Goal: Task Accomplishment & Management: Complete application form

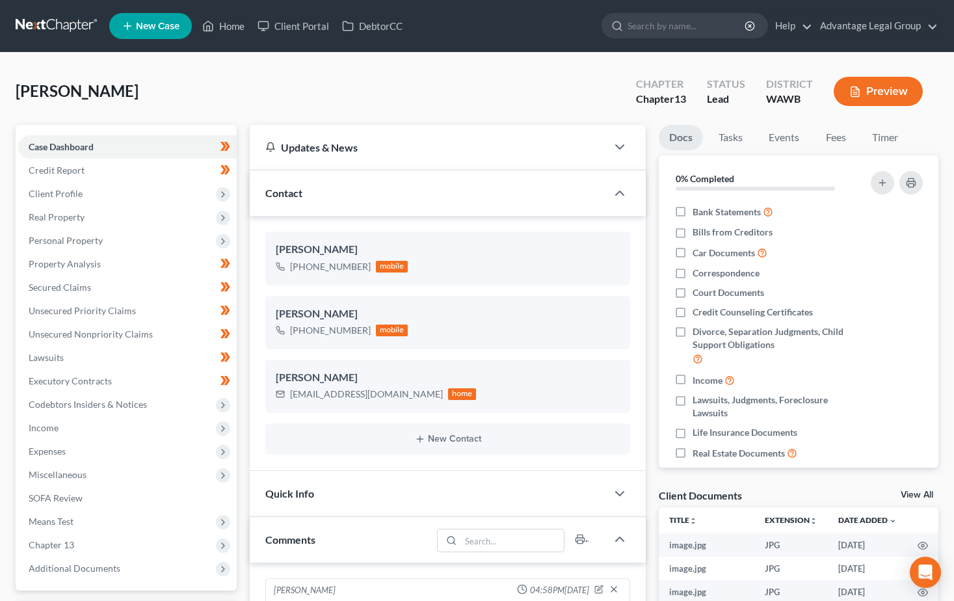
select select "0"
click at [41, 432] on span "Income" at bounding box center [44, 427] width 30 height 11
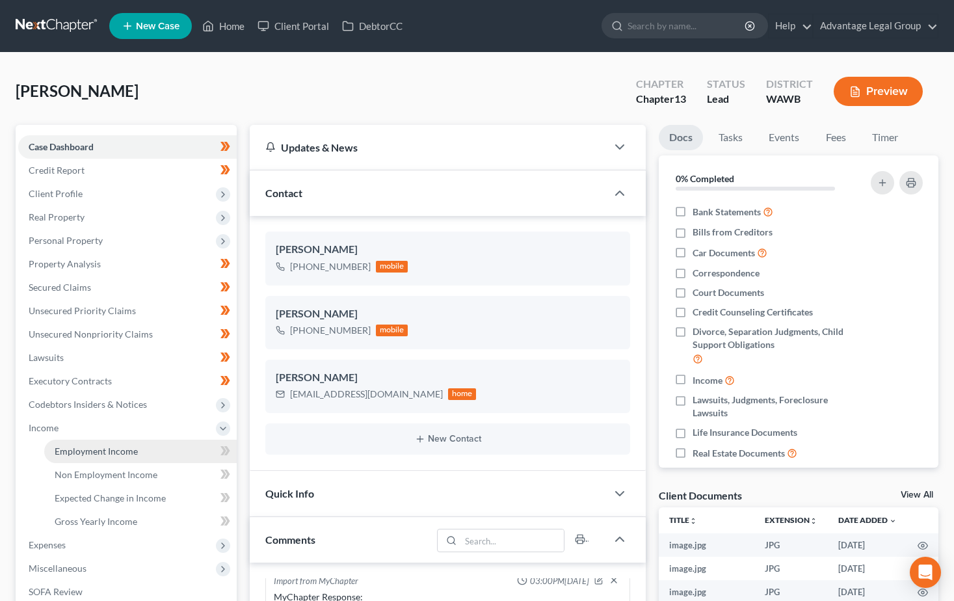
click at [65, 456] on span "Employment Income" at bounding box center [96, 450] width 83 height 11
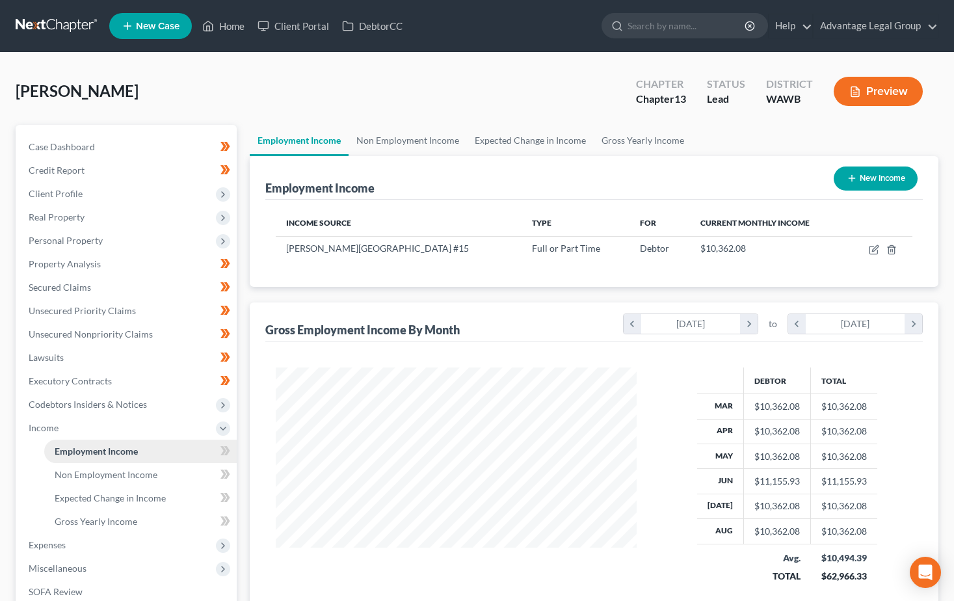
scroll to position [233, 386]
click at [81, 484] on link "Non Employment Income" at bounding box center [140, 474] width 192 height 23
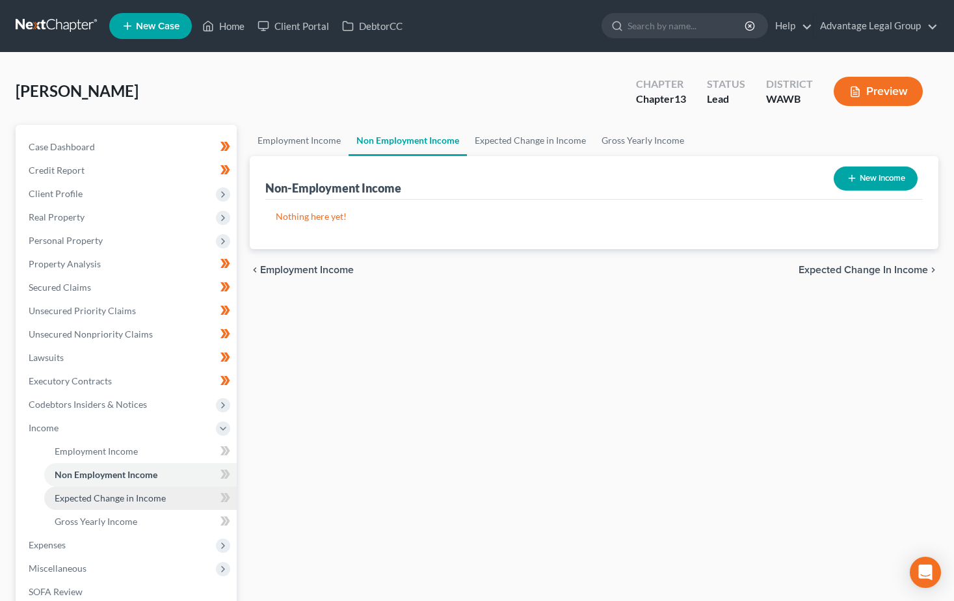
click at [84, 499] on span "Expected Change in Income" at bounding box center [110, 497] width 111 height 11
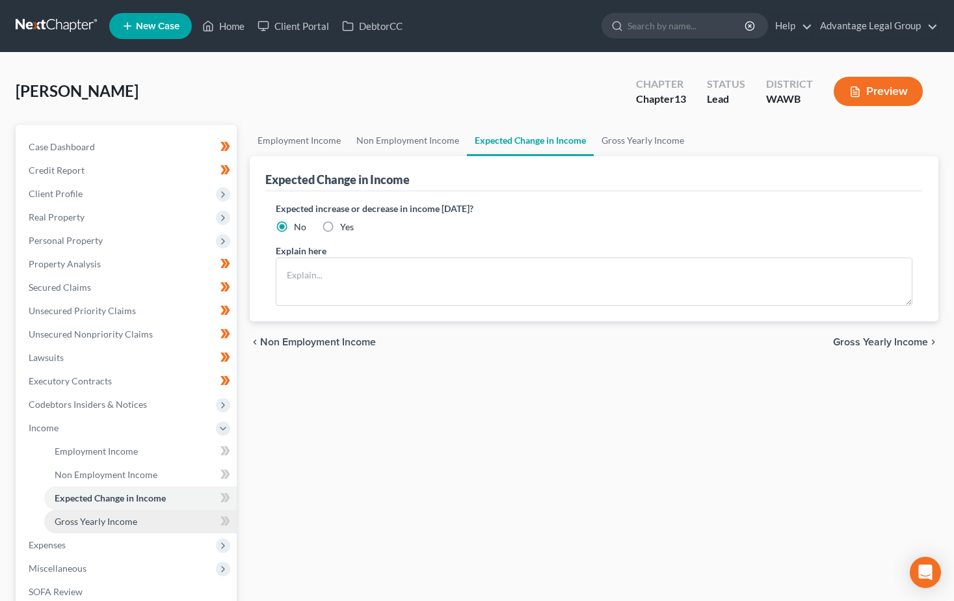
click at [97, 522] on span "Gross Yearly Income" at bounding box center [96, 520] width 83 height 11
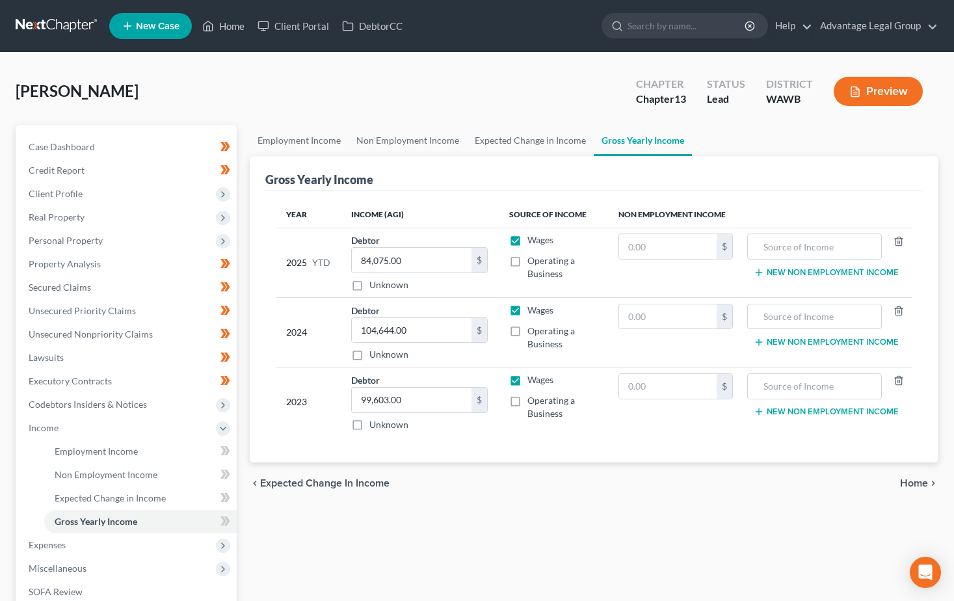
click at [476, 78] on div "[PERSON_NAME] Upgraded Chapter Chapter 13 Status Lead District [GEOGRAPHIC_DATA…" at bounding box center [477, 96] width 922 height 57
click at [60, 143] on span "Case Dashboard" at bounding box center [62, 146] width 66 height 11
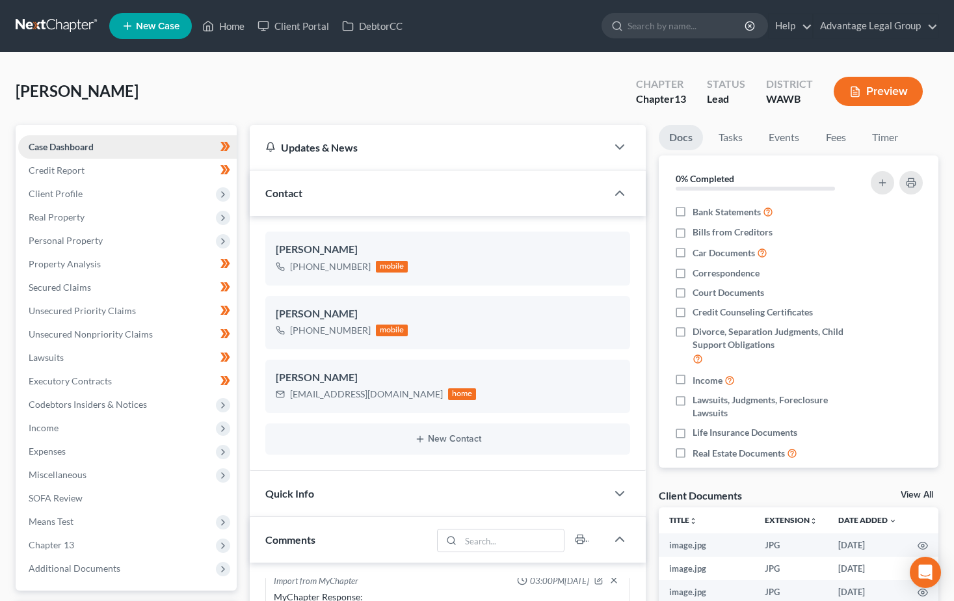
scroll to position [840, 0]
click at [44, 172] on span "Credit Report" at bounding box center [57, 169] width 56 height 11
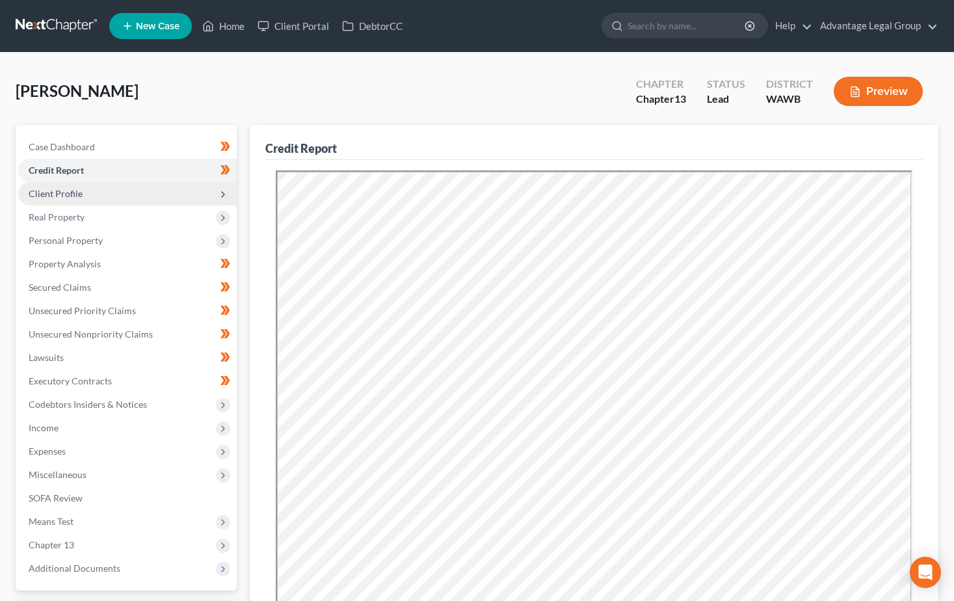
click at [56, 192] on span "Client Profile" at bounding box center [56, 193] width 54 height 11
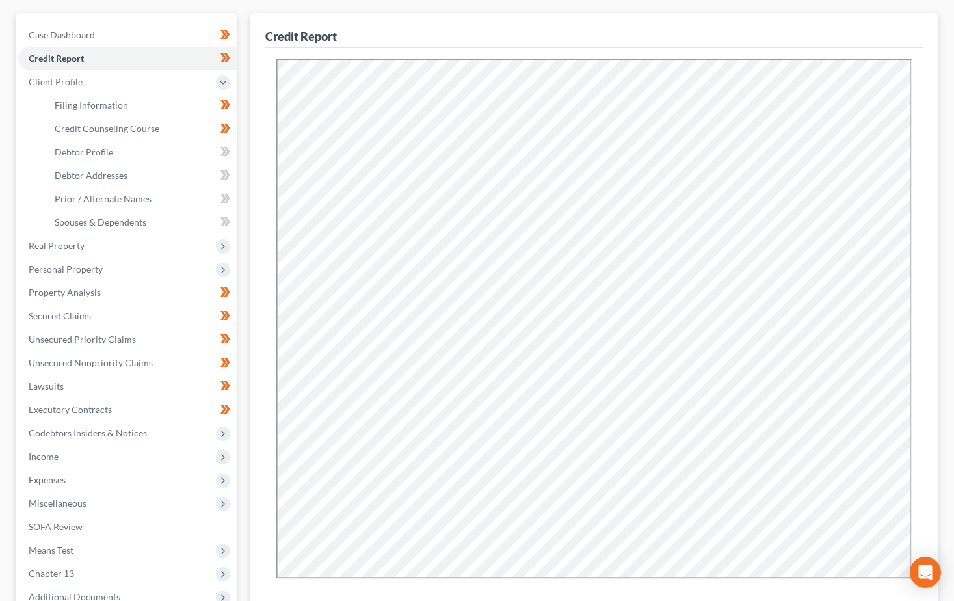
scroll to position [254, 0]
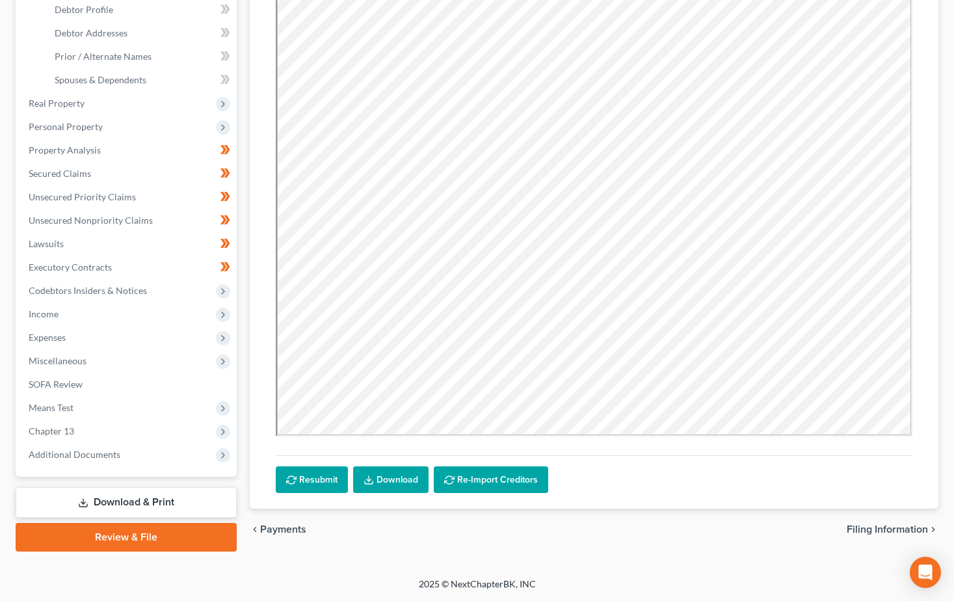
click at [897, 532] on span "Filing Information" at bounding box center [886, 529] width 81 height 10
select select "1"
select select "0"
select select "3"
select select "87"
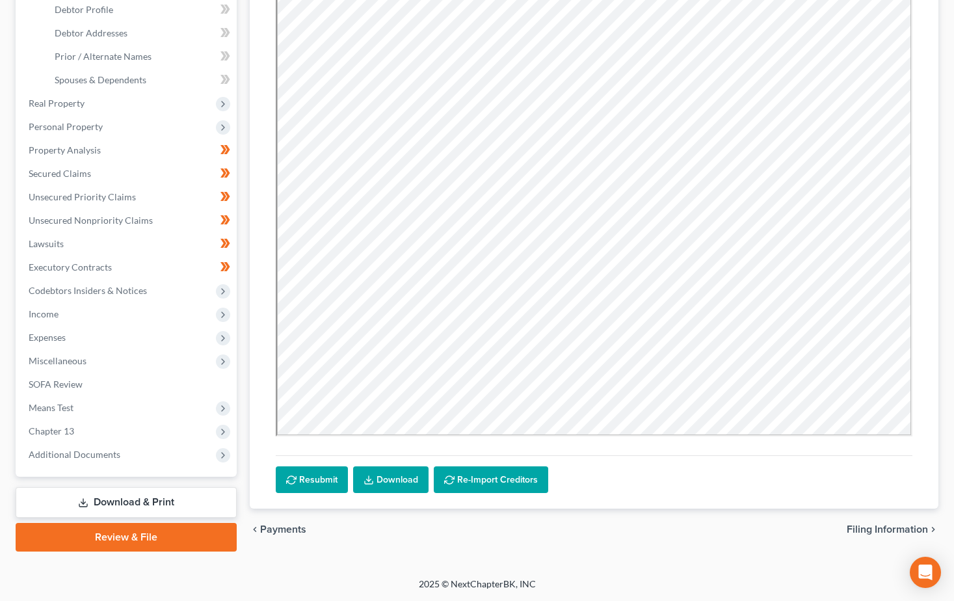
select select "50"
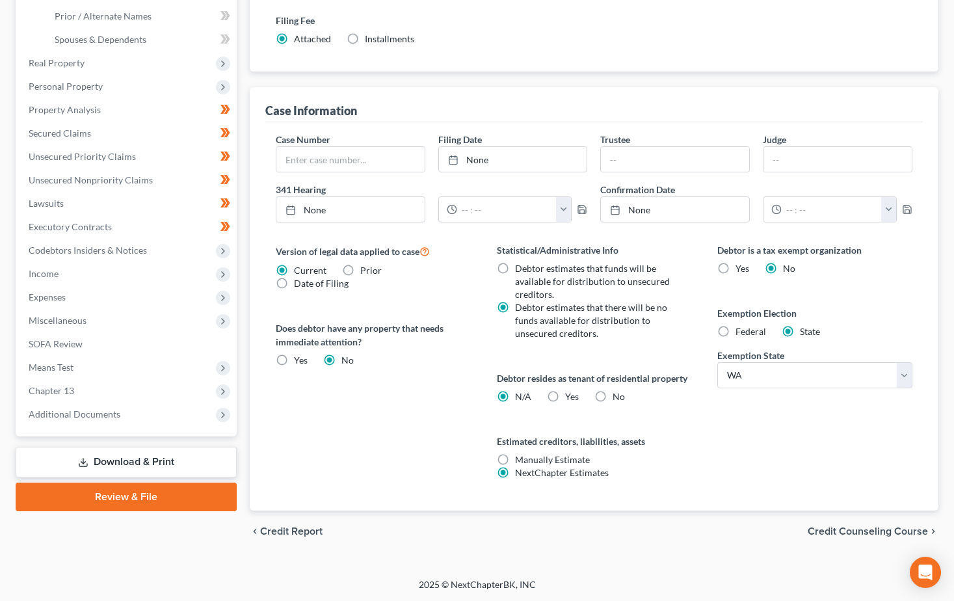
scroll to position [295, 0]
click at [868, 528] on span "Credit Counseling Course" at bounding box center [867, 530] width 120 height 10
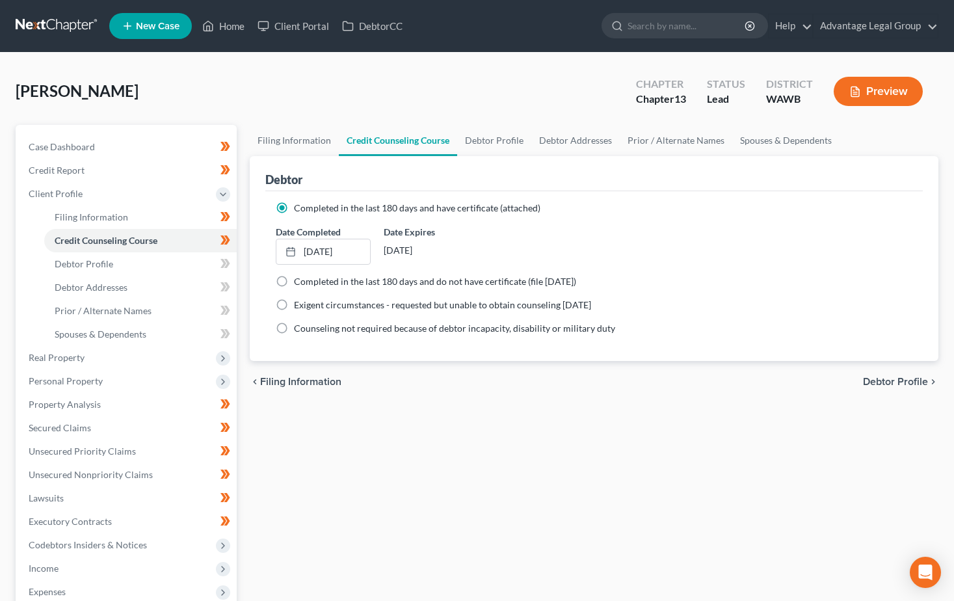
click at [889, 379] on span "Debtor Profile" at bounding box center [895, 381] width 65 height 10
select select "3"
select select "2"
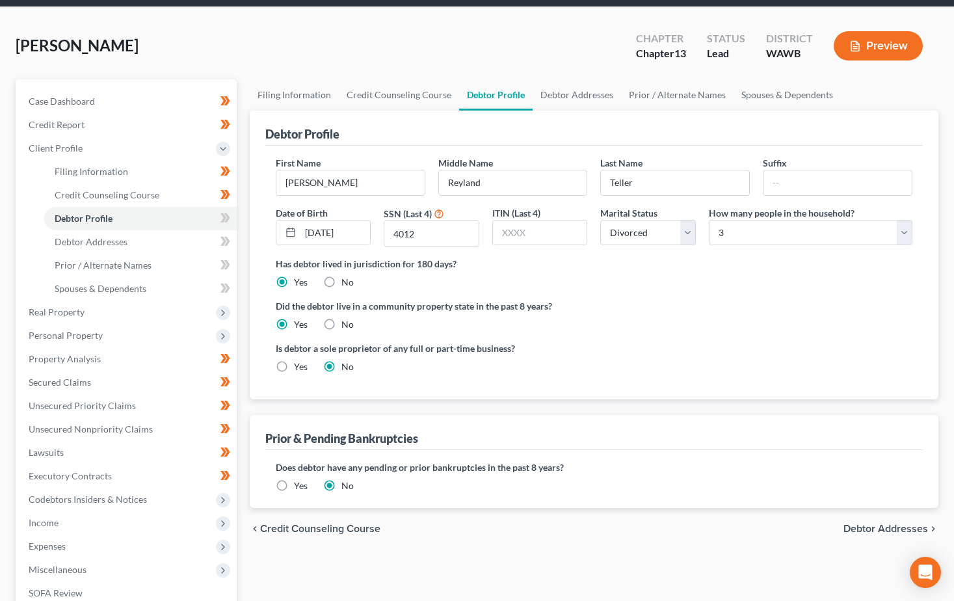
scroll to position [65, 0]
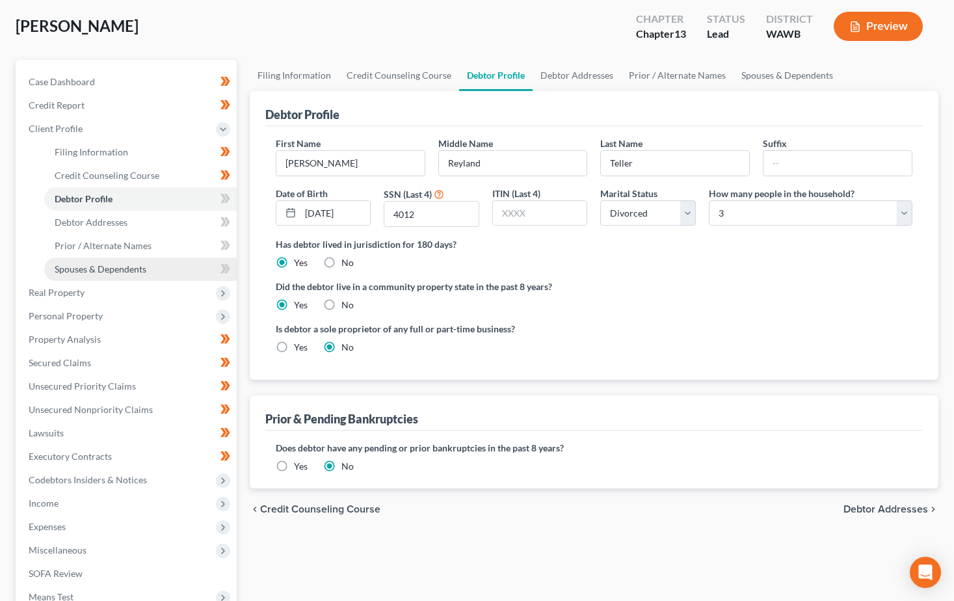
drag, startPoint x: 86, startPoint y: 266, endPoint x: 135, endPoint y: 268, distance: 48.1
click at [86, 266] on span "Spouses & Dependents" at bounding box center [101, 268] width 92 height 11
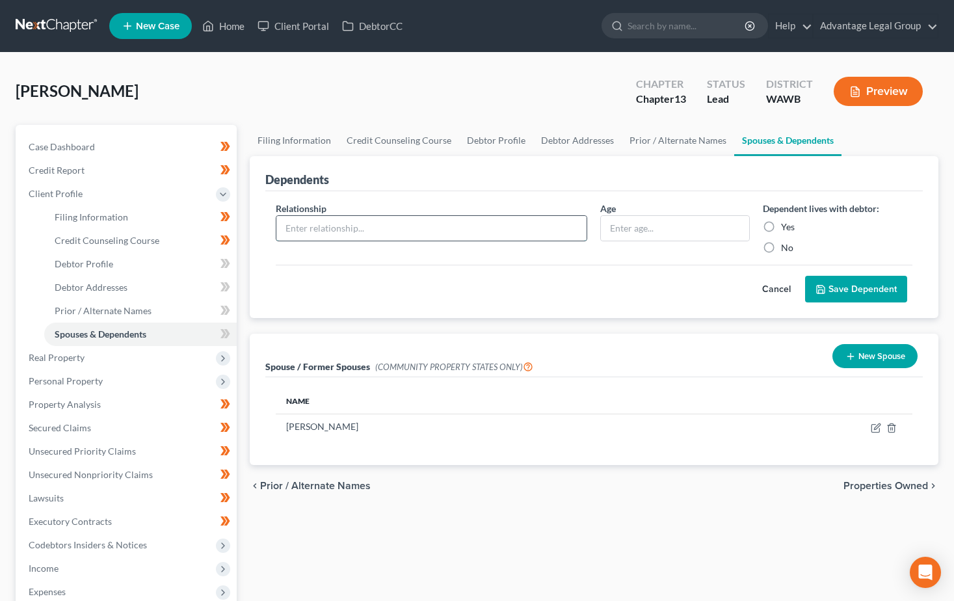
click at [344, 225] on input "text" at bounding box center [431, 228] width 311 height 25
type input "Nice"
type input "18"
click at [781, 228] on label "Yes" at bounding box center [788, 226] width 14 height 13
click at [786, 228] on input "Yes" at bounding box center [790, 224] width 8 height 8
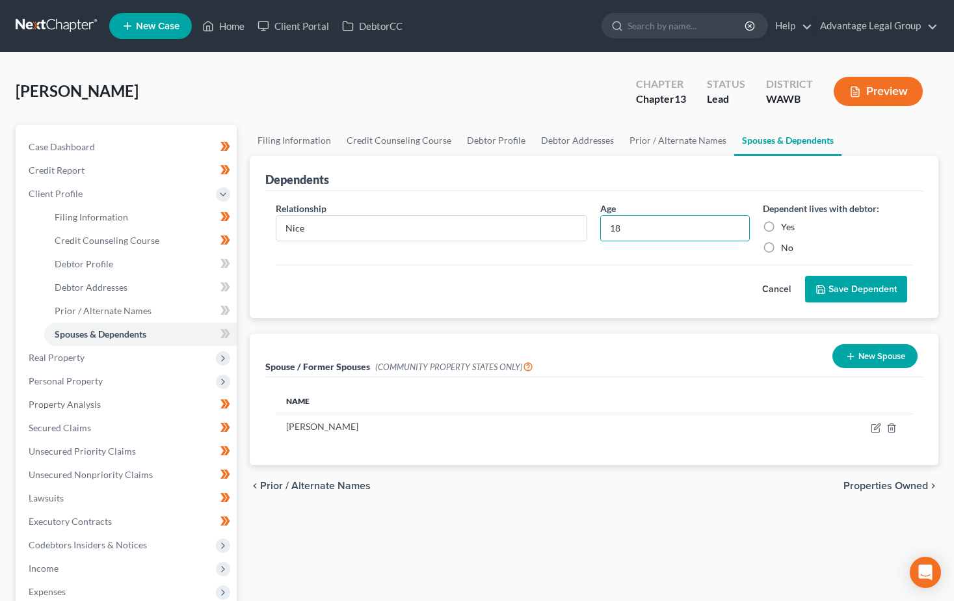
radio input "true"
click at [846, 291] on button "Save Dependent" at bounding box center [856, 289] width 102 height 27
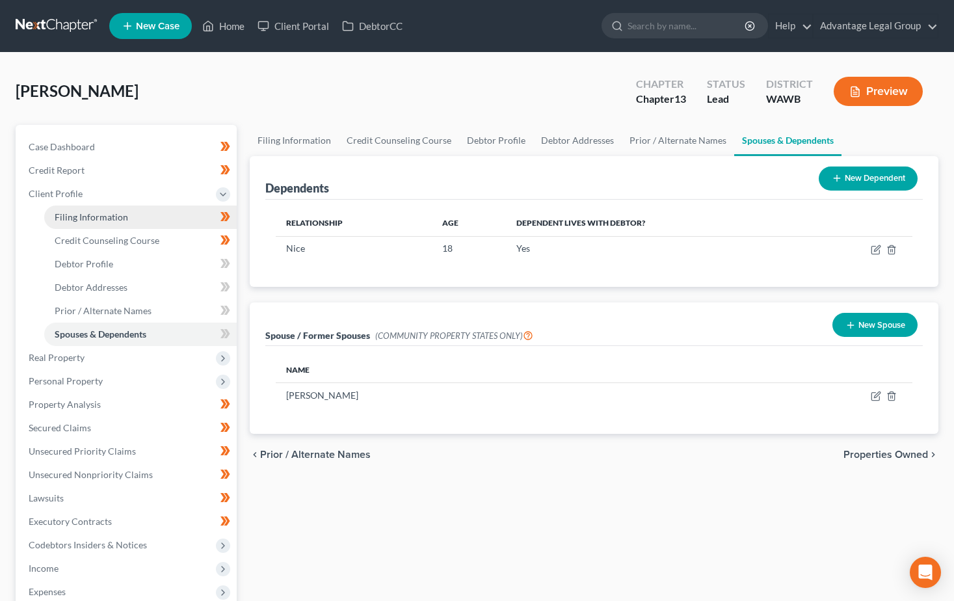
click at [97, 211] on span "Filing Information" at bounding box center [91, 216] width 73 height 11
select select "1"
select select "0"
select select "3"
select select "87"
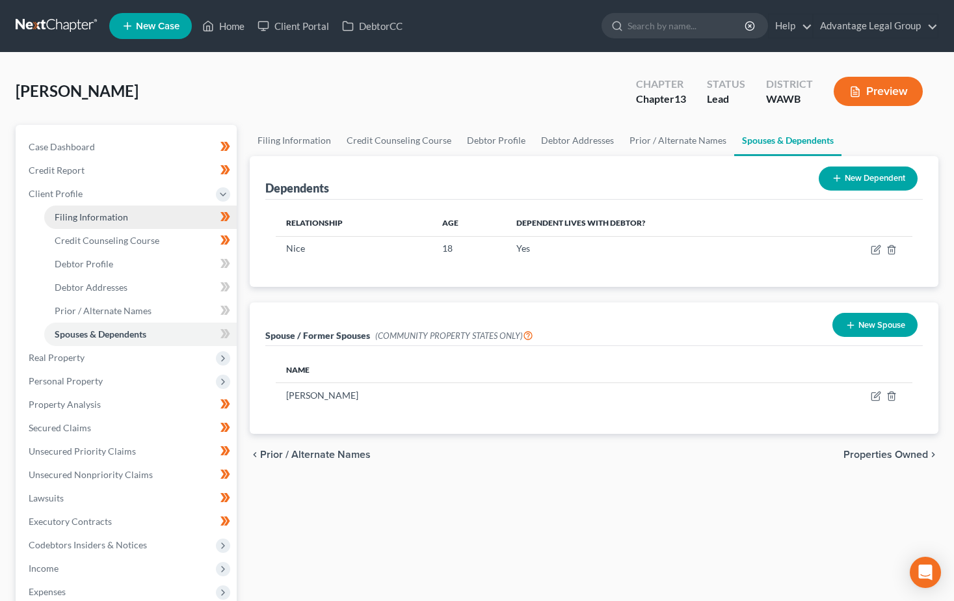
select select "0"
select select "50"
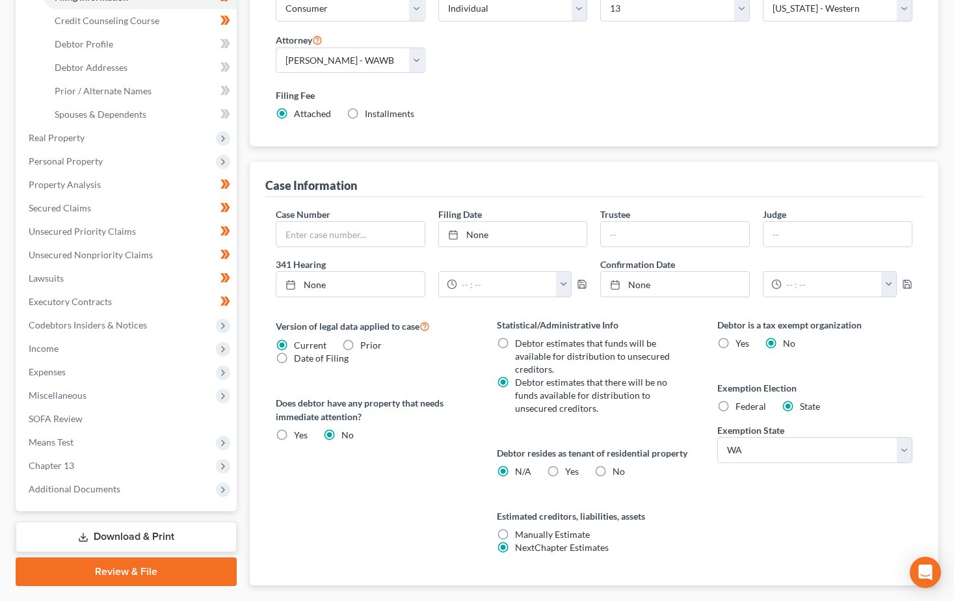
scroll to position [100, 0]
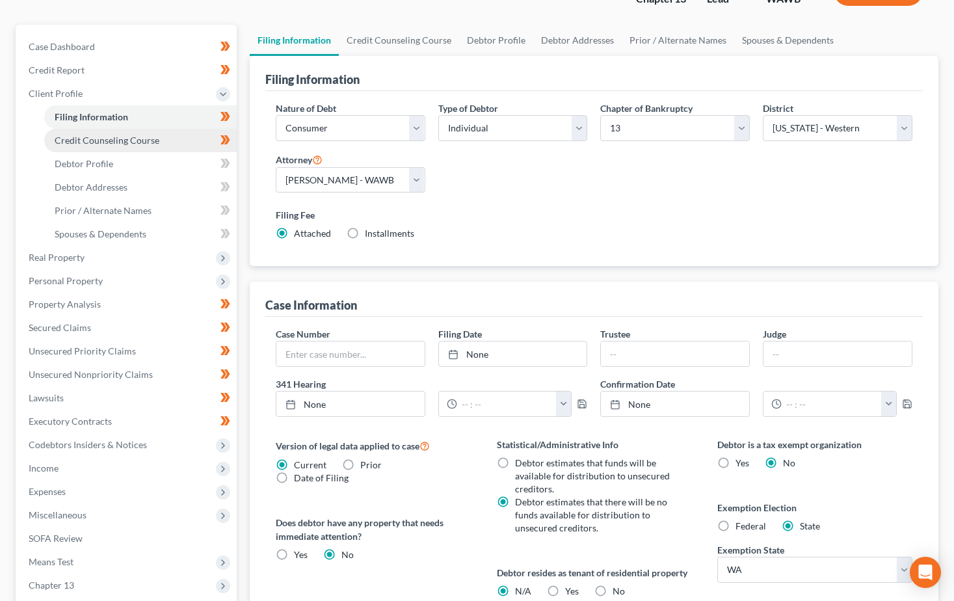
click at [116, 142] on span "Credit Counseling Course" at bounding box center [107, 140] width 105 height 11
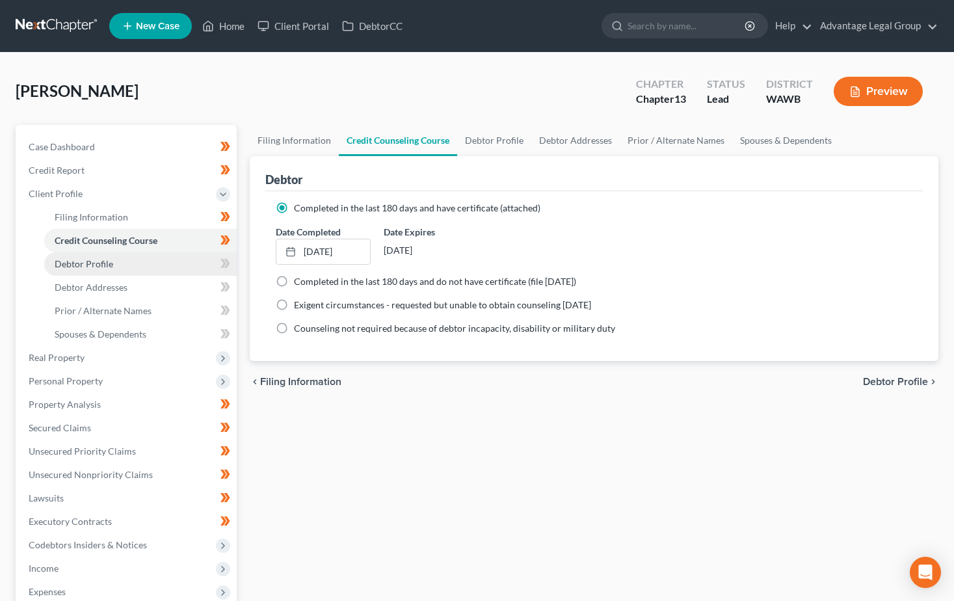
click at [88, 258] on span "Debtor Profile" at bounding box center [84, 263] width 58 height 11
select select "3"
select select "2"
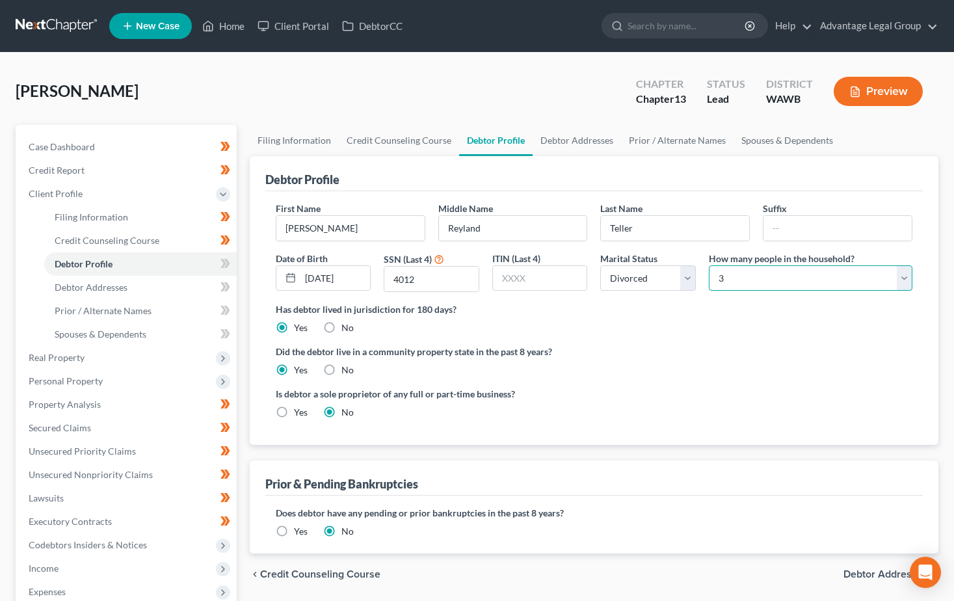
click at [747, 278] on select "Select 1 2 3 4 5 6 7 8 9 10 11 12 13 14 15 16 17 18 19 20" at bounding box center [809, 278] width 203 height 26
click at [790, 326] on div "Has debtor lived in jurisdiction for 180 days? Yes No Debtor must reside in jur…" at bounding box center [594, 318] width 636 height 32
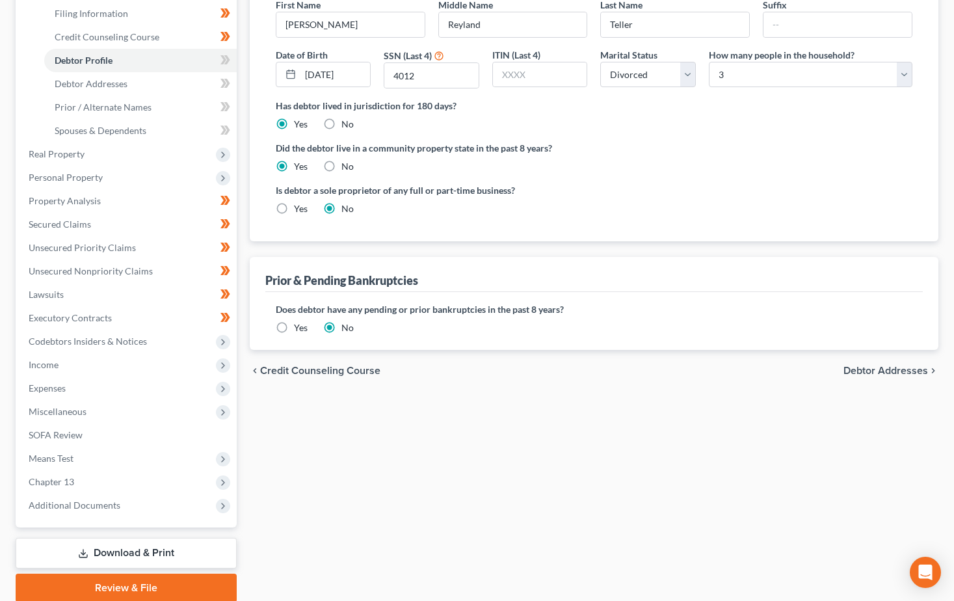
scroll to position [189, 0]
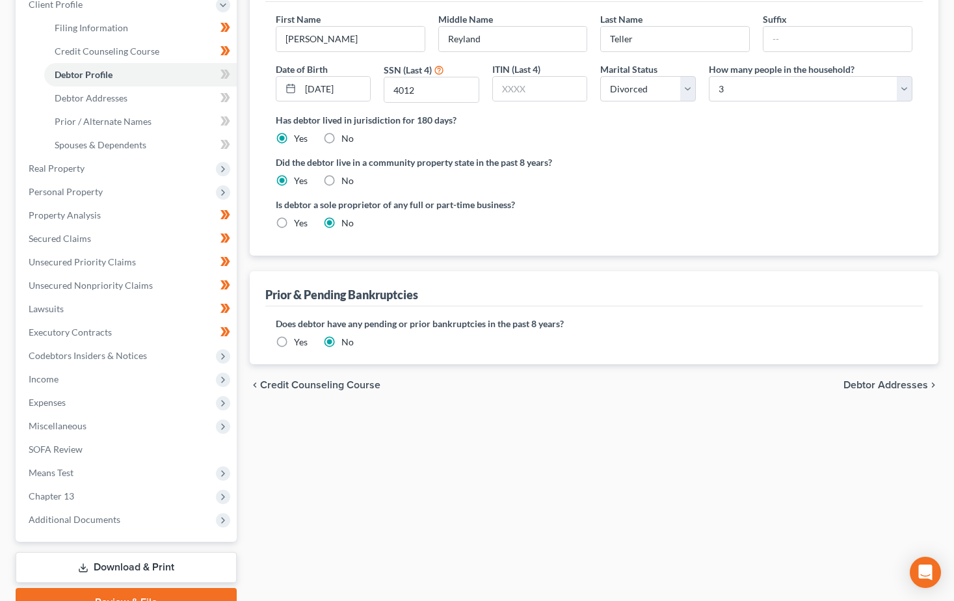
drag, startPoint x: 873, startPoint y: 387, endPoint x: 864, endPoint y: 397, distance: 13.3
click at [873, 388] on span "Debtor Addresses" at bounding box center [885, 385] width 84 height 10
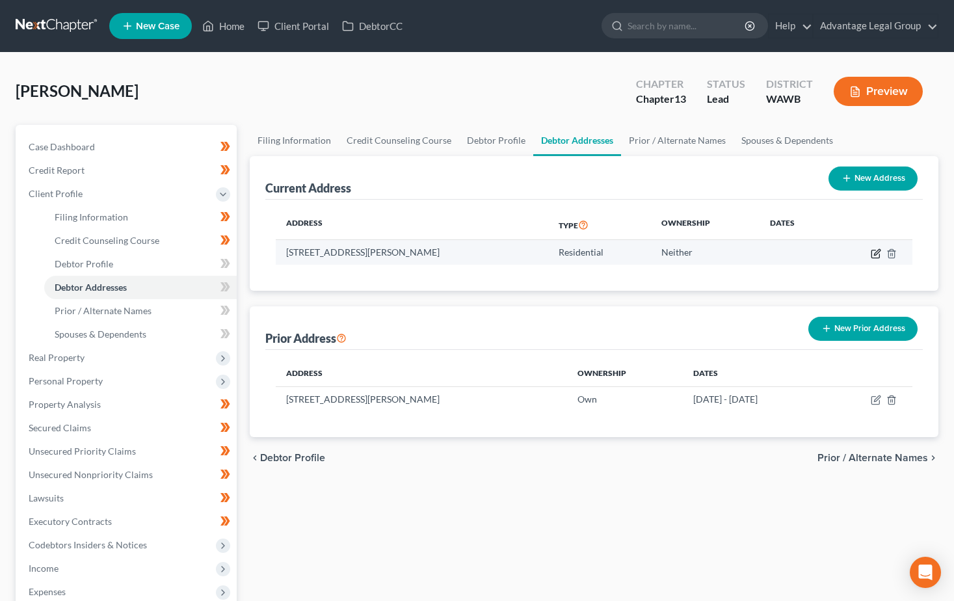
click at [873, 250] on icon "button" at bounding box center [875, 253] width 10 height 10
select select "50"
select select "0"
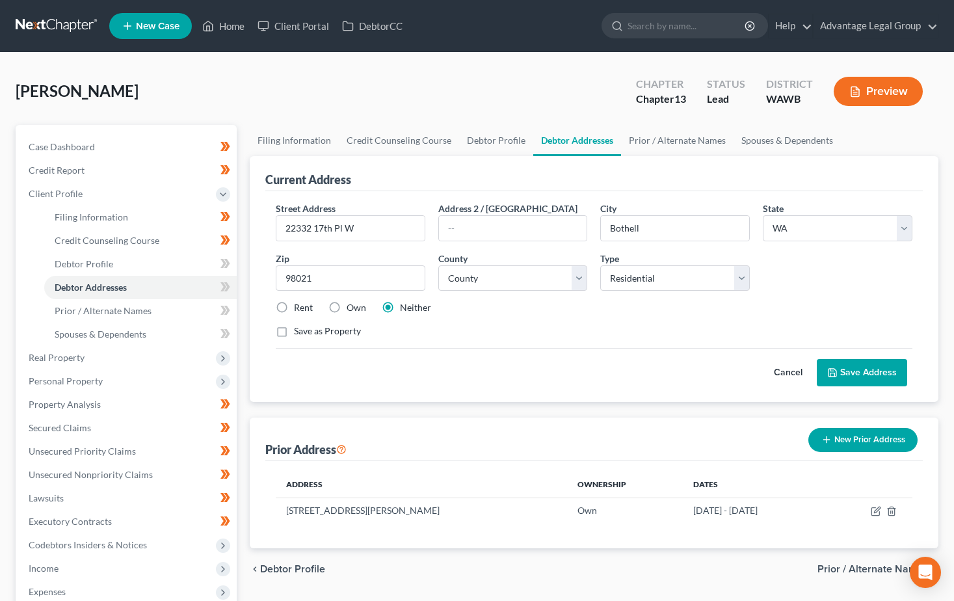
click at [294, 307] on label "Rent" at bounding box center [303, 307] width 19 height 13
click at [299, 307] on input "Rent" at bounding box center [303, 305] width 8 height 8
radio input "true"
click at [857, 370] on button "Save Address" at bounding box center [861, 372] width 90 height 27
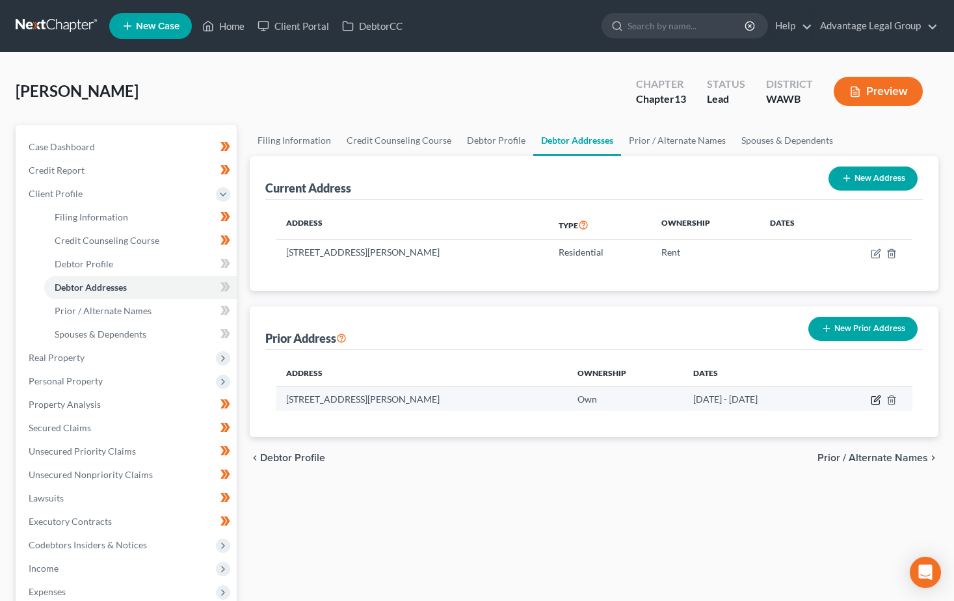
click at [874, 401] on icon "button" at bounding box center [877, 398] width 6 height 6
select select "50"
select select "30"
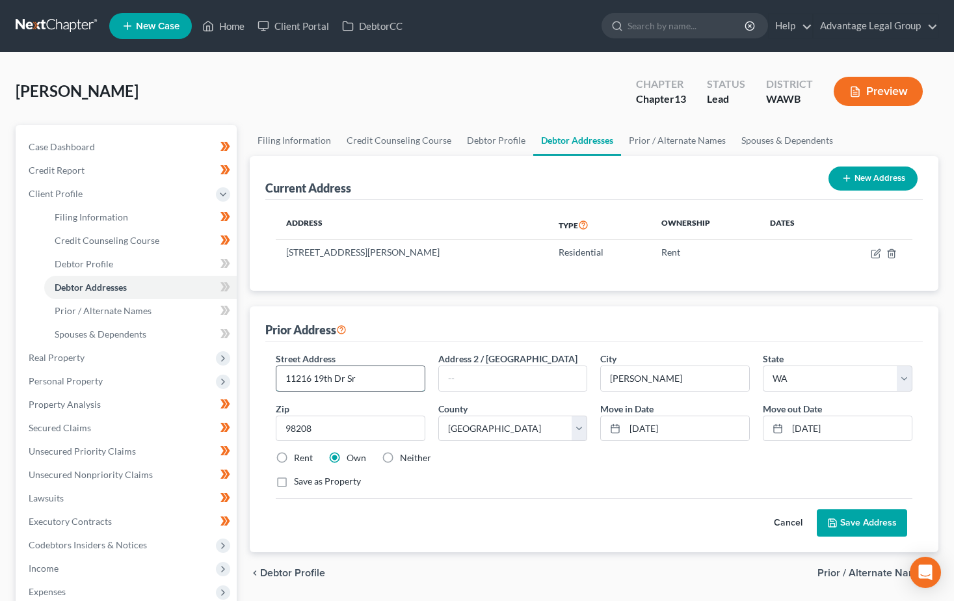
click at [363, 376] on input "11216 19th Dr Sr" at bounding box center [350, 378] width 148 height 25
type input "[STREET_ADDRESS][PERSON_NAME]"
click at [851, 519] on button "Save Address" at bounding box center [861, 522] width 90 height 27
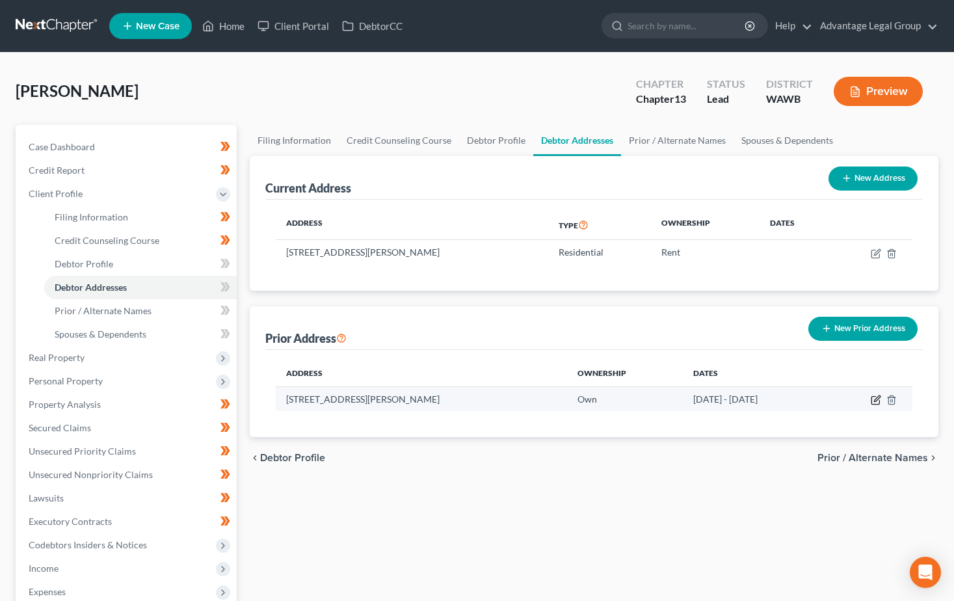
click at [874, 400] on icon "button" at bounding box center [875, 400] width 10 height 10
select select "50"
select select "30"
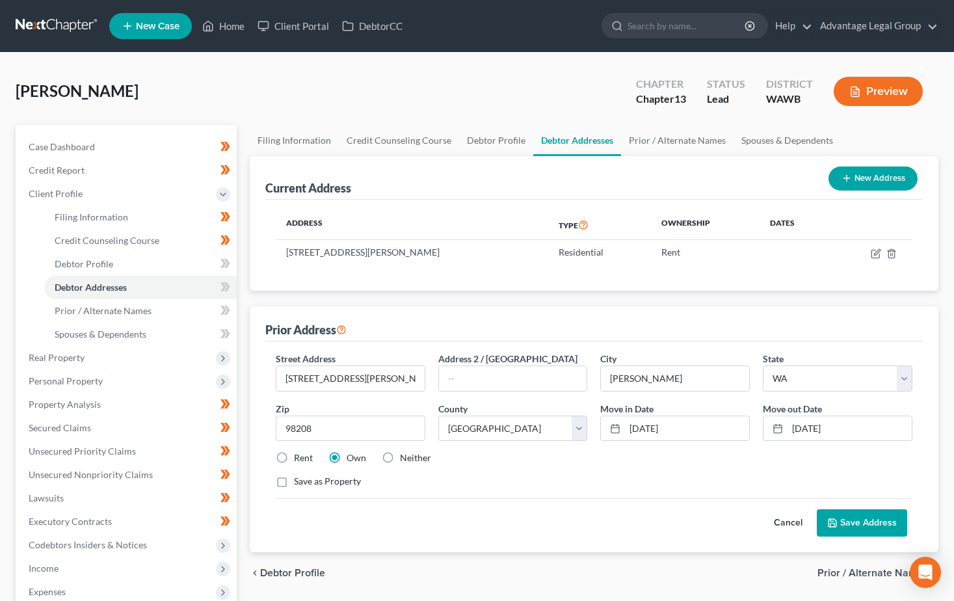
click at [876, 515] on button "Save Address" at bounding box center [861, 522] width 90 height 27
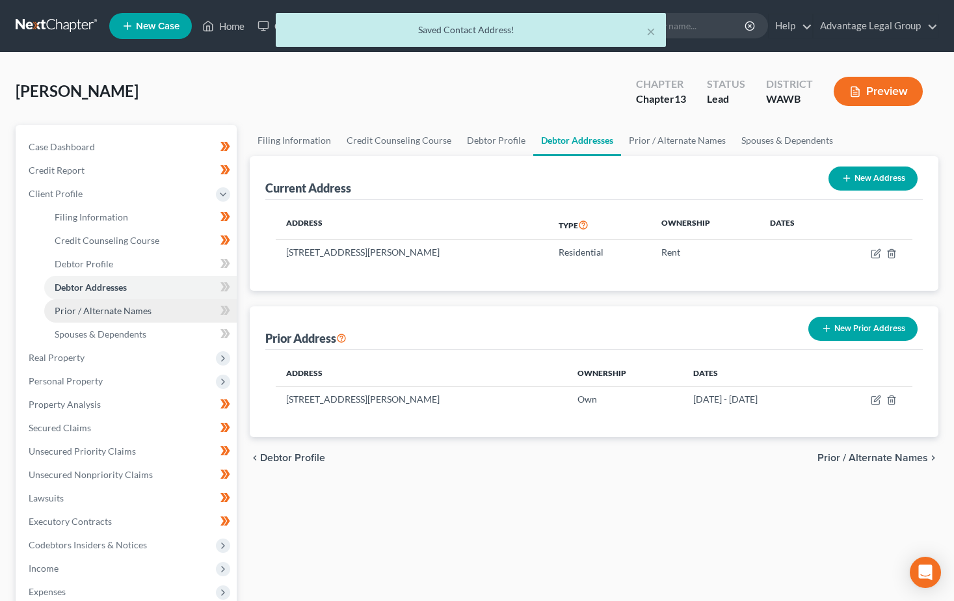
click at [77, 310] on span "Prior / Alternate Names" at bounding box center [103, 310] width 97 height 11
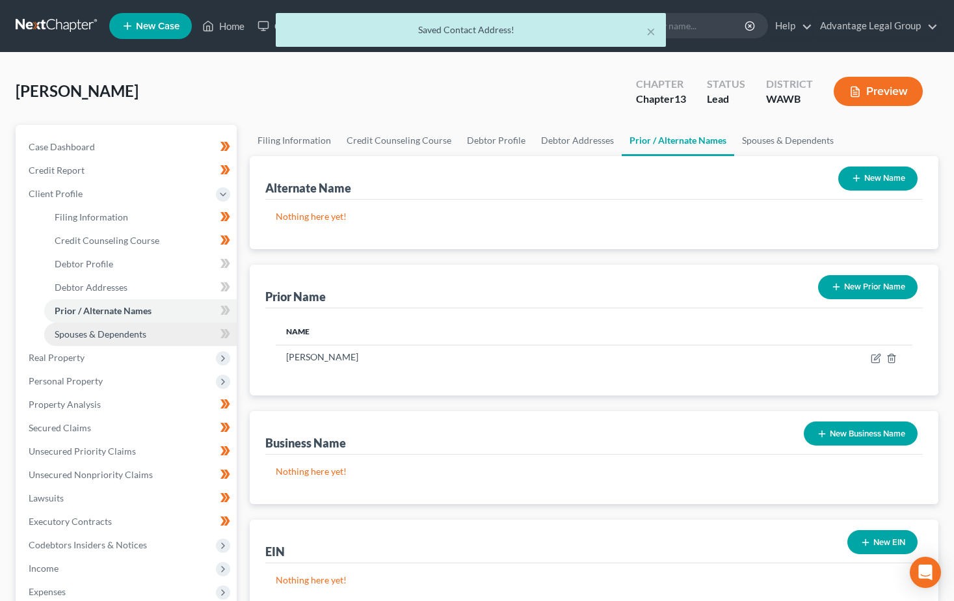
click at [78, 338] on span "Spouses & Dependents" at bounding box center [101, 333] width 92 height 11
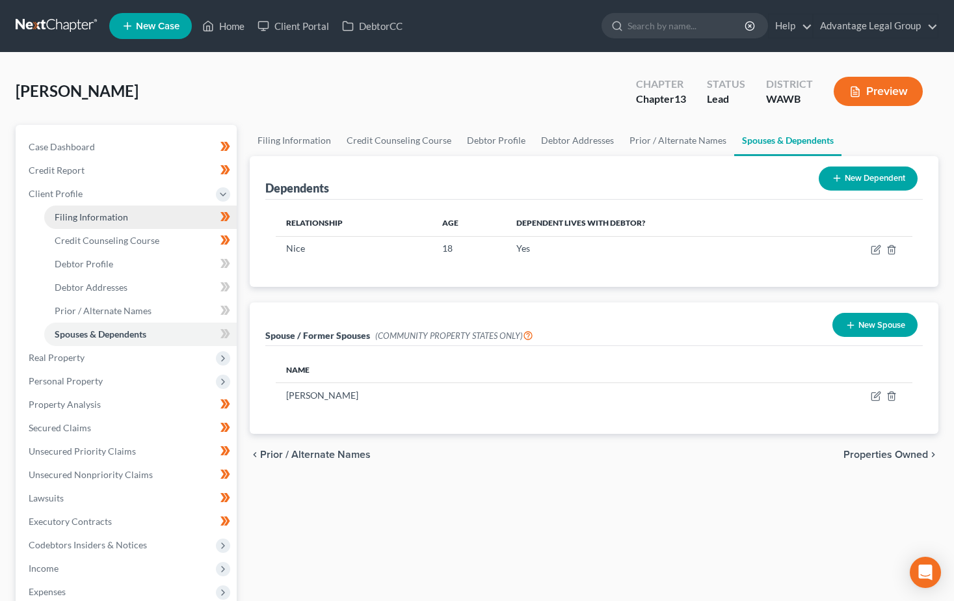
click at [70, 211] on span "Filing Information" at bounding box center [91, 216] width 73 height 11
select select "1"
select select "0"
select select "3"
select select "87"
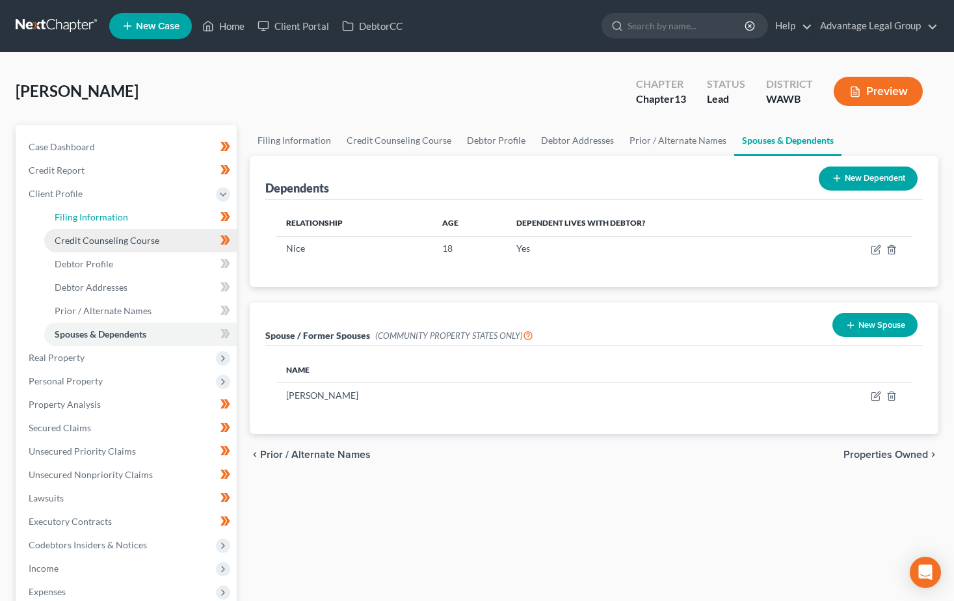
select select "0"
select select "50"
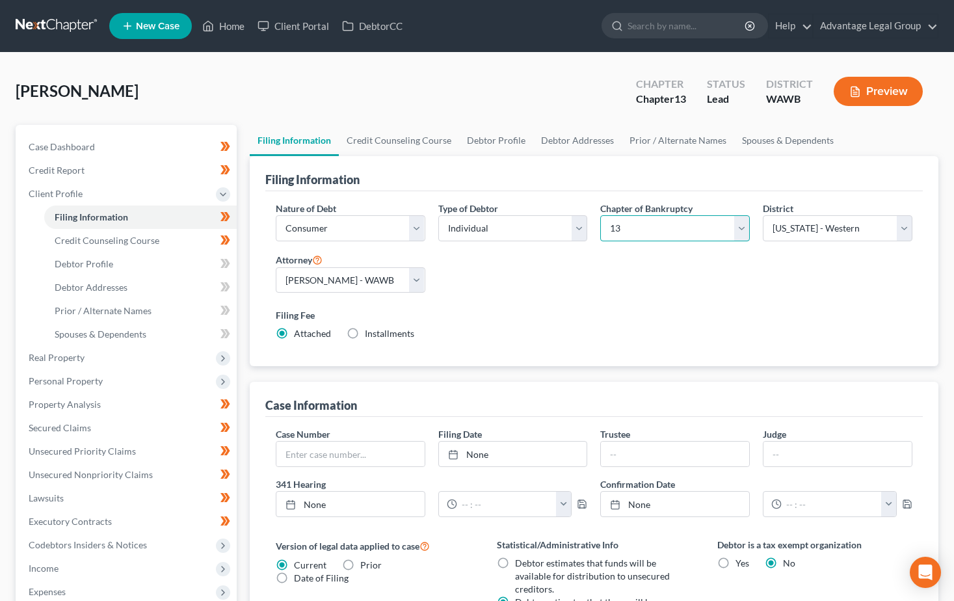
click at [740, 226] on select "Select 7 11 12 13" at bounding box center [674, 228] width 149 height 26
select select "0"
click at [600, 215] on select "Select 7 11 12 13" at bounding box center [674, 228] width 149 height 26
click at [720, 281] on div "Nature of Debt Select Business Consumer Other Nature of Business Select Clearin…" at bounding box center [593, 275] width 649 height 149
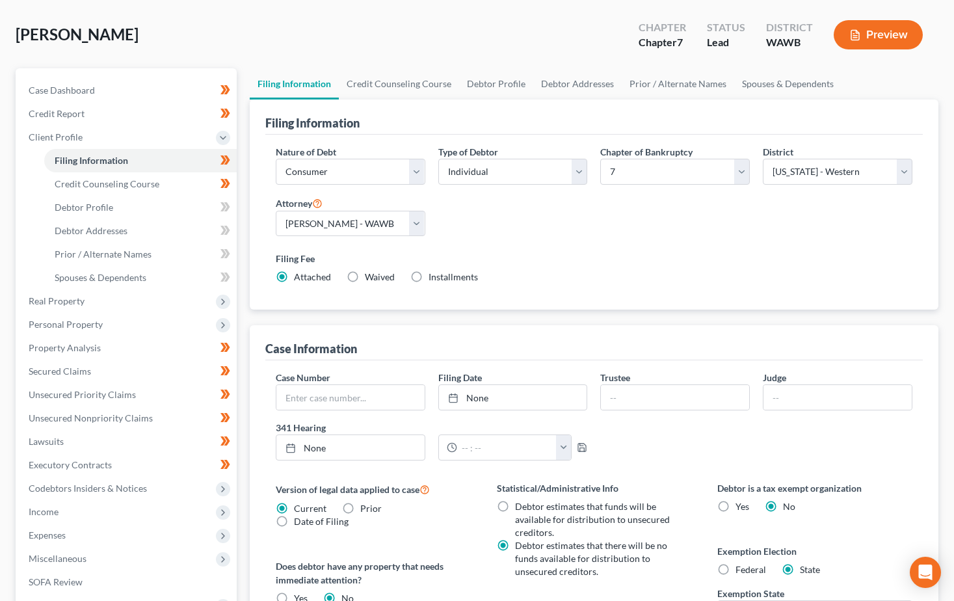
scroll to position [260, 0]
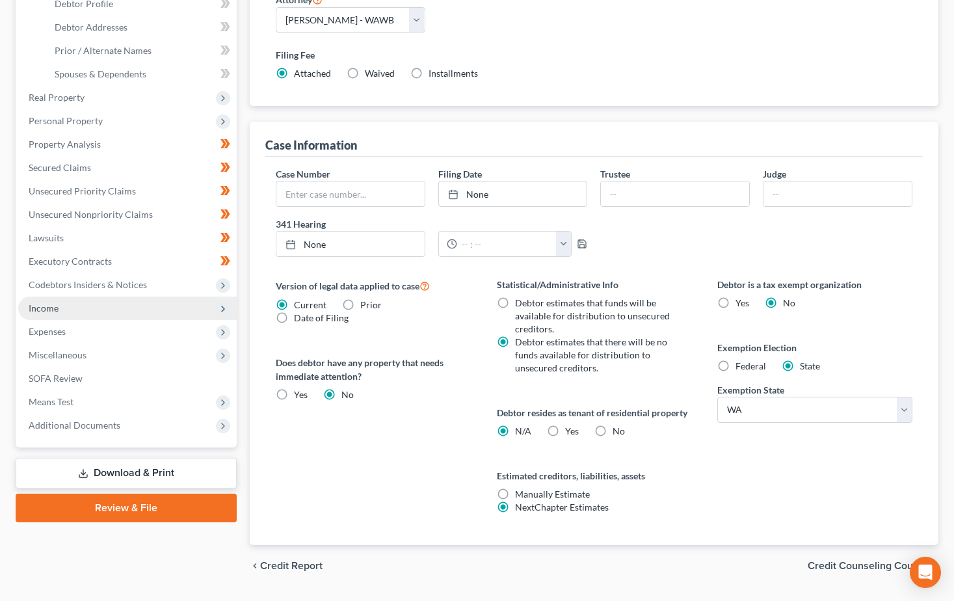
click at [39, 306] on span "Income" at bounding box center [44, 307] width 30 height 11
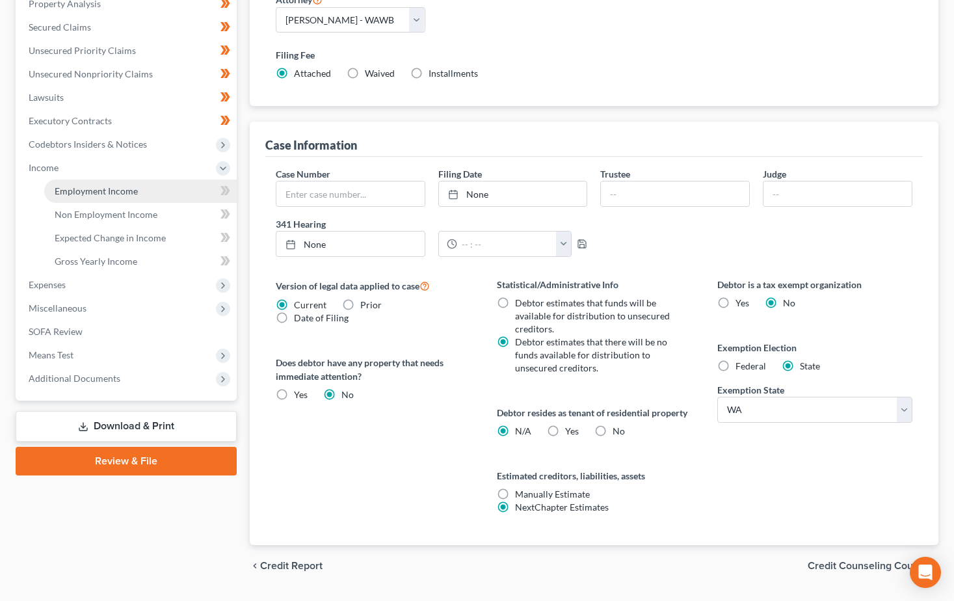
click at [68, 191] on span "Employment Income" at bounding box center [96, 190] width 83 height 11
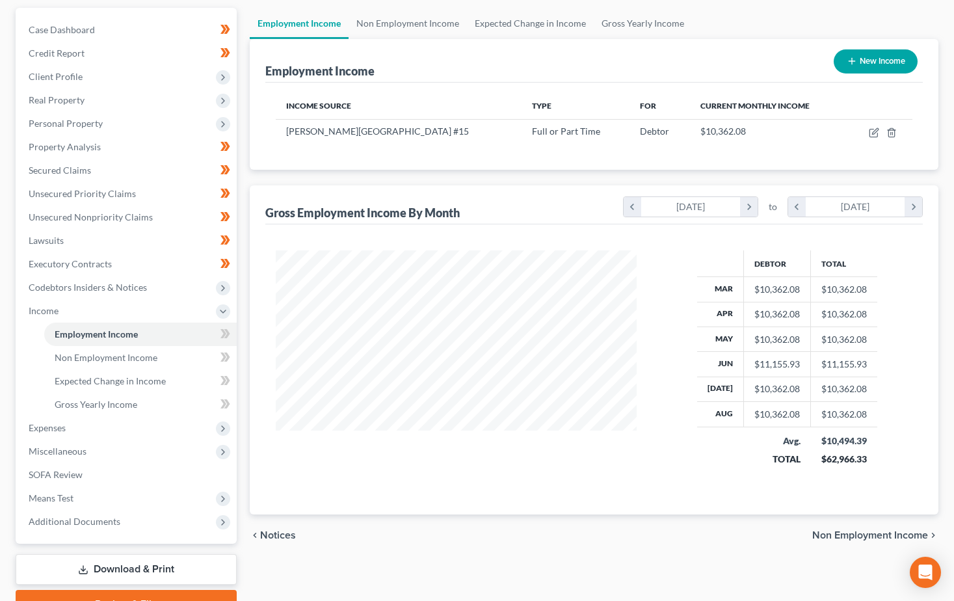
scroll to position [130, 0]
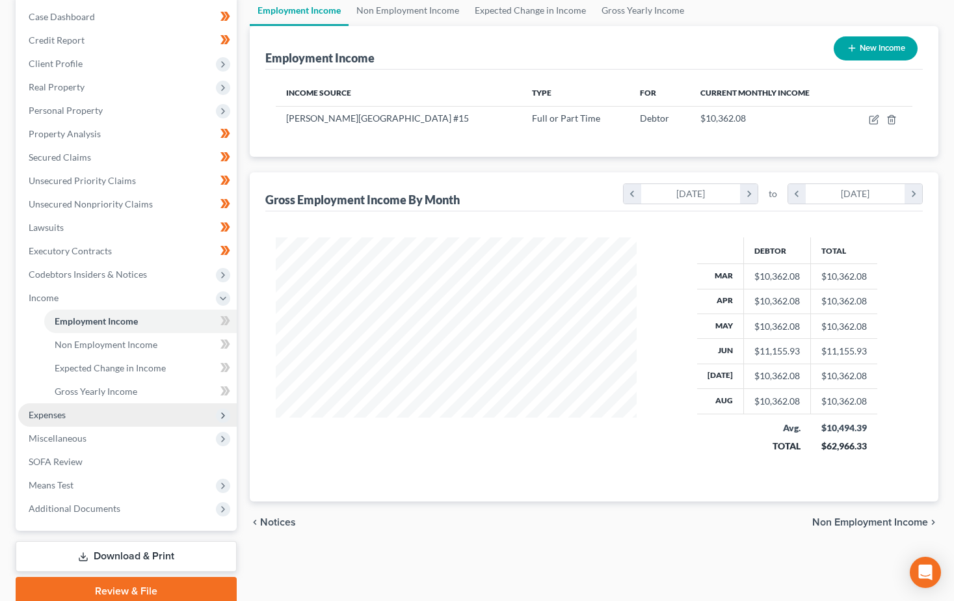
click at [33, 411] on span "Expenses" at bounding box center [47, 414] width 37 height 11
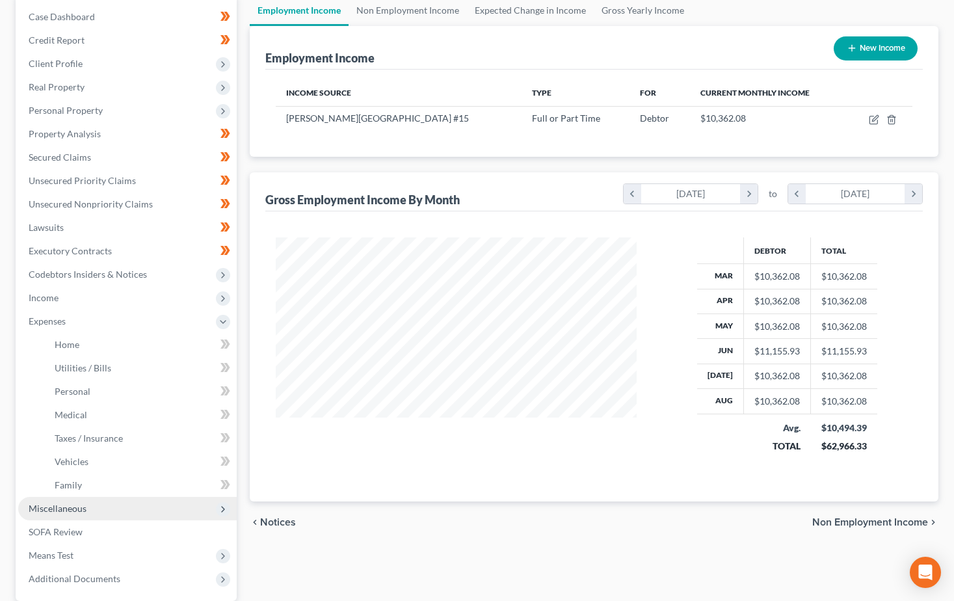
click at [60, 511] on span "Miscellaneous" at bounding box center [58, 507] width 58 height 11
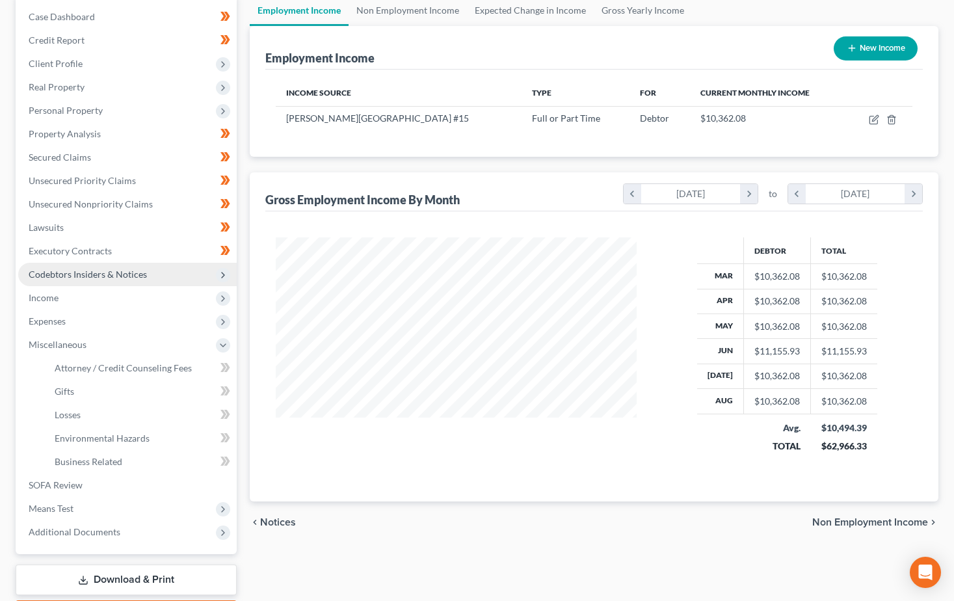
scroll to position [0, 0]
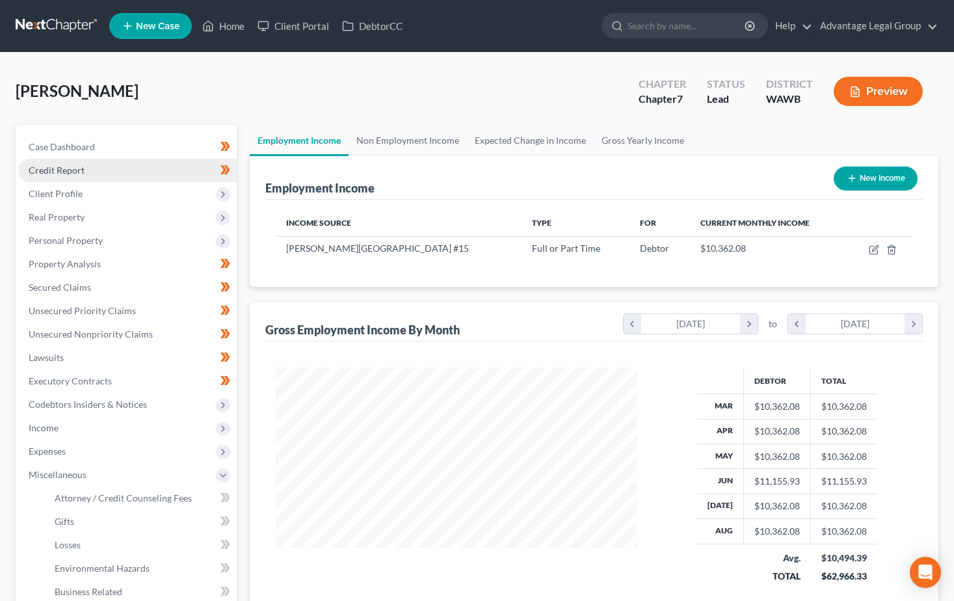
click at [45, 179] on link "Credit Report" at bounding box center [127, 170] width 218 height 23
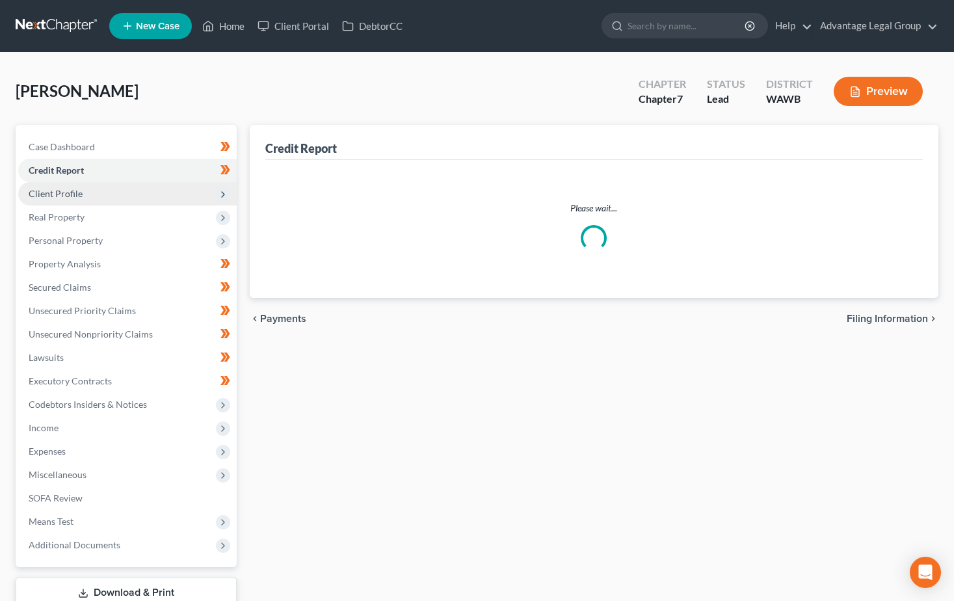
click at [45, 188] on span "Client Profile" at bounding box center [56, 193] width 54 height 11
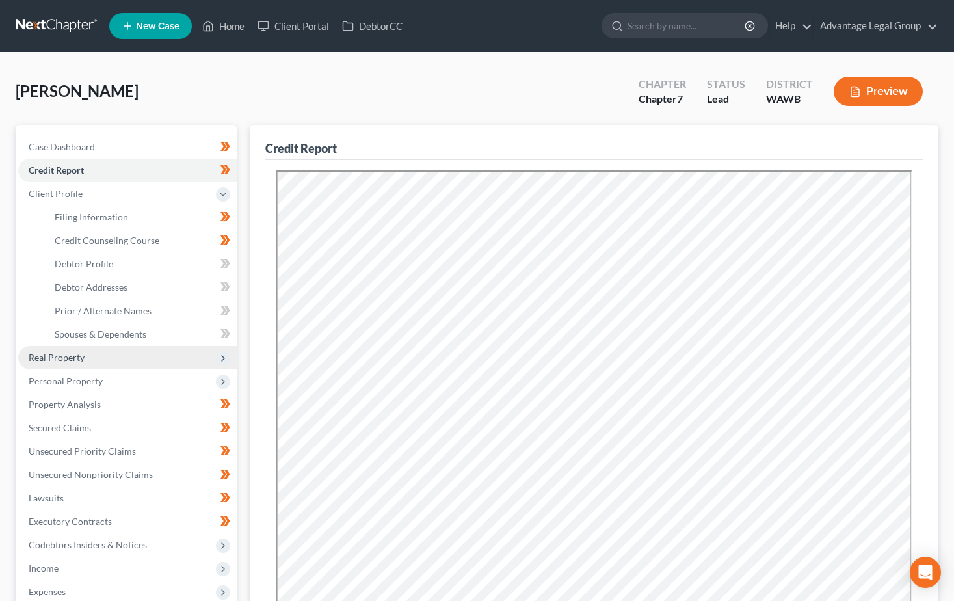
click at [64, 361] on span "Real Property" at bounding box center [57, 357] width 56 height 11
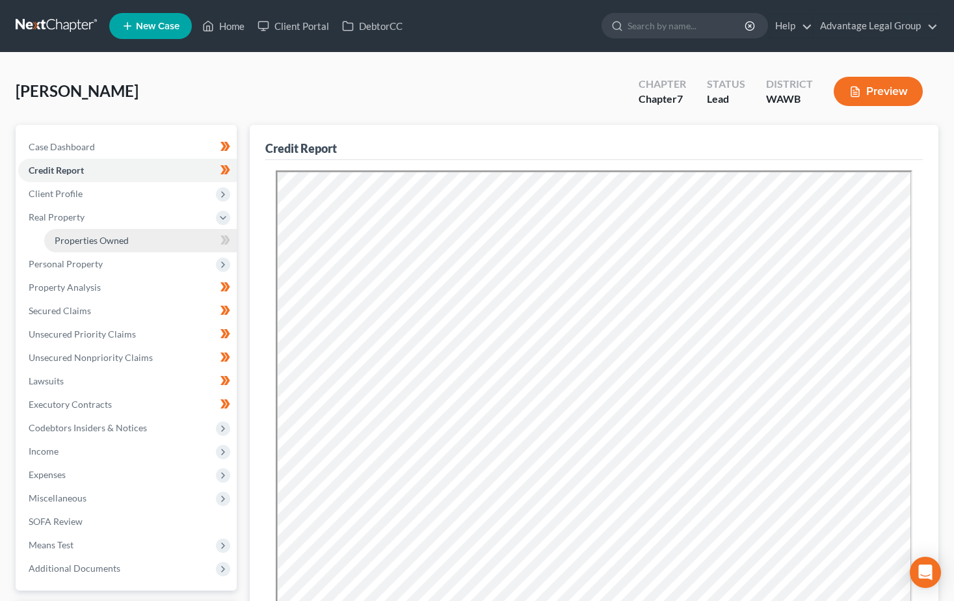
click at [93, 239] on span "Properties Owned" at bounding box center [92, 240] width 74 height 11
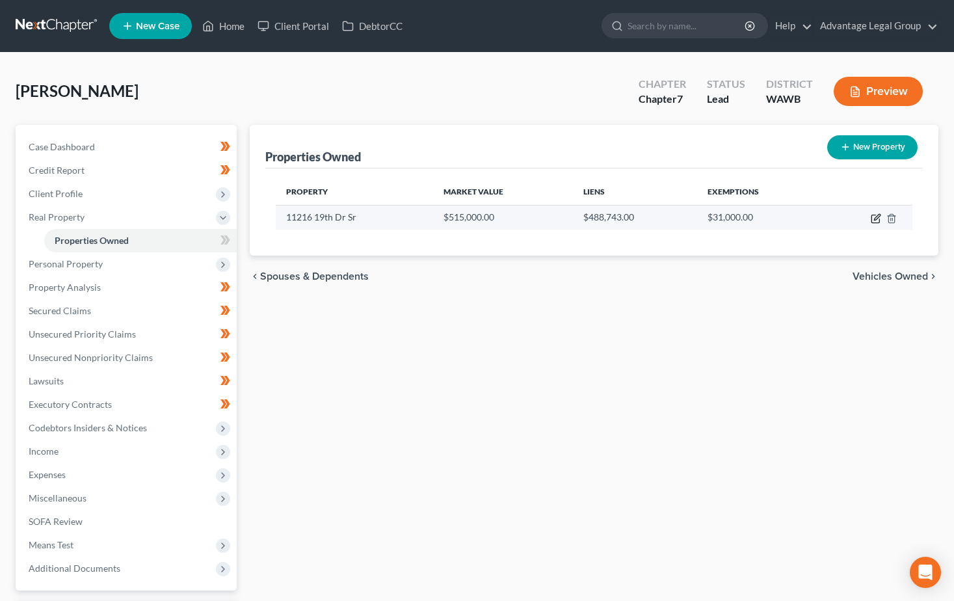
click at [874, 223] on icon "button" at bounding box center [875, 219] width 8 height 8
select select "50"
select select "0"
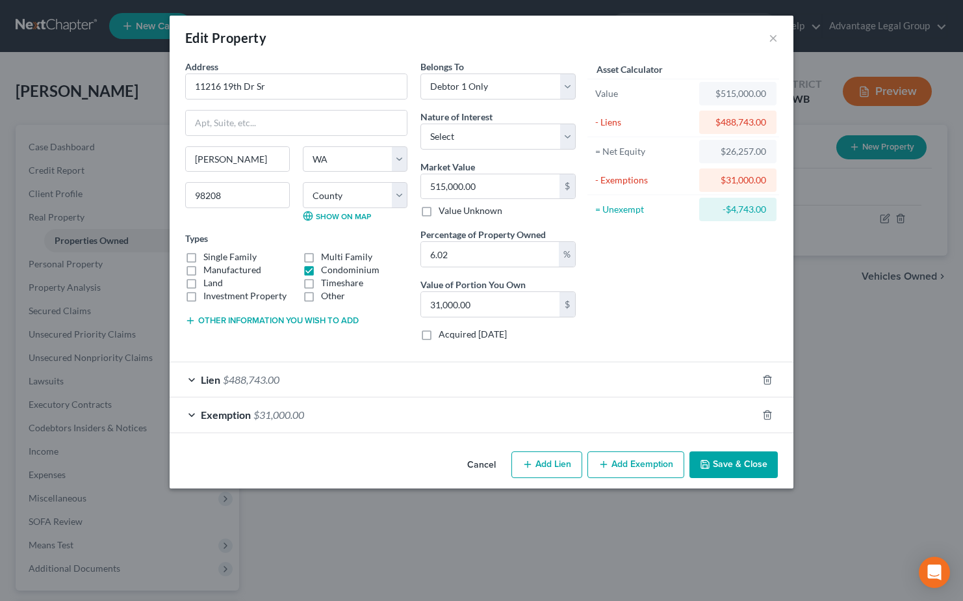
click at [272, 374] on span "$488,743.00" at bounding box center [251, 379] width 57 height 12
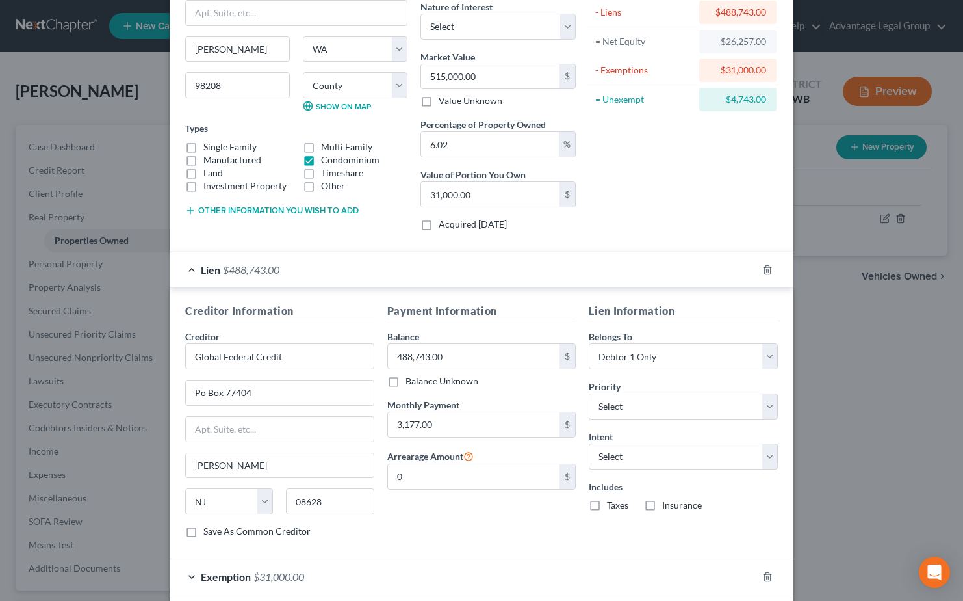
scroll to position [130, 0]
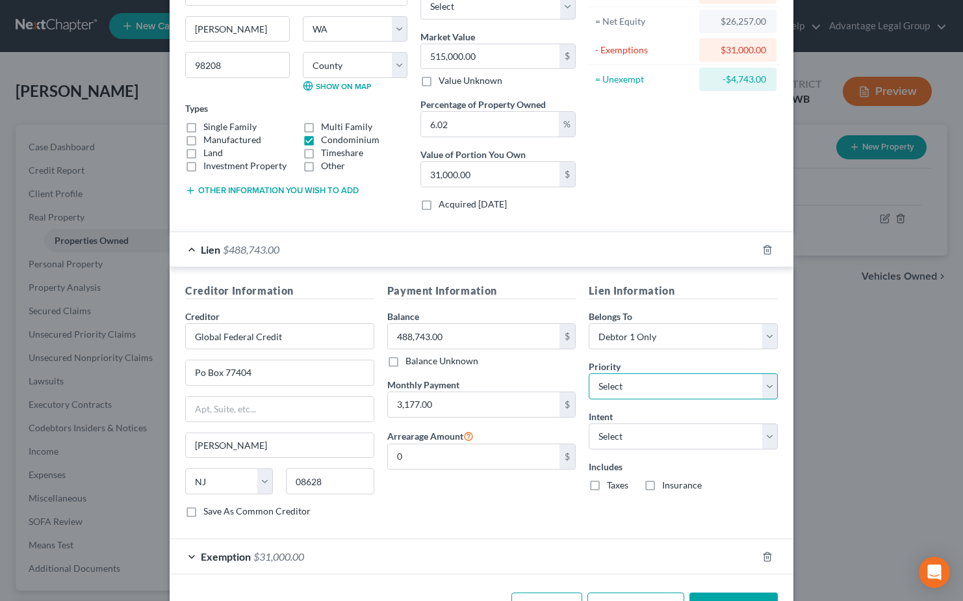
click at [768, 389] on select "Select 1st 2nd 3rd 4th 5th 6th 7th 8th 9th 10th 11th 12th 13th 14th 15th 16th 1…" at bounding box center [683, 386] width 189 height 26
select select "0"
click at [589, 373] on select "Select 1st 2nd 3rd 4th 5th 6th 7th 8th 9th 10th 11th 12th 13th 14th 15th 16th 1…" at bounding box center [683, 386] width 189 height 26
click at [768, 450] on div "Lien Information Belongs To * Select Debtor 1 Only Debtor 2 Only Debtor 1 And D…" at bounding box center [683, 405] width 202 height 245
click at [768, 439] on select "Select Surrender Redeem Reaffirm Avoid Other" at bounding box center [683, 436] width 189 height 26
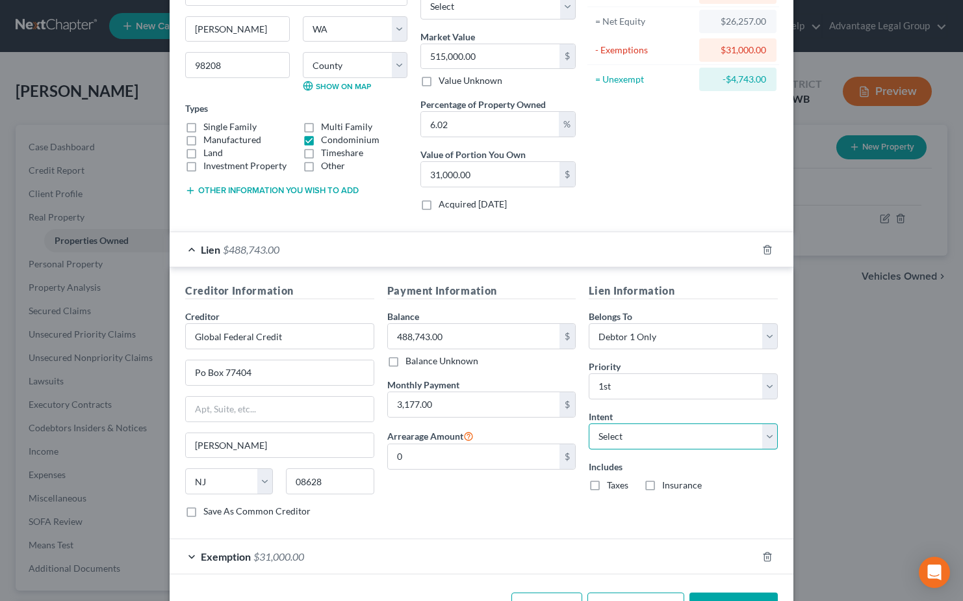
select select "0"
click at [589, 423] on select "Select Surrender Redeem Reaffirm Avoid Other" at bounding box center [683, 436] width 189 height 26
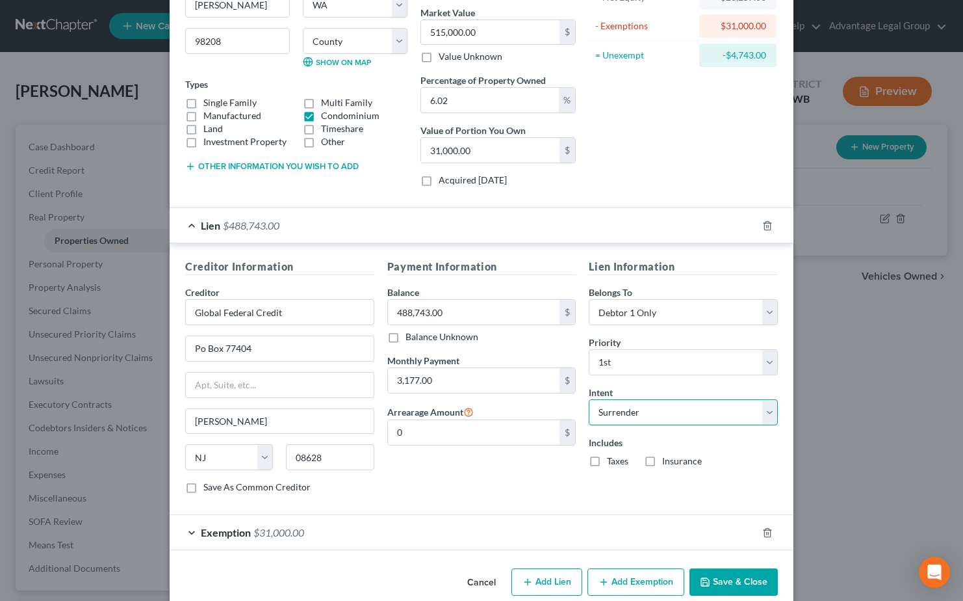
scroll to position [175, 0]
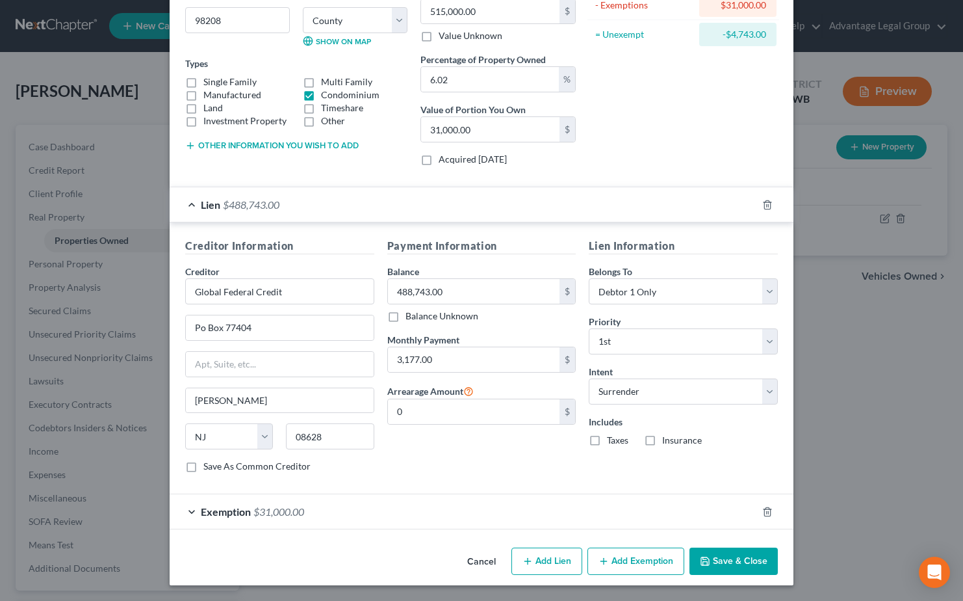
click at [607, 441] on label "Taxes" at bounding box center [617, 440] width 21 height 13
click at [612, 441] on input "Taxes" at bounding box center [616, 438] width 8 height 8
checkbox input "true"
click at [662, 443] on label "Insurance" at bounding box center [682, 440] width 40 height 13
click at [668, 442] on input "Insurance" at bounding box center [672, 438] width 8 height 8
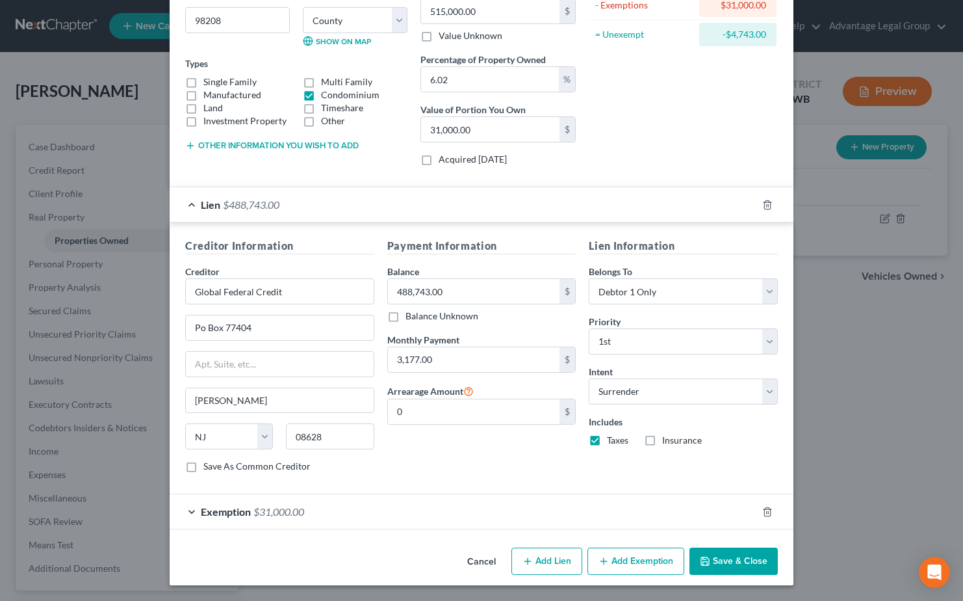
checkbox input "true"
click at [731, 558] on button "Save & Close" at bounding box center [734, 560] width 88 height 27
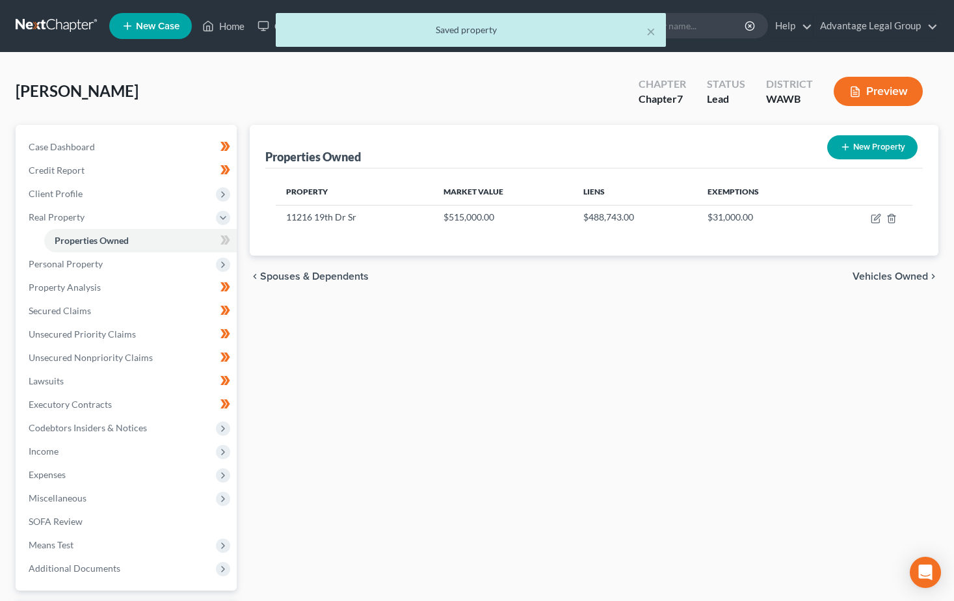
click at [876, 276] on span "Vehicles Owned" at bounding box center [889, 276] width 75 height 10
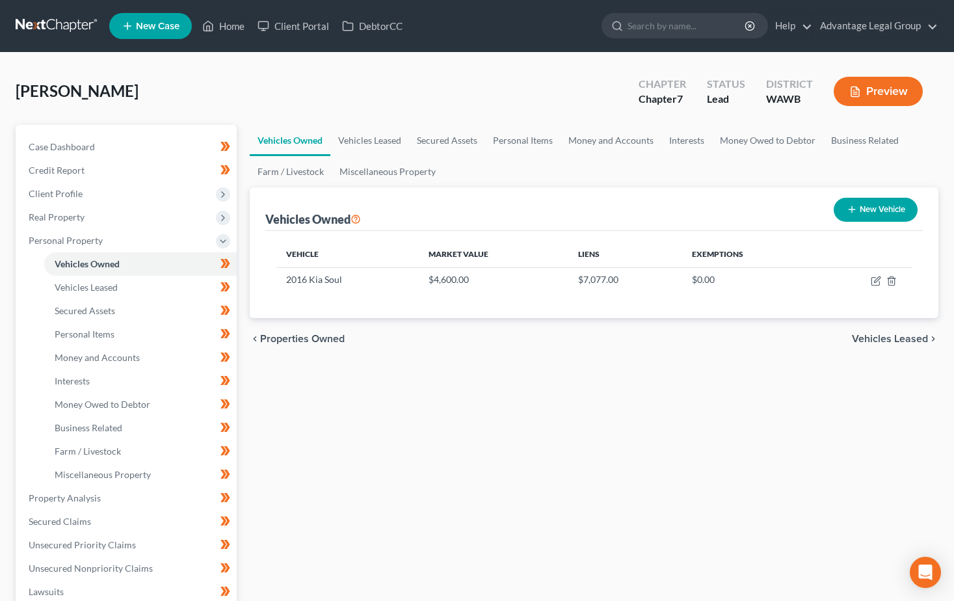
click at [891, 337] on span "Vehicles Leased" at bounding box center [889, 338] width 76 height 10
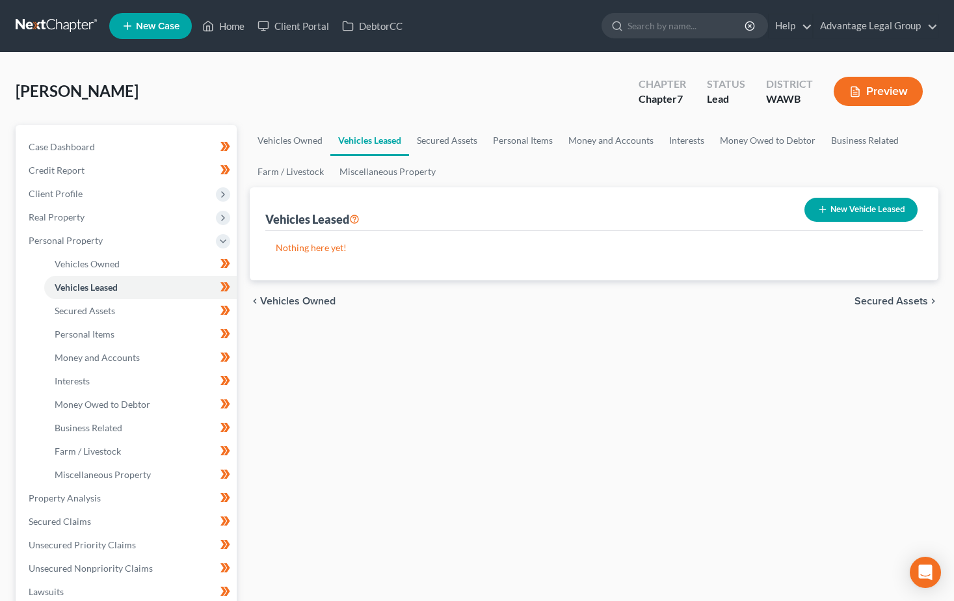
click at [880, 302] on span "Secured Assets" at bounding box center [890, 301] width 73 height 10
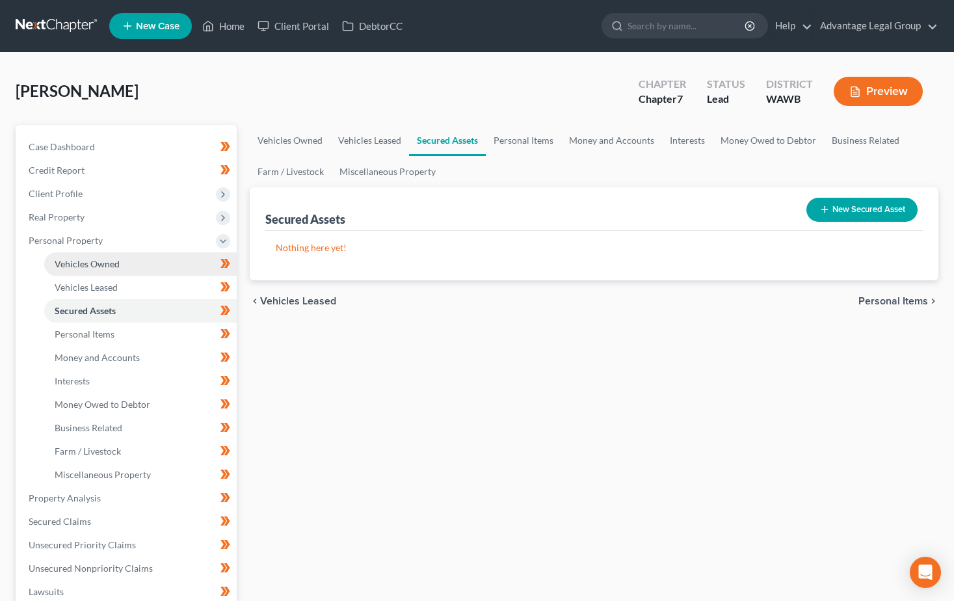
click at [91, 265] on span "Vehicles Owned" at bounding box center [87, 263] width 65 height 11
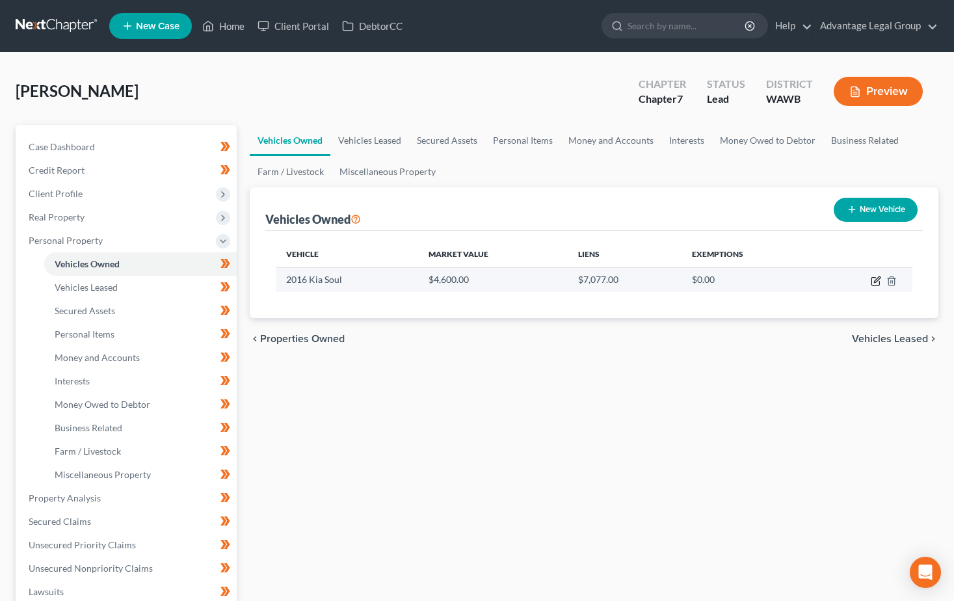
click at [875, 281] on icon "button" at bounding box center [875, 281] width 10 height 10
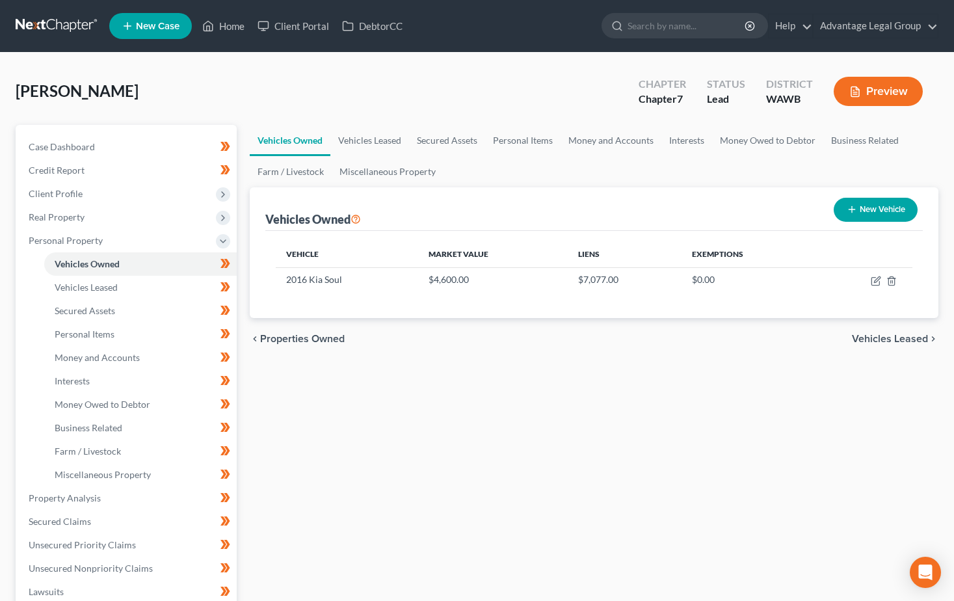
select select "0"
select select "10"
select select "2"
select select "0"
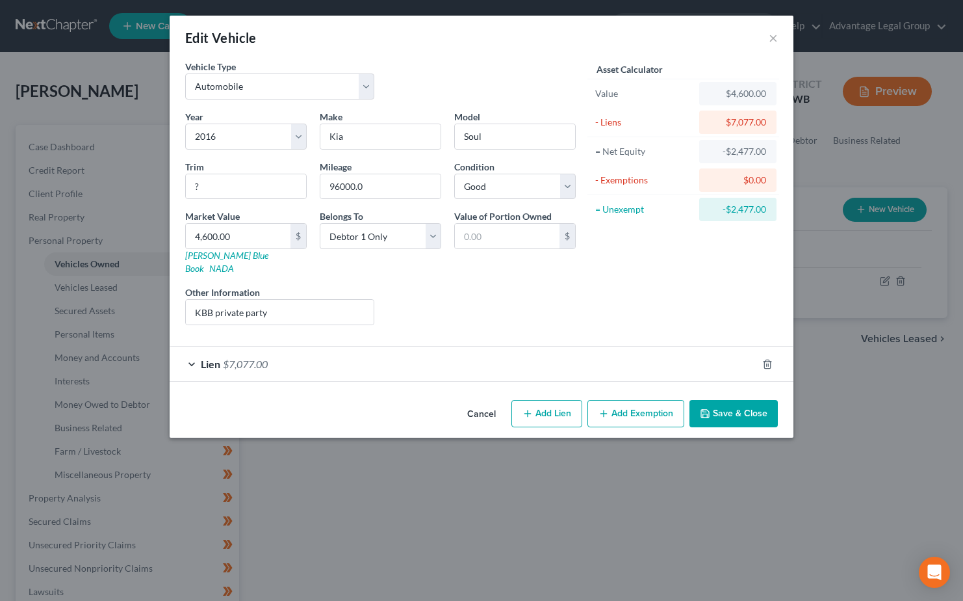
click at [378, 350] on div "Lien $7,077.00" at bounding box center [464, 363] width 588 height 34
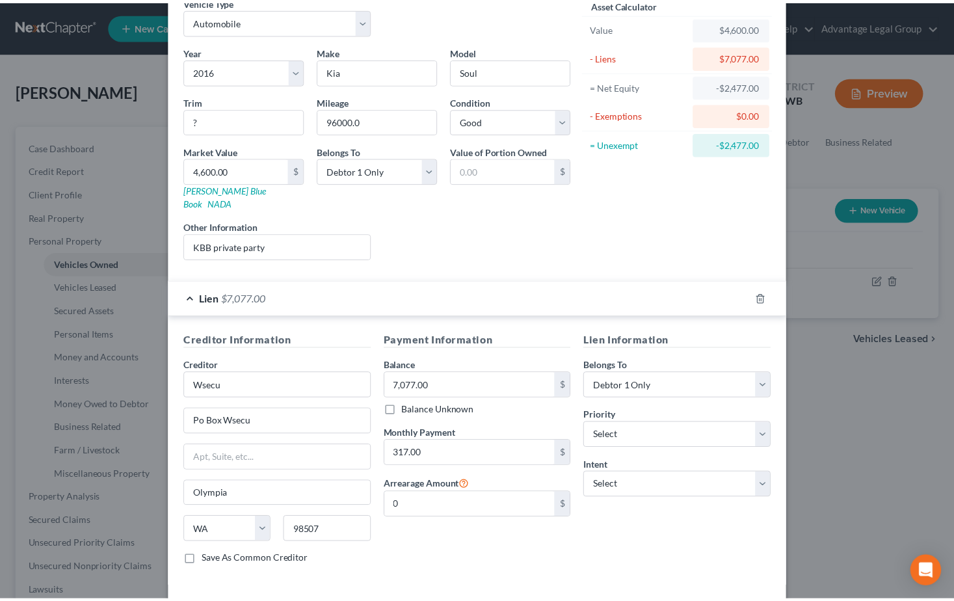
scroll to position [110, 0]
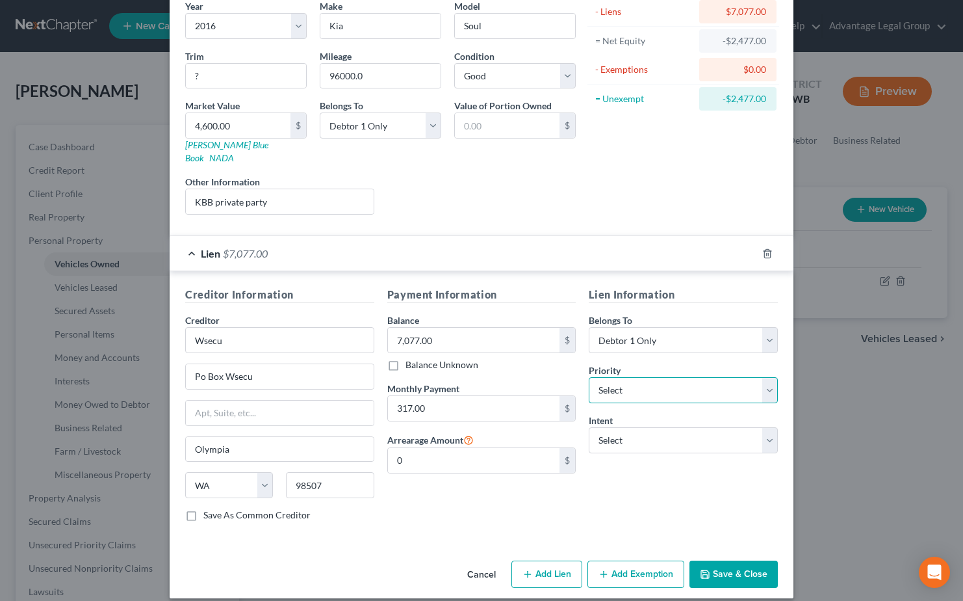
click at [767, 378] on select "Select 1st 2nd 3rd 4th 5th 6th 7th 8th 9th 10th 11th 12th 13th 14th 15th 16th 1…" at bounding box center [683, 390] width 189 height 26
select select "0"
click at [589, 377] on select "Select 1st 2nd 3rd 4th 5th 6th 7th 8th 9th 10th 11th 12th 13th 14th 15th 16th 1…" at bounding box center [683, 390] width 189 height 26
click at [762, 428] on select "Select Surrender Redeem Reaffirm Avoid Other" at bounding box center [683, 440] width 189 height 26
select select "4"
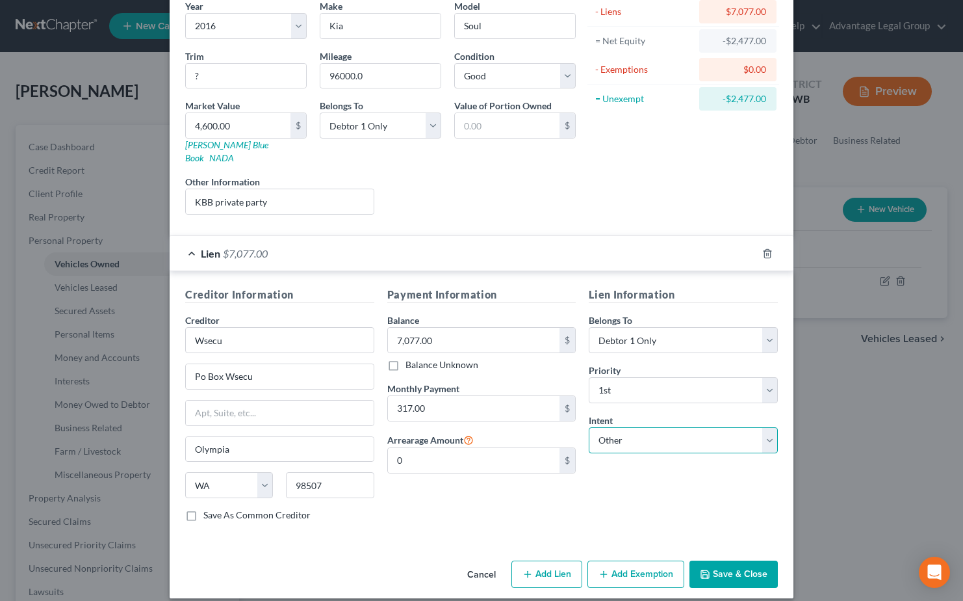
click at [589, 427] on select "Select Surrender Redeem Reaffirm Avoid Other" at bounding box center [683, 440] width 189 height 26
click at [725, 565] on button "Save & Close" at bounding box center [734, 573] width 88 height 27
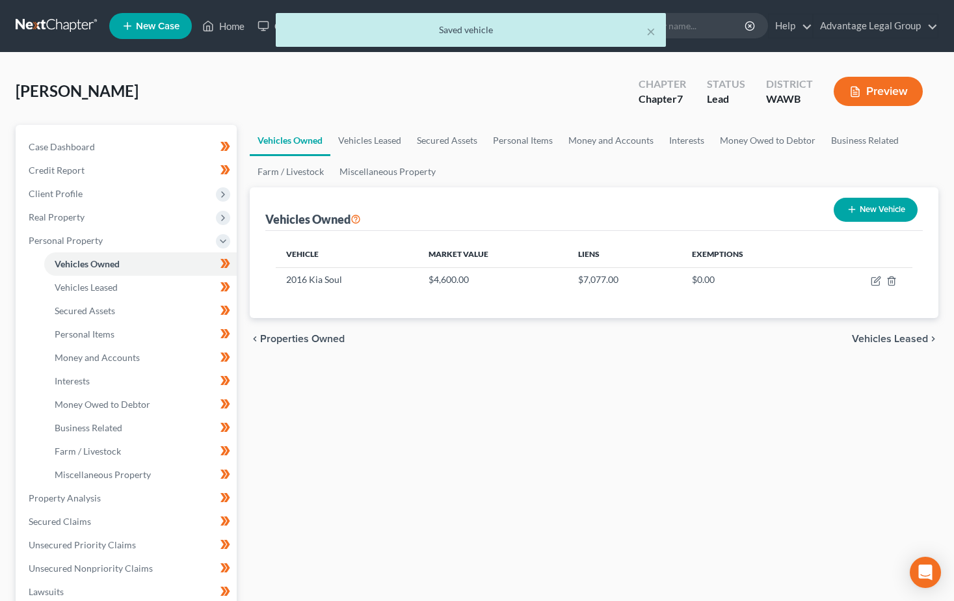
click at [873, 335] on span "Vehicles Leased" at bounding box center [889, 338] width 76 height 10
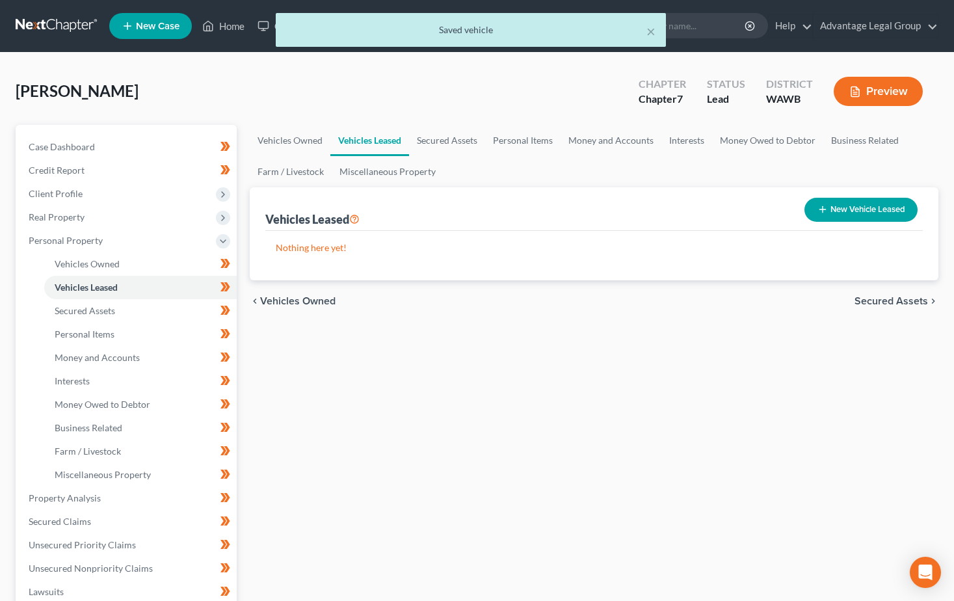
click at [887, 298] on span "Secured Assets" at bounding box center [890, 301] width 73 height 10
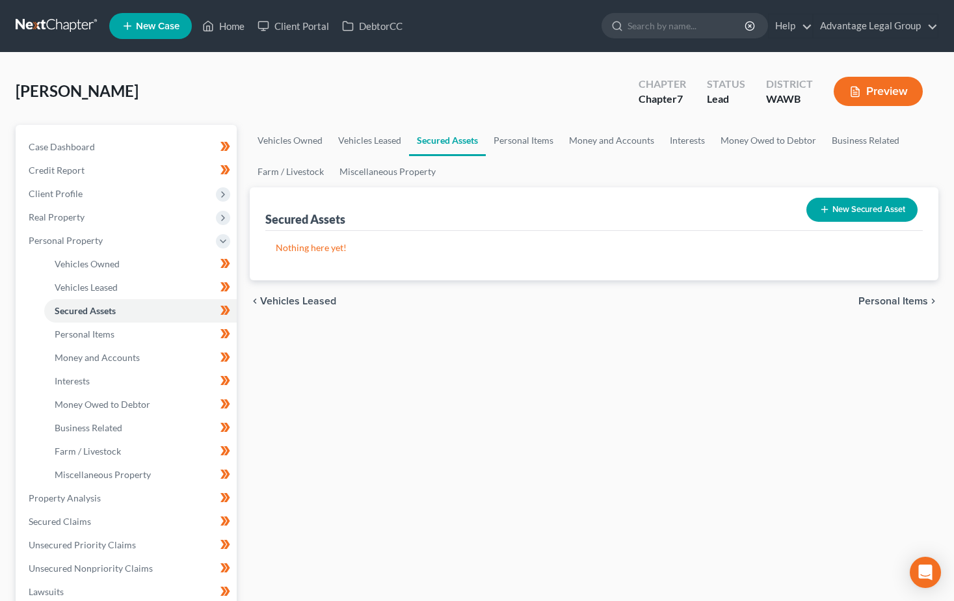
click at [898, 304] on span "Personal Items" at bounding box center [893, 301] width 70 height 10
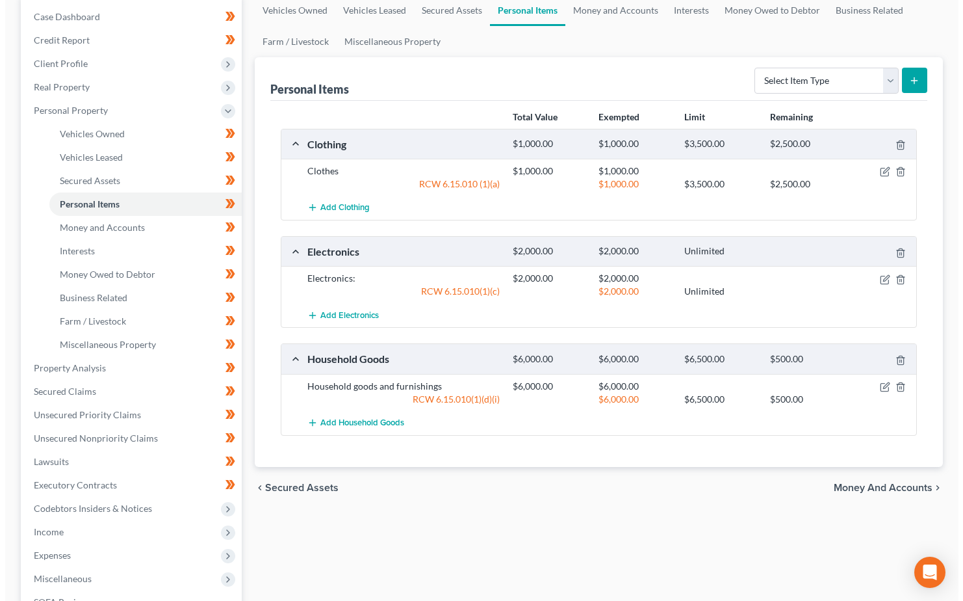
scroll to position [195, 0]
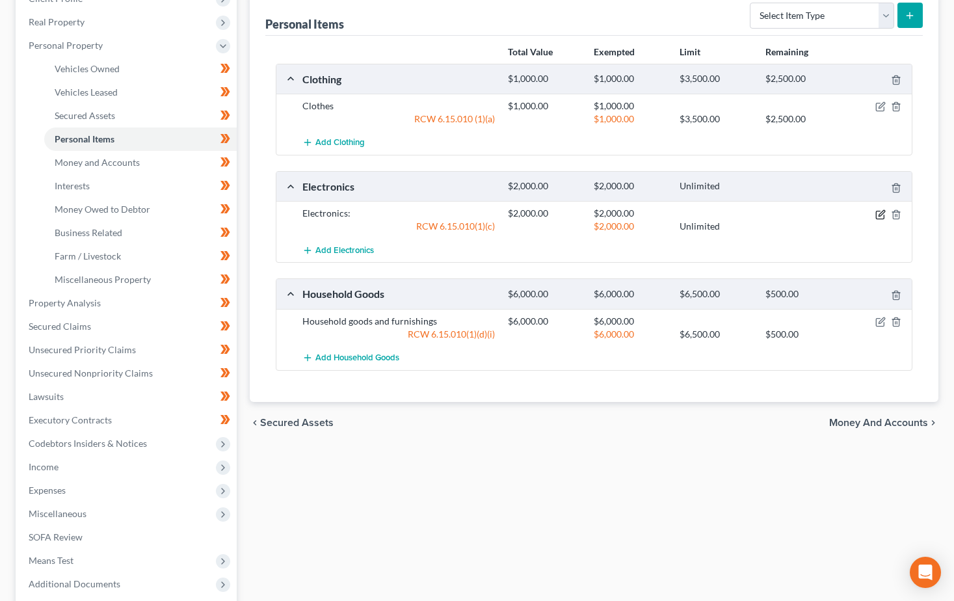
click at [877, 216] on icon "button" at bounding box center [880, 214] width 10 height 10
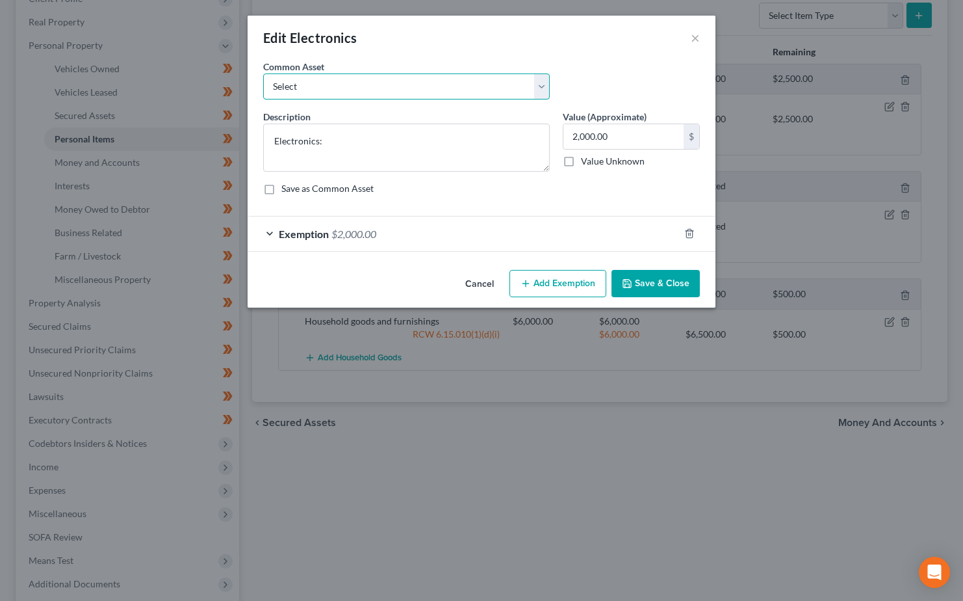
click at [543, 89] on select "Select Electronics:" at bounding box center [406, 86] width 287 height 26
select select "0"
click at [263, 73] on select "Select Electronics:" at bounding box center [406, 86] width 287 height 26
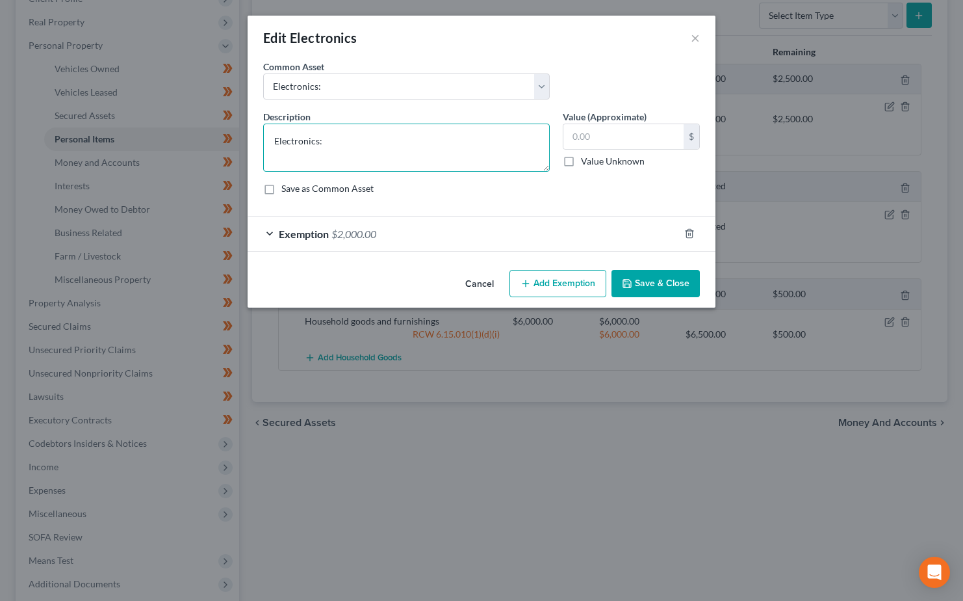
click at [369, 141] on textarea "Electronics:" at bounding box center [406, 147] width 287 height 48
type textarea "Electronics: 1TV, 1 smart phone,"
click at [606, 136] on input "text" at bounding box center [624, 136] width 120 height 25
type input "200.0"
click at [688, 231] on icon "button" at bounding box center [689, 233] width 6 height 8
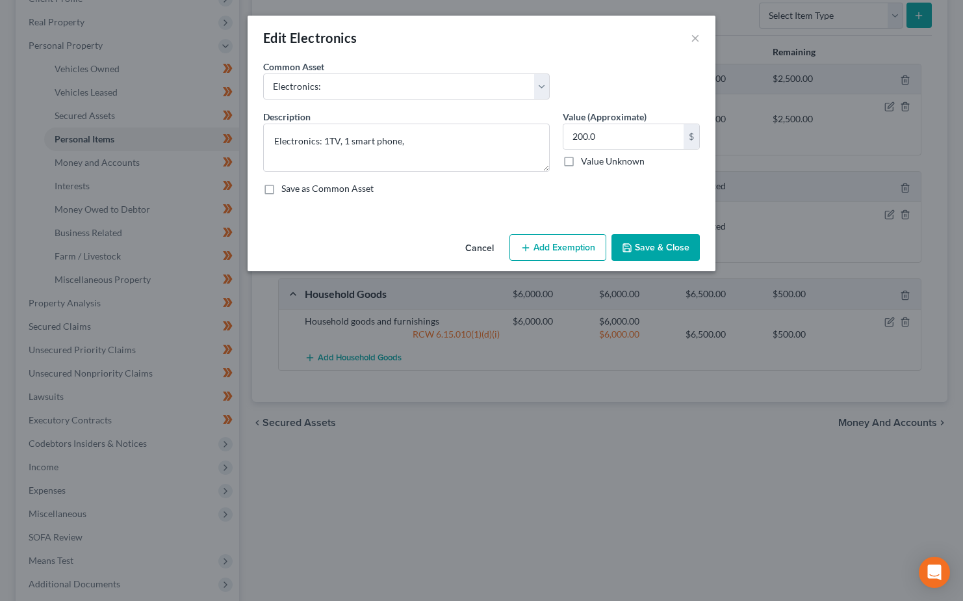
click at [557, 250] on button "Add Exemption" at bounding box center [558, 247] width 97 height 27
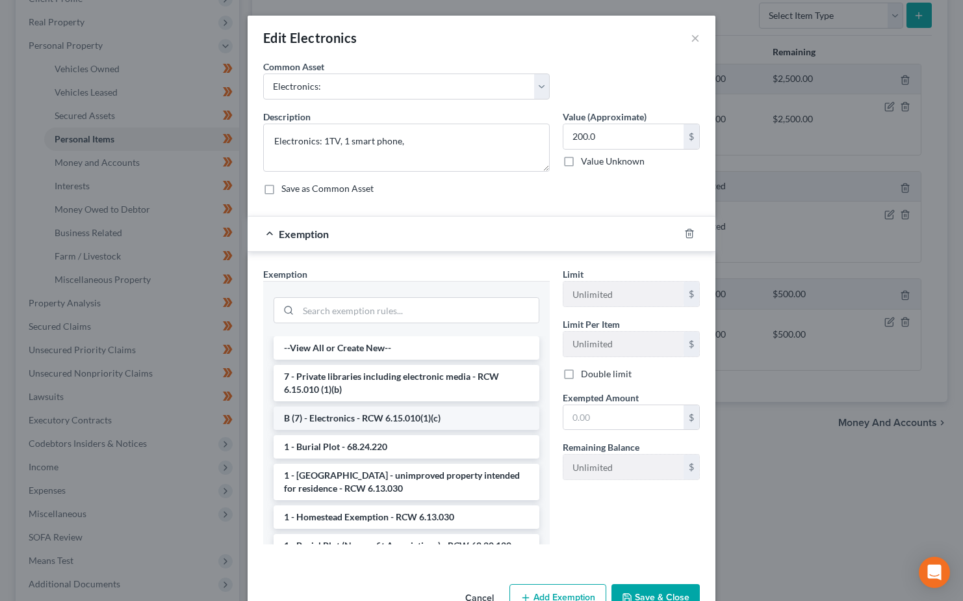
click at [421, 419] on li "B (7) - Electronics - RCW 6.15.010(1)(c)" at bounding box center [407, 417] width 266 height 23
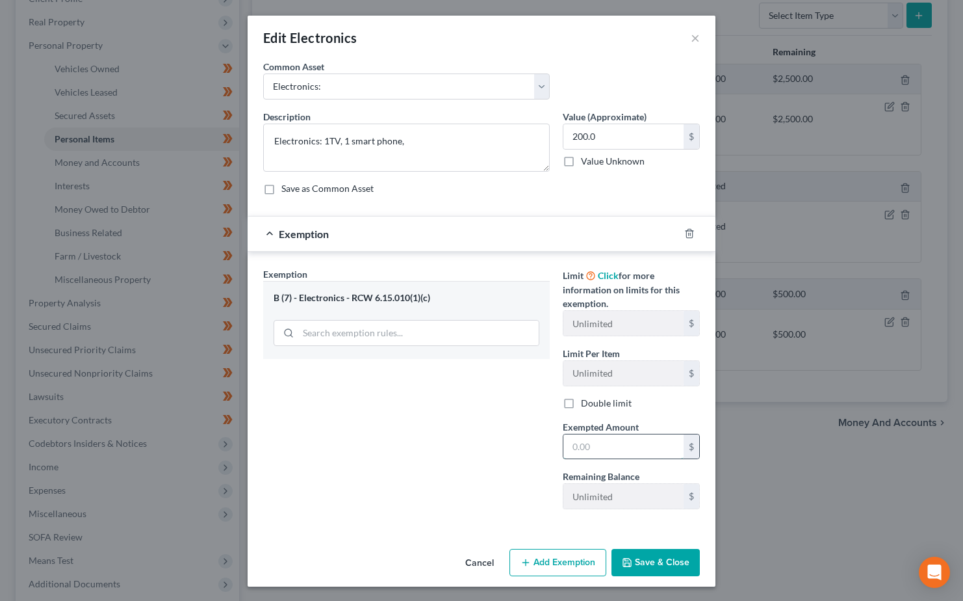
click at [595, 439] on input "text" at bounding box center [624, 446] width 120 height 25
type input "200.00"
click at [633, 564] on button "Save & Close" at bounding box center [656, 562] width 88 height 27
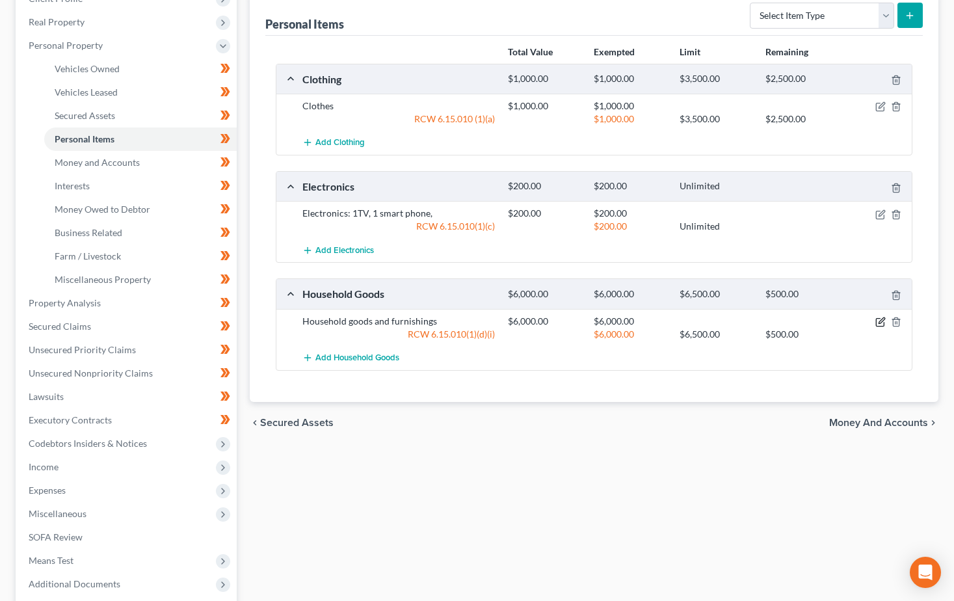
click at [880, 325] on icon "button" at bounding box center [880, 322] width 10 height 10
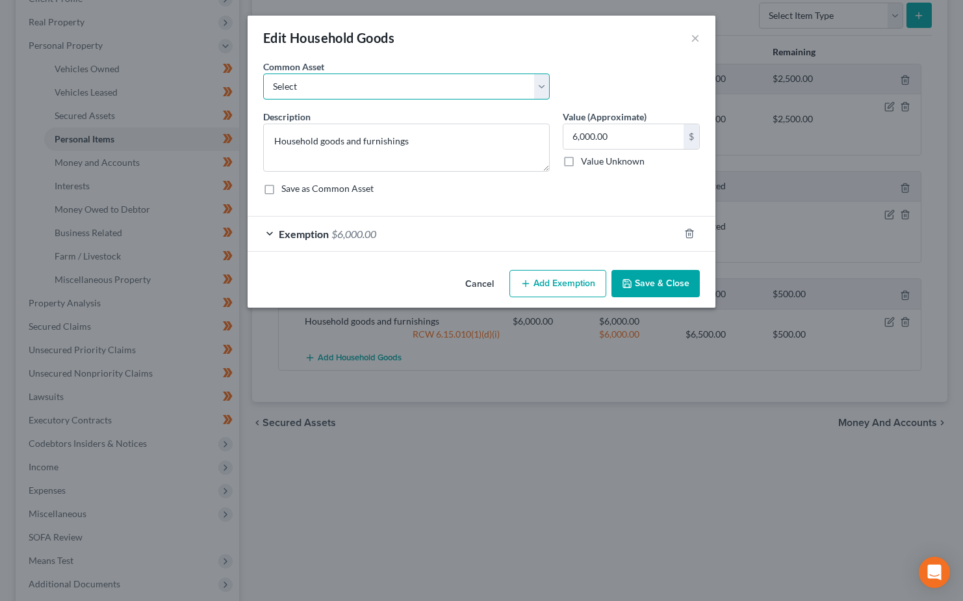
click at [540, 88] on select "Select Household goods and furnishings" at bounding box center [406, 86] width 287 height 26
select select "0"
click at [263, 73] on select "Select Household goods and furnishings" at bounding box center [406, 86] width 287 height 26
click at [611, 133] on input "text" at bounding box center [624, 136] width 120 height 25
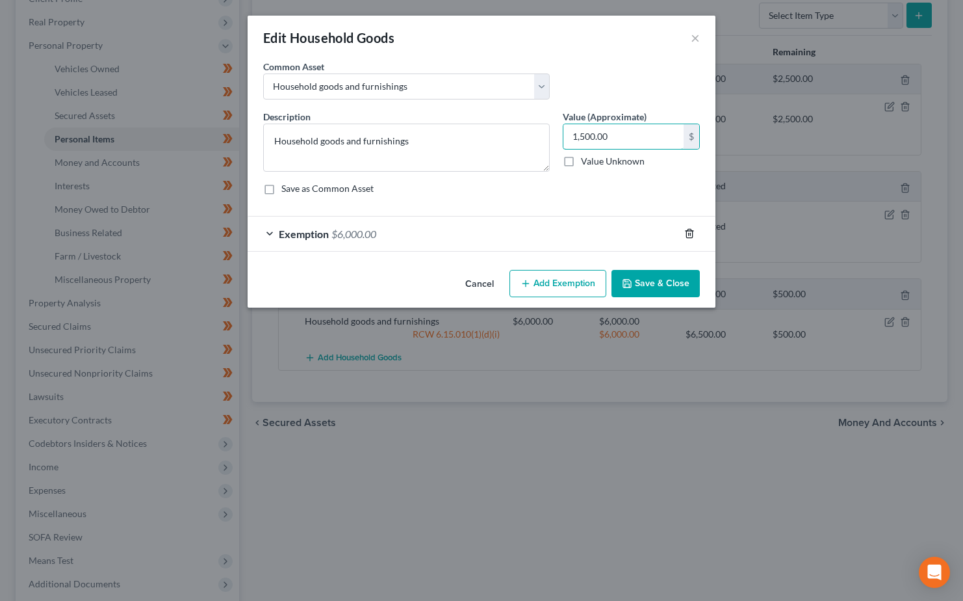
type input "1,500.00"
click at [688, 236] on icon "button" at bounding box center [689, 233] width 10 height 10
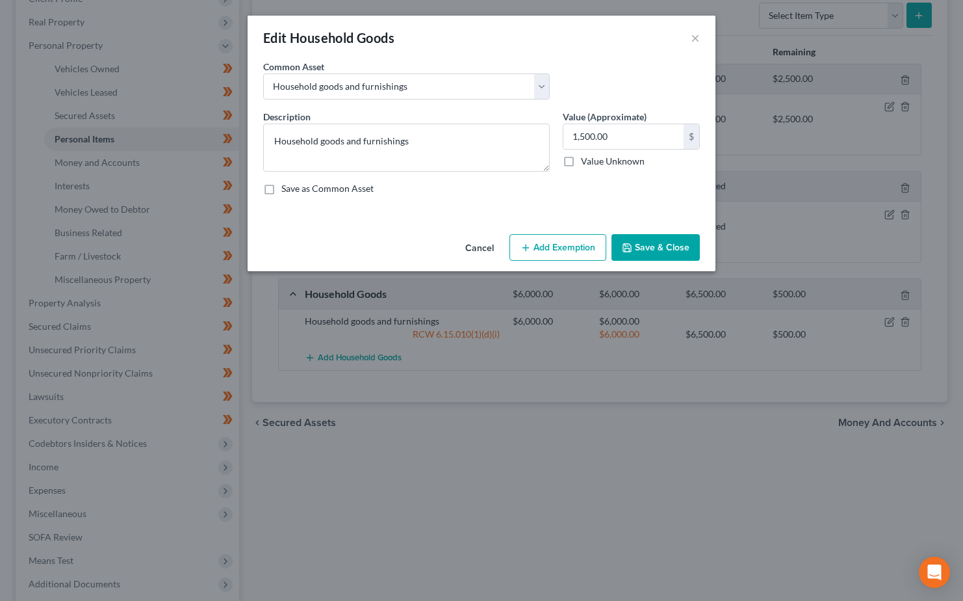
click at [538, 244] on button "Add Exemption" at bounding box center [558, 247] width 97 height 27
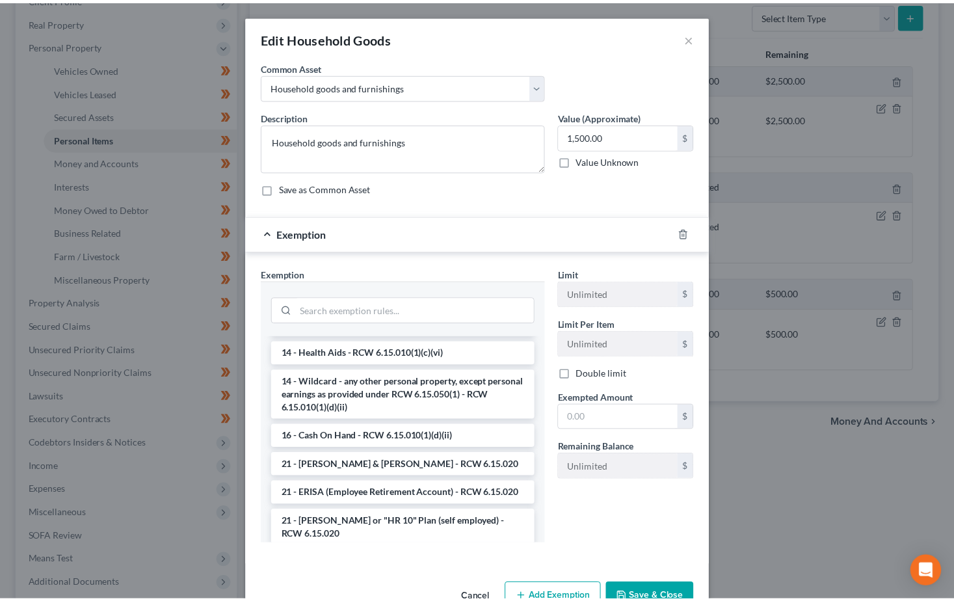
scroll to position [0, 0]
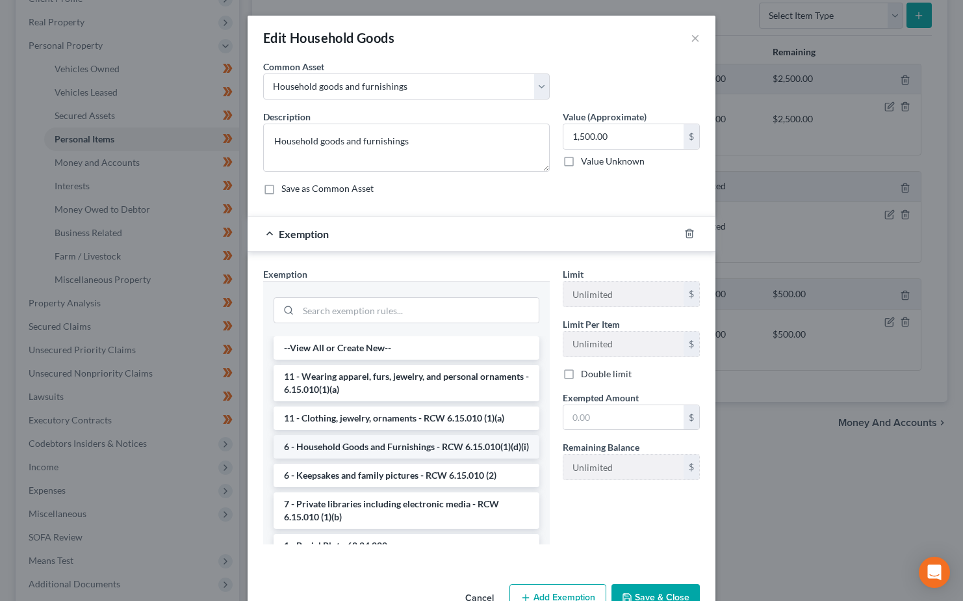
click at [391, 447] on li "6 - Household Goods and Furnishings - RCW 6.15.010(1)(d)(i)" at bounding box center [407, 446] width 266 height 23
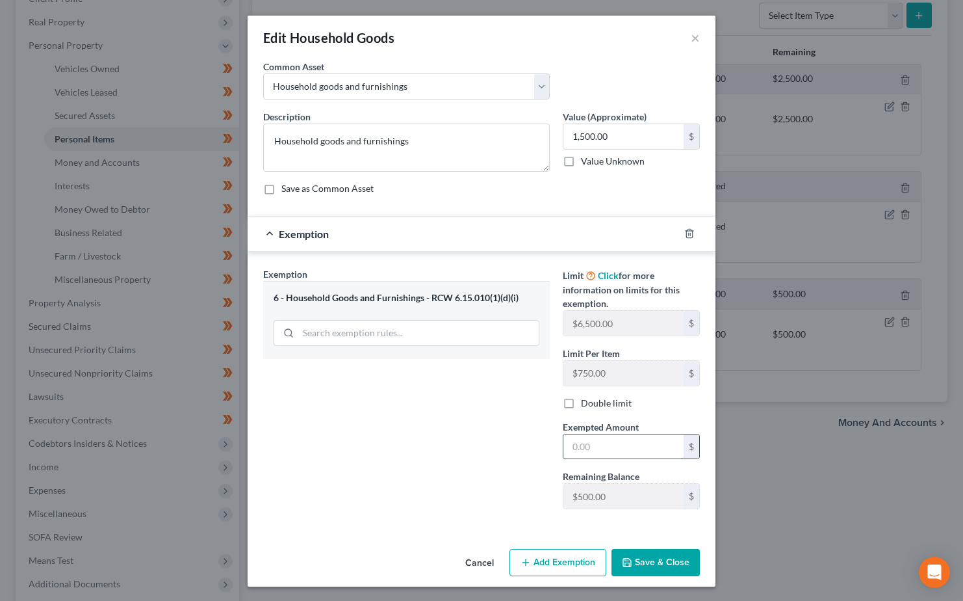
click at [578, 450] on input "text" at bounding box center [624, 446] width 120 height 25
type input "1,500.00"
click at [640, 567] on button "Save & Close" at bounding box center [656, 562] width 88 height 27
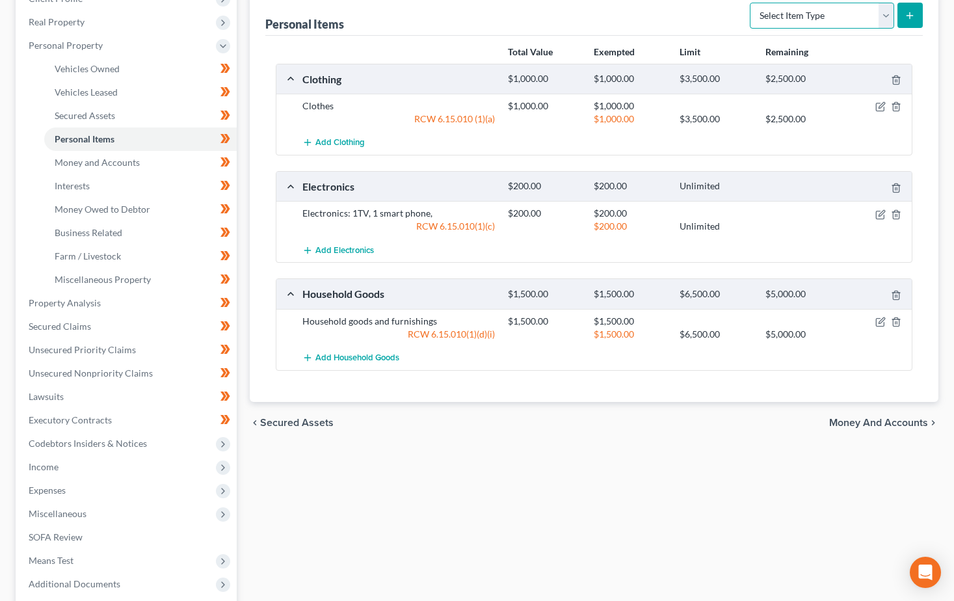
click at [887, 16] on select "Select Item Type Clothing Collectibles Of Value Electronics Firearms Household …" at bounding box center [821, 16] width 144 height 26
click at [670, 512] on div "Vehicles Owned Vehicles Leased Secured Assets Personal Items Money and Accounts…" at bounding box center [593, 305] width 701 height 751
drag, startPoint x: 881, startPoint y: 424, endPoint x: 829, endPoint y: 461, distance: 64.8
click at [881, 424] on span "Money and Accounts" at bounding box center [878, 422] width 99 height 10
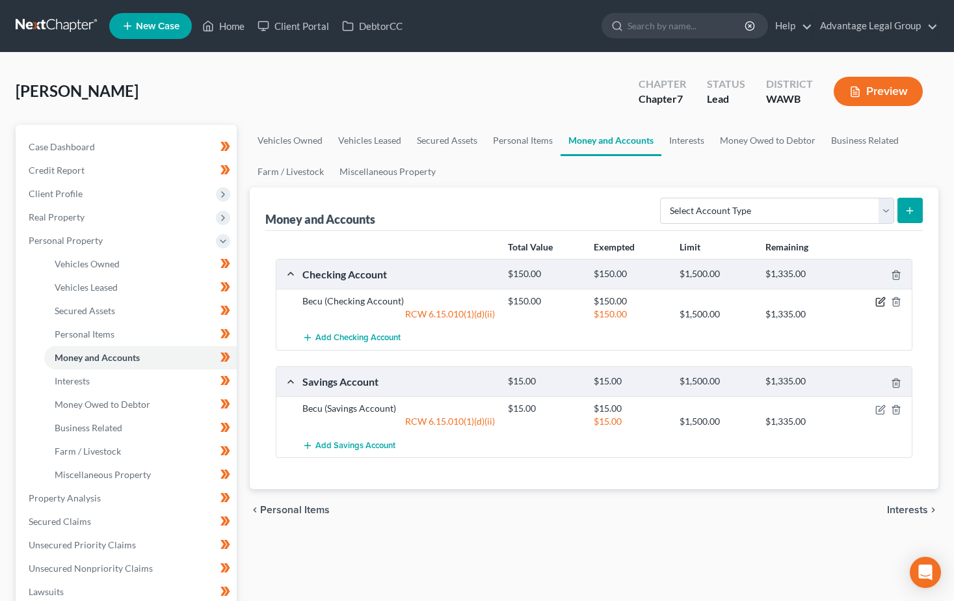
click at [882, 301] on icon "button" at bounding box center [881, 301] width 6 height 6
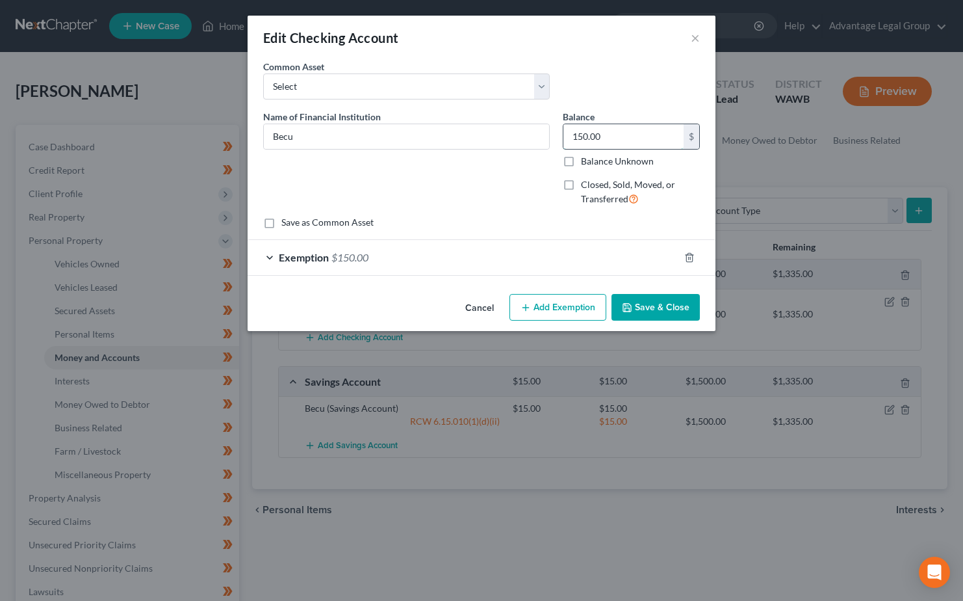
click at [624, 135] on input "150.00" at bounding box center [624, 136] width 120 height 25
click at [686, 260] on icon "button" at bounding box center [689, 257] width 6 height 8
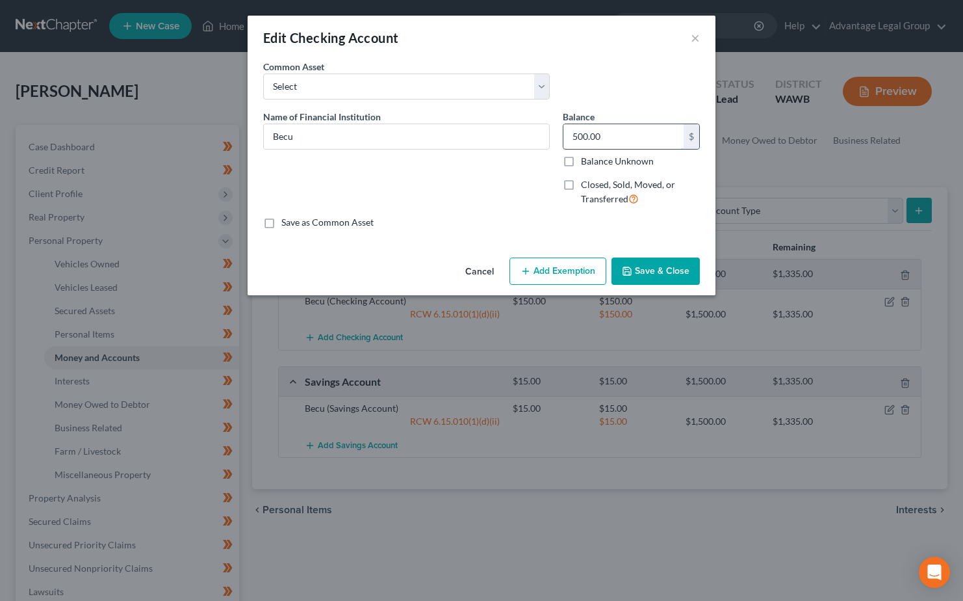
click at [623, 135] on input "500.00" at bounding box center [624, 136] width 120 height 25
type input "447.95"
click at [554, 266] on button "Add Exemption" at bounding box center [558, 270] width 97 height 27
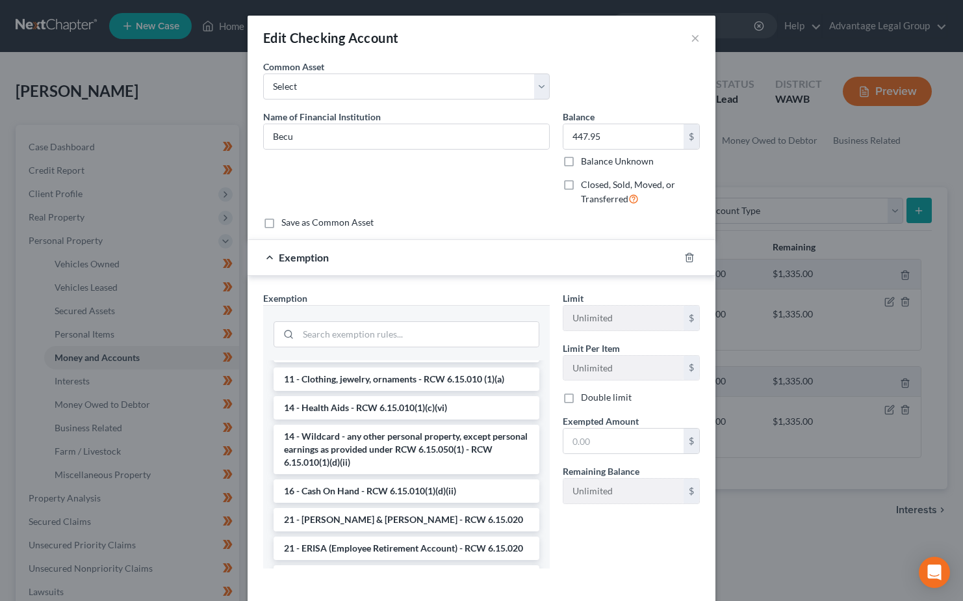
scroll to position [195, 0]
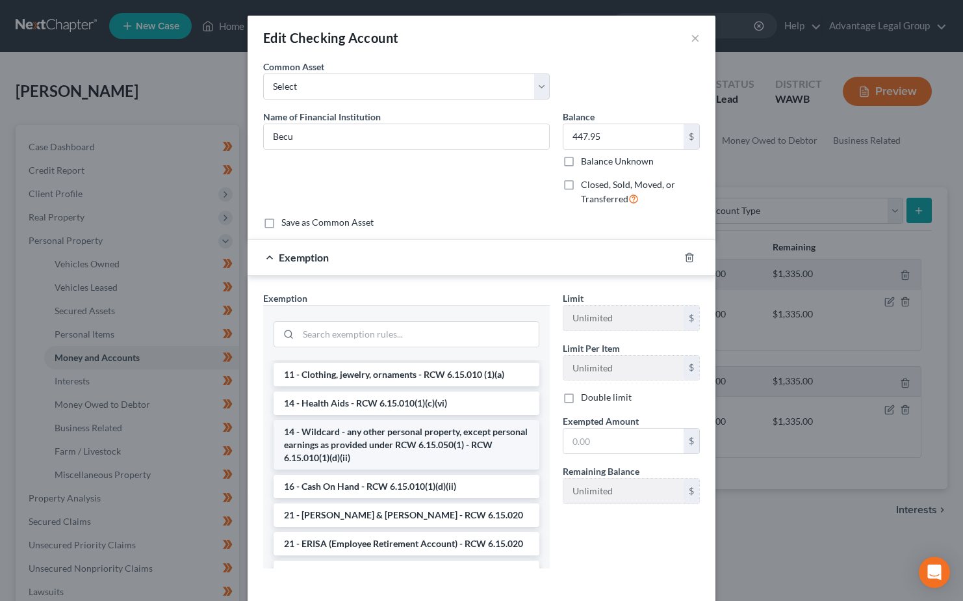
click at [450, 450] on li "14 - Wildcard - any other personal property, except personal earnings as provid…" at bounding box center [407, 444] width 266 height 49
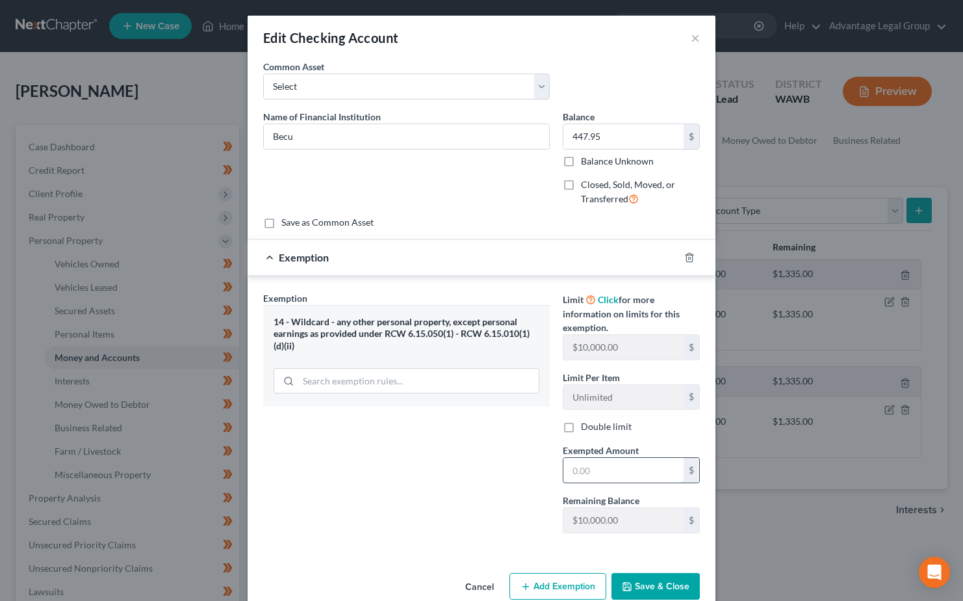
click at [583, 461] on input "text" at bounding box center [624, 470] width 120 height 25
type input "447.95"
click at [658, 582] on button "Save & Close" at bounding box center [656, 586] width 88 height 27
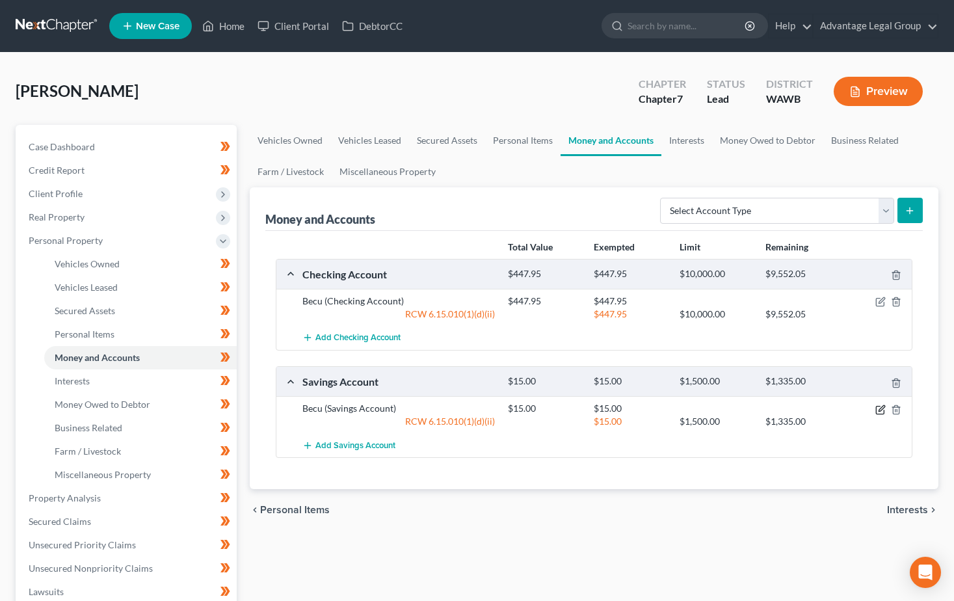
click at [883, 411] on icon "button" at bounding box center [880, 410] width 8 height 8
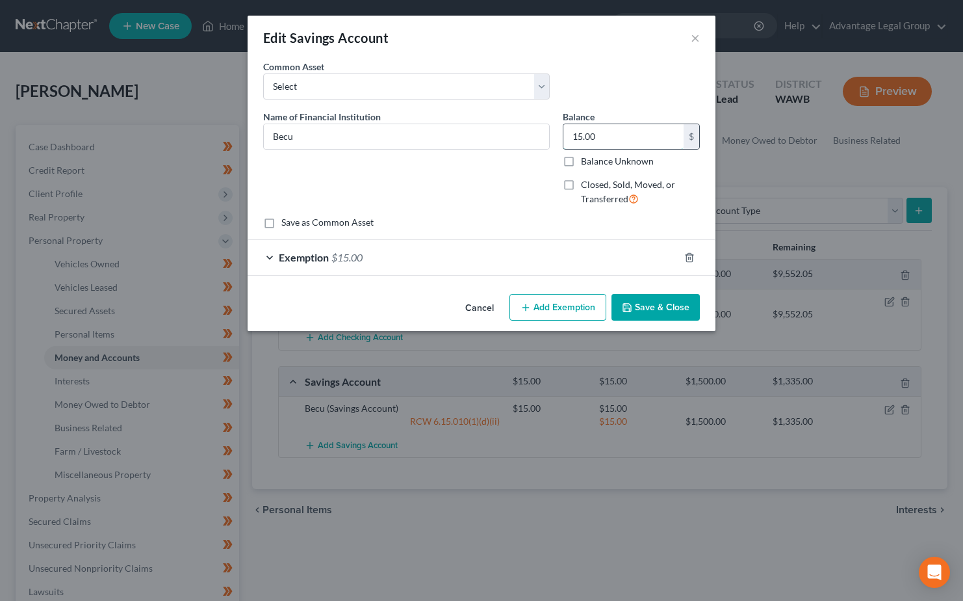
click at [617, 138] on input "15.00" at bounding box center [624, 136] width 120 height 25
type input "10.59"
click at [690, 257] on icon "button" at bounding box center [689, 257] width 10 height 10
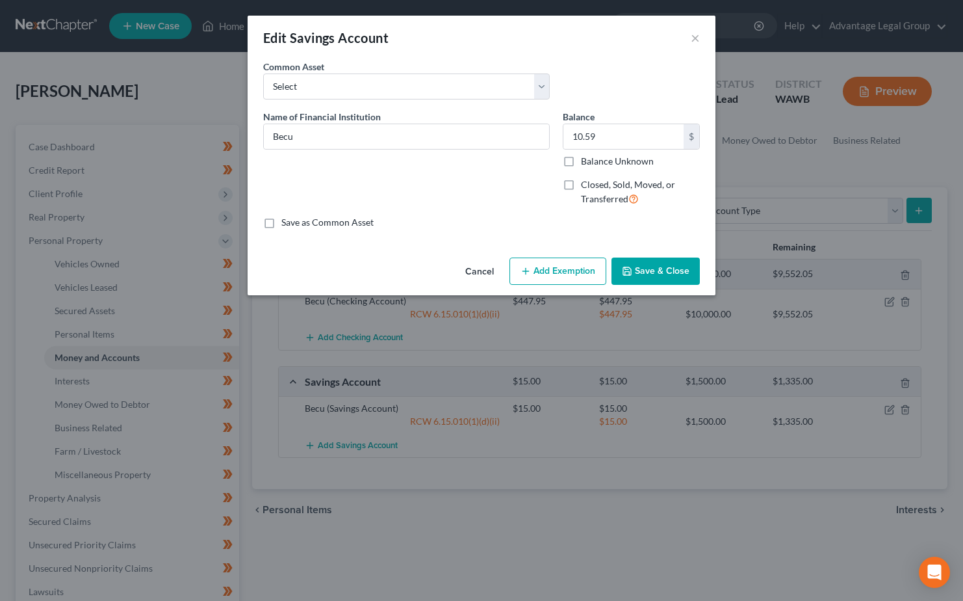
click at [563, 270] on button "Add Exemption" at bounding box center [558, 270] width 97 height 27
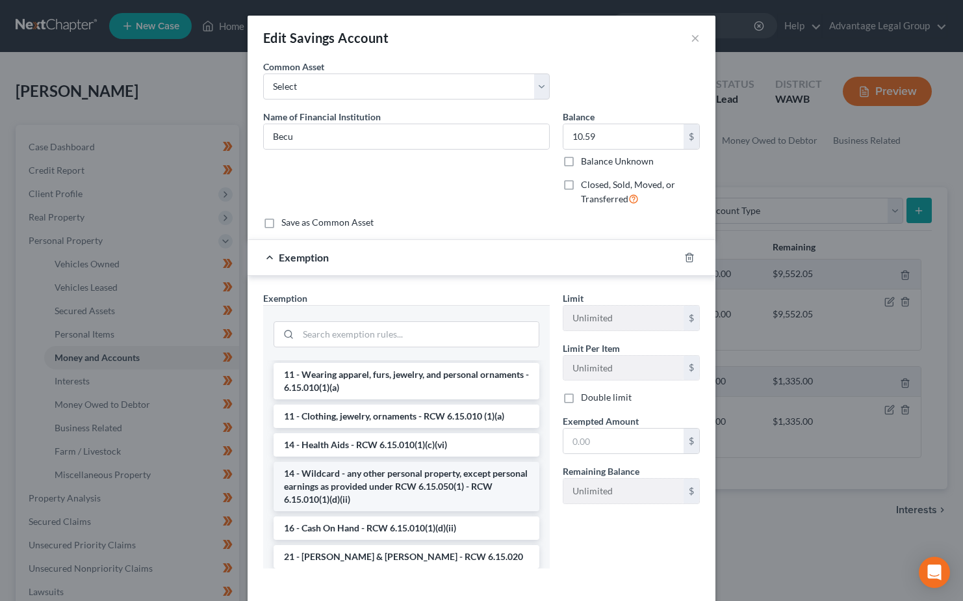
click at [418, 489] on li "14 - Wildcard - any other personal property, except personal earnings as provid…" at bounding box center [407, 485] width 266 height 49
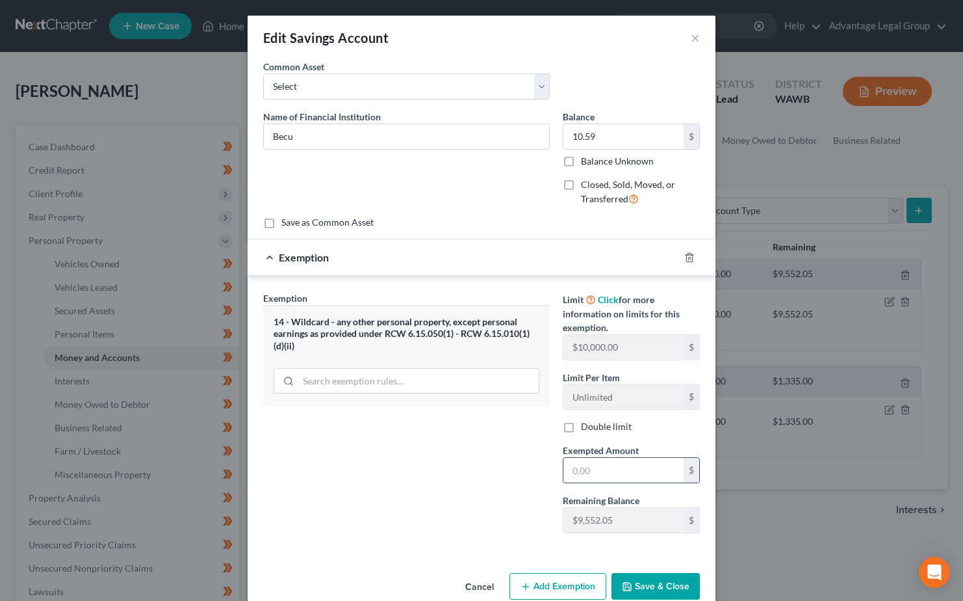
click at [607, 471] on input "text" at bounding box center [624, 470] width 120 height 25
type input "10.59"
click at [643, 584] on button "Save & Close" at bounding box center [656, 586] width 88 height 27
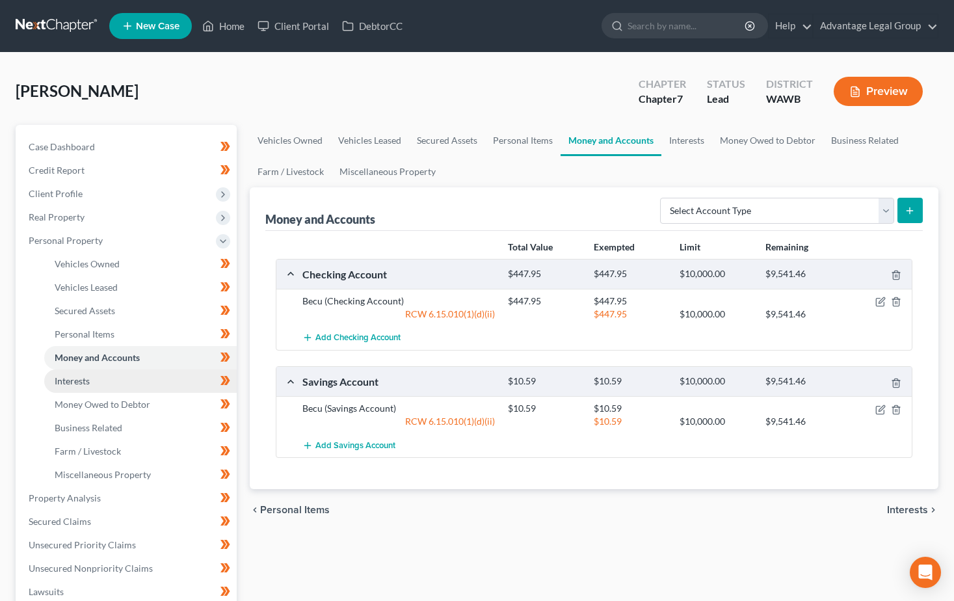
click at [60, 380] on span "Interests" at bounding box center [72, 380] width 35 height 11
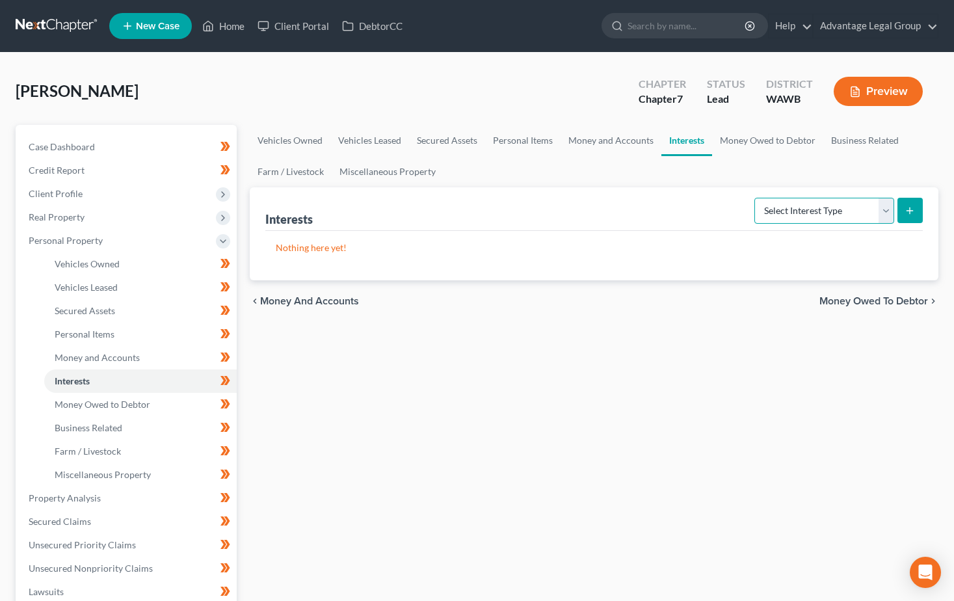
click at [889, 205] on select "Select Interest Type 401K Annuity Bond Education IRA Government Bond Government…" at bounding box center [824, 211] width 140 height 26
select select "other_retirement_plan"
click at [755, 198] on select "Select Interest Type 401K Annuity Bond Education IRA Government Bond Government…" at bounding box center [824, 211] width 140 height 26
click at [909, 209] on line "submit" at bounding box center [909, 210] width 0 height 6
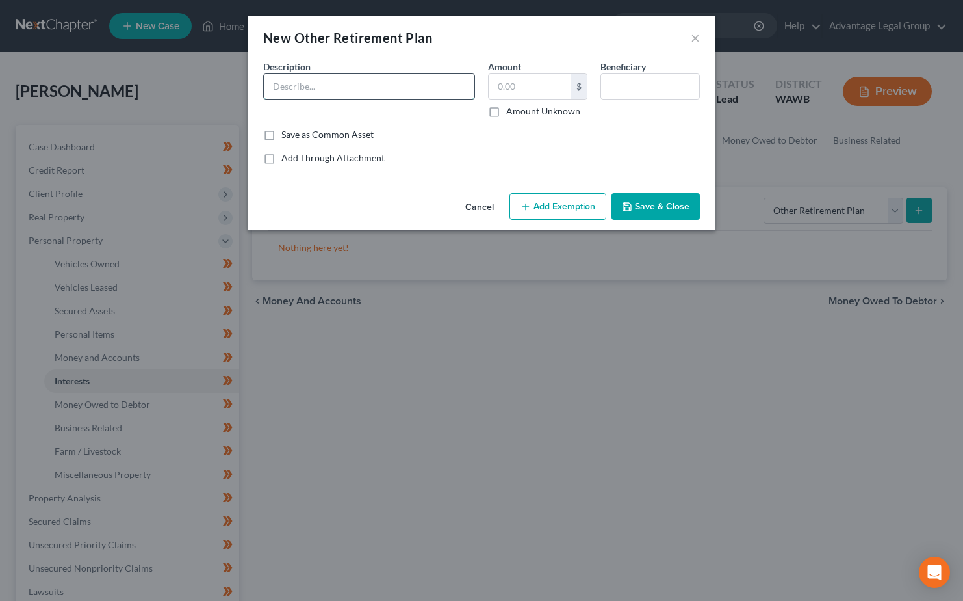
click at [315, 89] on input "text" at bounding box center [369, 86] width 211 height 25
type input "VIRS 3"
click at [523, 89] on input "text" at bounding box center [530, 86] width 83 height 25
type input "5"
type input "30,000"
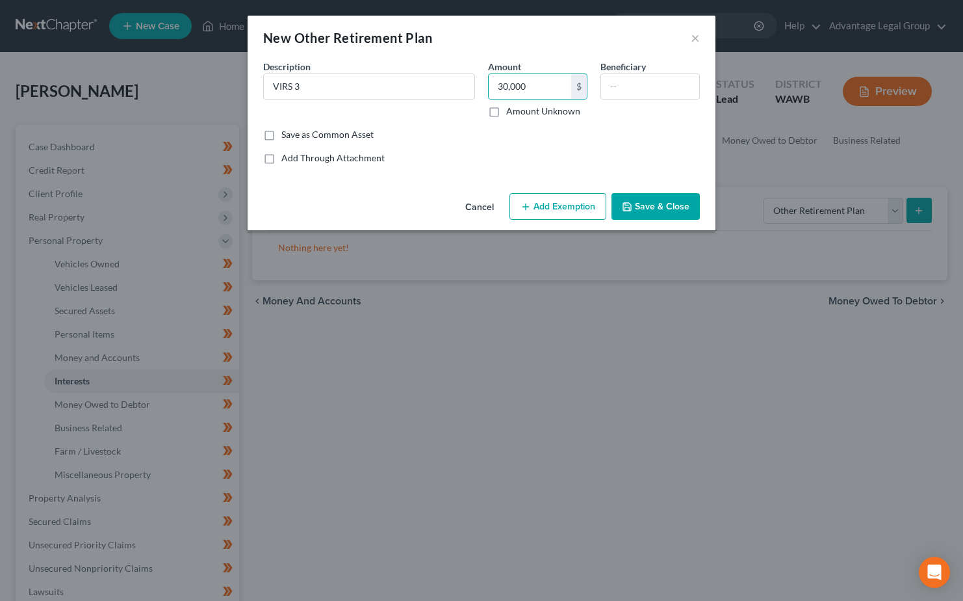
click at [548, 198] on button "Add Exemption" at bounding box center [558, 206] width 97 height 27
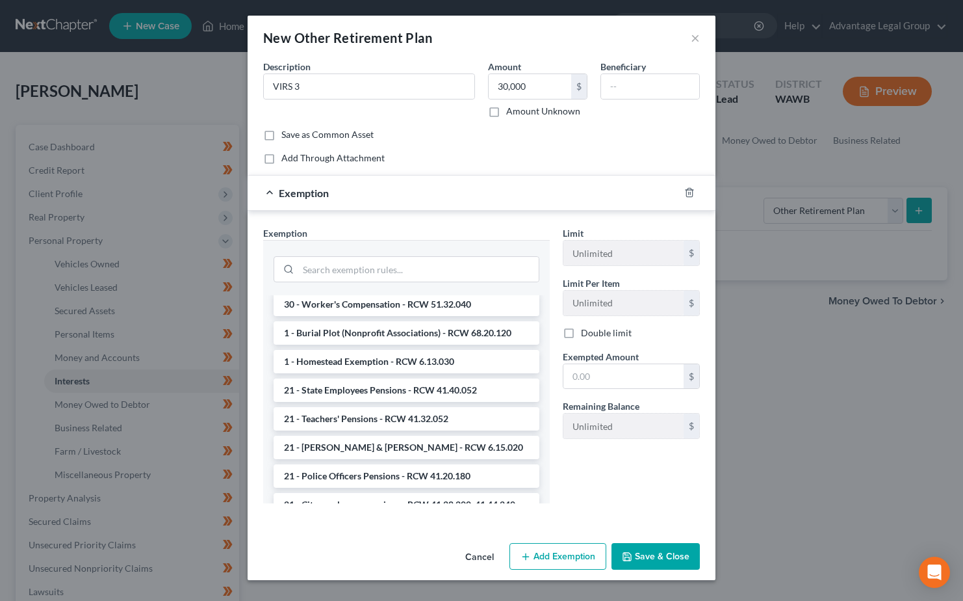
scroll to position [520, 0]
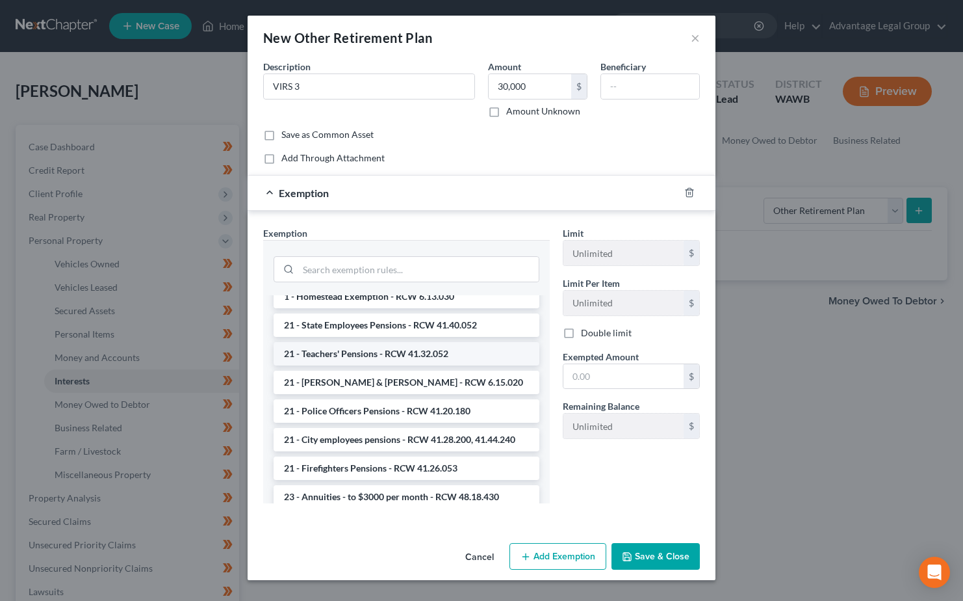
click at [408, 365] on li "21 - Teachers' Pensions - RCW 41.32.052" at bounding box center [407, 353] width 266 height 23
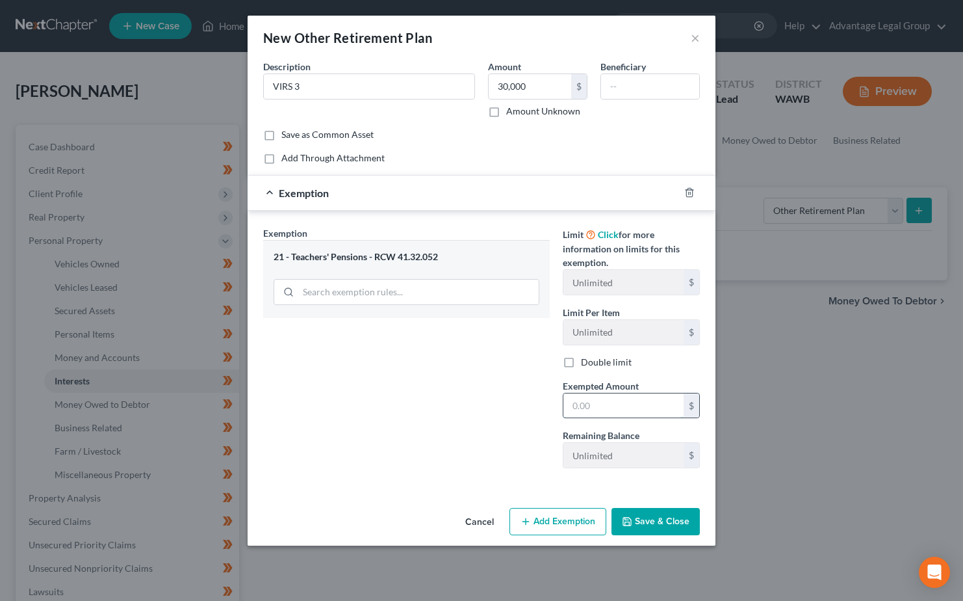
click at [577, 402] on input "text" at bounding box center [624, 405] width 120 height 25
type input "30,000"
click at [631, 521] on icon "button" at bounding box center [627, 521] width 10 height 10
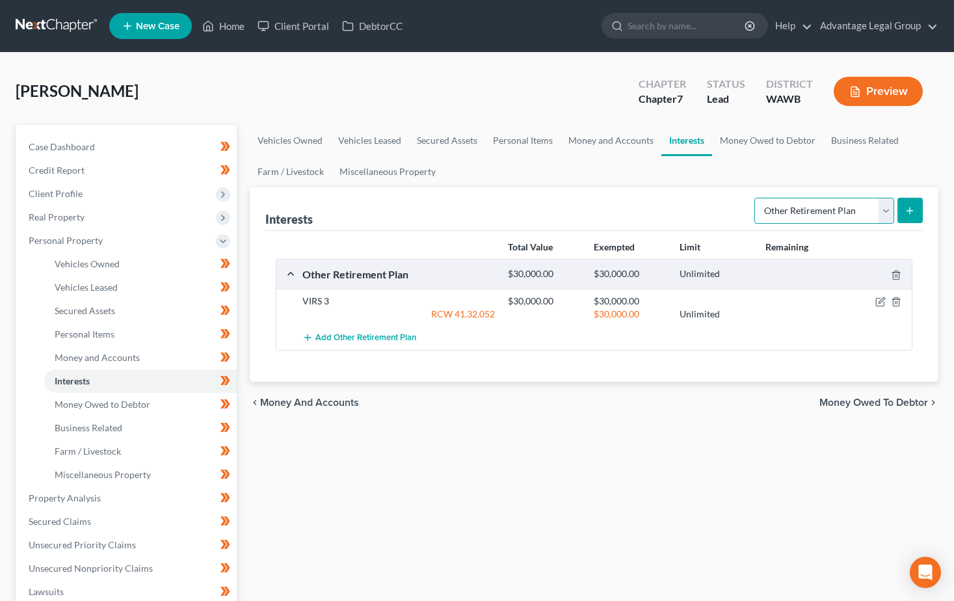
click at [885, 216] on select "Select Interest Type 401K Annuity Bond Education IRA Government Bond Government…" at bounding box center [824, 211] width 140 height 26
click at [584, 499] on div "Vehicles Owned Vehicles Leased Secured Assets Personal Items Money and Accounts…" at bounding box center [593, 500] width 701 height 751
click at [860, 402] on span "Money Owed to Debtor" at bounding box center [873, 402] width 109 height 10
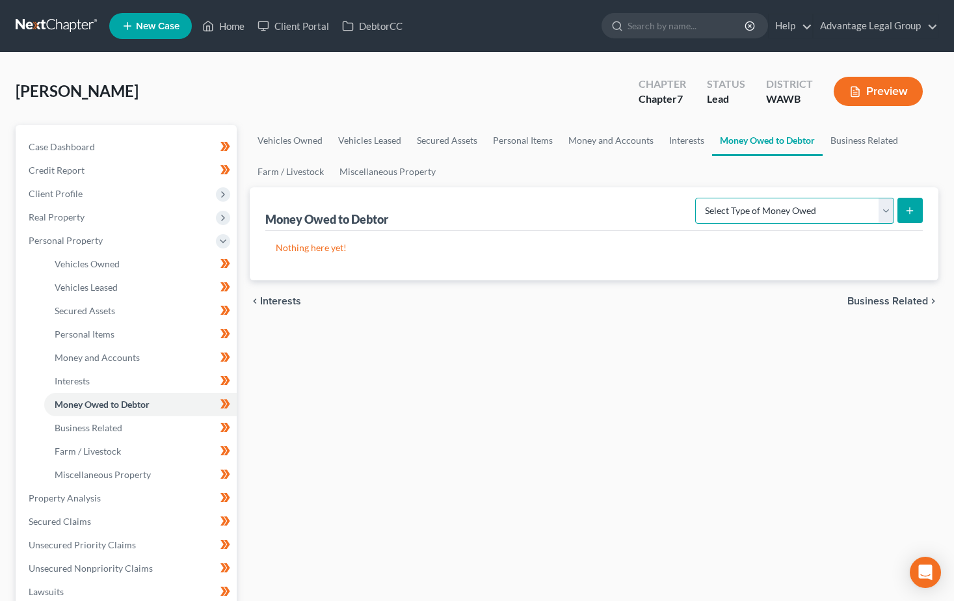
click at [884, 214] on select "Select Type of Money Owed Accounts Receivable Alimony Child Support Claims Agai…" at bounding box center [794, 211] width 199 height 26
click at [937, 398] on div "Vehicles Owned Vehicles Leased Secured Assets Personal Items Money and Accounts…" at bounding box center [593, 500] width 701 height 751
click at [873, 298] on span "Business Related" at bounding box center [887, 301] width 81 height 10
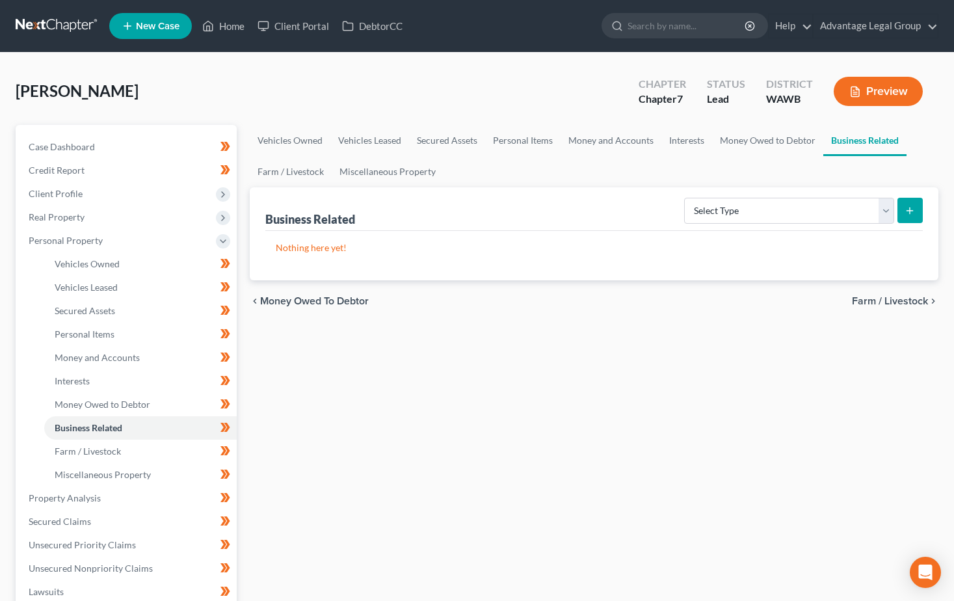
click at [886, 301] on span "Farm / Livestock" at bounding box center [889, 301] width 76 height 10
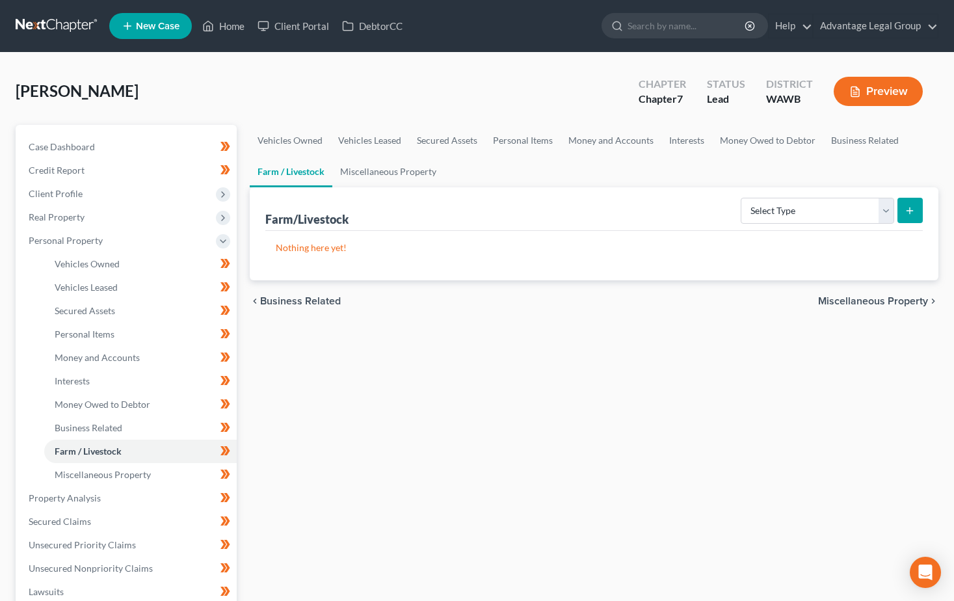
click at [869, 300] on span "Miscellaneous Property" at bounding box center [873, 301] width 110 height 10
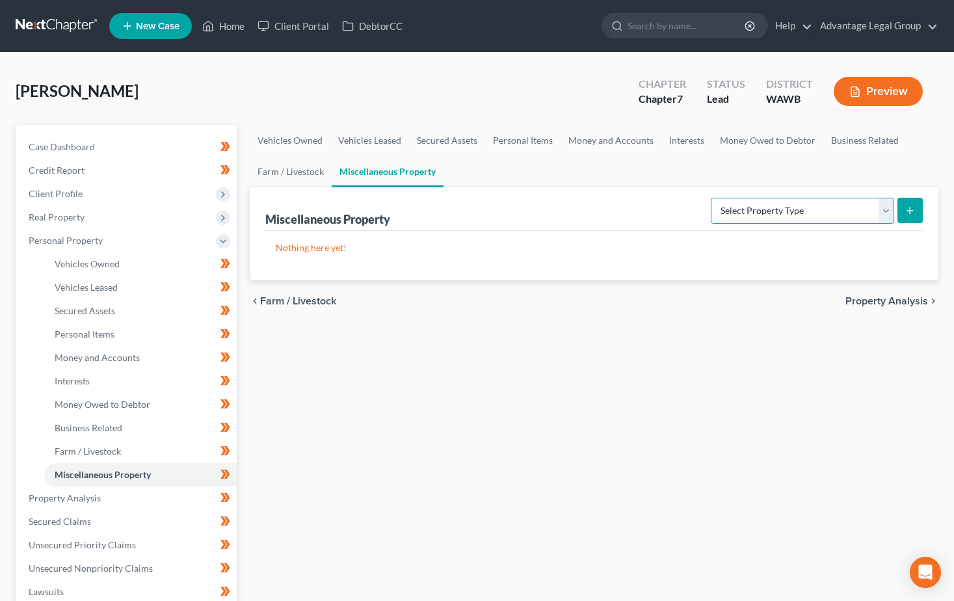
click at [885, 216] on select "Select Property Type Assigned for Creditor Benefit [DATE] Holding for Another N…" at bounding box center [801, 211] width 183 height 26
click at [682, 402] on div "Vehicles Owned Vehicles Leased Secured Assets Personal Items Money and Accounts…" at bounding box center [593, 500] width 701 height 751
click at [888, 215] on select "Select Property Type Assigned for Creditor Benefit [DATE] Holding for Another N…" at bounding box center [801, 211] width 183 height 26
select select "stored_within_1_year"
click at [710, 198] on select "Select Property Type Assigned for Creditor Benefit [DATE] Holding for Another N…" at bounding box center [801, 211] width 183 height 26
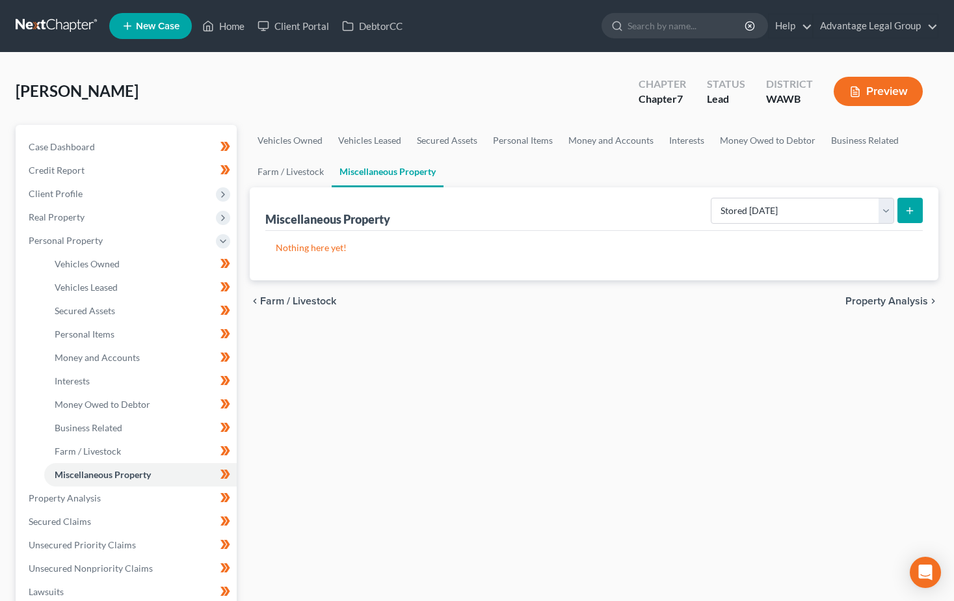
click at [903, 211] on button "submit" at bounding box center [909, 210] width 25 height 25
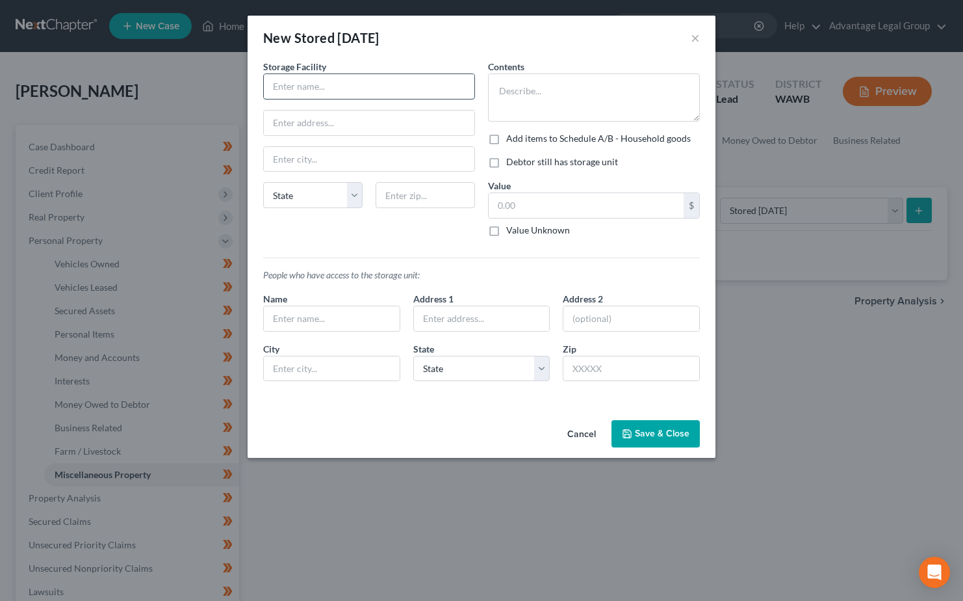
click at [281, 80] on input "text" at bounding box center [369, 86] width 211 height 25
type input "Public Storage"
click at [283, 117] on input "text" at bounding box center [369, 122] width 211 height 25
click at [506, 166] on label "Debtor still has storage unit" at bounding box center [562, 161] width 112 height 13
click at [512, 164] on input "Debtor still has storage unit" at bounding box center [516, 159] width 8 height 8
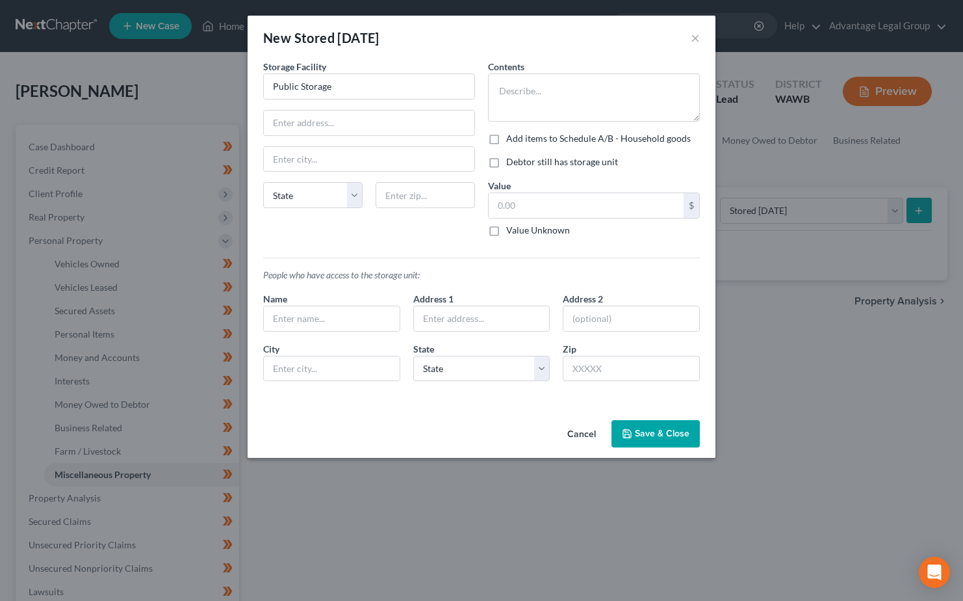
checkbox input "true"
click at [506, 141] on label "Add items to Schedule A/B - Household goods" at bounding box center [598, 138] width 185 height 13
click at [512, 140] on input "Add items to Schedule A/B - Household goods" at bounding box center [516, 136] width 8 height 8
checkbox input "true"
click at [339, 123] on input "text" at bounding box center [369, 122] width 211 height 25
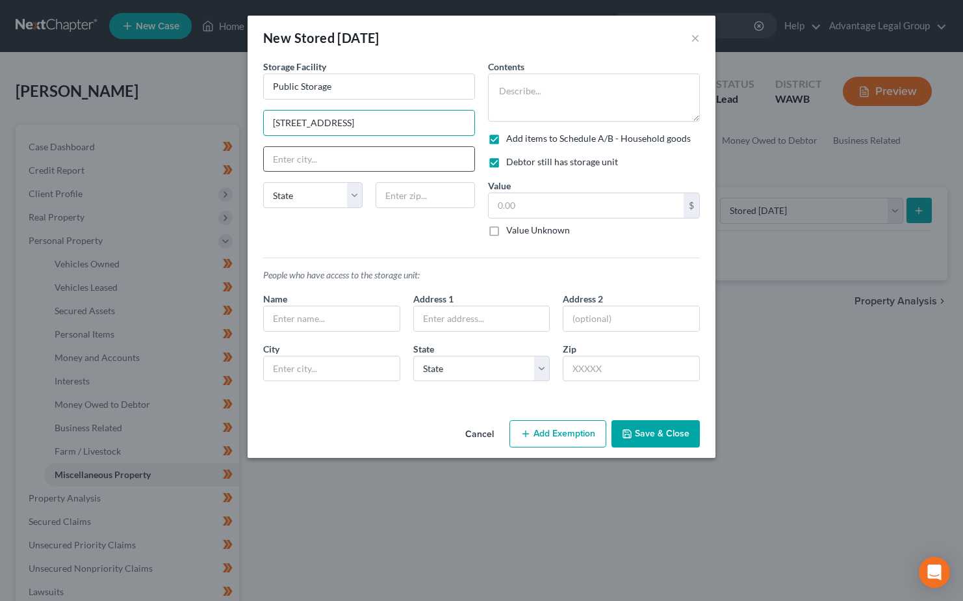
type input "[STREET_ADDRESS]"
click at [308, 157] on input "text" at bounding box center [369, 159] width 211 height 25
type input "Lynnwood"
select select "50"
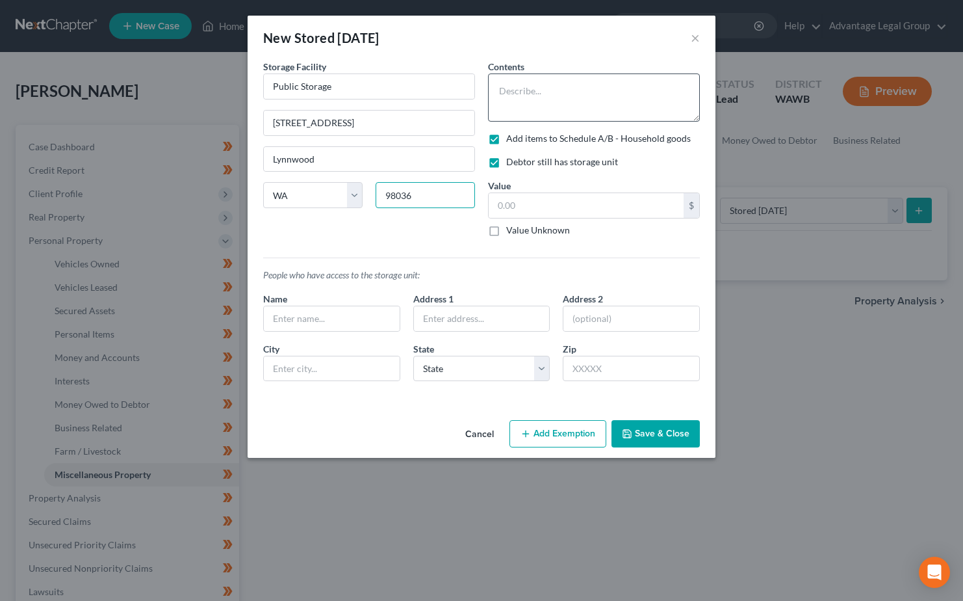
type input "98036"
click at [521, 82] on textarea at bounding box center [594, 97] width 212 height 48
type textarea "Teaching supplies and books, garage contents, tools, clothes, mementos"
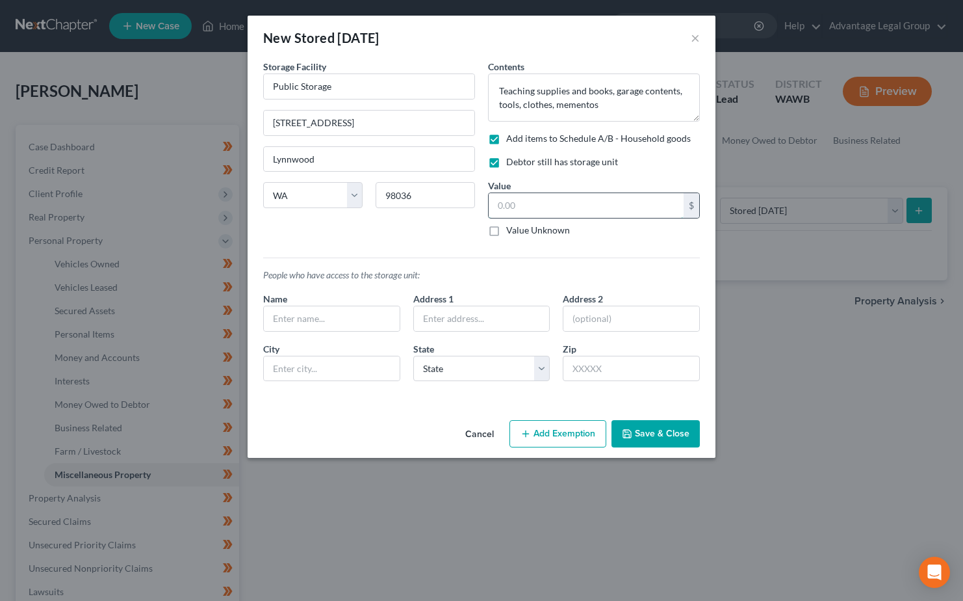
click at [525, 202] on input "text" at bounding box center [586, 205] width 195 height 25
type input "1,000.00"
click at [310, 312] on input "text" at bounding box center [332, 318] width 136 height 25
type input "[PERSON_NAME]"
click at [552, 433] on button "Add Exemption" at bounding box center [558, 433] width 97 height 27
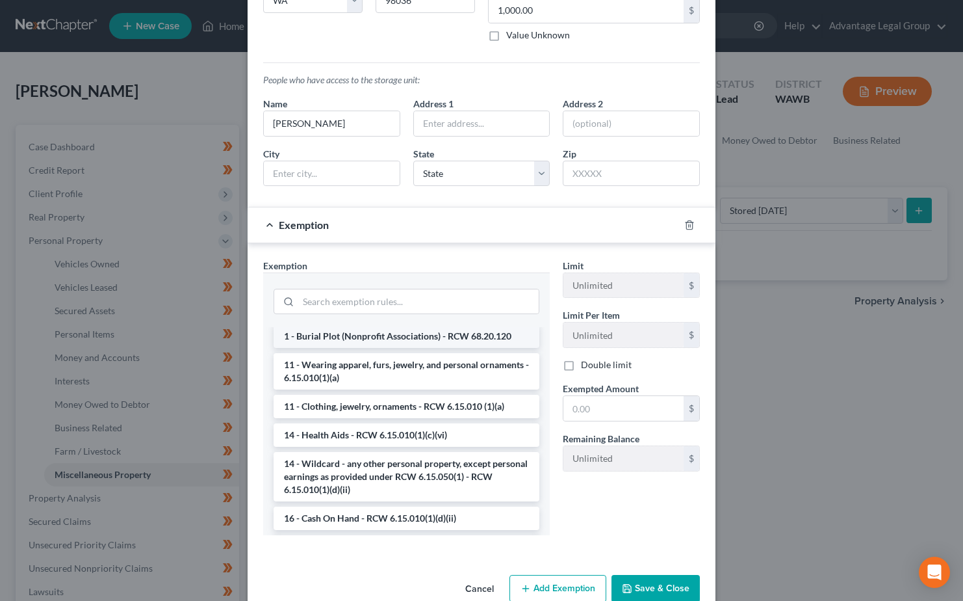
scroll to position [195, 0]
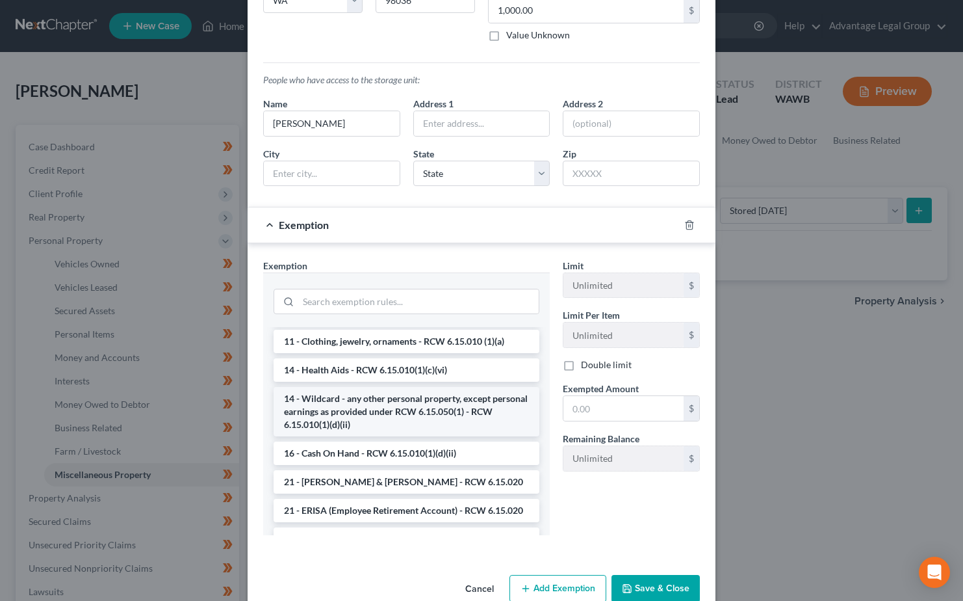
click at [395, 408] on li "14 - Wildcard - any other personal property, except personal earnings as provid…" at bounding box center [407, 411] width 266 height 49
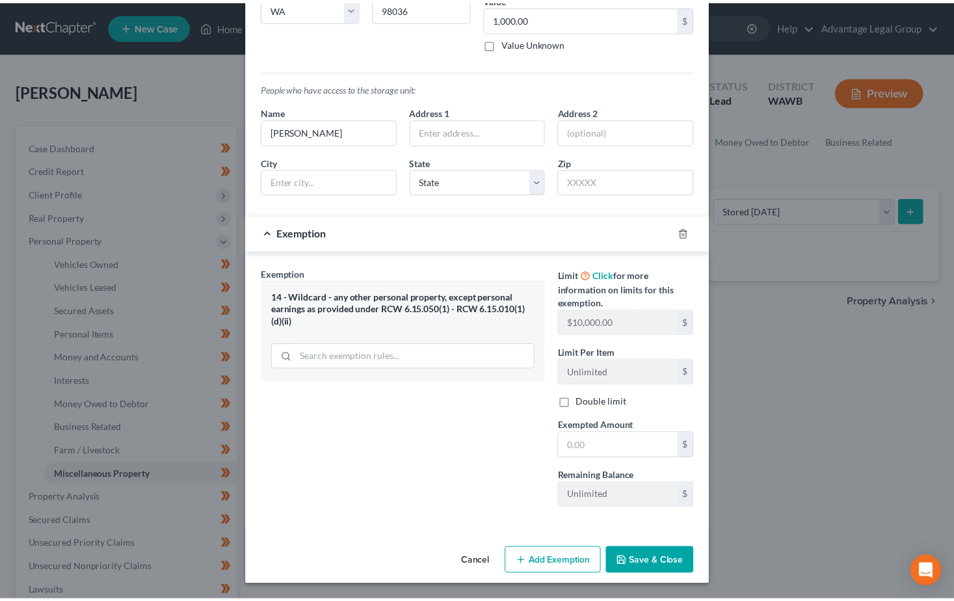
scroll to position [187, 0]
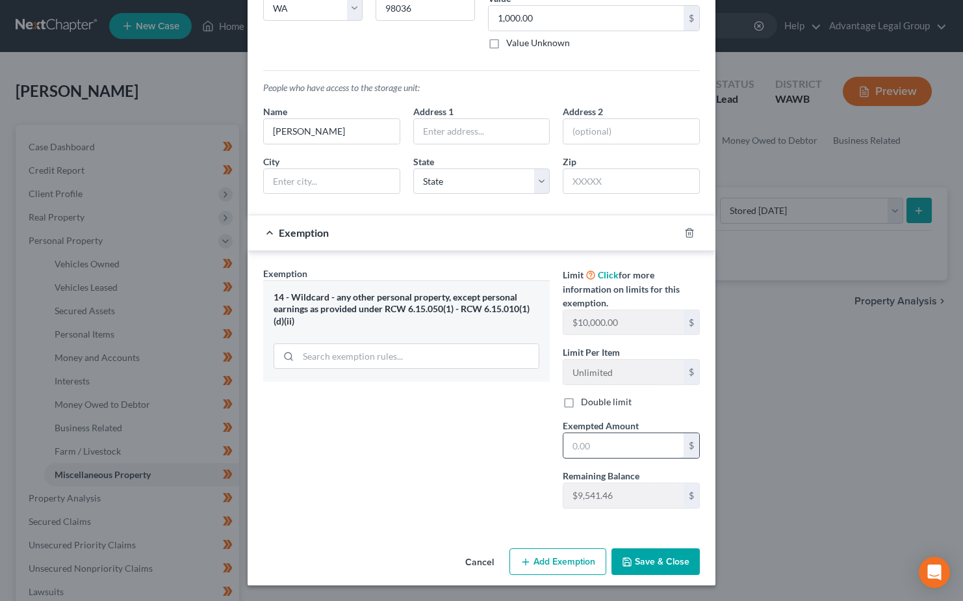
click at [590, 441] on input "text" at bounding box center [624, 445] width 120 height 25
type input "1,000.00"
click at [647, 571] on button "Save & Close" at bounding box center [656, 561] width 88 height 27
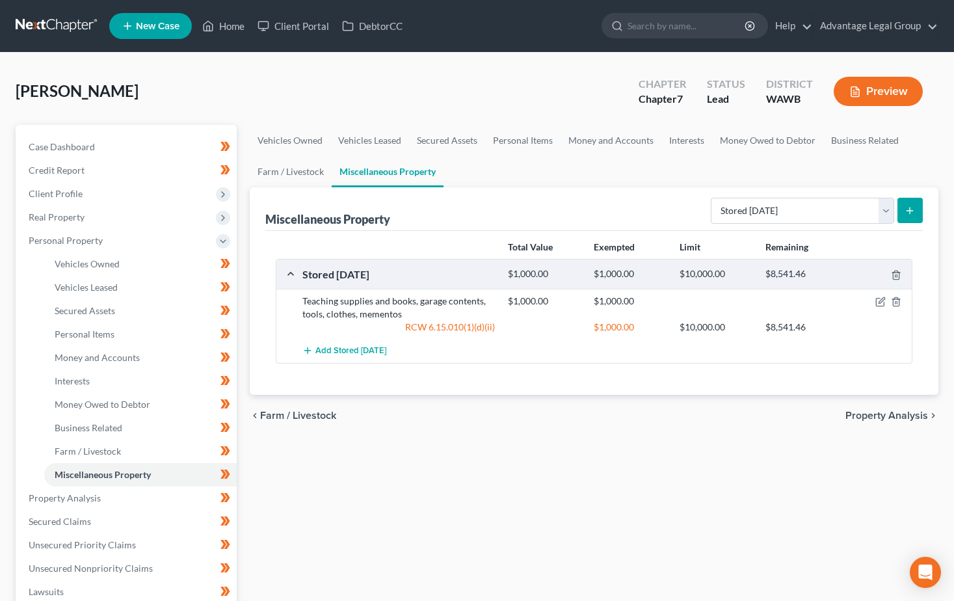
click at [876, 417] on span "Property Analysis" at bounding box center [886, 415] width 83 height 10
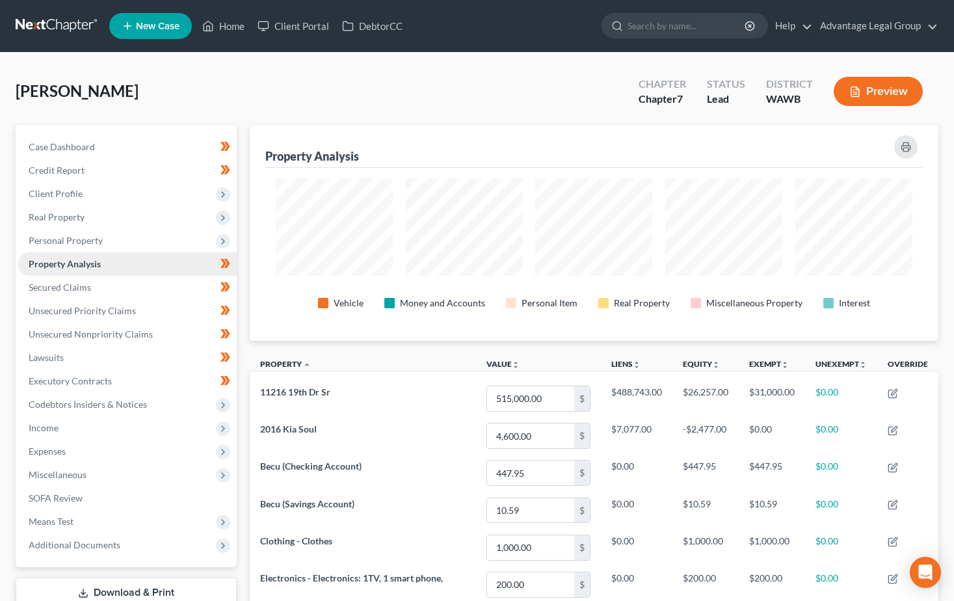
click at [59, 268] on span "Property Analysis" at bounding box center [65, 263] width 72 height 11
click at [60, 283] on span "Secured Claims" at bounding box center [60, 286] width 62 height 11
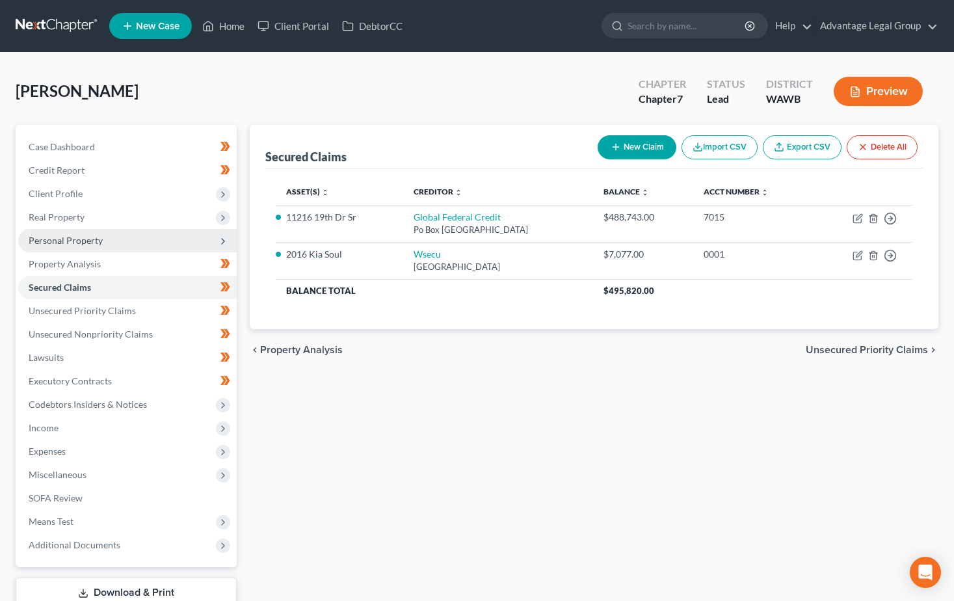
click at [64, 238] on span "Personal Property" at bounding box center [66, 240] width 74 height 11
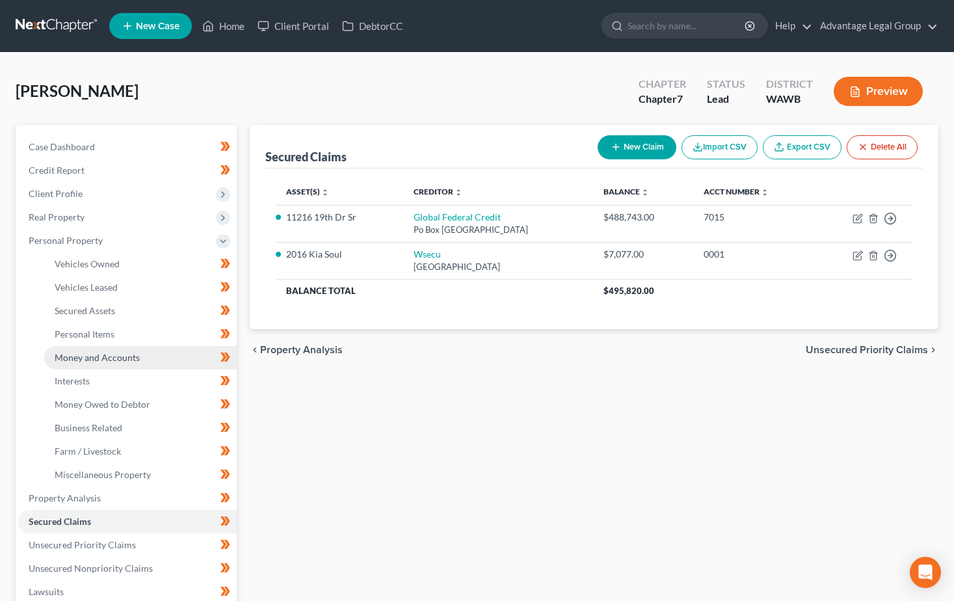
click at [82, 363] on link "Money and Accounts" at bounding box center [140, 357] width 192 height 23
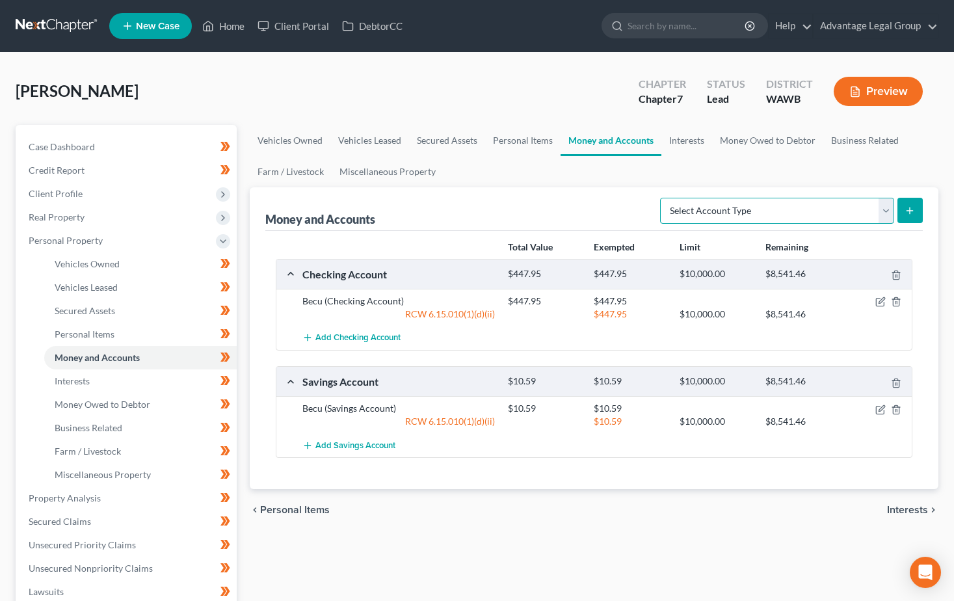
click at [885, 211] on select "Select Account Type Brokerage Cash on Hand Certificates of Deposit Checking Acc…" at bounding box center [777, 211] width 234 height 26
click at [695, 162] on ul "Vehicles Owned Vehicles Leased Secured Assets Personal Items Money and Accounts…" at bounding box center [594, 156] width 688 height 62
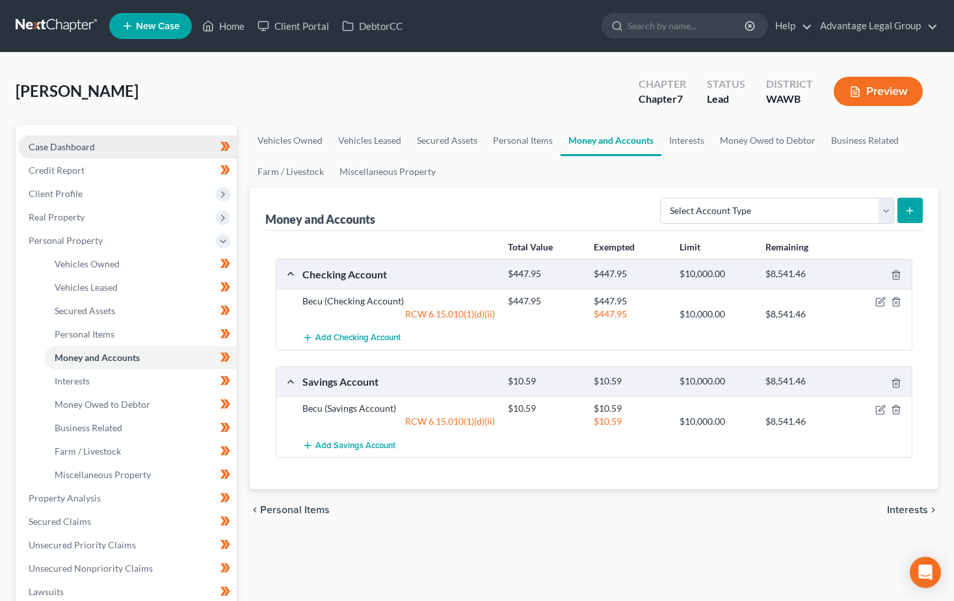
click at [70, 148] on span "Case Dashboard" at bounding box center [62, 146] width 66 height 11
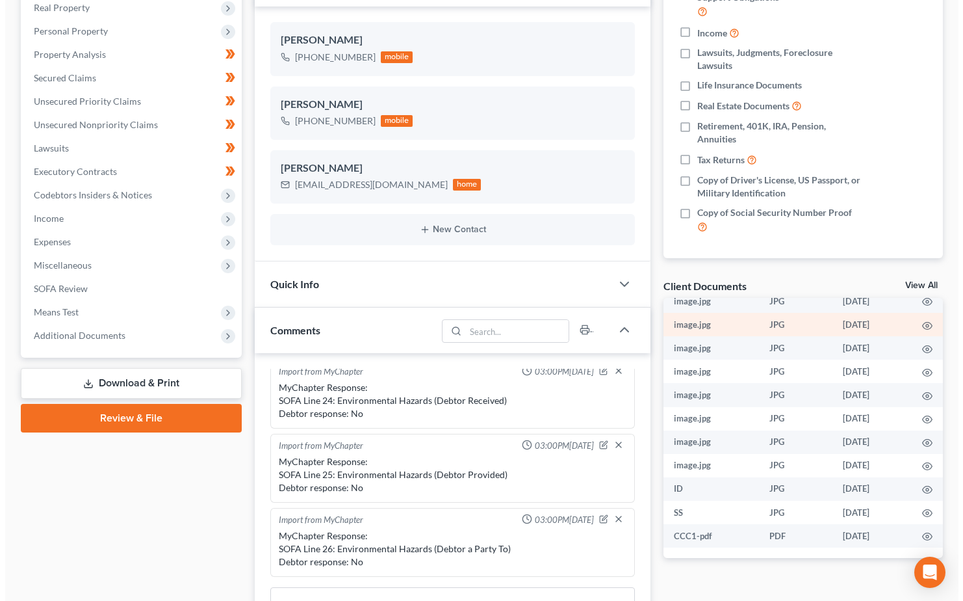
scroll to position [260, 0]
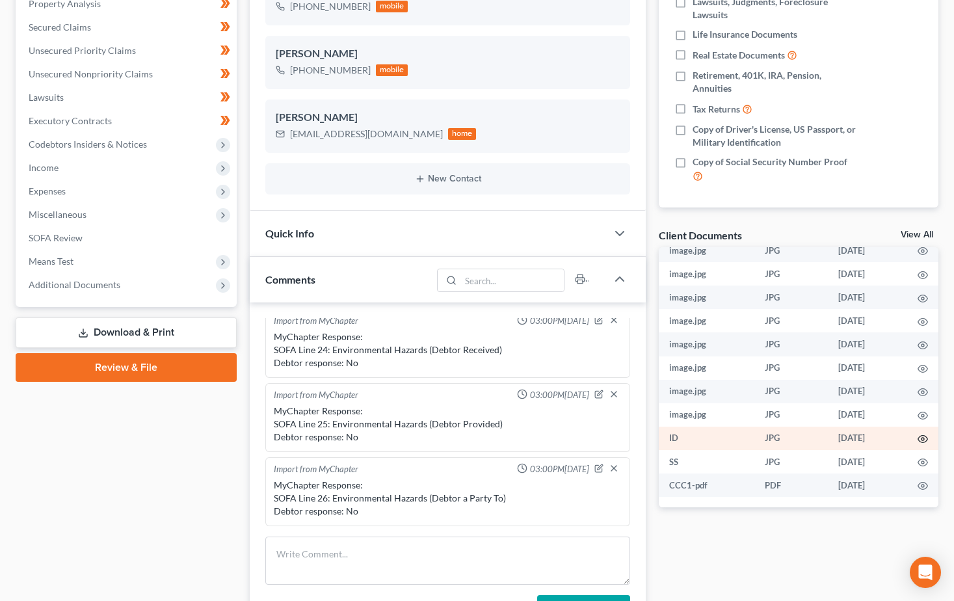
click at [917, 435] on icon "button" at bounding box center [922, 439] width 10 height 10
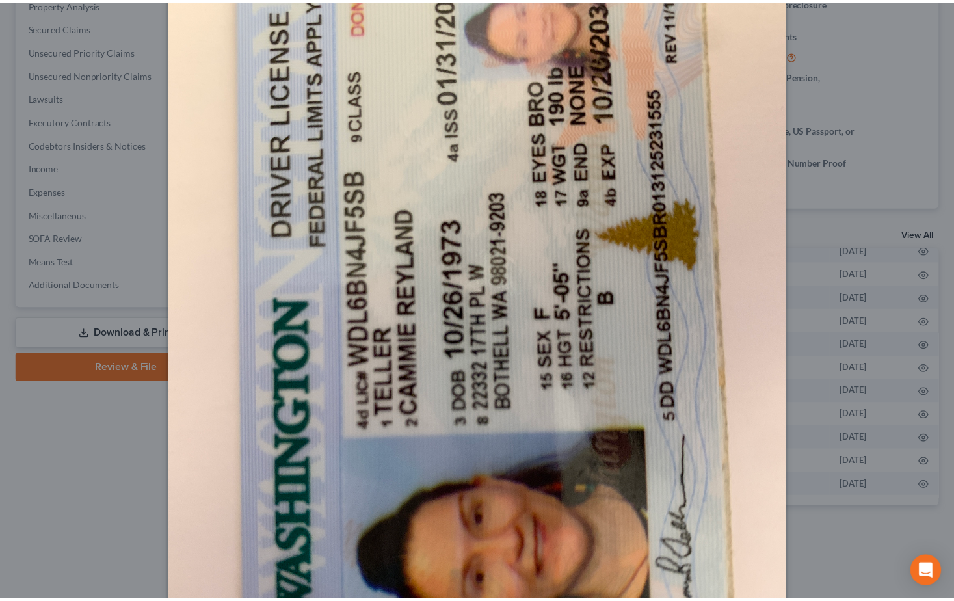
scroll to position [0, 0]
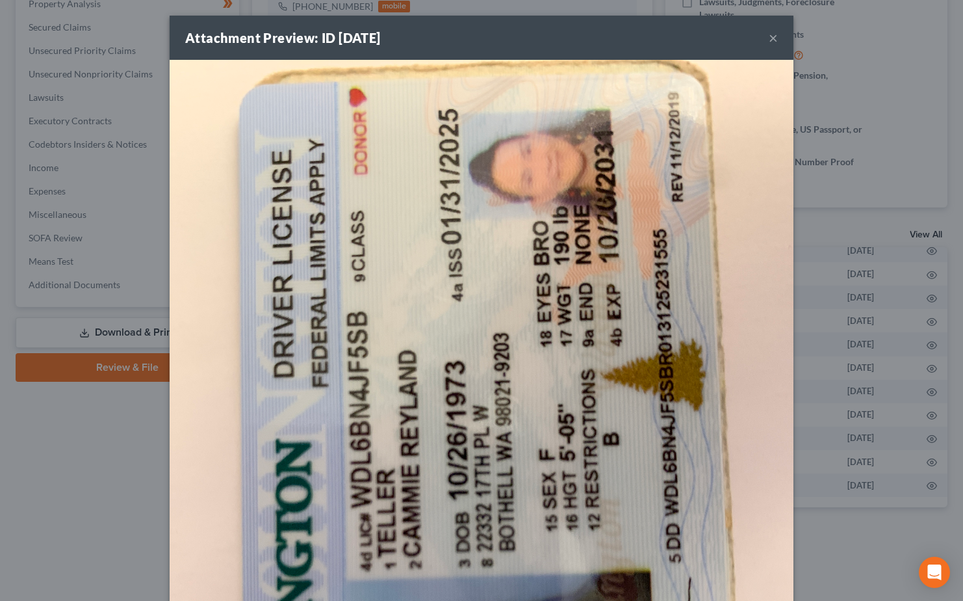
click at [769, 35] on button "×" at bounding box center [773, 38] width 9 height 16
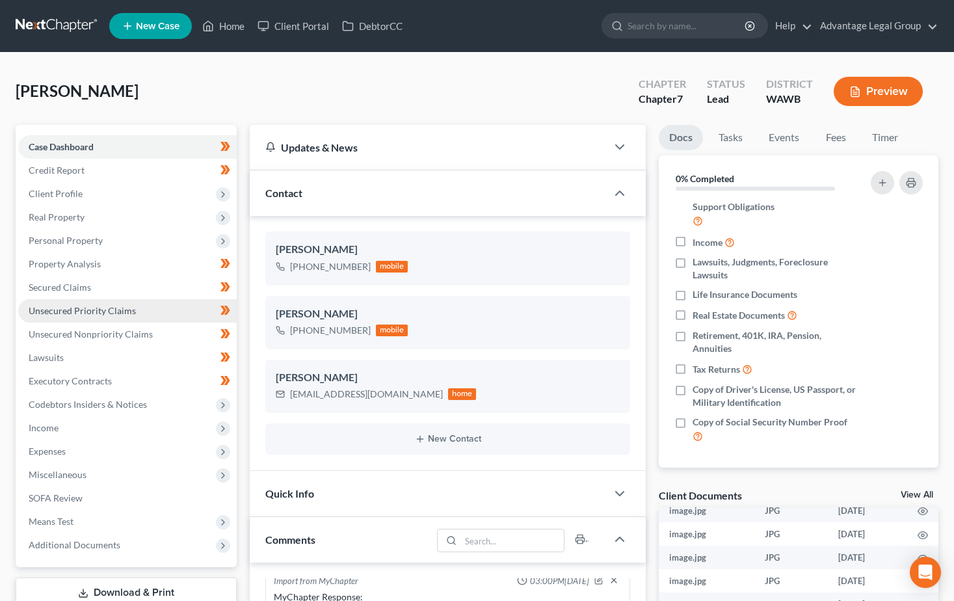
click at [56, 310] on span "Unsecured Priority Claims" at bounding box center [82, 310] width 107 height 11
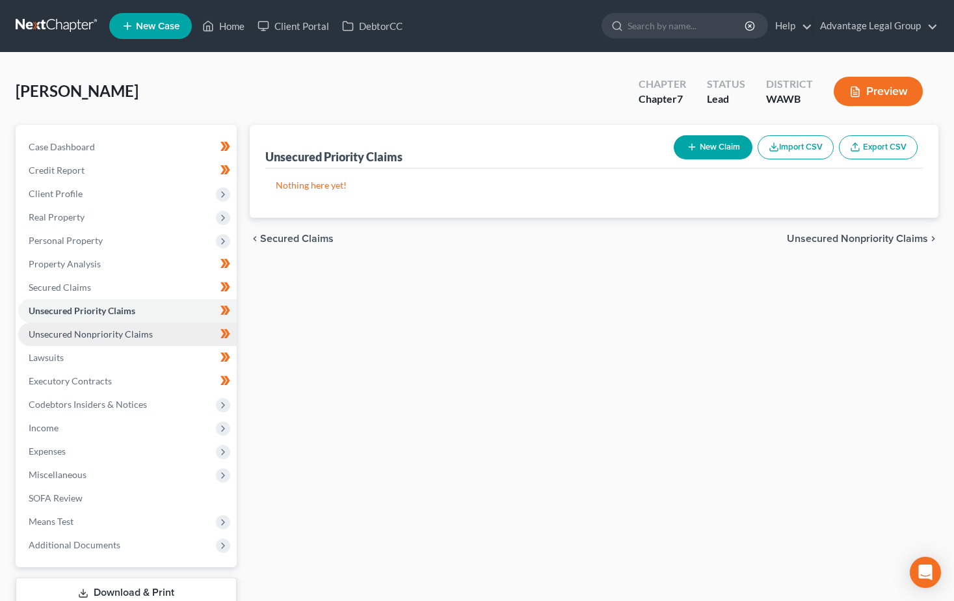
click at [58, 327] on link "Unsecured Nonpriority Claims" at bounding box center [127, 333] width 218 height 23
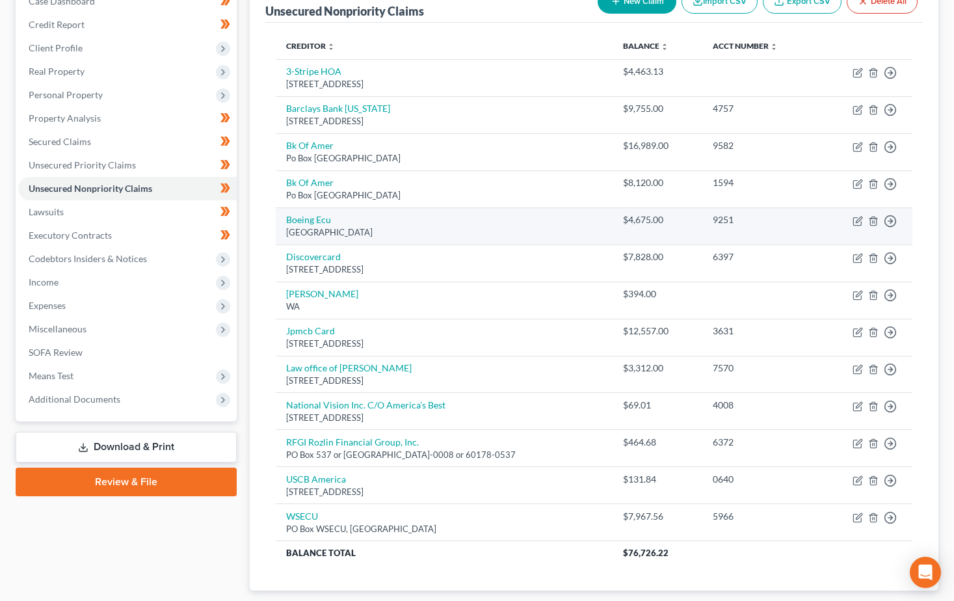
scroll to position [161, 0]
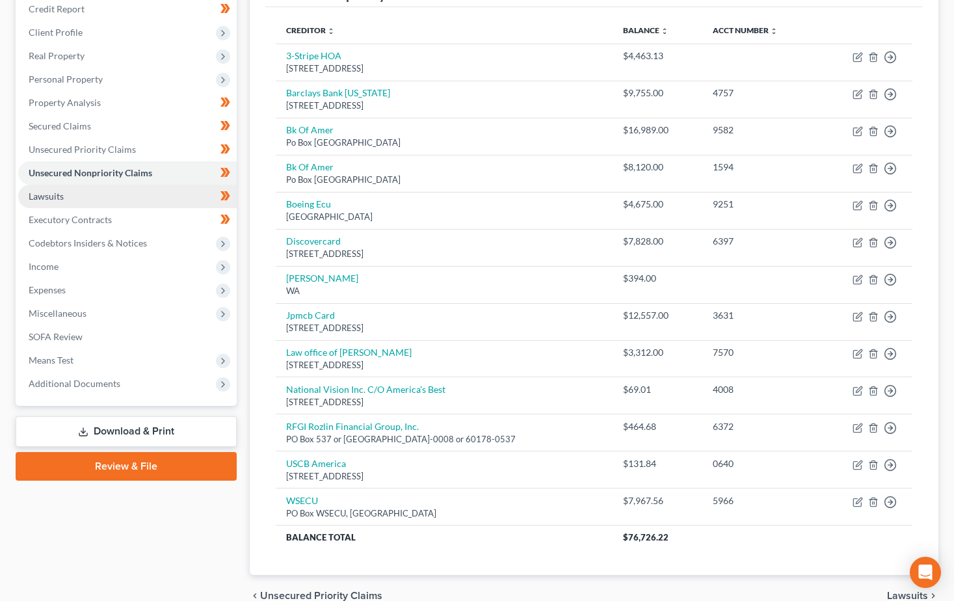
click at [45, 200] on span "Lawsuits" at bounding box center [46, 195] width 35 height 11
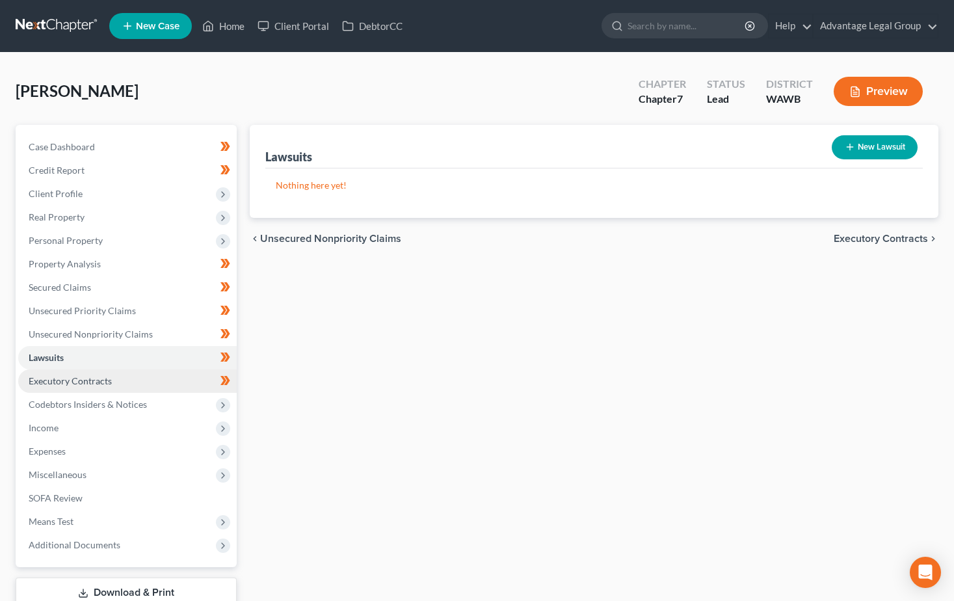
click at [86, 381] on span "Executory Contracts" at bounding box center [70, 380] width 83 height 11
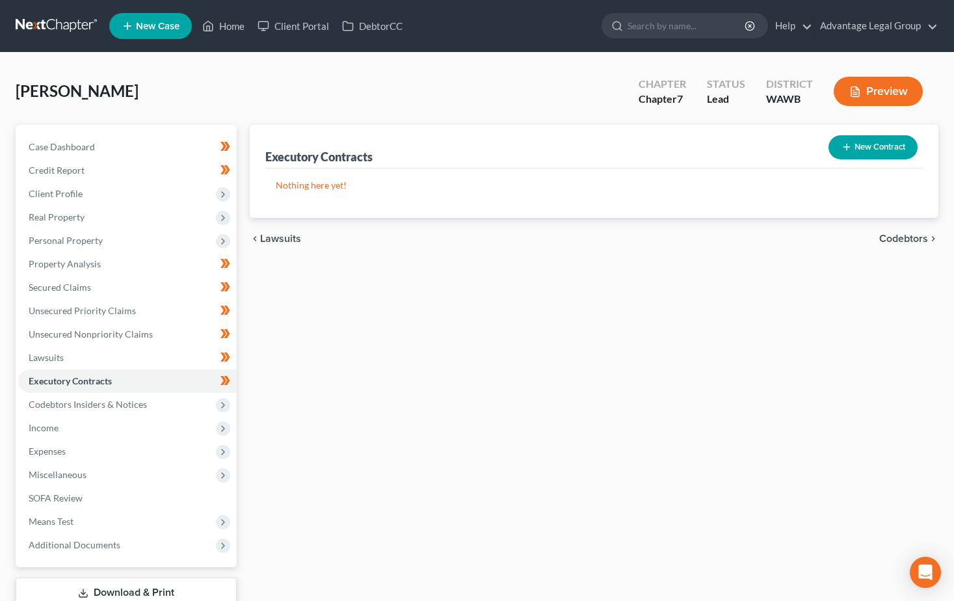
click at [891, 238] on span "Codebtors" at bounding box center [903, 238] width 49 height 10
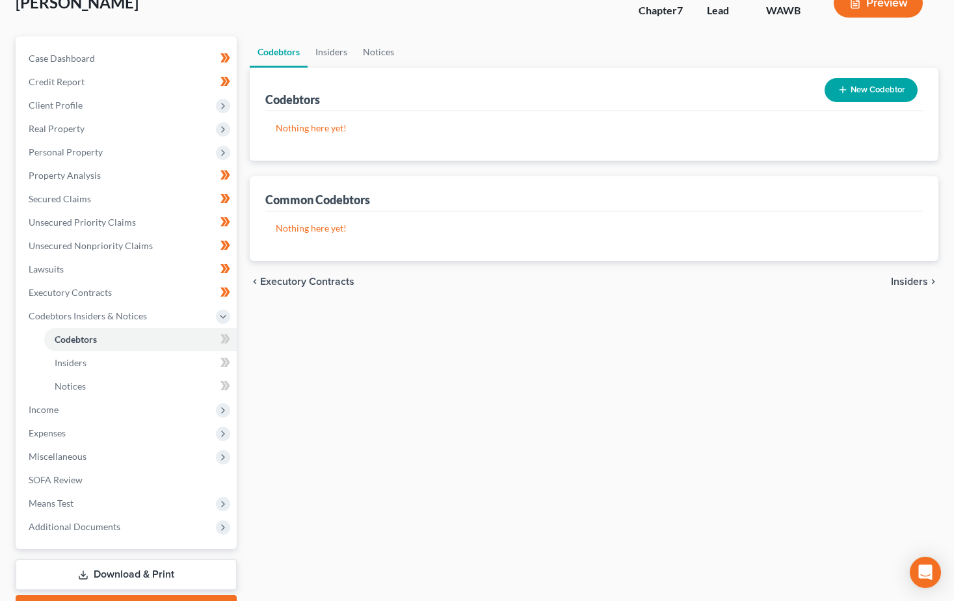
scroll to position [65, 0]
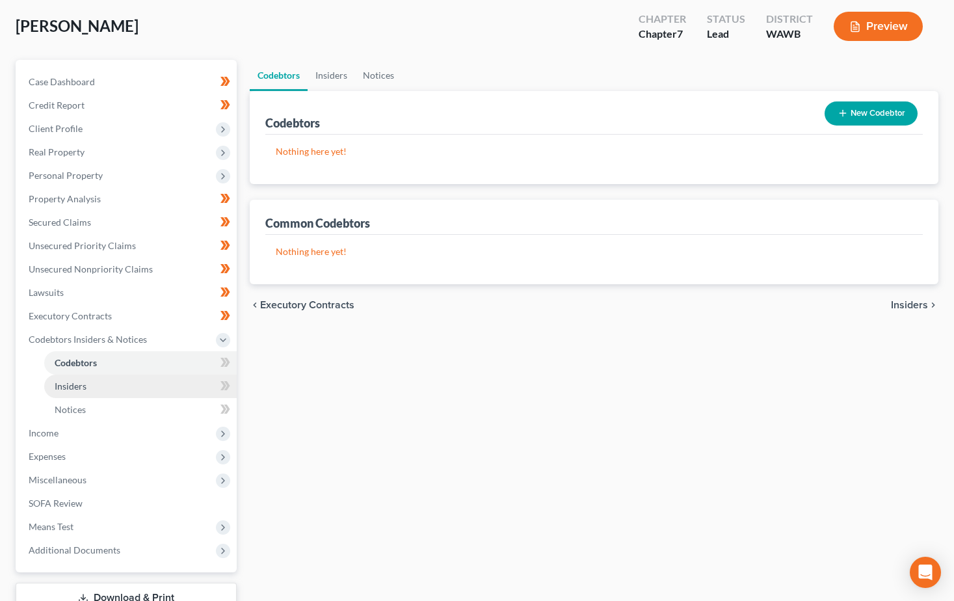
click at [75, 382] on span "Insiders" at bounding box center [71, 385] width 32 height 11
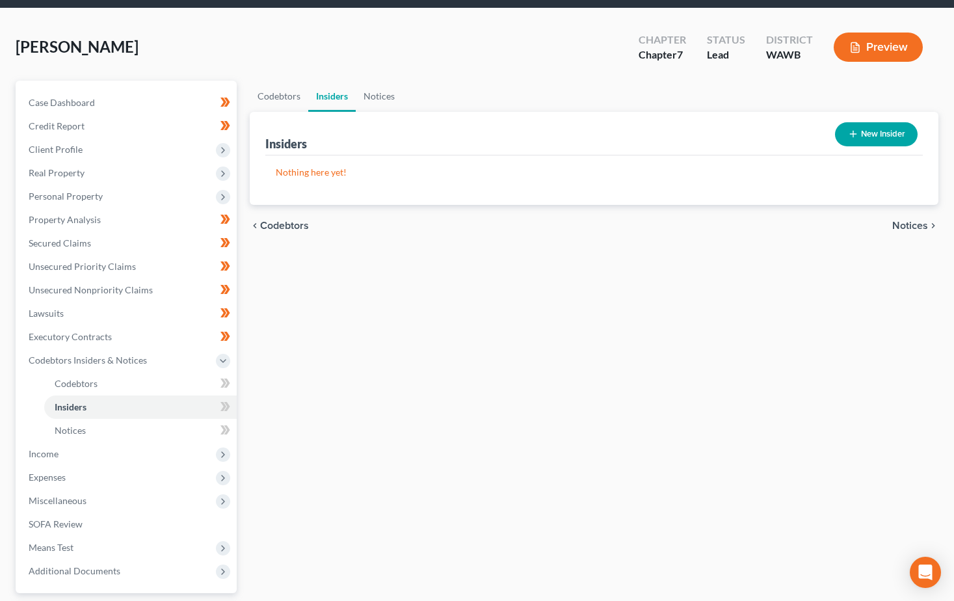
scroll to position [130, 0]
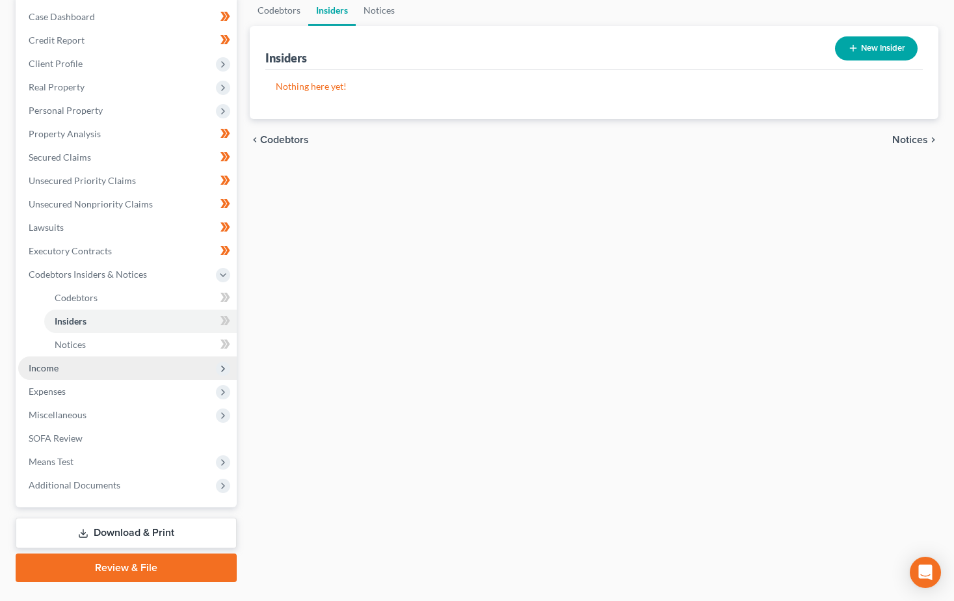
drag, startPoint x: 42, startPoint y: 367, endPoint x: 97, endPoint y: 370, distance: 55.3
click at [42, 367] on span "Income" at bounding box center [44, 367] width 30 height 11
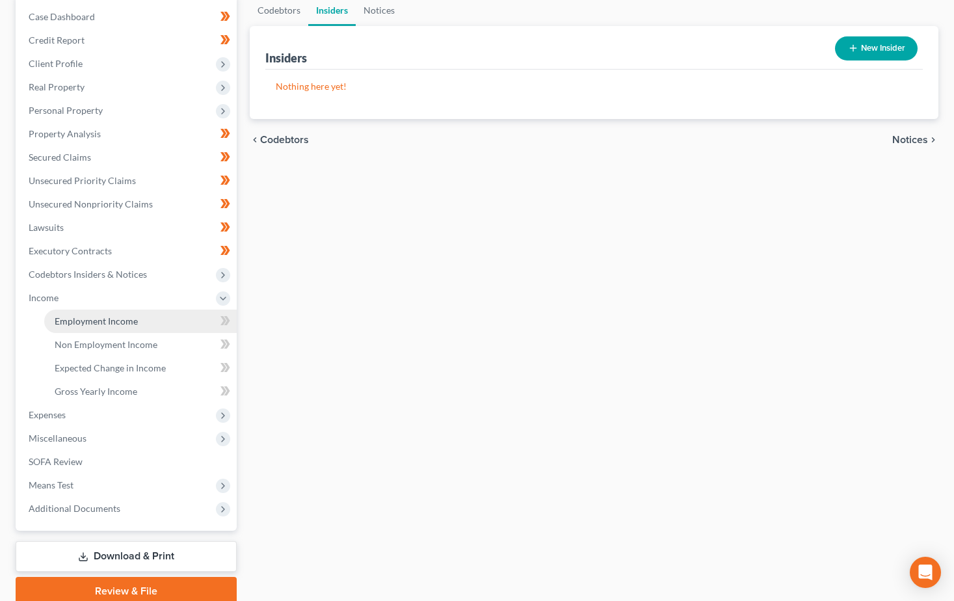
click at [72, 323] on span "Employment Income" at bounding box center [96, 320] width 83 height 11
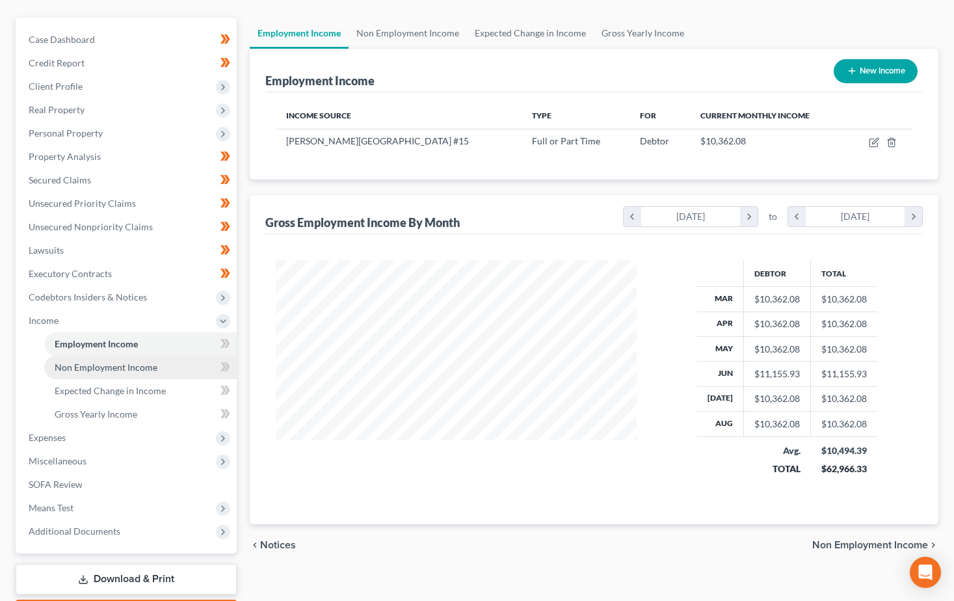
scroll to position [130, 0]
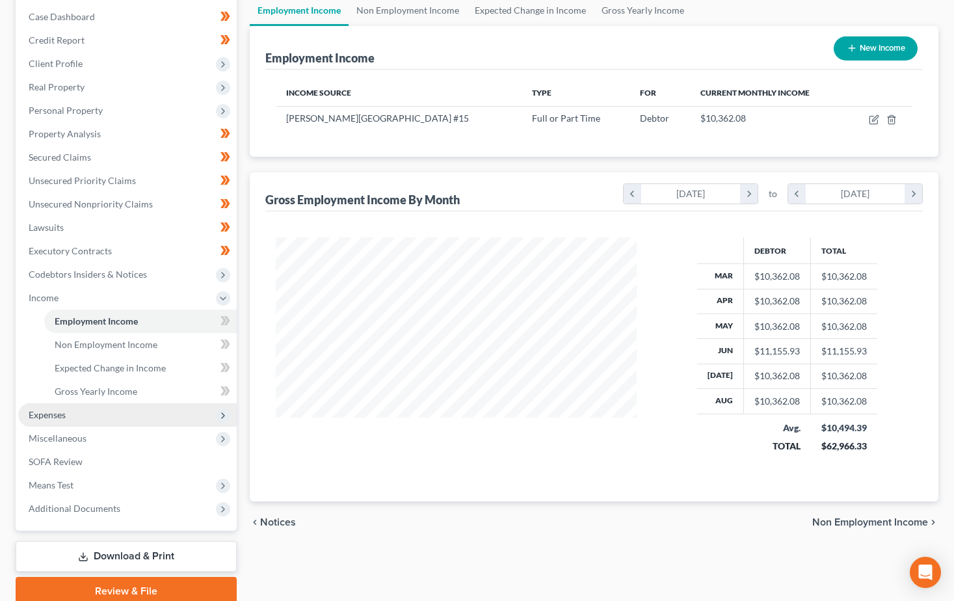
click at [45, 413] on span "Expenses" at bounding box center [47, 414] width 37 height 11
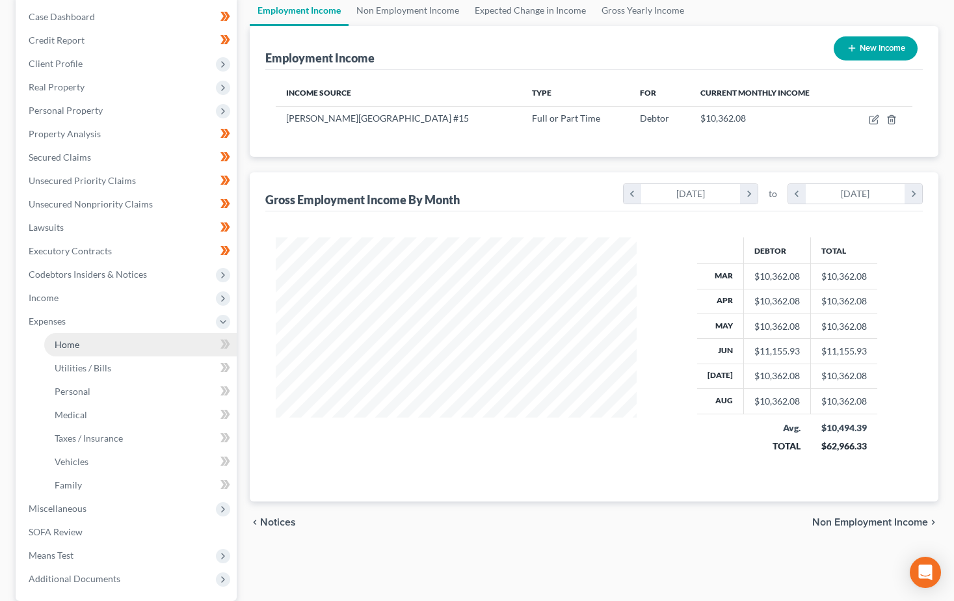
click at [62, 350] on link "Home" at bounding box center [140, 344] width 192 height 23
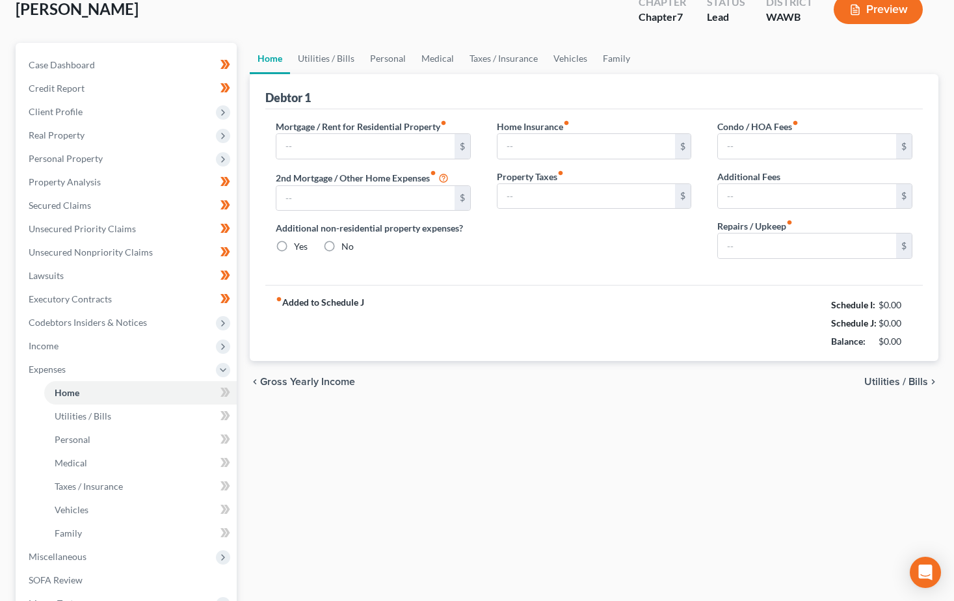
type input "3,177.85"
type input "0.00"
radio input "true"
type input "36.00"
type input "65.00"
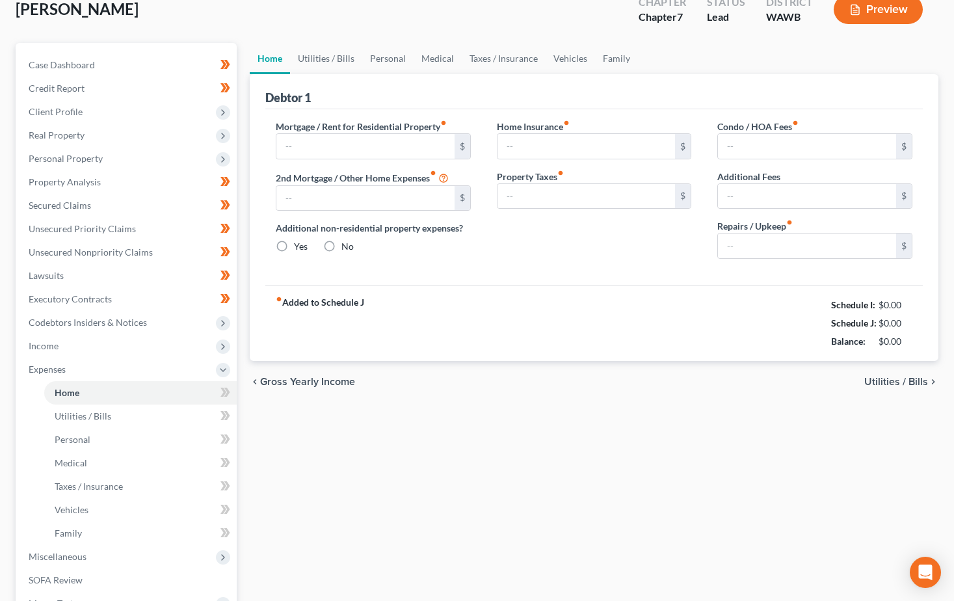
type input "348.00"
type input "200.00"
type input "420.00"
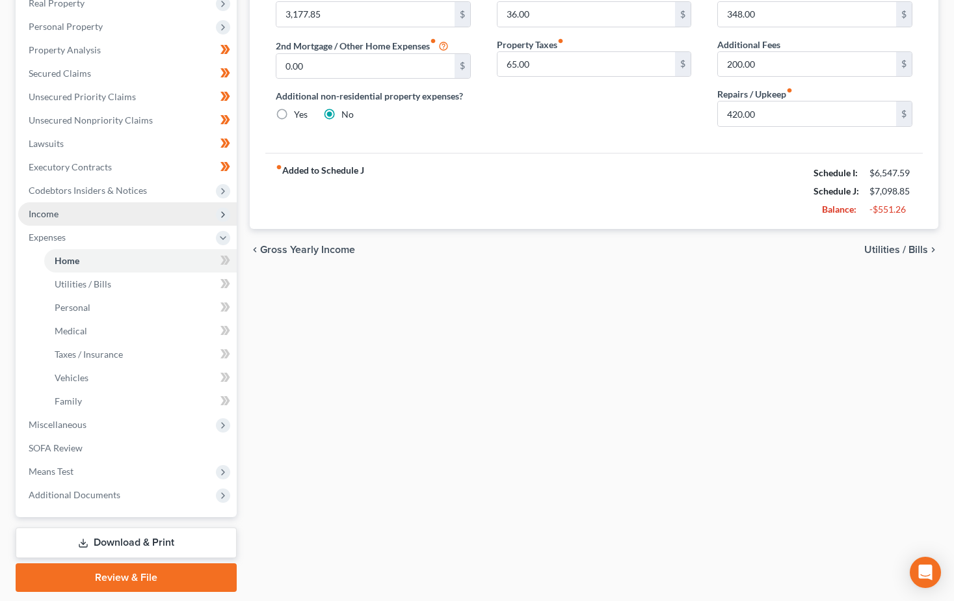
scroll to position [254, 0]
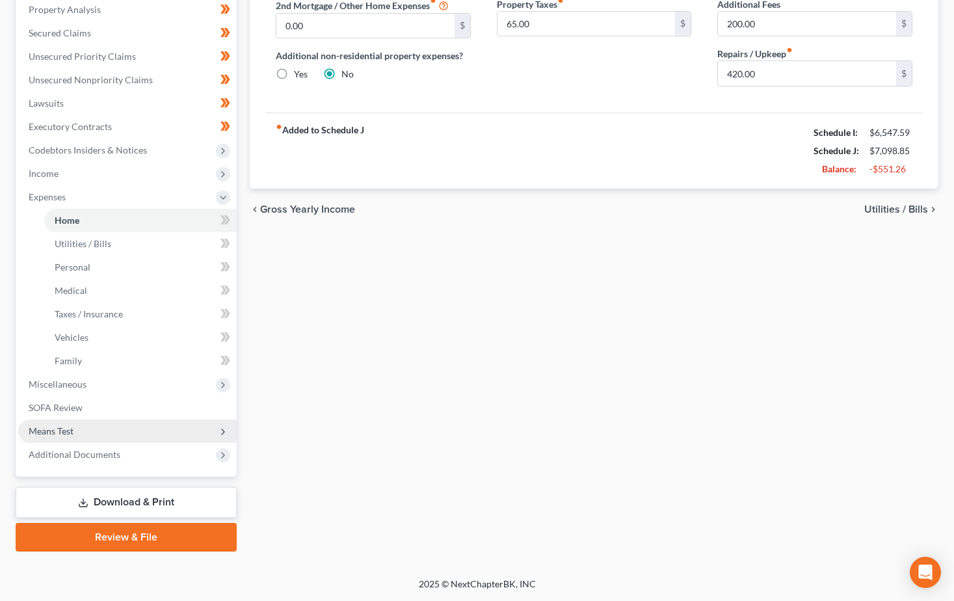
drag, startPoint x: 49, startPoint y: 432, endPoint x: 112, endPoint y: 430, distance: 63.1
click at [49, 431] on span "Means Test" at bounding box center [51, 430] width 45 height 11
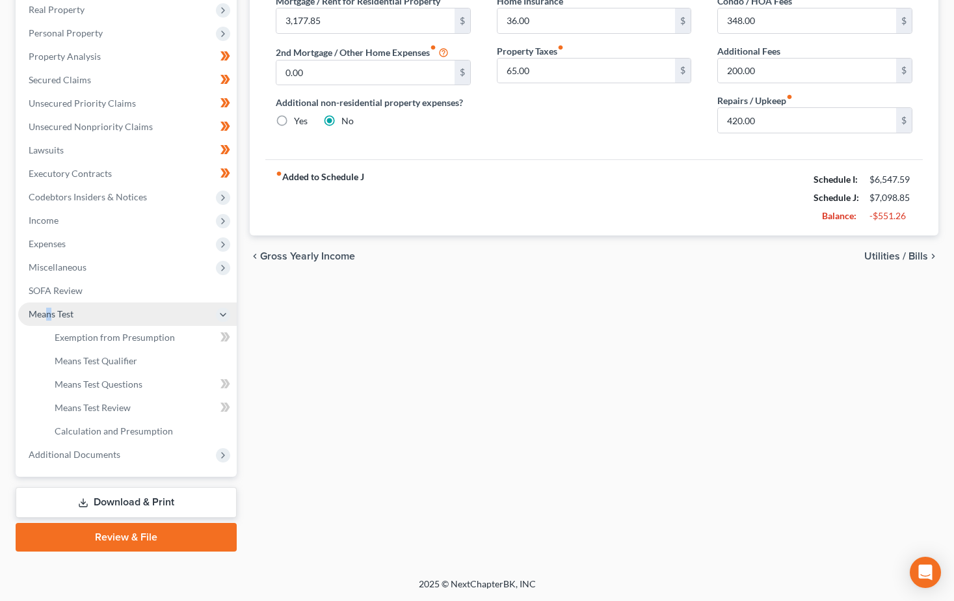
scroll to position [207, 0]
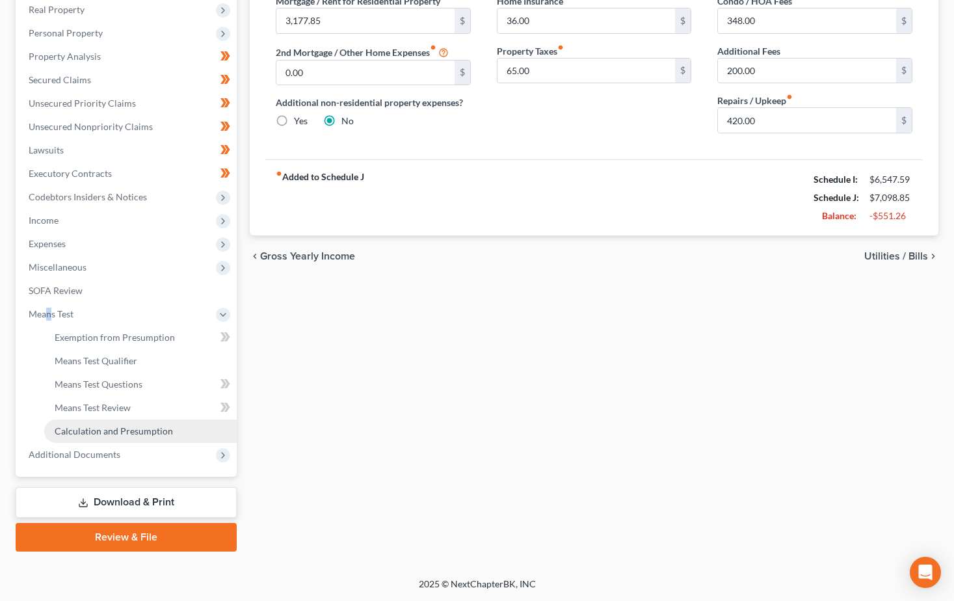
click at [81, 432] on span "Calculation and Presumption" at bounding box center [114, 430] width 118 height 11
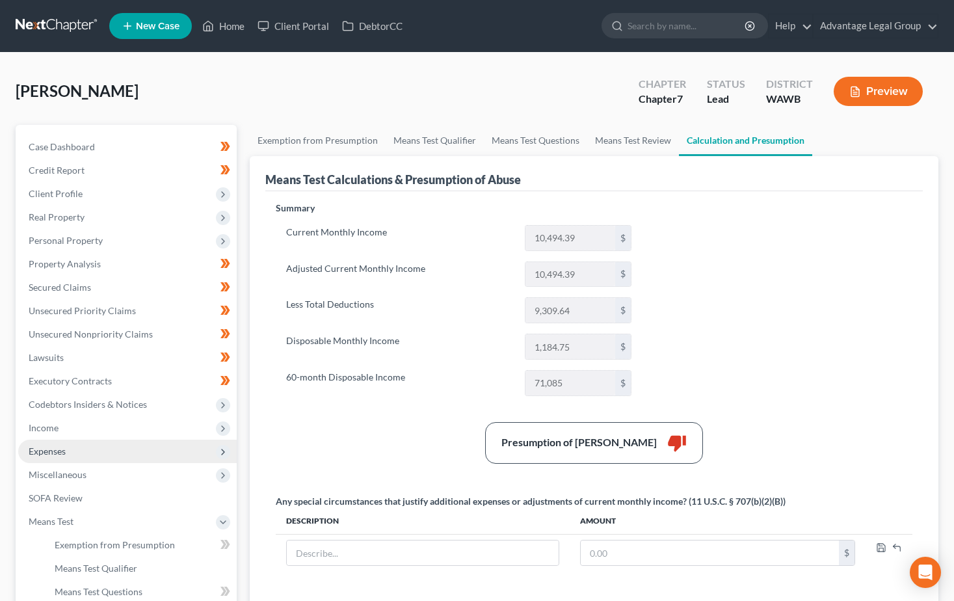
click at [49, 450] on span "Expenses" at bounding box center [47, 450] width 37 height 11
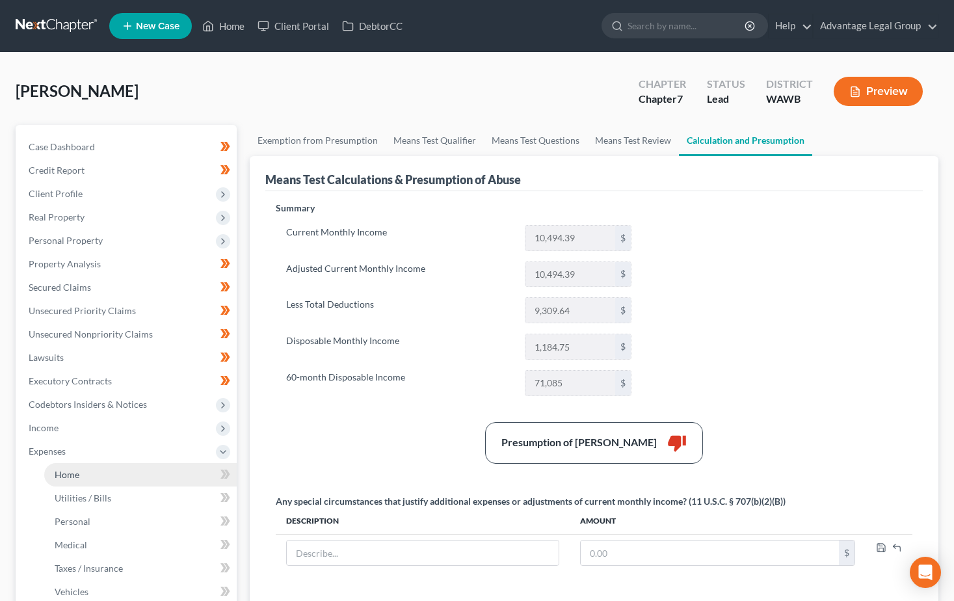
click at [73, 474] on span "Home" at bounding box center [67, 474] width 25 height 11
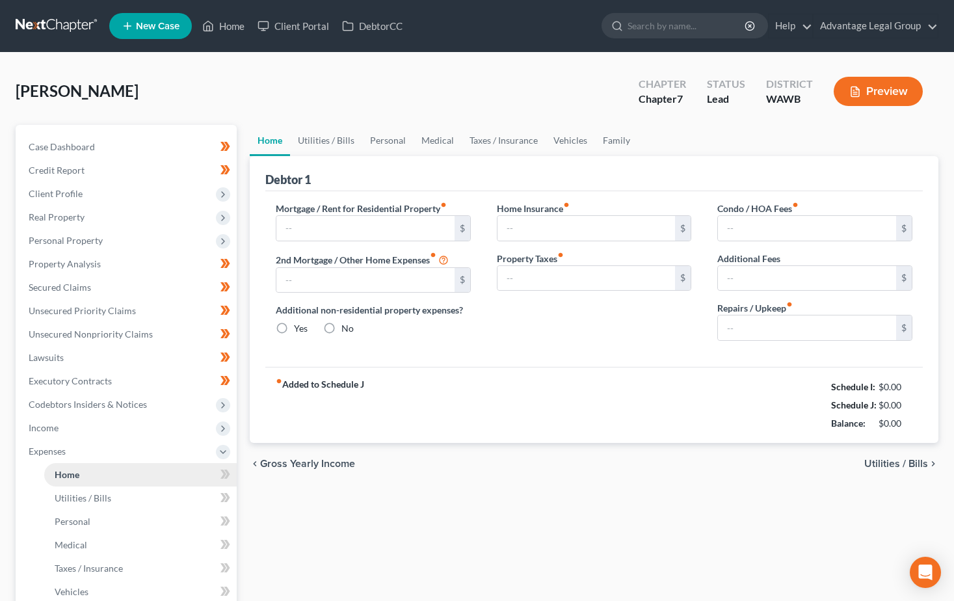
type input "3,177.85"
type input "0.00"
radio input "true"
type input "36.00"
type input "65.00"
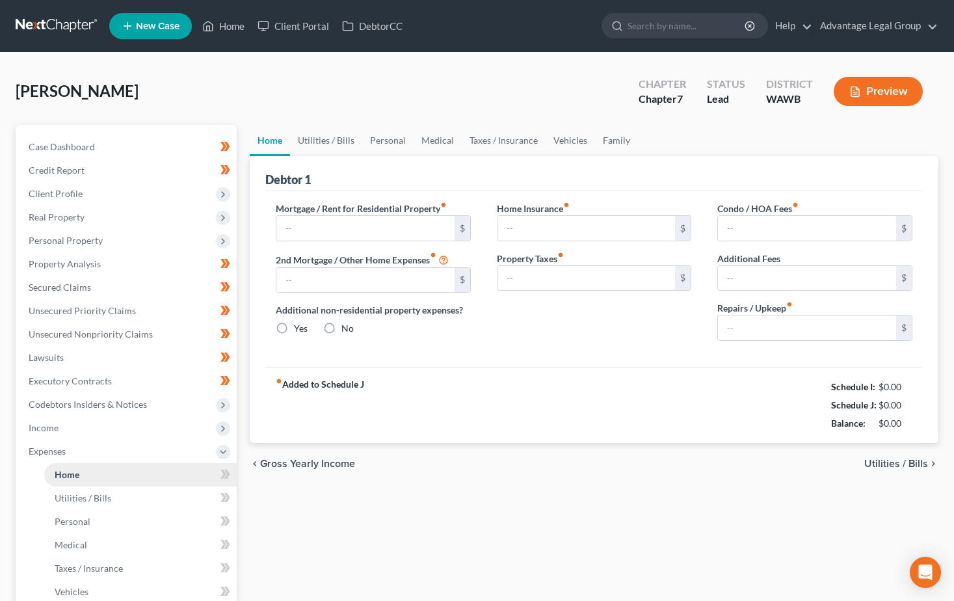
type input "348.00"
type input "200.00"
type input "420.00"
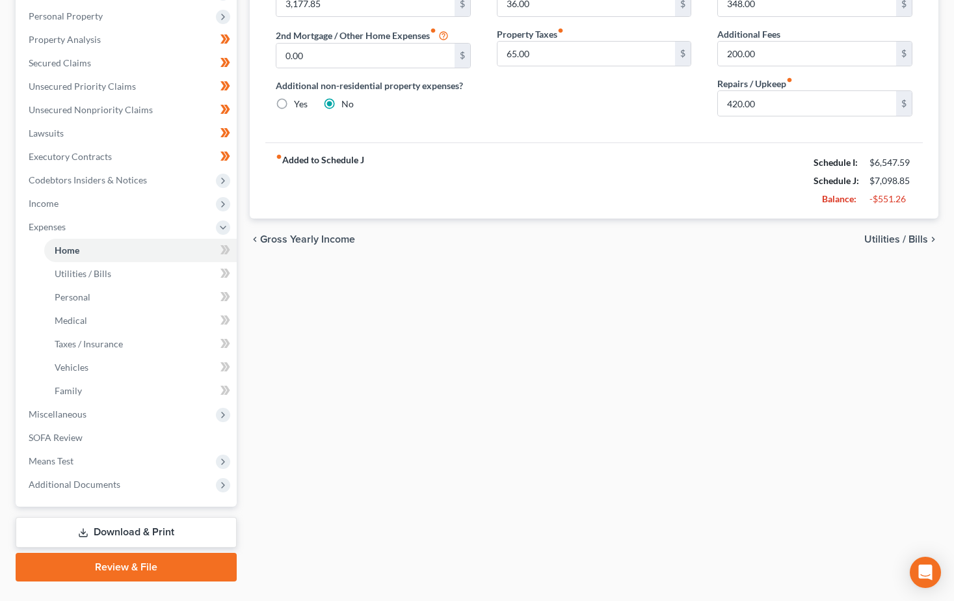
scroll to position [254, 0]
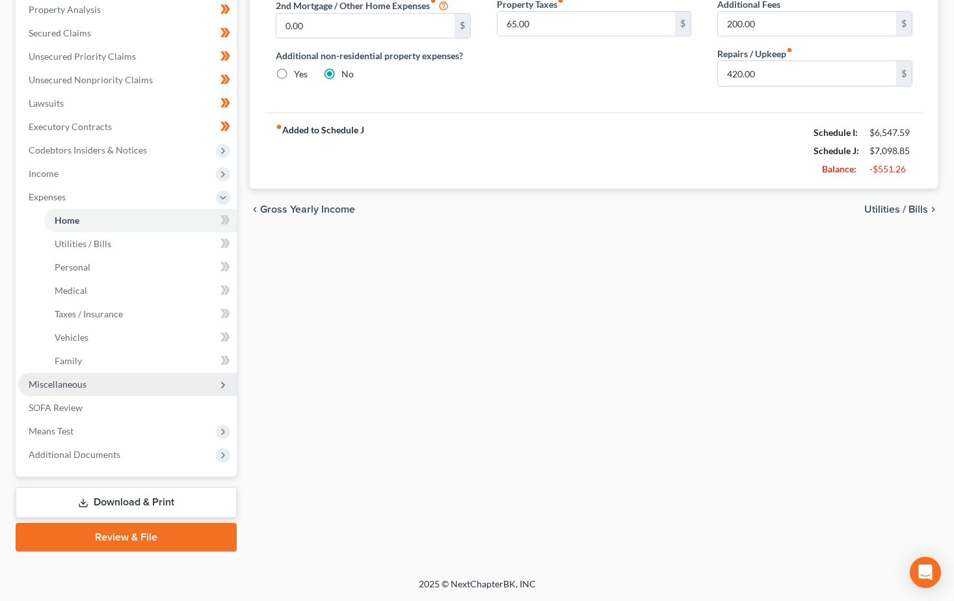
click at [51, 384] on span "Miscellaneous" at bounding box center [58, 383] width 58 height 11
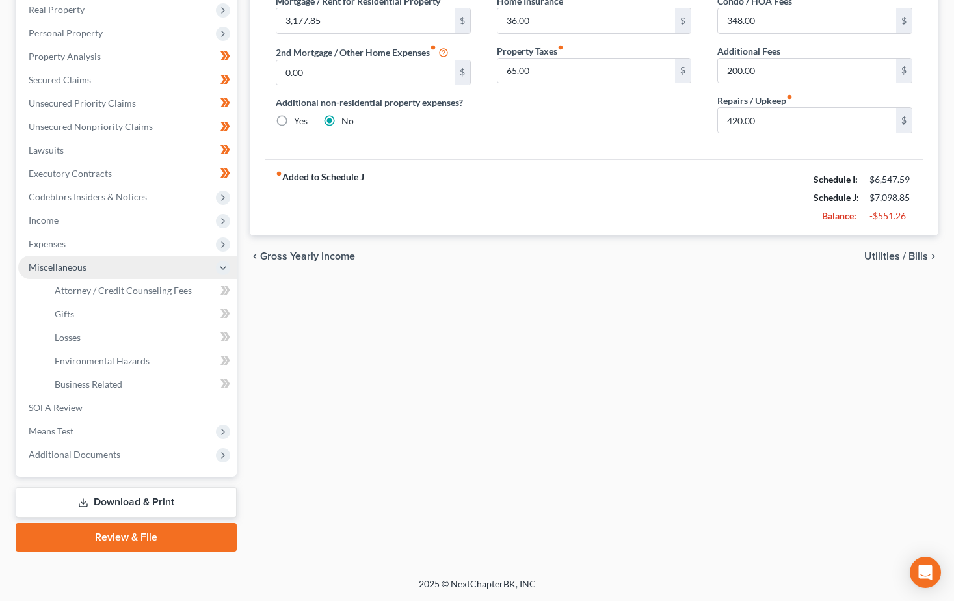
scroll to position [207, 0]
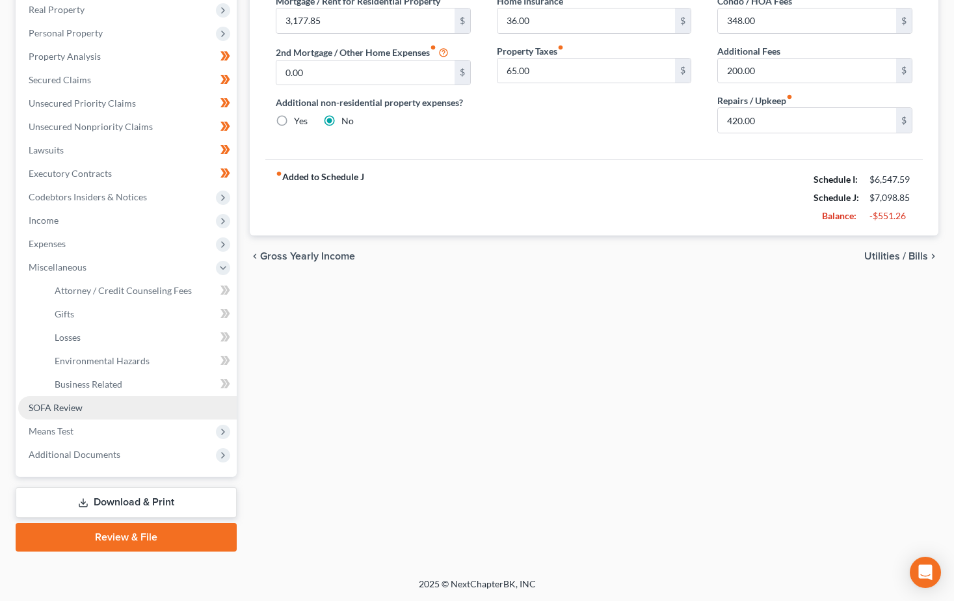
click at [65, 407] on span "SOFA Review" at bounding box center [56, 407] width 54 height 11
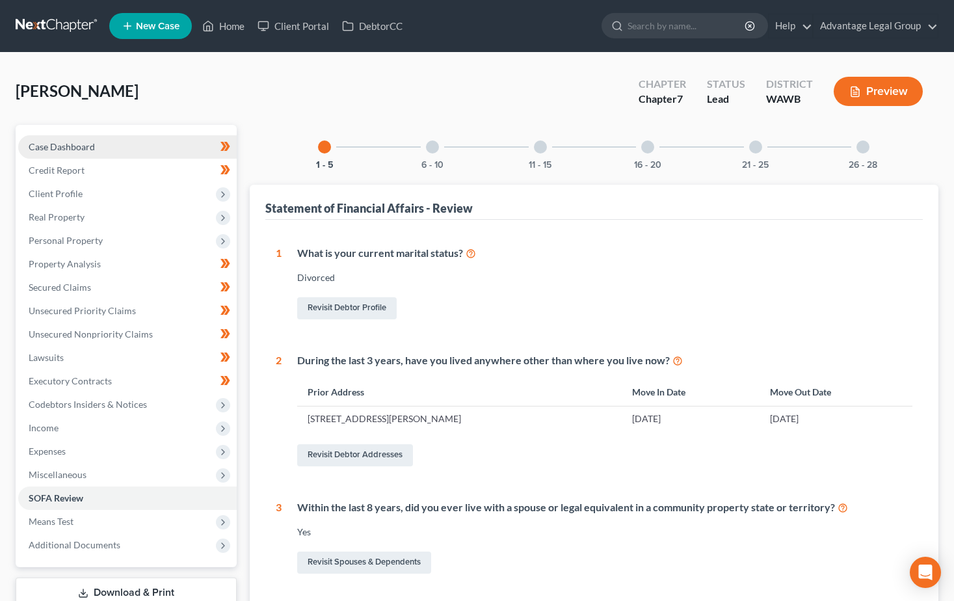
click at [57, 146] on span "Case Dashboard" at bounding box center [62, 146] width 66 height 11
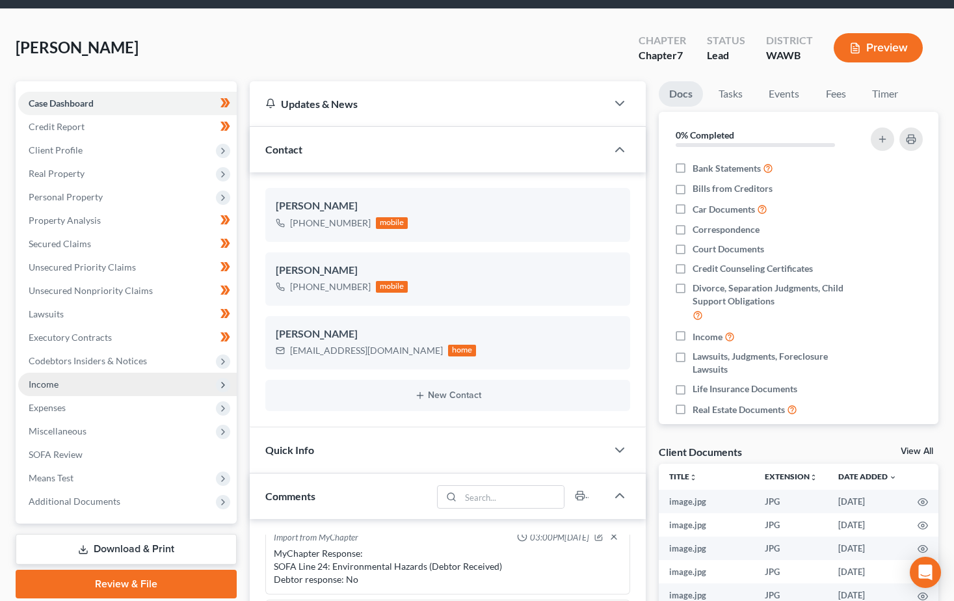
scroll to position [130, 0]
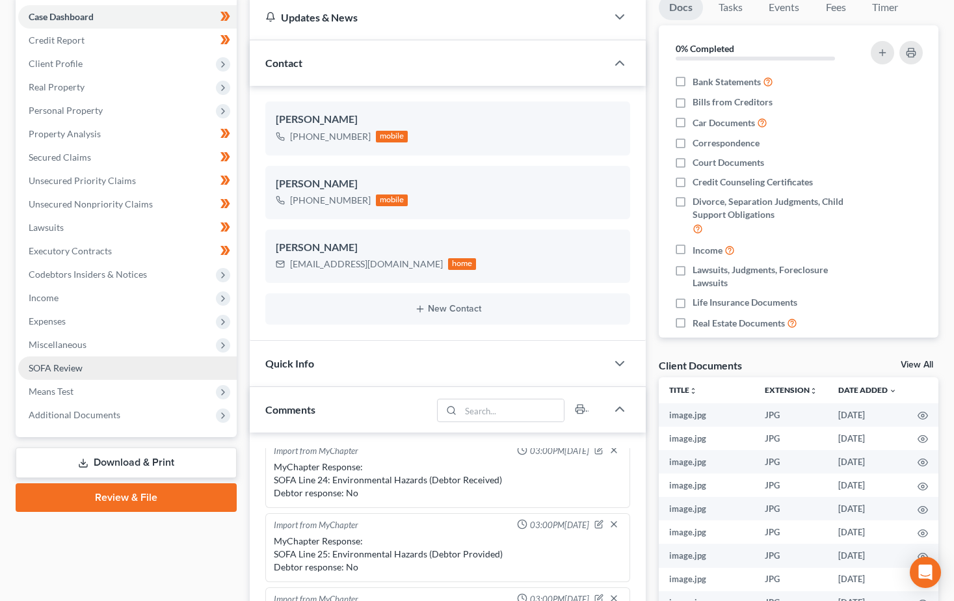
click at [43, 369] on span "SOFA Review" at bounding box center [56, 367] width 54 height 11
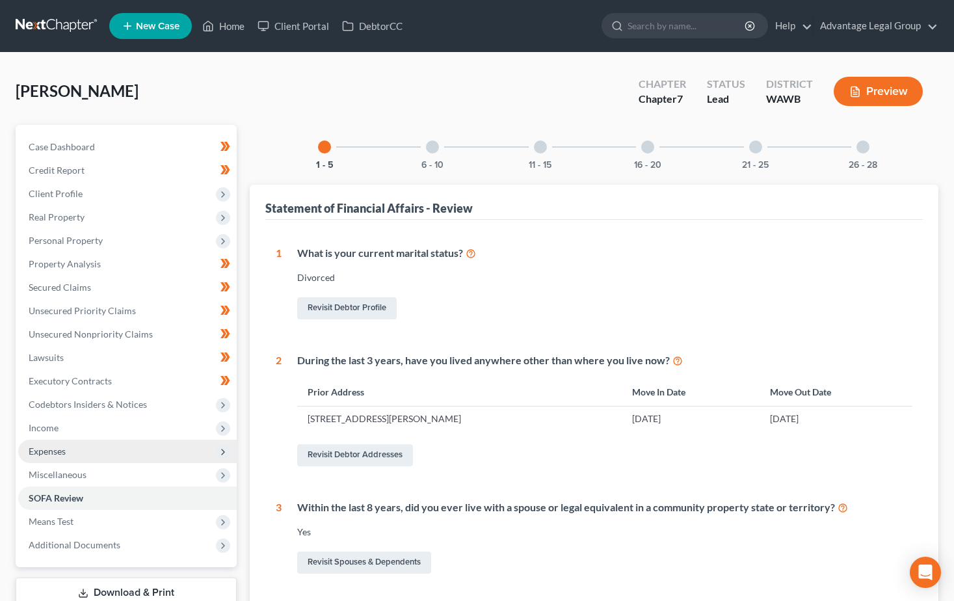
click at [49, 448] on span "Expenses" at bounding box center [47, 450] width 37 height 11
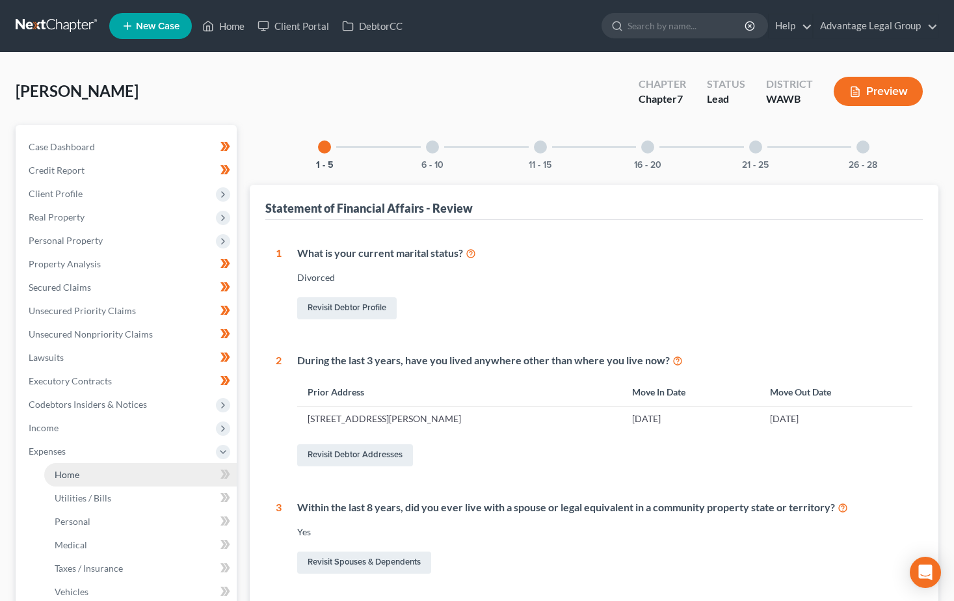
click at [55, 478] on span "Home" at bounding box center [67, 474] width 25 height 11
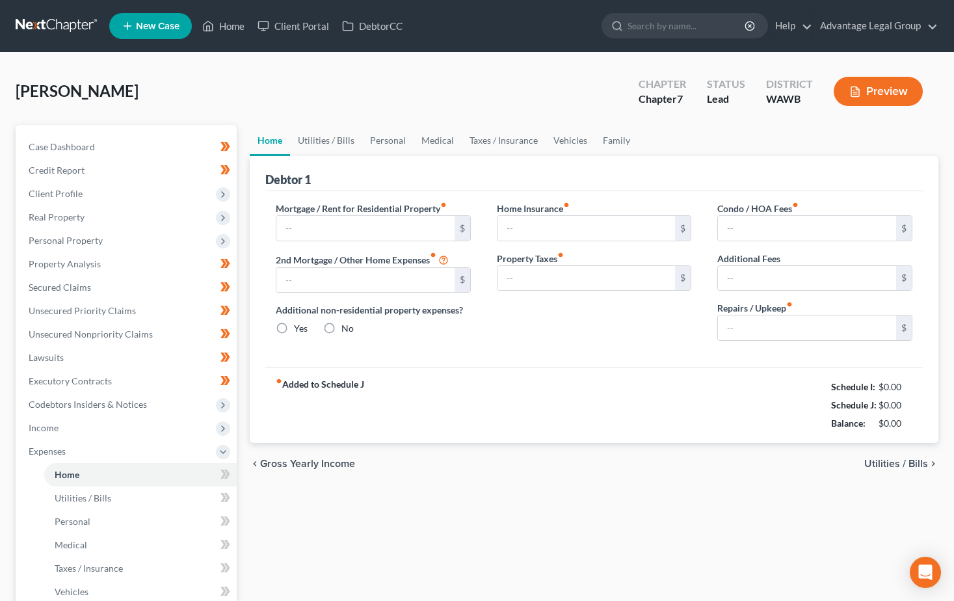
type input "3,177.85"
type input "0.00"
radio input "true"
type input "36.00"
type input "65.00"
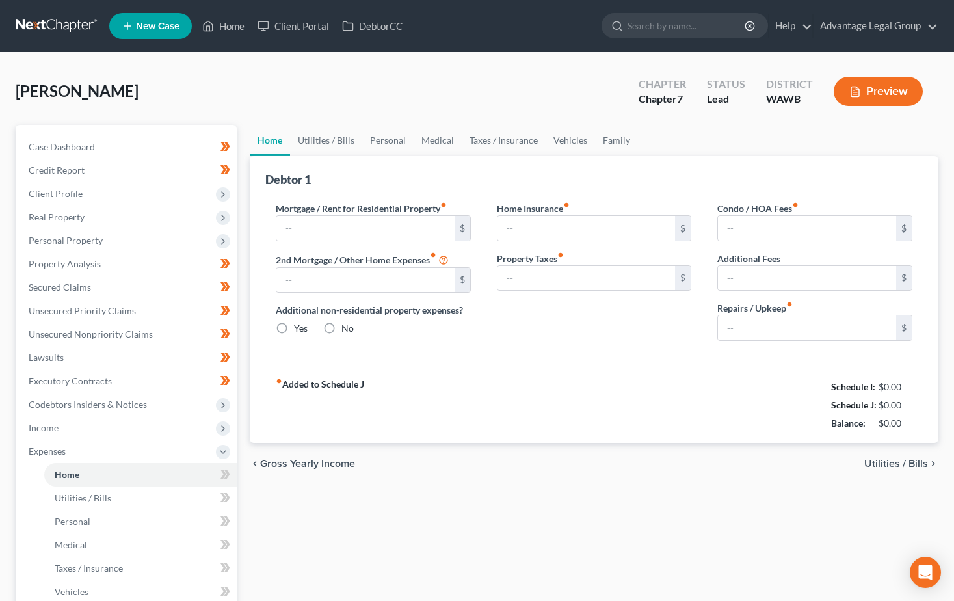
type input "348.00"
type input "200.00"
type input "420.00"
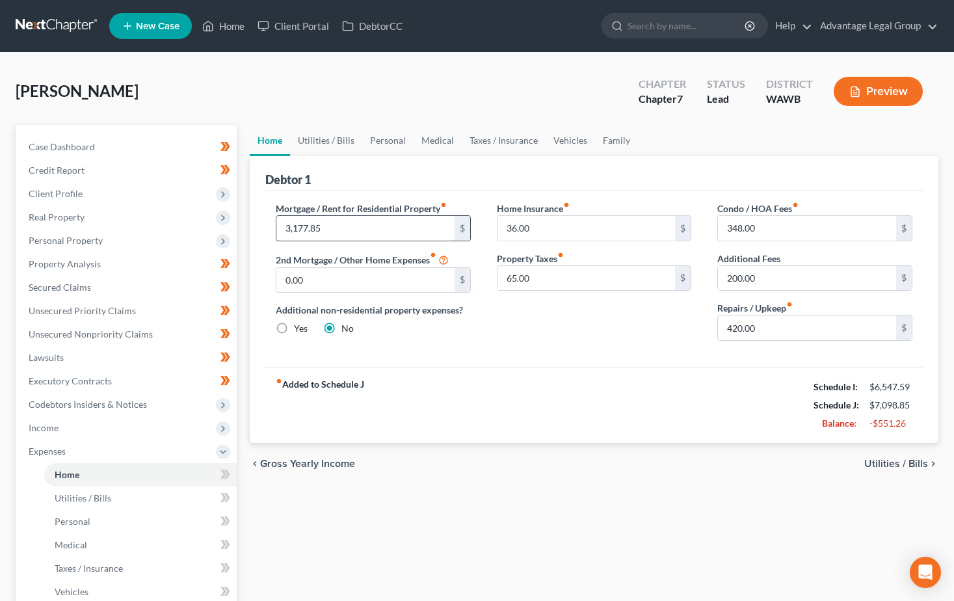
click at [324, 221] on input "3,177.85" at bounding box center [365, 228] width 178 height 25
type input "2,000.00"
click at [525, 373] on div "fiber_manual_record Added to Schedule J Schedule I: $6,547.59 Schedule J: $5,92…" at bounding box center [593, 405] width 657 height 76
click at [798, 231] on input "348.00" at bounding box center [807, 228] width 178 height 25
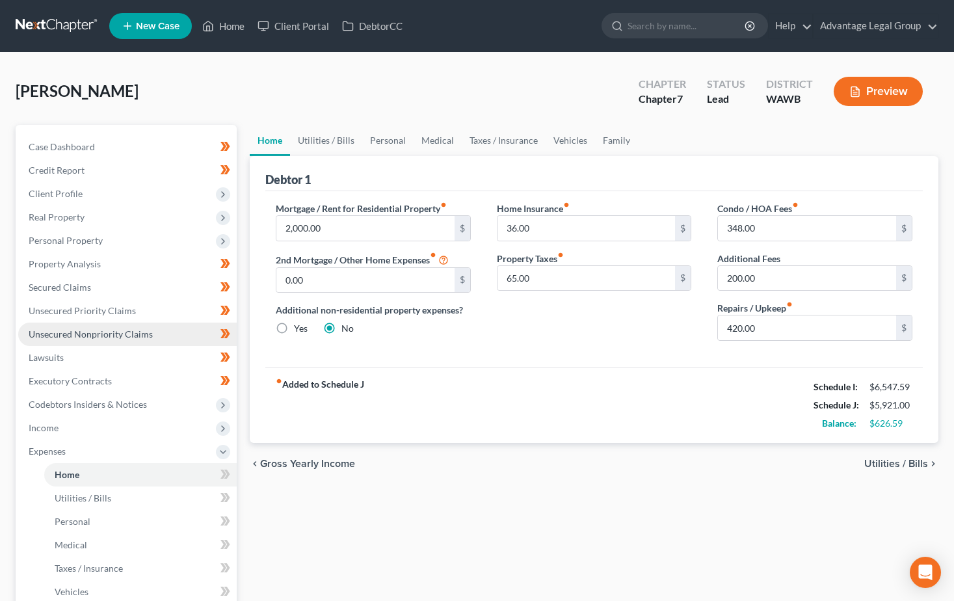
click at [118, 335] on span "Unsecured Nonpriority Claims" at bounding box center [91, 333] width 124 height 11
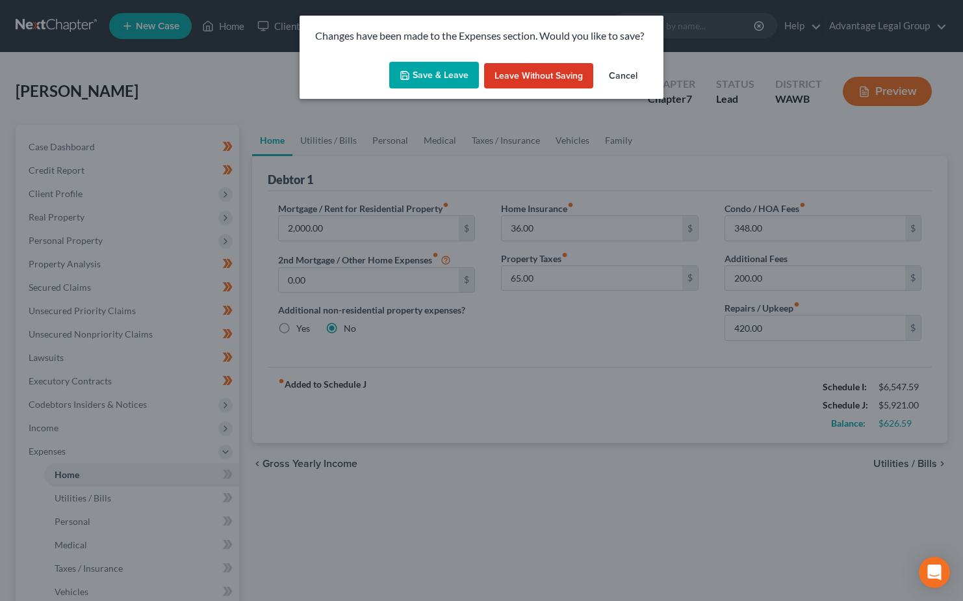
click at [439, 77] on button "Save & Leave" at bounding box center [434, 75] width 90 height 27
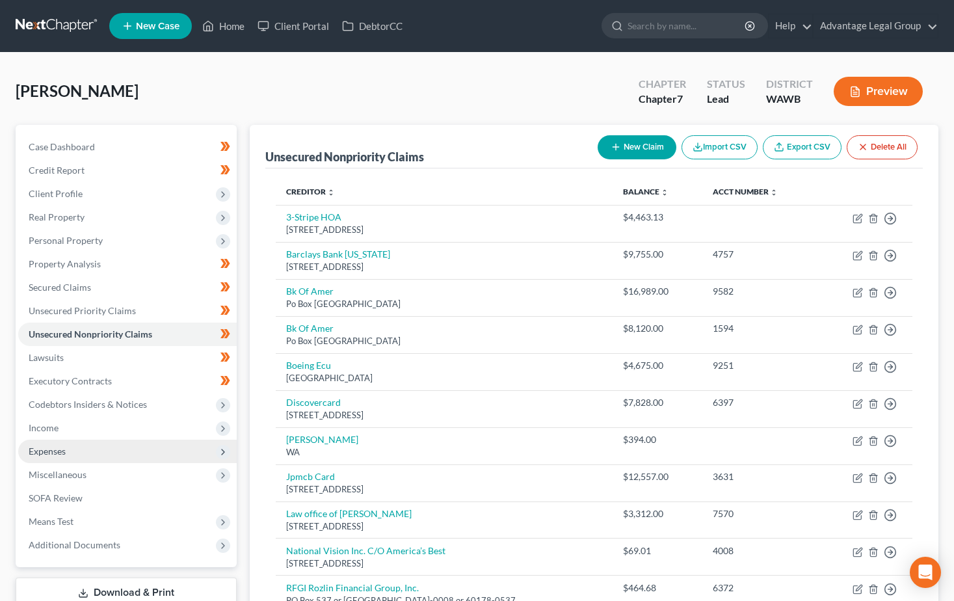
click at [45, 450] on span "Expenses" at bounding box center [47, 450] width 37 height 11
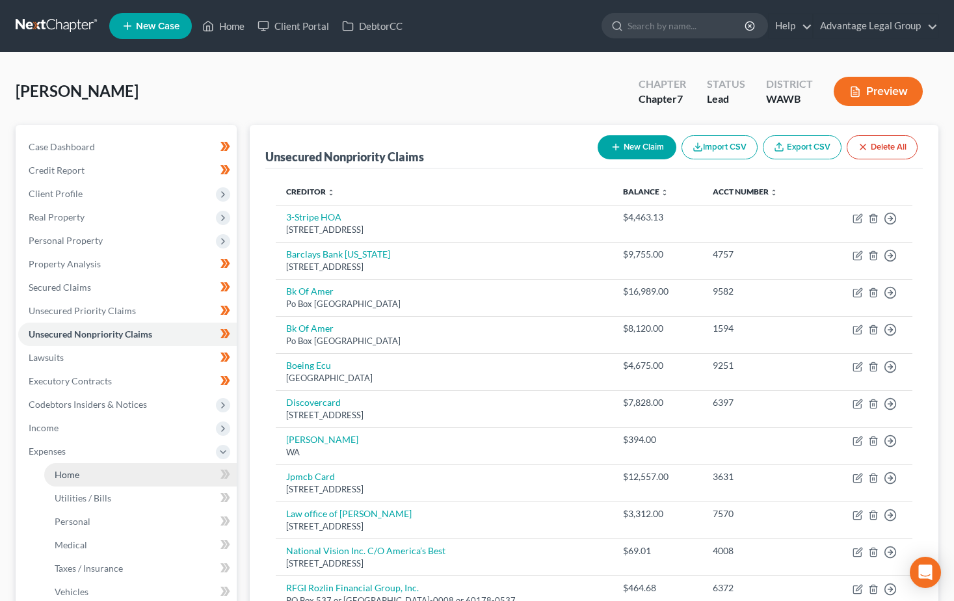
click at [57, 475] on span "Home" at bounding box center [67, 474] width 25 height 11
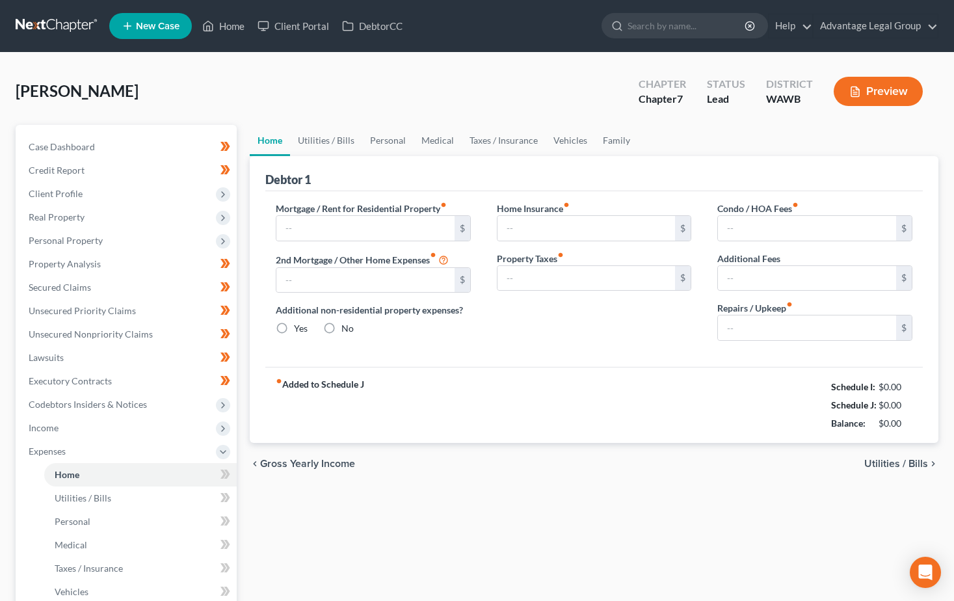
type input "2,000.00"
type input "0.00"
radio input "true"
type input "36.00"
type input "65.00"
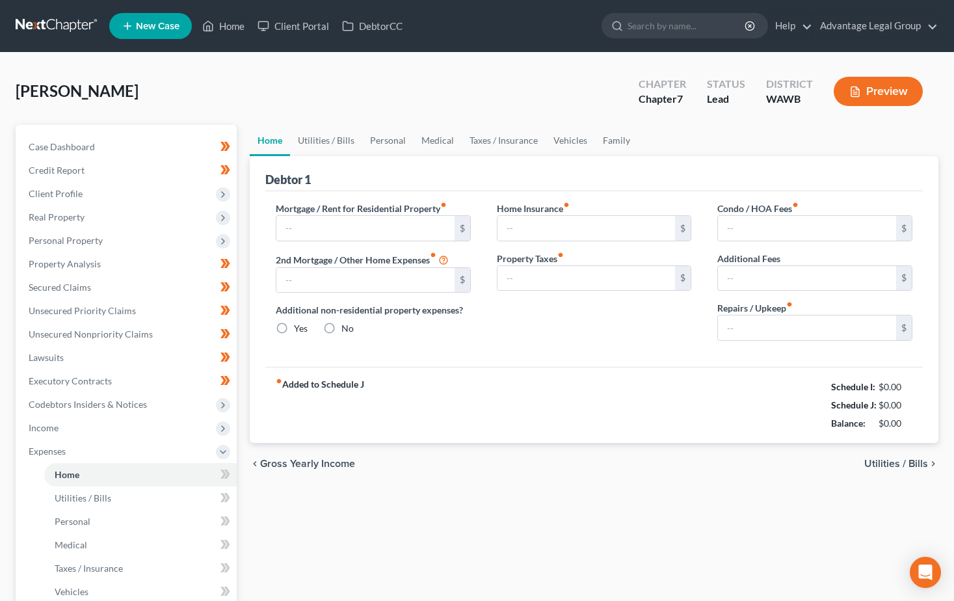
type input "348.00"
type input "200.00"
type input "420.00"
click at [785, 227] on input "348.00" at bounding box center [807, 228] width 178 height 25
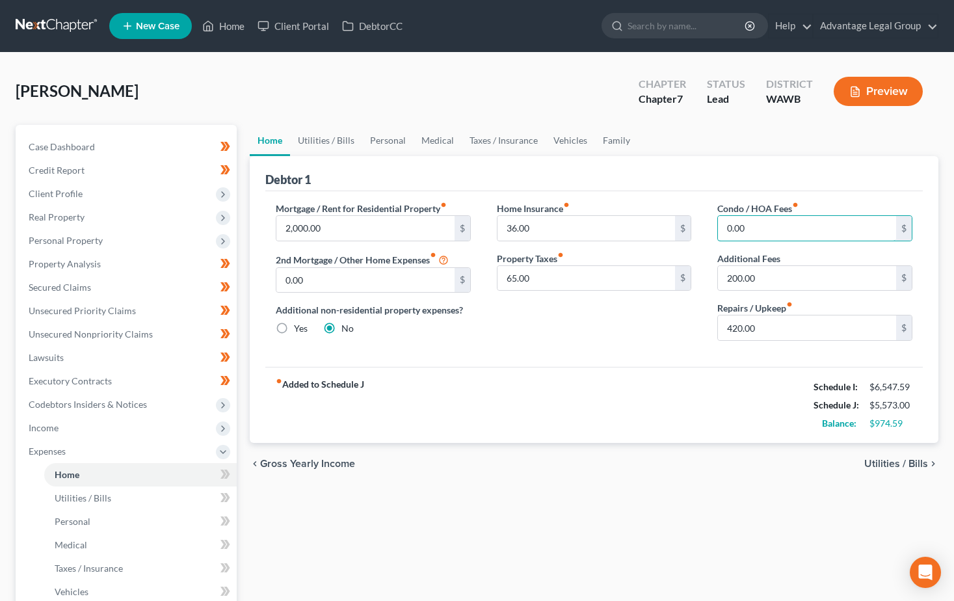
type input "0.00"
click at [590, 369] on div "fiber_manual_record Added to Schedule J Schedule I: $6,547.59 Schedule J: $5,57…" at bounding box center [593, 405] width 657 height 76
click at [547, 273] on input "65.00" at bounding box center [586, 278] width 178 height 25
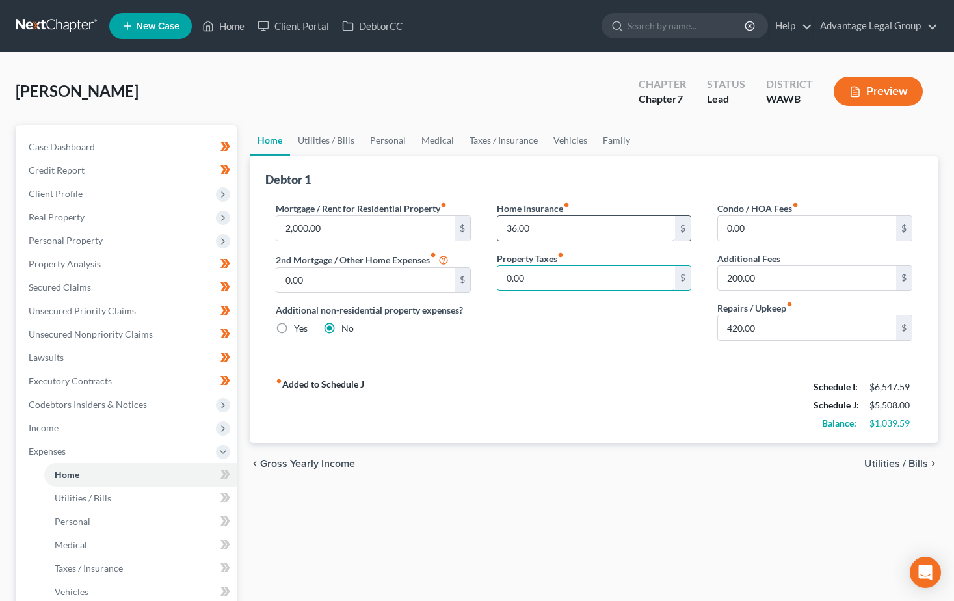
type input "0.00"
click at [545, 226] on input "36.00" at bounding box center [586, 228] width 178 height 25
type input "0.00"
click at [555, 380] on div "fiber_manual_record Added to Schedule J Schedule I: $6,547.59 Schedule J: $5,47…" at bounding box center [593, 405] width 657 height 76
click at [766, 274] on input "200.00" at bounding box center [807, 278] width 178 height 25
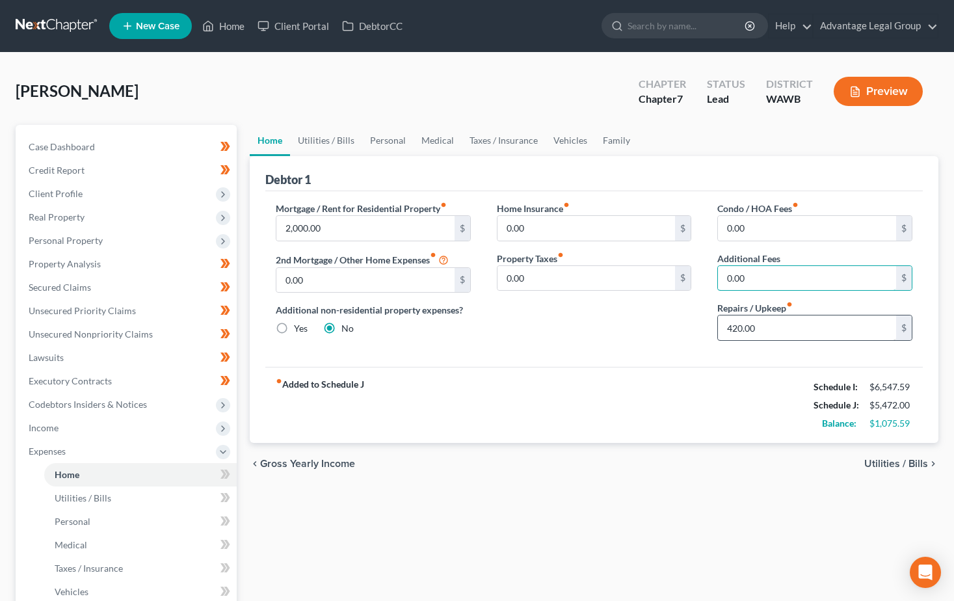
type input "0.00"
click at [778, 325] on input "420.00" at bounding box center [807, 327] width 178 height 25
type input "0.00"
click at [545, 356] on div "Mortgage / Rent for Residential Property fiber_manual_record 2,000.00 $ 2nd Mor…" at bounding box center [593, 278] width 657 height 175
click at [299, 139] on link "Utilities / Bills" at bounding box center [326, 140] width 72 height 31
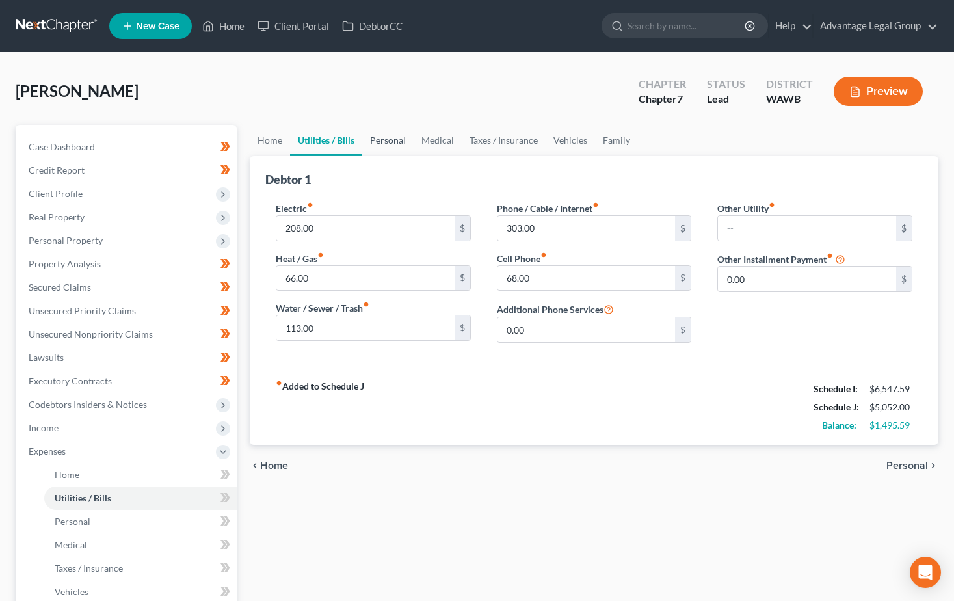
click at [389, 140] on link "Personal" at bounding box center [387, 140] width 51 height 31
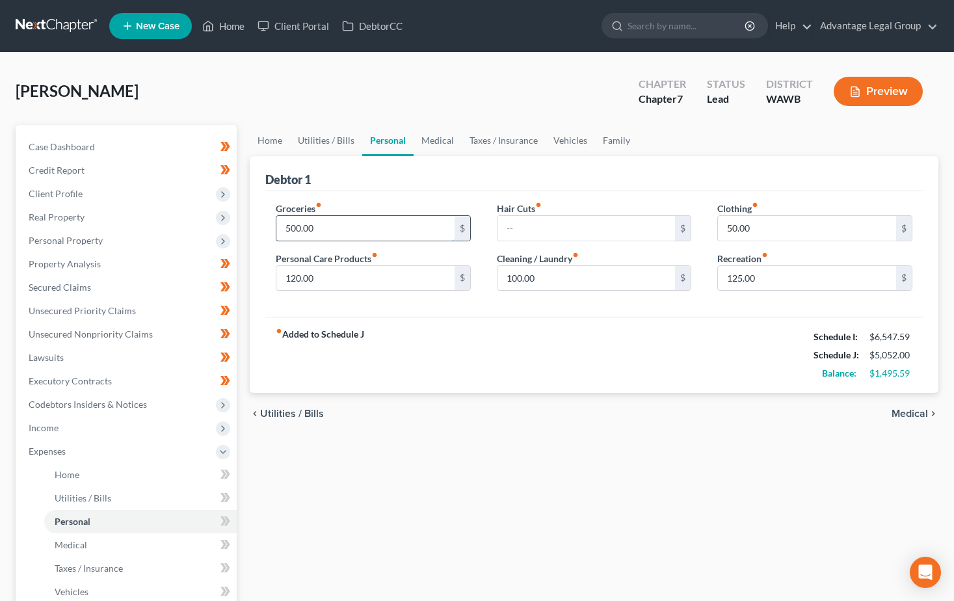
click at [341, 231] on input "500.00" at bounding box center [365, 228] width 178 height 25
type input "1,000.00"
click at [420, 331] on div "fiber_manual_record Added to Schedule J Schedule I: $6,547.59 Schedule J: $5,55…" at bounding box center [593, 355] width 657 height 76
click at [529, 226] on input "text" at bounding box center [586, 228] width 178 height 25
type input "60.00"
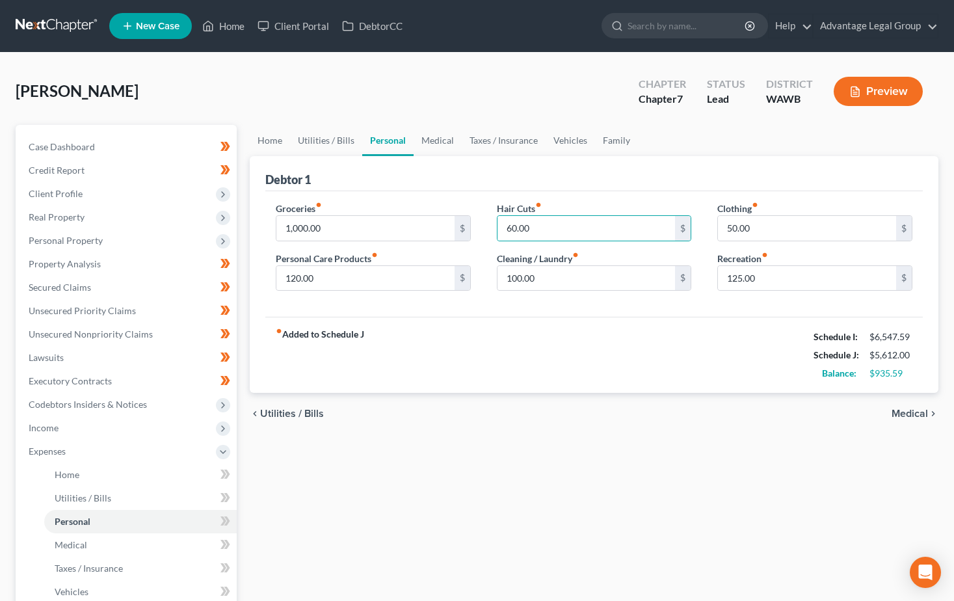
click at [545, 335] on div "fiber_manual_record Added to Schedule J Schedule I: $6,547.59 Schedule J: $5,61…" at bounding box center [593, 355] width 657 height 76
click at [774, 280] on input "125.00" at bounding box center [807, 278] width 178 height 25
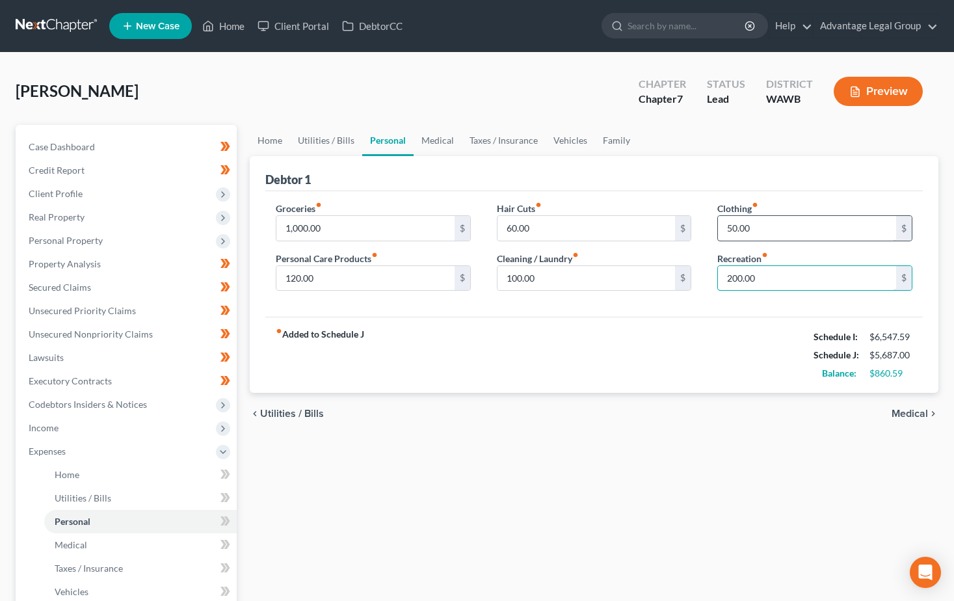
type input "200.00"
click at [760, 225] on input "50.00" at bounding box center [807, 228] width 178 height 25
type input "0.00"
click at [421, 135] on link "Medical" at bounding box center [437, 140] width 48 height 31
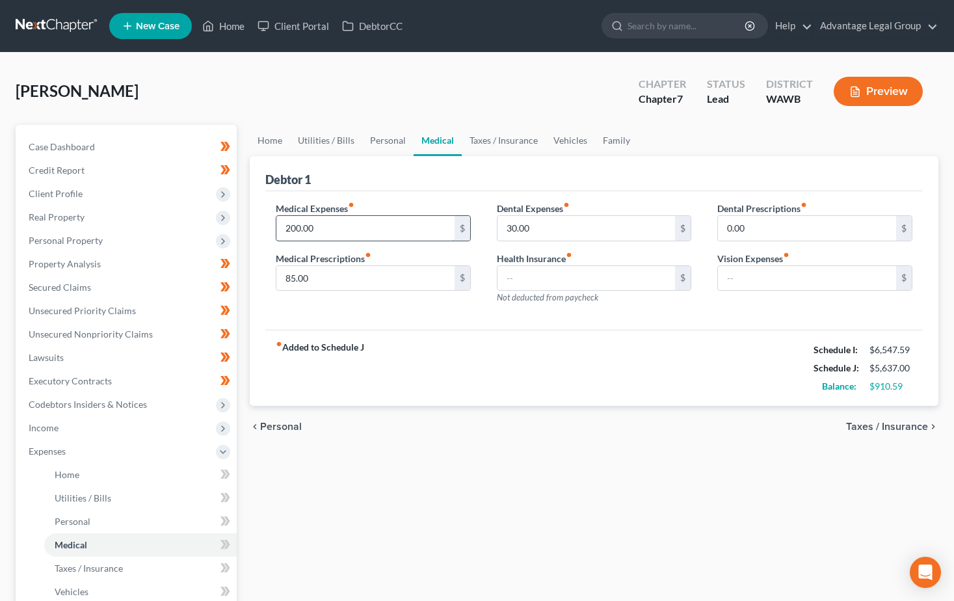
click at [333, 227] on input "200.00" at bounding box center [365, 228] width 178 height 25
type input "605.00"
click at [393, 252] on div "Medical Prescriptions fiber_manual_record 85.00 $" at bounding box center [373, 272] width 195 height 40
click at [320, 276] on input "85.00" at bounding box center [365, 278] width 178 height 25
type input "265.00"
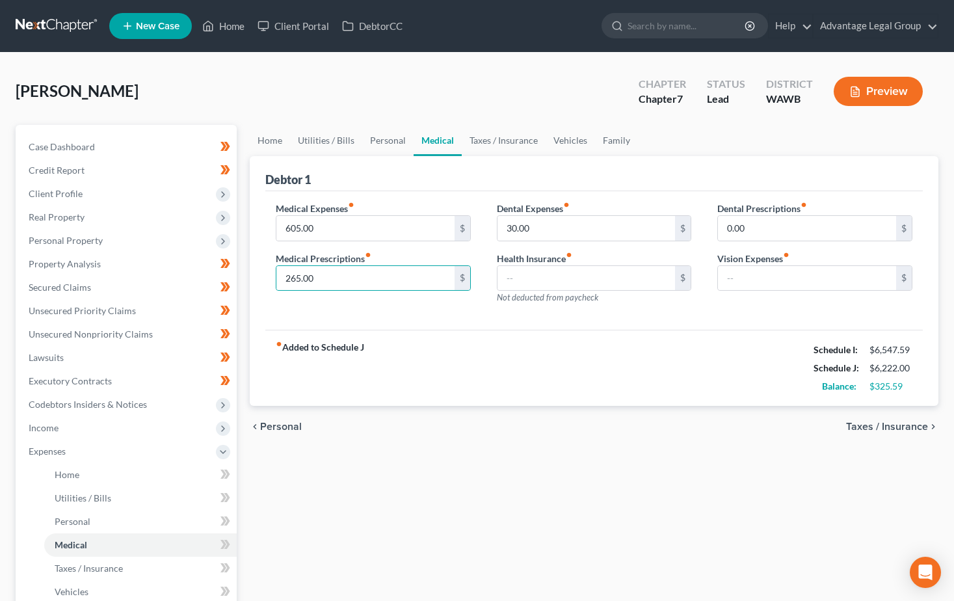
click at [435, 335] on div "fiber_manual_record Added to Schedule J Schedule I: $6,547.59 Schedule J: $6,22…" at bounding box center [593, 368] width 657 height 76
click at [476, 141] on link "Taxes / Insurance" at bounding box center [503, 140] width 84 height 31
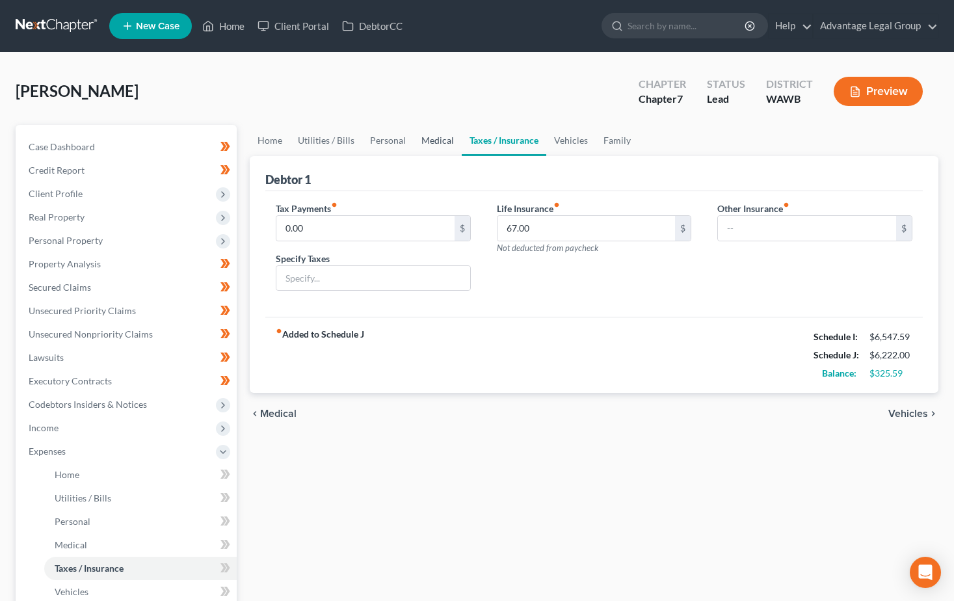
click at [429, 141] on link "Medical" at bounding box center [437, 140] width 48 height 31
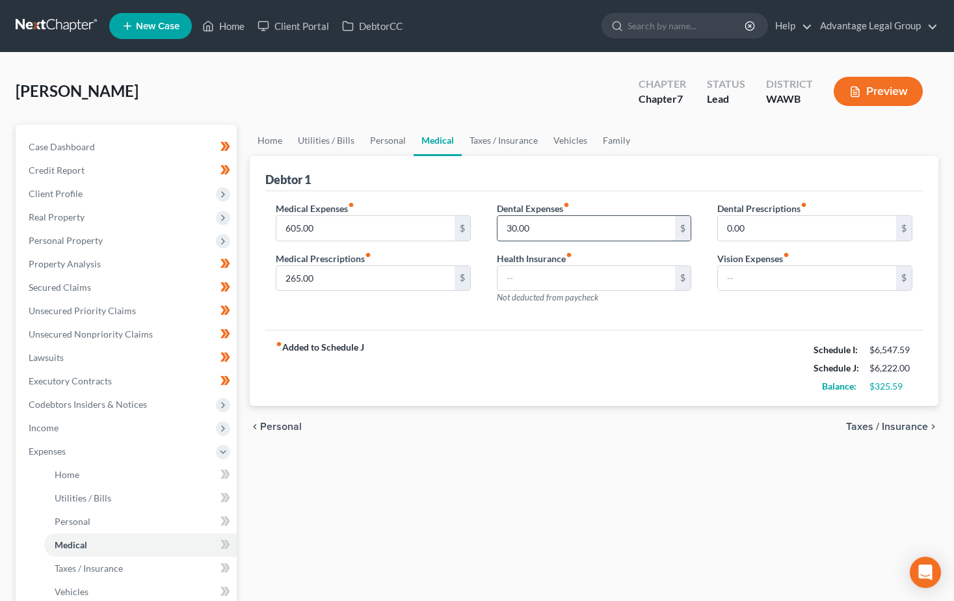
click at [559, 226] on input "30.00" at bounding box center [586, 228] width 178 height 25
click at [630, 164] on div "Debtor 1" at bounding box center [593, 173] width 657 height 35
click at [499, 136] on link "Taxes / Insurance" at bounding box center [503, 140] width 84 height 31
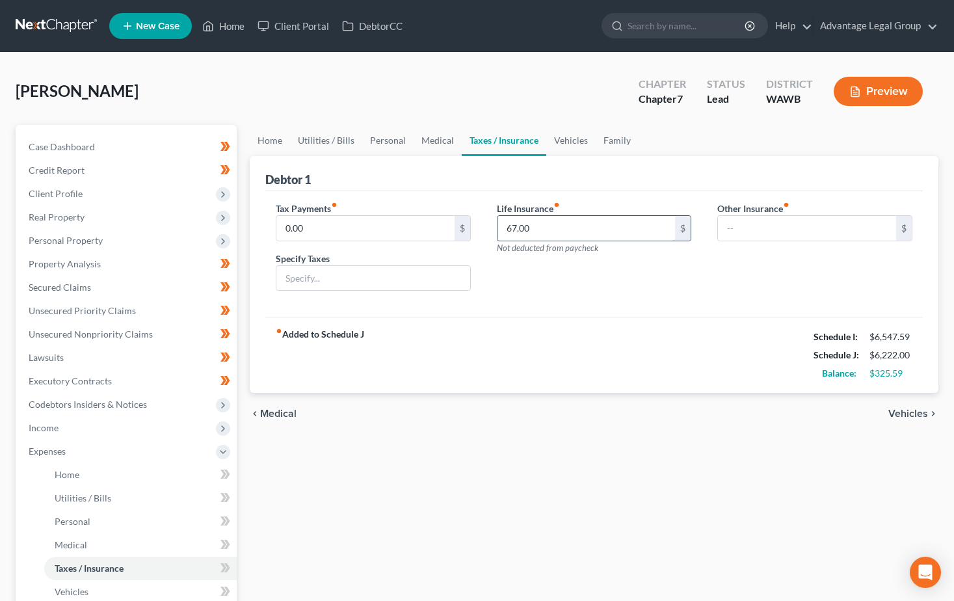
click at [550, 228] on input "67.00" at bounding box center [586, 228] width 178 height 25
click at [567, 168] on div "Debtor 1" at bounding box center [593, 173] width 657 height 35
click at [545, 225] on input "67.00" at bounding box center [586, 228] width 178 height 25
click at [574, 144] on link "Vehicles" at bounding box center [570, 140] width 49 height 31
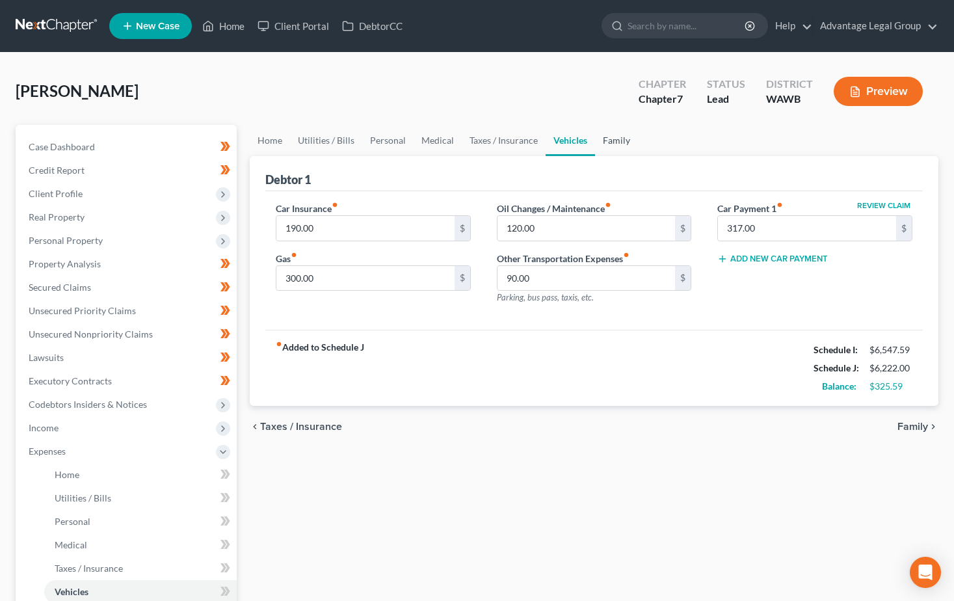
click at [609, 140] on link "Family" at bounding box center [616, 140] width 43 height 31
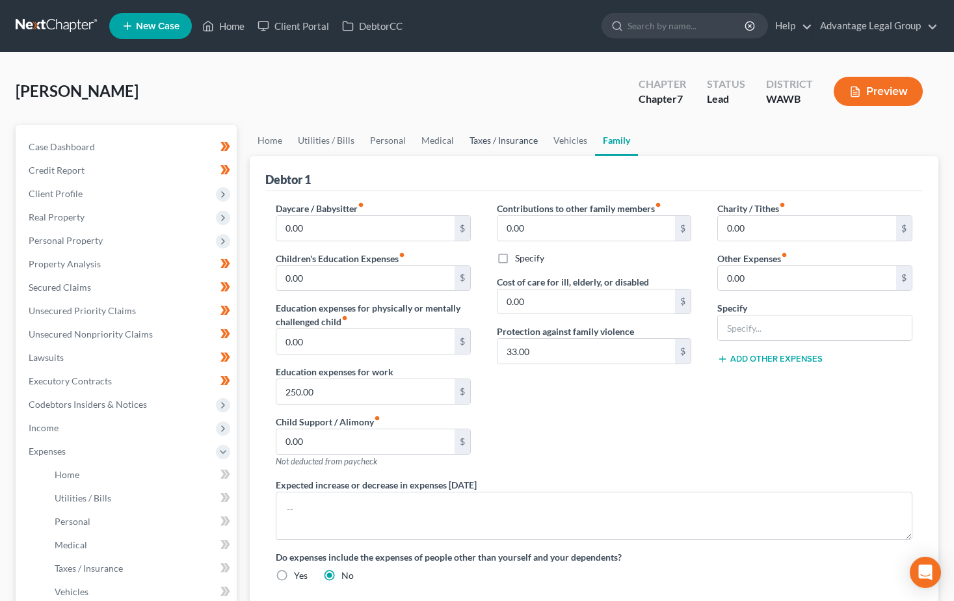
click at [515, 138] on link "Taxes / Insurance" at bounding box center [503, 140] width 84 height 31
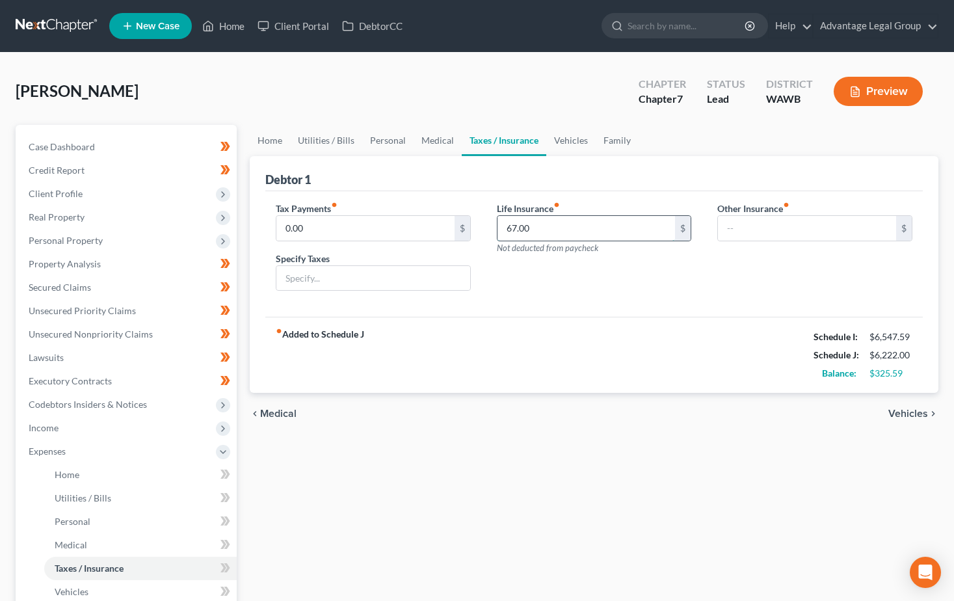
click at [552, 225] on input "67.00" at bounding box center [586, 228] width 178 height 25
type input "125.18"
click at [711, 281] on div "Other Insurance fiber_manual_record $ Add, Vision, Dental, Renters Ins., Car In…" at bounding box center [814, 251] width 221 height 100
click at [574, 141] on link "Vehicles" at bounding box center [570, 140] width 49 height 31
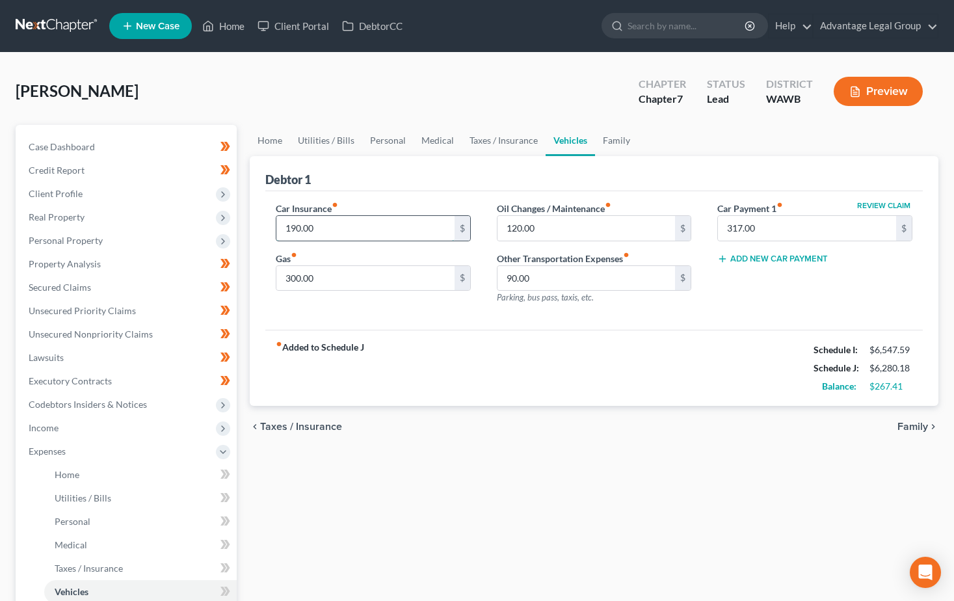
click at [325, 230] on input "190.00" at bounding box center [365, 228] width 178 height 25
click at [545, 235] on input "120.00" at bounding box center [586, 228] width 178 height 25
type input "100.00"
click at [708, 356] on div "fiber_manual_record Added to Schedule J Schedule I: $6,547.59 Schedule J: $6,26…" at bounding box center [593, 368] width 657 height 76
click at [656, 308] on div "Oil Changes / Maintenance fiber_manual_record 100.00 $ Other Transportation Exp…" at bounding box center [594, 257] width 221 height 113
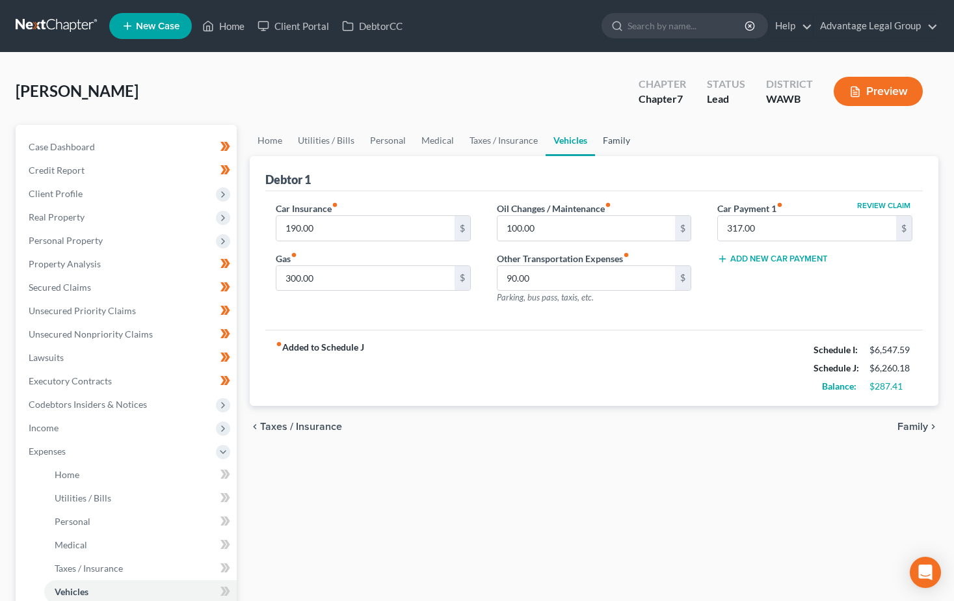
drag, startPoint x: 610, startPoint y: 136, endPoint x: 620, endPoint y: 144, distance: 12.9
click at [610, 136] on link "Family" at bounding box center [616, 140] width 43 height 31
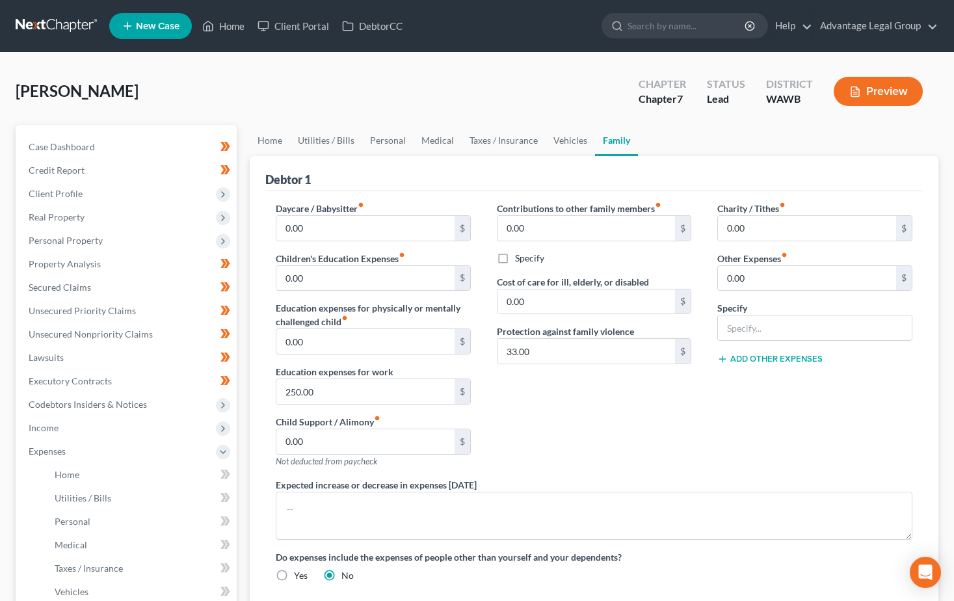
click at [682, 435] on div "Contributions to other family members fiber_manual_record 0.00 $ Specify Cost o…" at bounding box center [594, 339] width 221 height 276
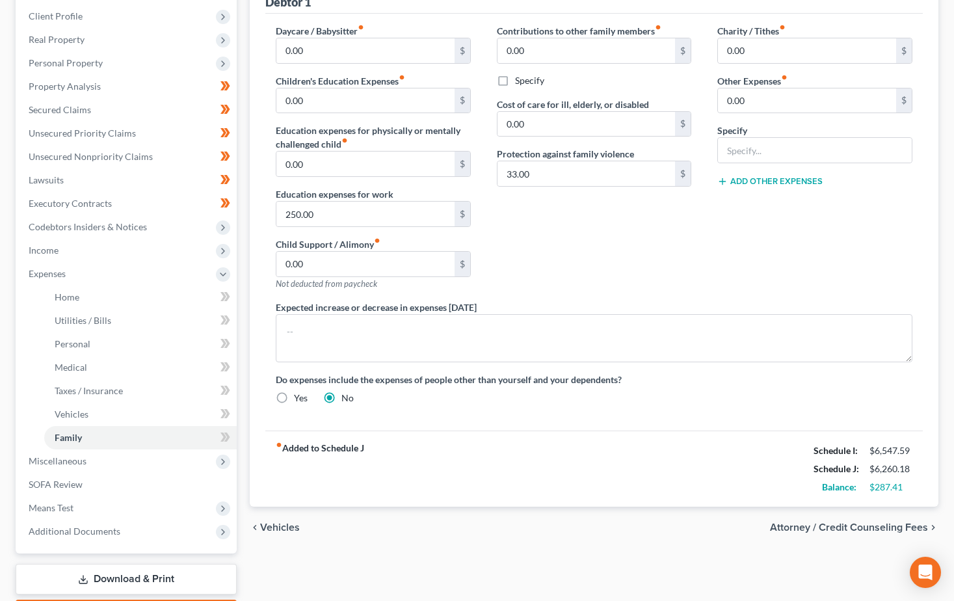
scroll to position [195, 0]
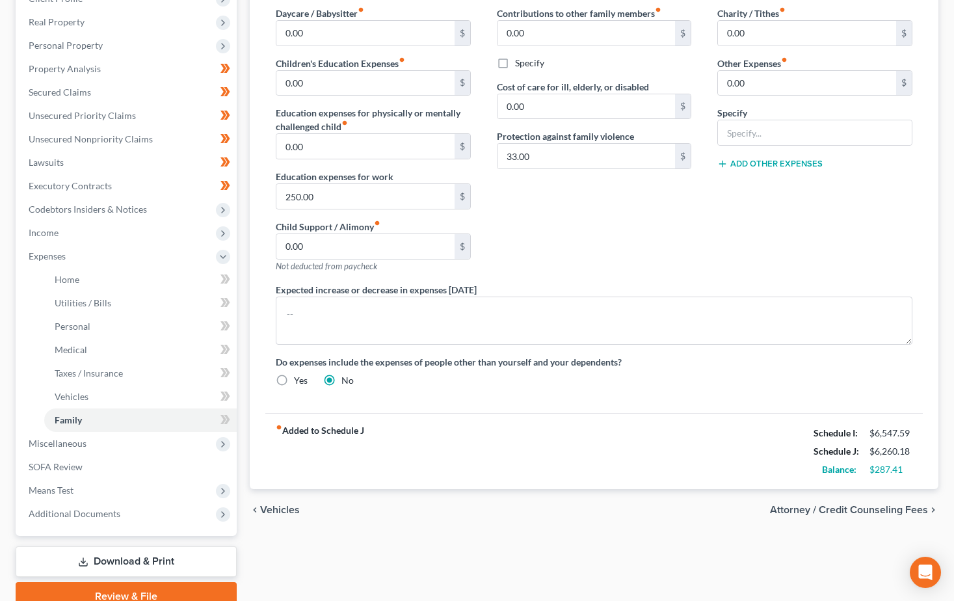
click at [768, 257] on div "Charity / Tithes fiber_manual_record 0.00 $ Other Expenses fiber_manual_record …" at bounding box center [814, 144] width 221 height 276
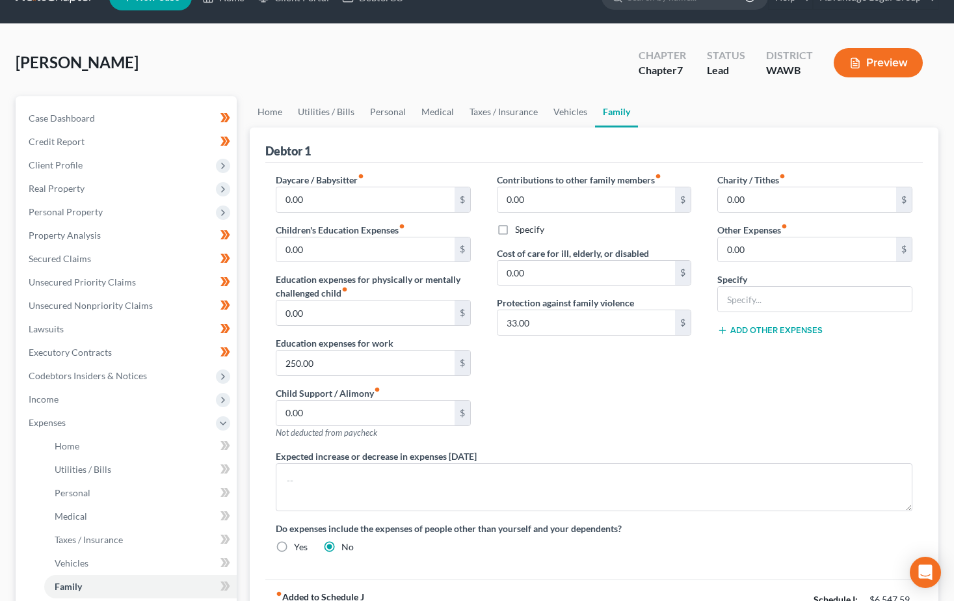
scroll to position [0, 0]
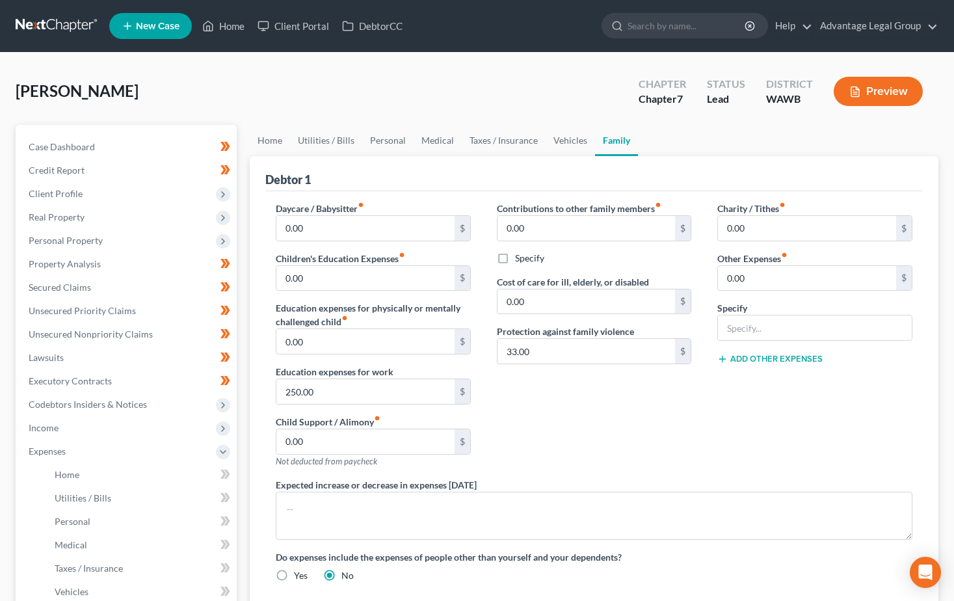
click at [595, 385] on div "Contributions to other family members fiber_manual_record 0.00 $ Specify Cost o…" at bounding box center [594, 339] width 221 height 276
drag, startPoint x: 383, startPoint y: 142, endPoint x: 393, endPoint y: 159, distance: 20.1
click at [383, 142] on link "Personal" at bounding box center [387, 140] width 51 height 31
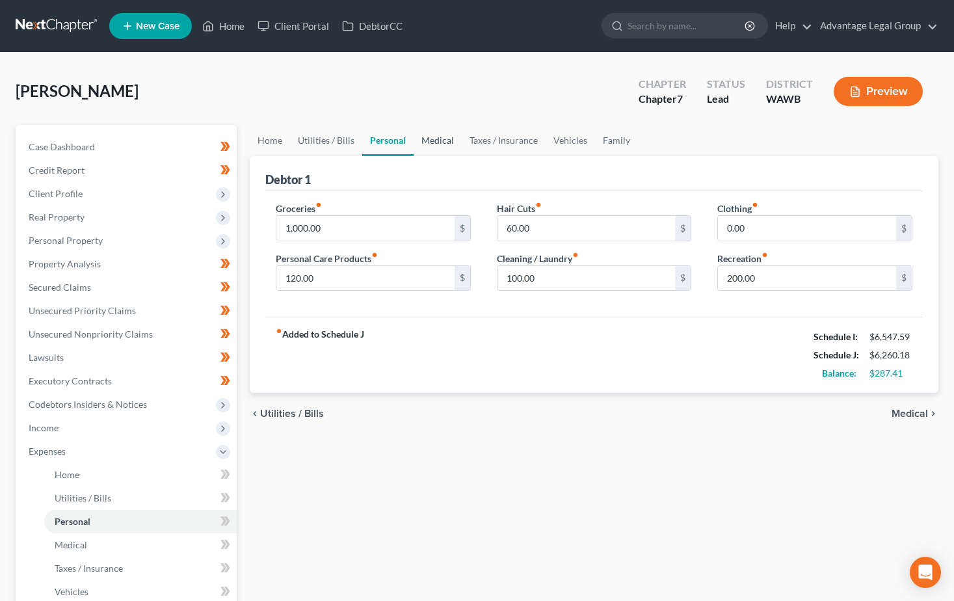
click at [440, 147] on link "Medical" at bounding box center [437, 140] width 48 height 31
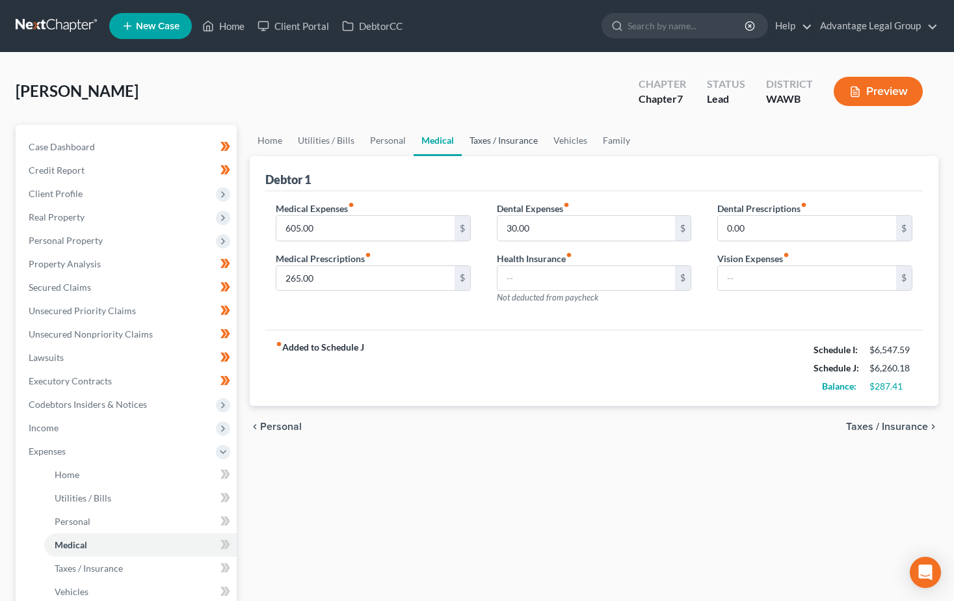
click at [493, 135] on link "Taxes / Insurance" at bounding box center [503, 140] width 84 height 31
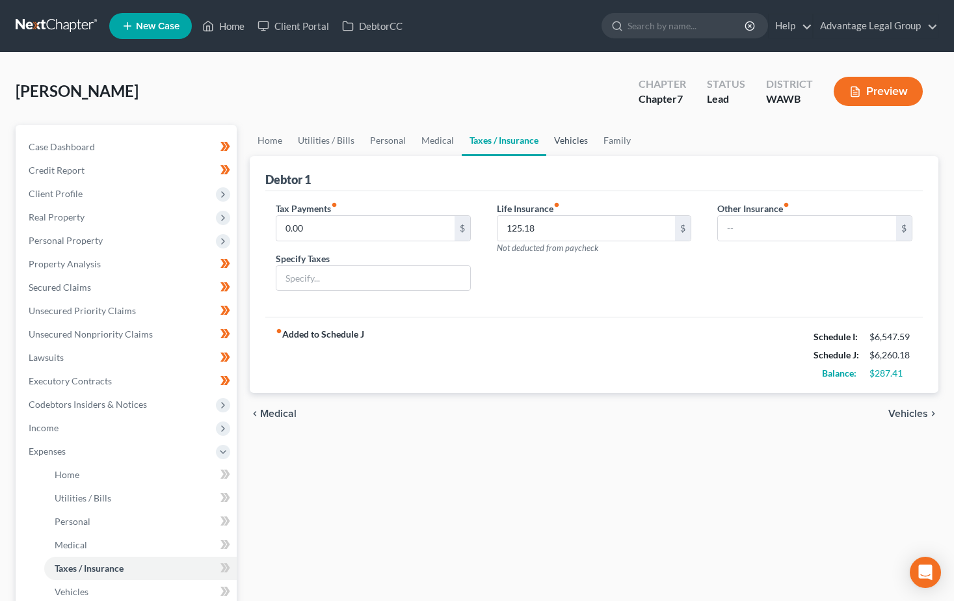
click at [557, 136] on link "Vehicles" at bounding box center [570, 140] width 49 height 31
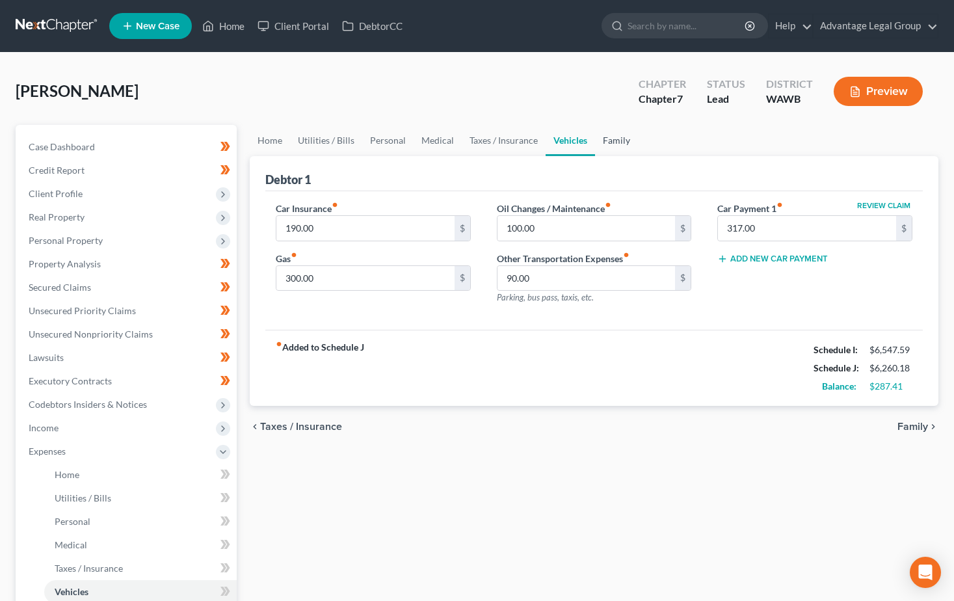
click at [619, 138] on link "Family" at bounding box center [616, 140] width 43 height 31
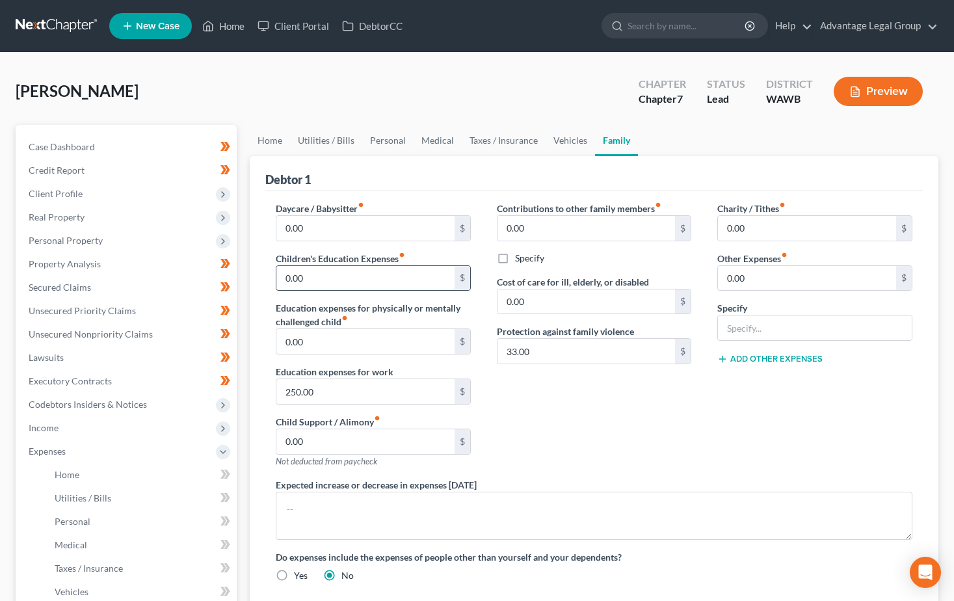
click at [282, 274] on input "0.00" at bounding box center [365, 278] width 178 height 25
type input "60.00"
click at [591, 411] on div "Contributions to other family members fiber_manual_record 0.00 $ Specify Cost o…" at bounding box center [594, 339] width 221 height 276
click at [378, 142] on link "Personal" at bounding box center [387, 140] width 51 height 31
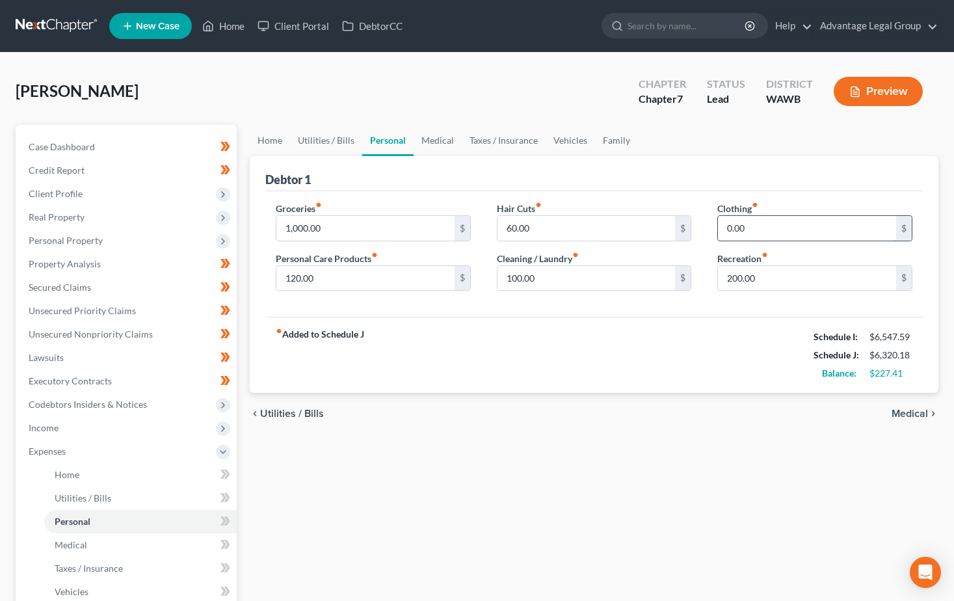
click at [725, 230] on input "0.00" at bounding box center [807, 228] width 178 height 25
type input "50.00"
click at [428, 138] on link "Medical" at bounding box center [437, 140] width 48 height 31
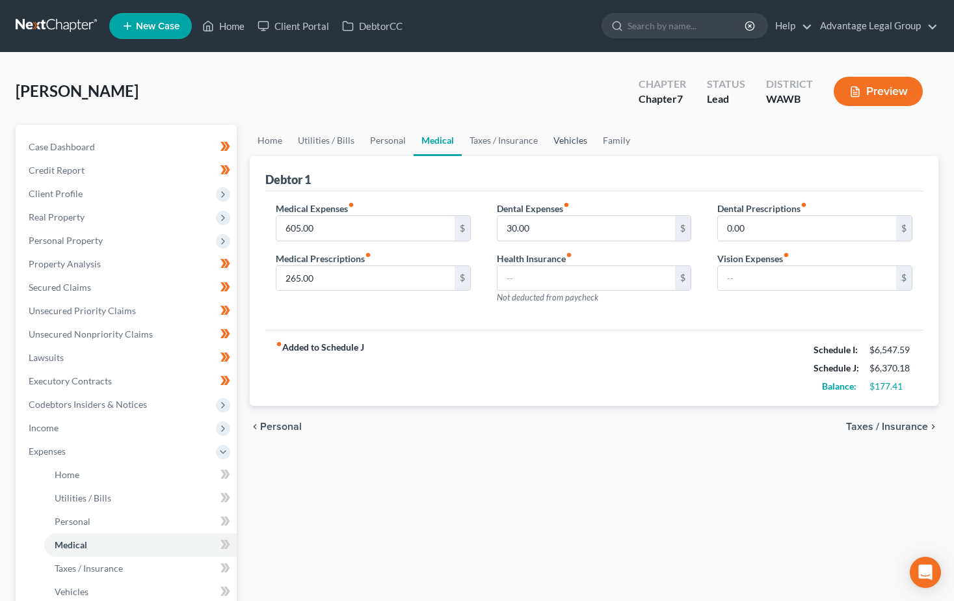
click at [569, 135] on link "Vehicles" at bounding box center [569, 140] width 49 height 31
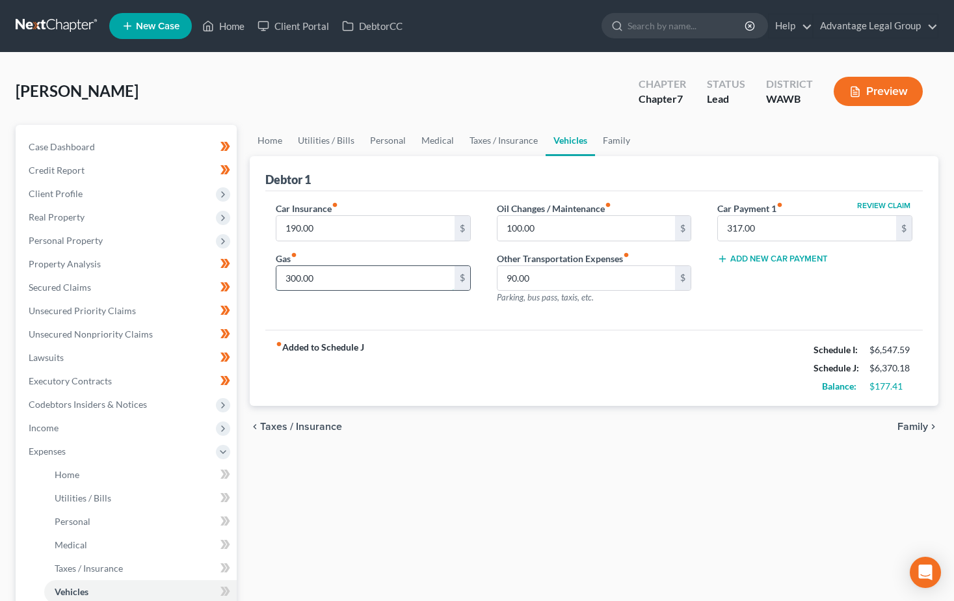
click at [326, 286] on input "300.00" at bounding box center [365, 278] width 178 height 25
click at [447, 359] on div "fiber_manual_record Added to Schedule J Schedule I: $6,547.59 Schedule J: $6,47…" at bounding box center [593, 368] width 657 height 76
click at [339, 280] on input "403.00" at bounding box center [365, 278] width 178 height 25
type input "300.00"
click at [407, 321] on div "Car Insurance fiber_manual_record 190.00 $ Gas fiber_manual_record 300.00 $ Oil…" at bounding box center [593, 260] width 657 height 139
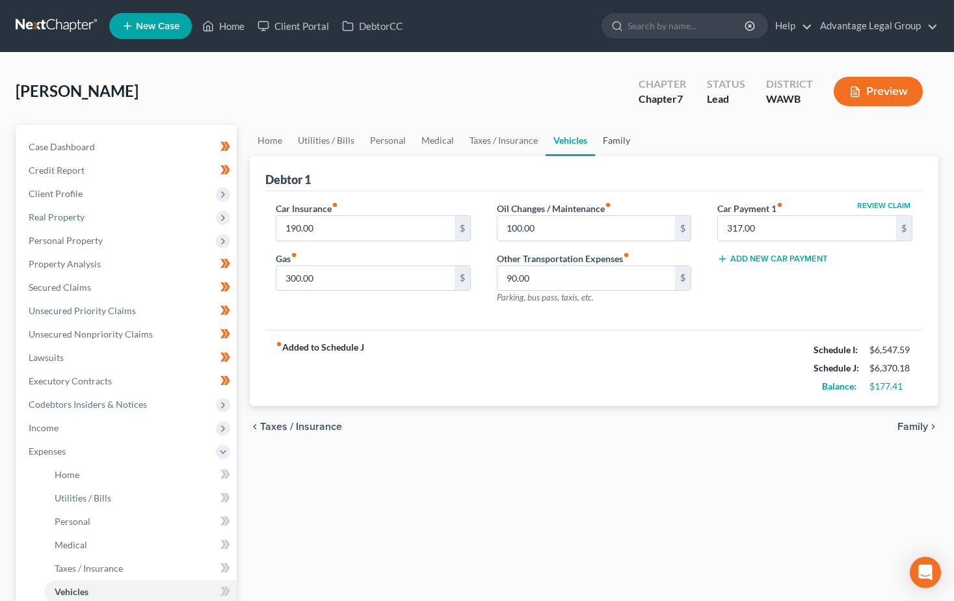
drag, startPoint x: 610, startPoint y: 142, endPoint x: 619, endPoint y: 158, distance: 18.6
click at [610, 142] on link "Family" at bounding box center [616, 140] width 43 height 31
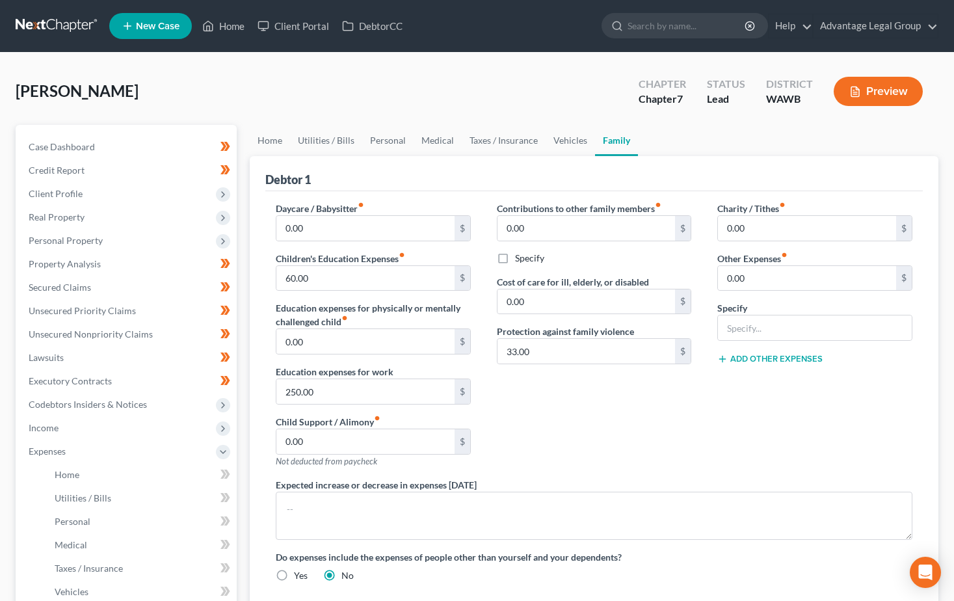
click at [531, 80] on div "[PERSON_NAME] Upgraded Chapter Chapter 7 Status Lead District [GEOGRAPHIC_DATA]…" at bounding box center [477, 96] width 922 height 57
click at [233, 24] on link "Home" at bounding box center [223, 25] width 55 height 23
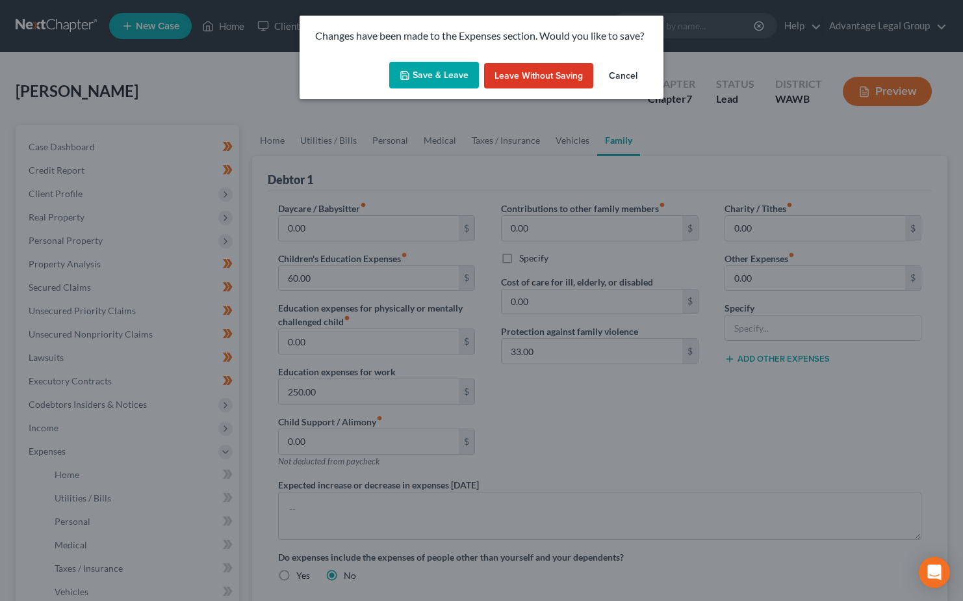
click at [454, 75] on button "Save & Leave" at bounding box center [434, 75] width 90 height 27
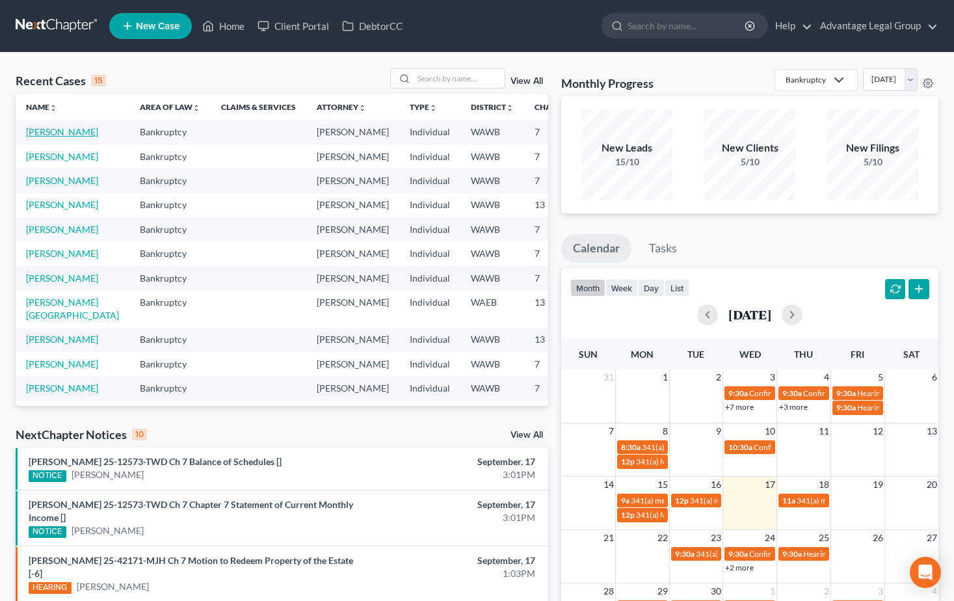
click at [38, 130] on link "[PERSON_NAME]" at bounding box center [62, 131] width 72 height 11
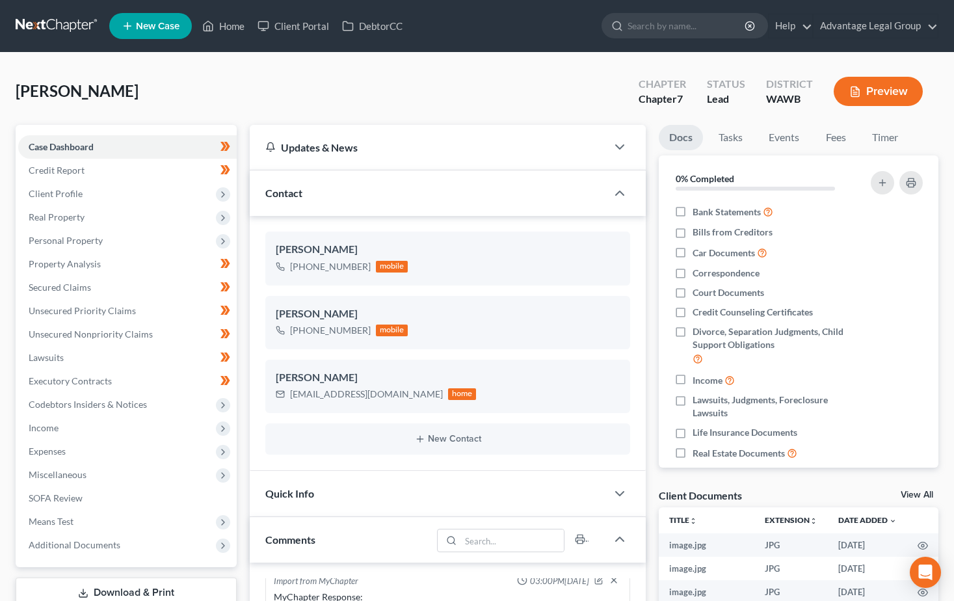
scroll to position [840, 0]
click at [827, 138] on link "Fees" at bounding box center [835, 137] width 42 height 25
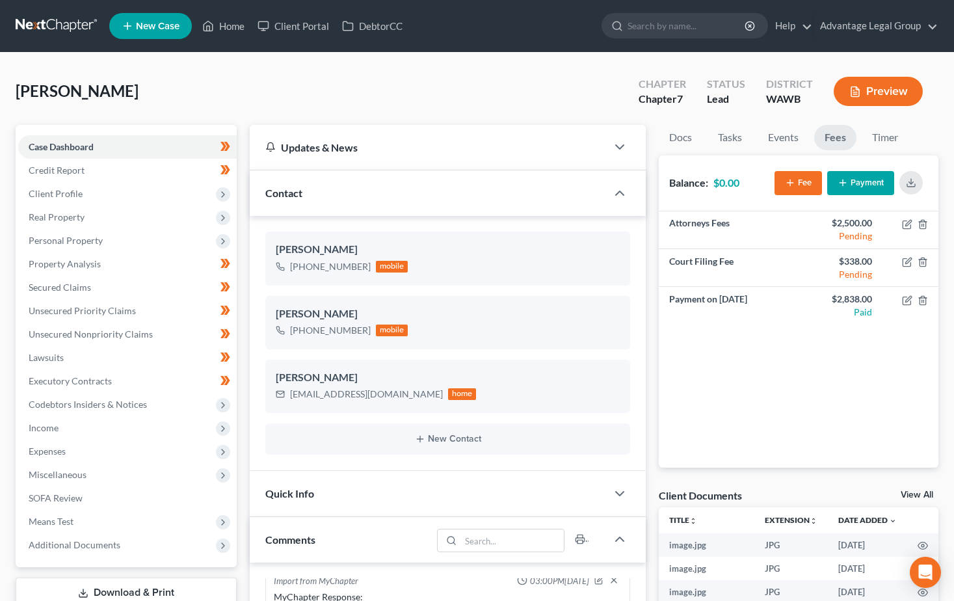
click at [217, 79] on div "[PERSON_NAME] Upgraded Chapter Chapter 7 Status Lead District [GEOGRAPHIC_DATA]…" at bounding box center [477, 96] width 922 height 57
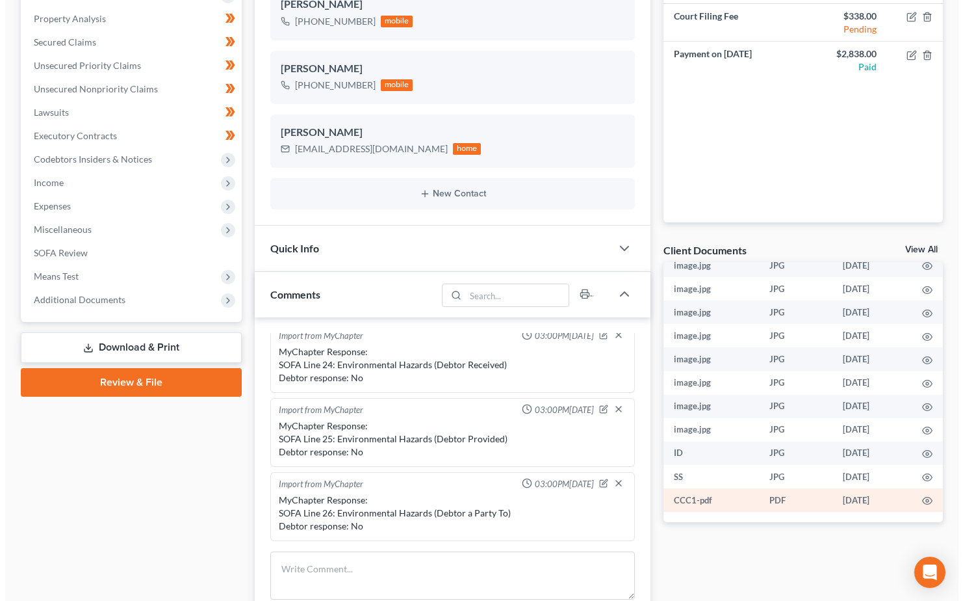
scroll to position [325, 0]
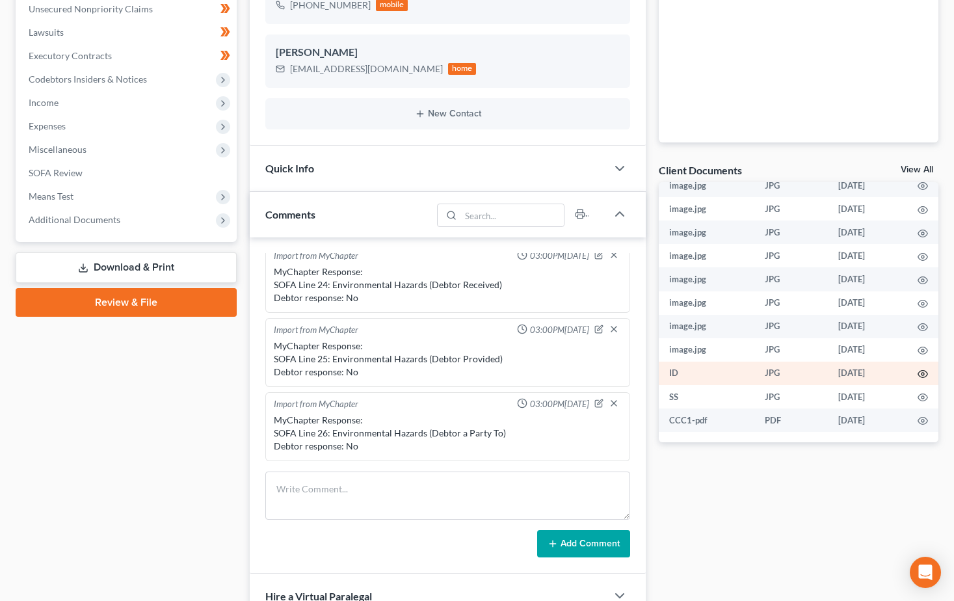
click at [917, 374] on icon "button" at bounding box center [922, 374] width 10 height 10
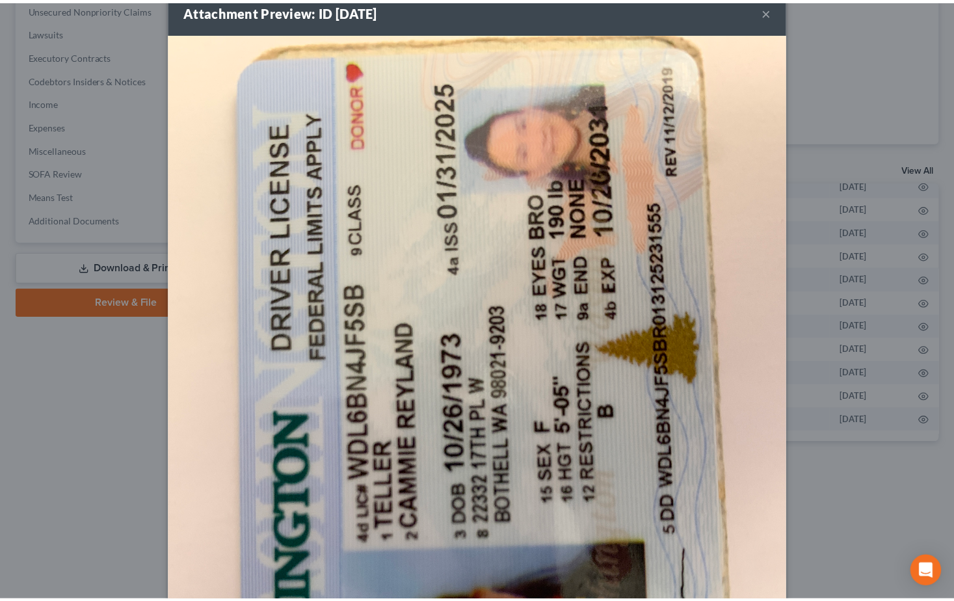
scroll to position [0, 0]
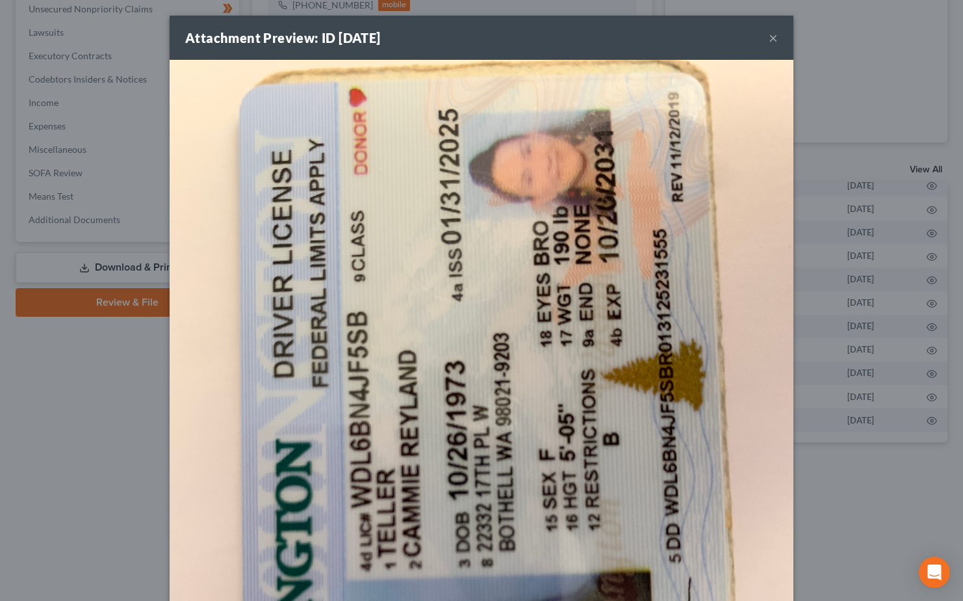
click at [770, 38] on button "×" at bounding box center [773, 38] width 9 height 16
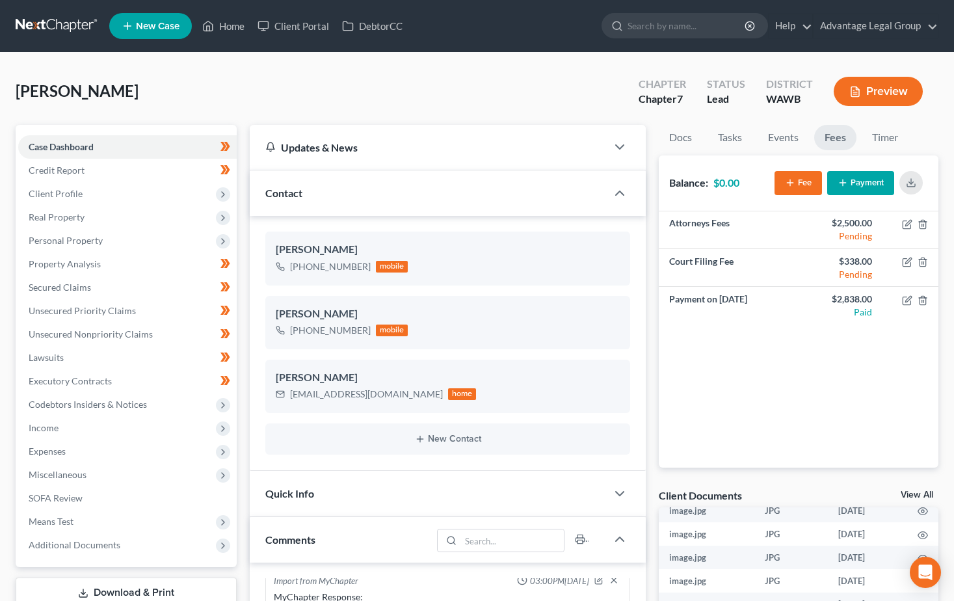
click at [352, 93] on div "[PERSON_NAME] Upgraded Chapter Chapter 7 Status Lead District [GEOGRAPHIC_DATA]…" at bounding box center [477, 96] width 922 height 57
click at [92, 337] on span "Unsecured Nonpriority Claims" at bounding box center [91, 333] width 124 height 11
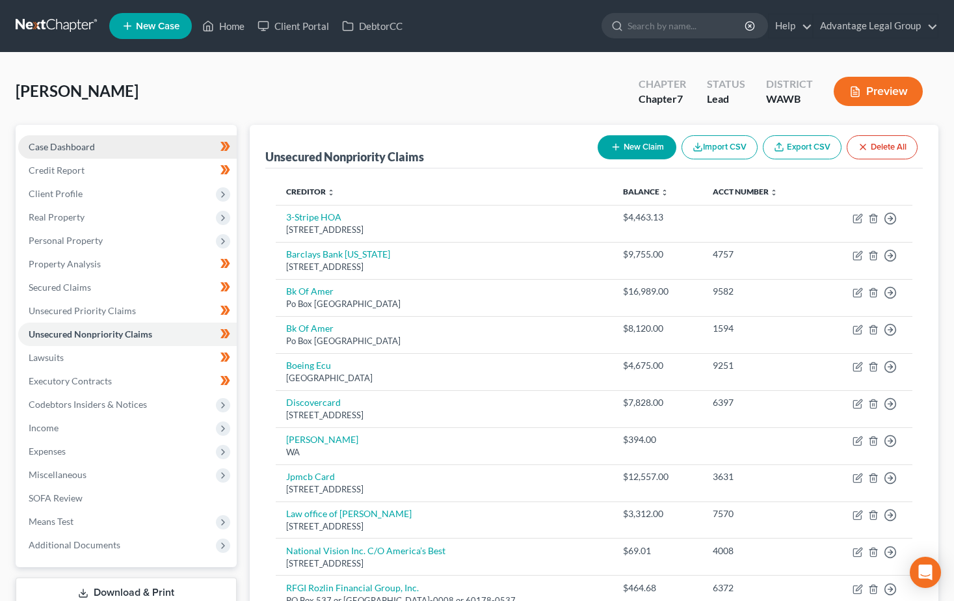
click at [48, 142] on span "Case Dashboard" at bounding box center [62, 146] width 66 height 11
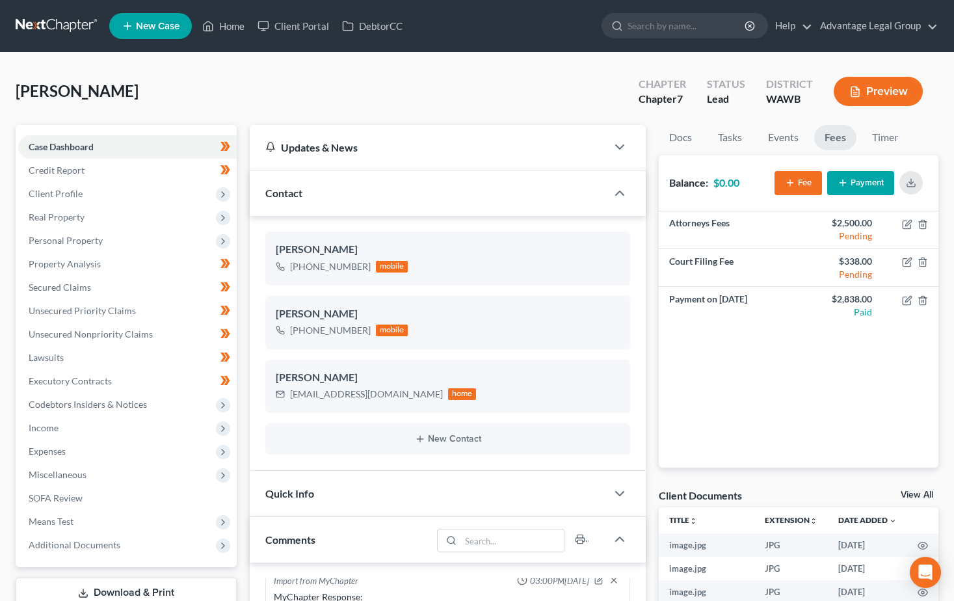
scroll to position [840, 0]
click at [170, 73] on div "[PERSON_NAME] Upgraded Chapter Chapter 7 Status Lead District [GEOGRAPHIC_DATA]…" at bounding box center [477, 96] width 922 height 57
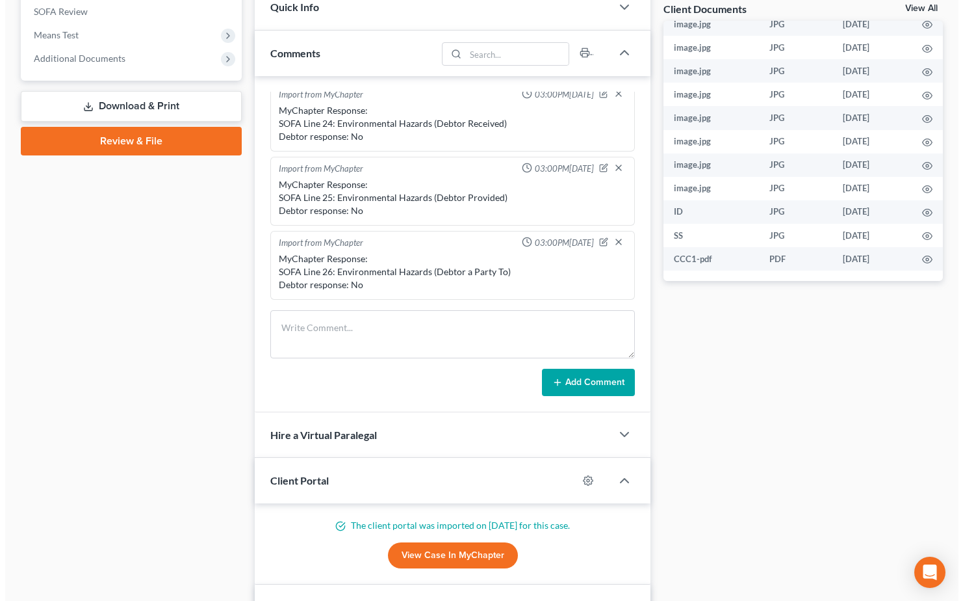
scroll to position [463, 0]
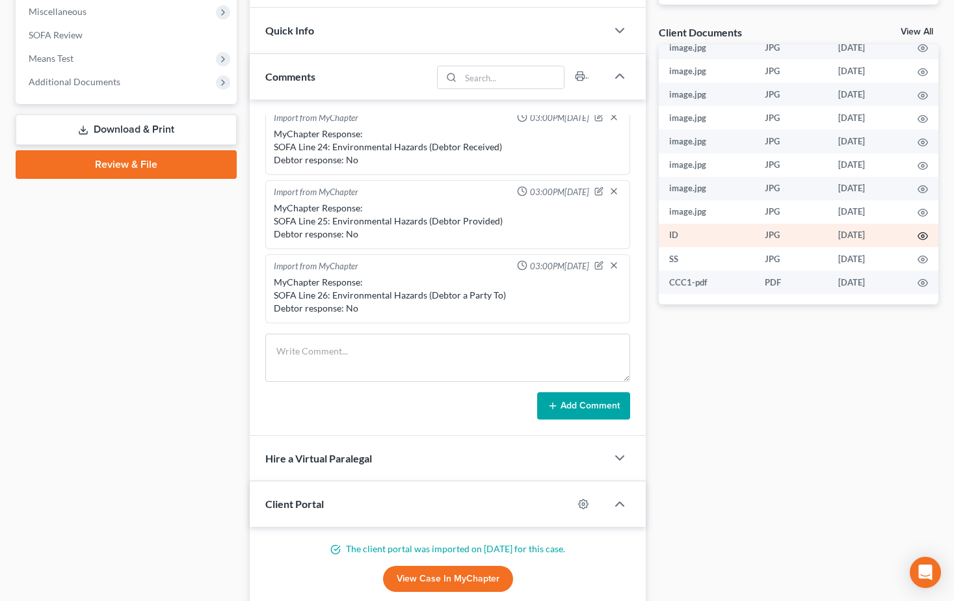
click at [918, 233] on icon "button" at bounding box center [923, 236] width 10 height 7
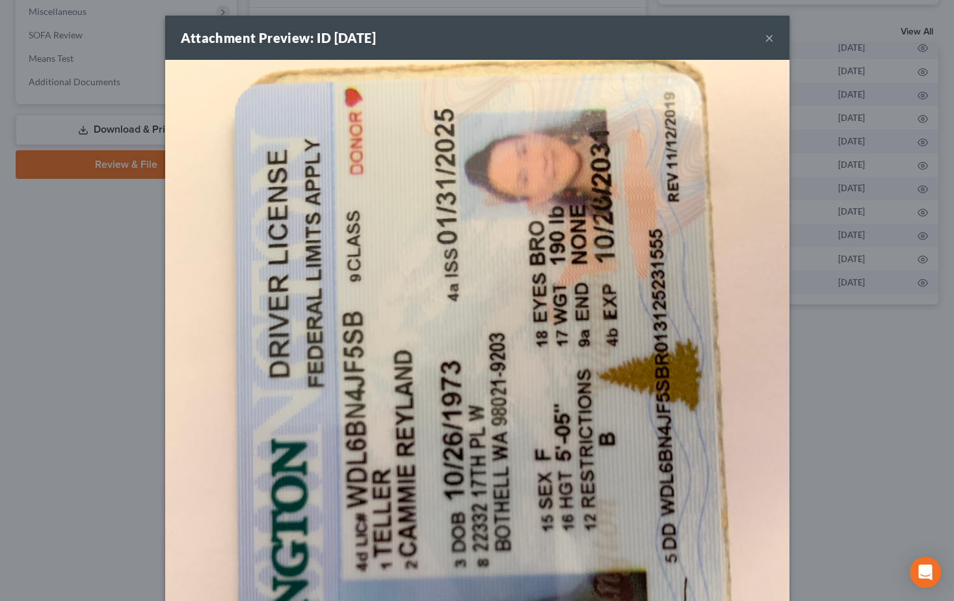
scroll to position [827, 0]
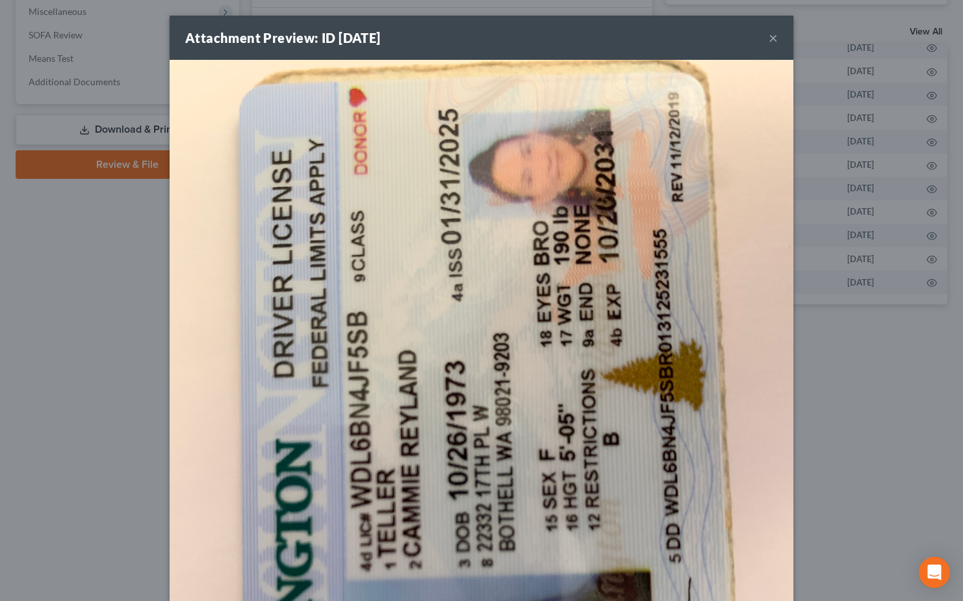
click at [769, 38] on button "×" at bounding box center [773, 38] width 9 height 16
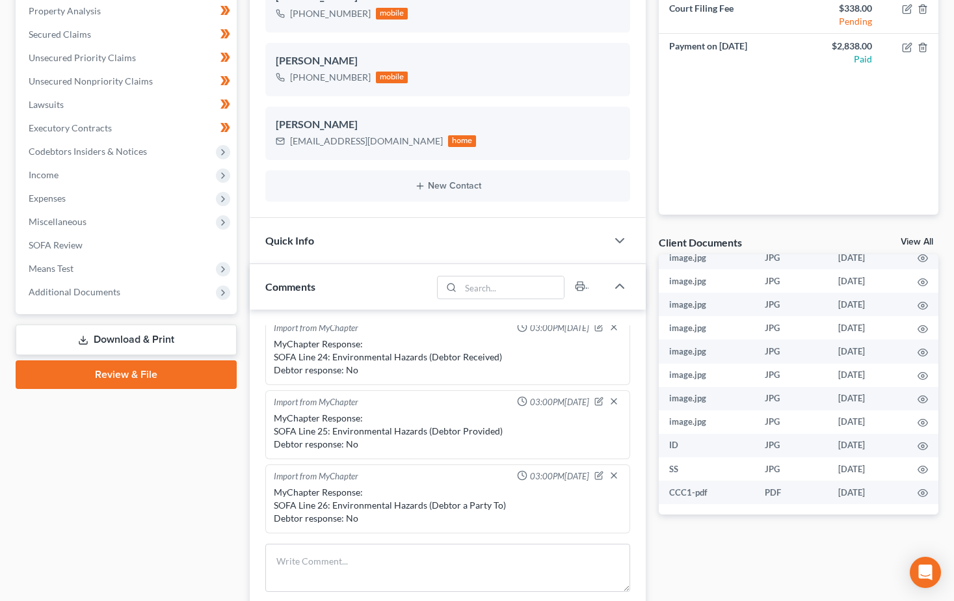
scroll to position [0, 0]
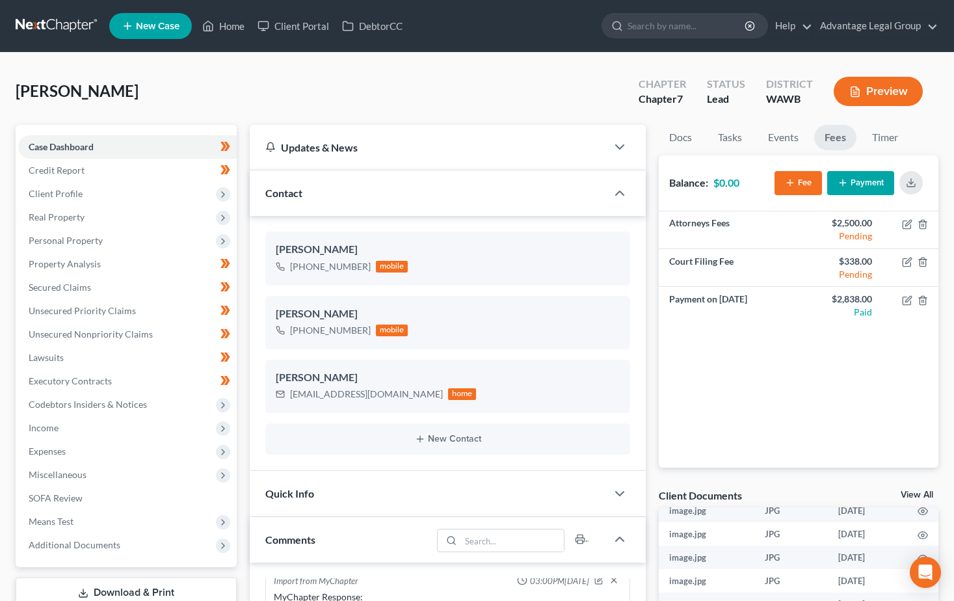
click at [383, 78] on div "[PERSON_NAME] Upgraded Chapter Chapter 7 Status Lead District [GEOGRAPHIC_DATA]…" at bounding box center [477, 96] width 922 height 57
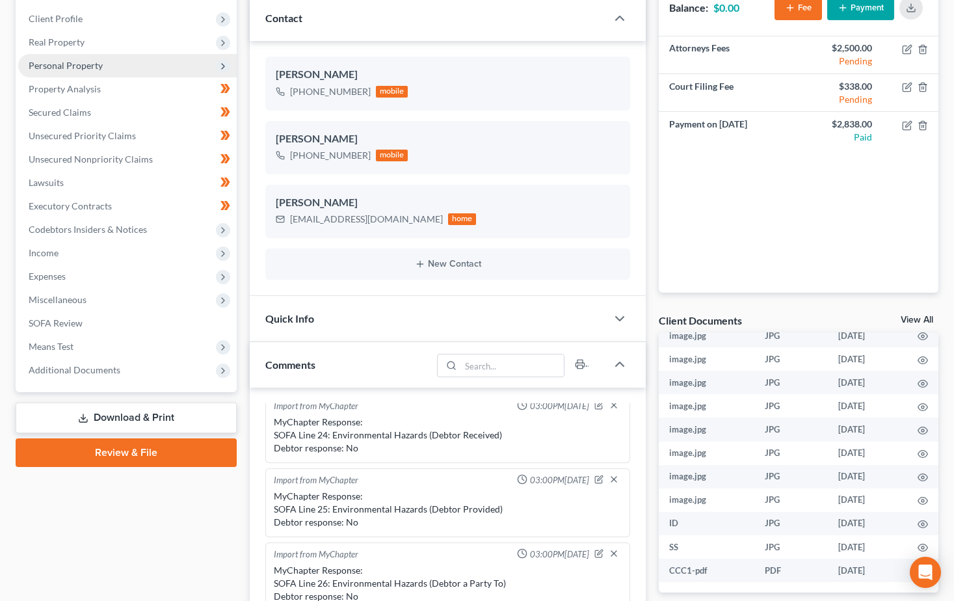
scroll to position [195, 0]
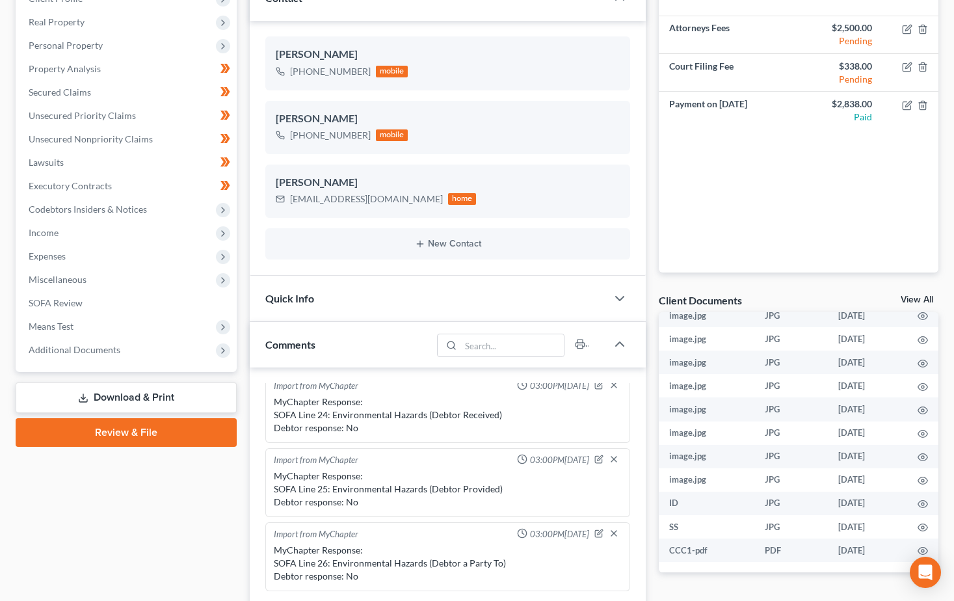
click at [136, 393] on link "Download & Print" at bounding box center [126, 397] width 221 height 31
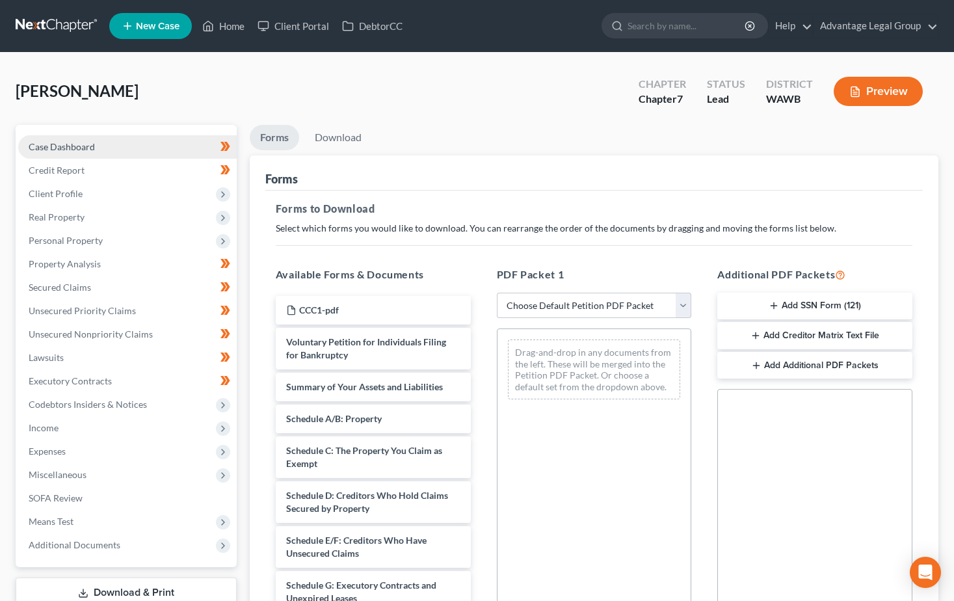
click at [41, 144] on span "Case Dashboard" at bounding box center [62, 146] width 66 height 11
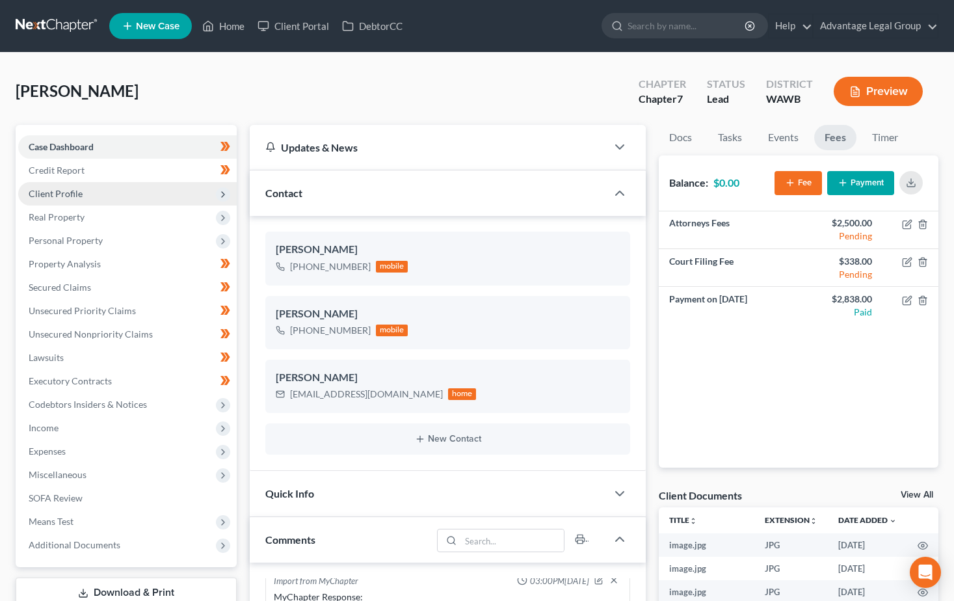
scroll to position [840, 0]
click at [51, 193] on span "Client Profile" at bounding box center [56, 193] width 54 height 11
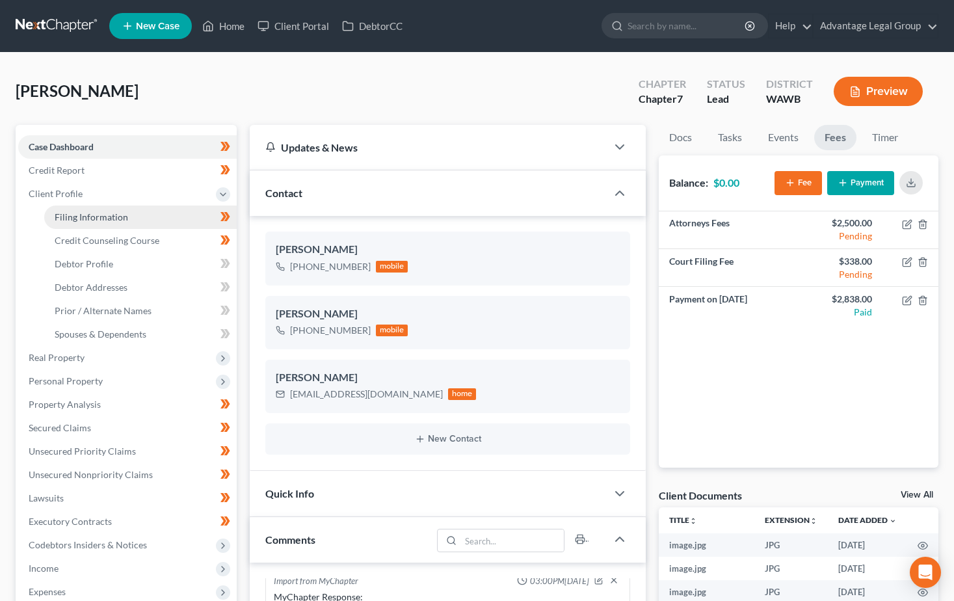
click at [64, 212] on span "Filing Information" at bounding box center [91, 216] width 73 height 11
select select "1"
select select "0"
select select "87"
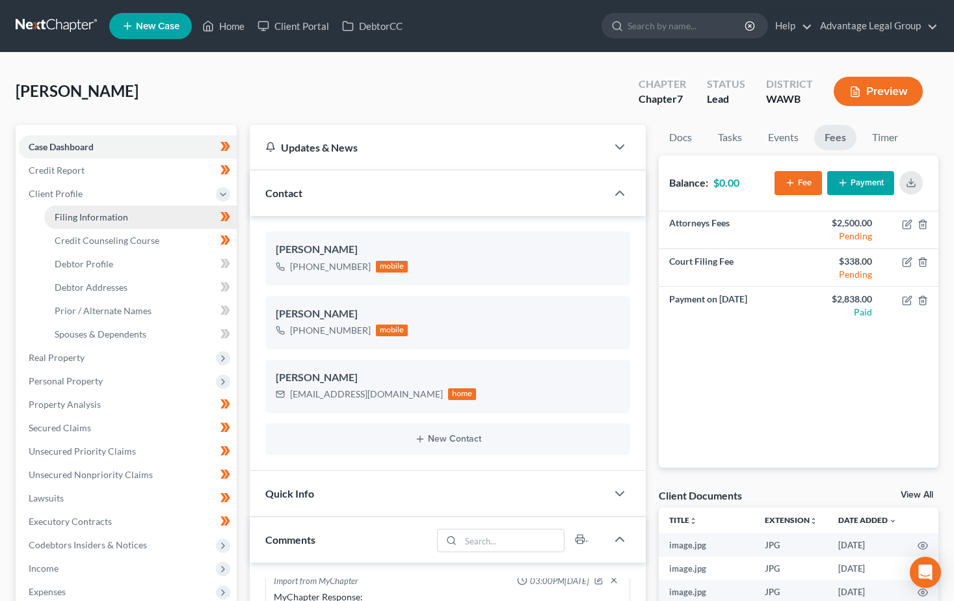
select select "0"
select select "50"
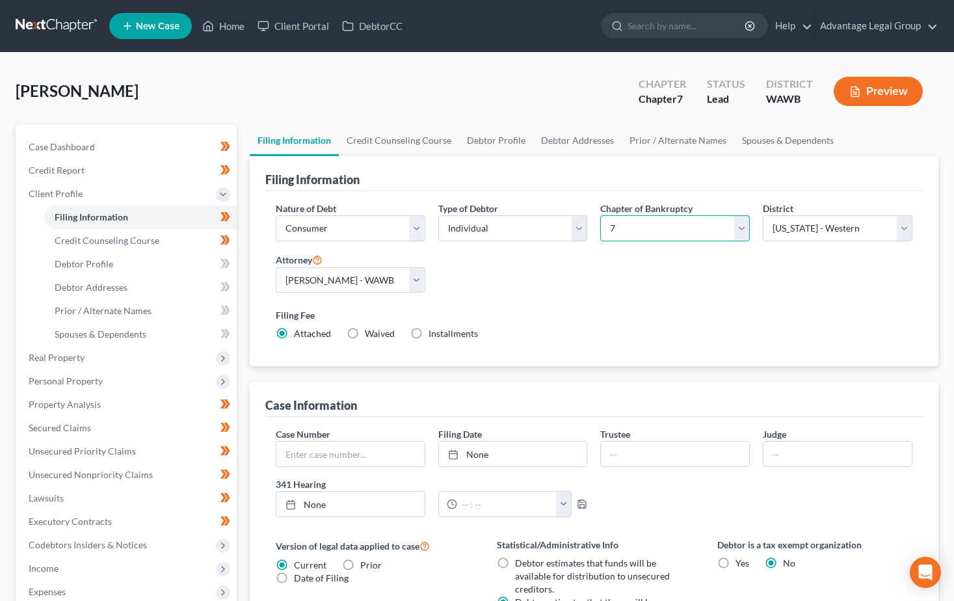
drag, startPoint x: 744, startPoint y: 230, endPoint x: 733, endPoint y: 233, distance: 11.5
click at [744, 230] on select "Select 7 11 12 13" at bounding box center [674, 228] width 149 height 26
select select "3"
click at [600, 215] on select "Select 7 11 12 13" at bounding box center [674, 228] width 149 height 26
click at [676, 300] on div "Nature of Debt Select Business Consumer Other Nature of Business Select Clearin…" at bounding box center [593, 275] width 649 height 149
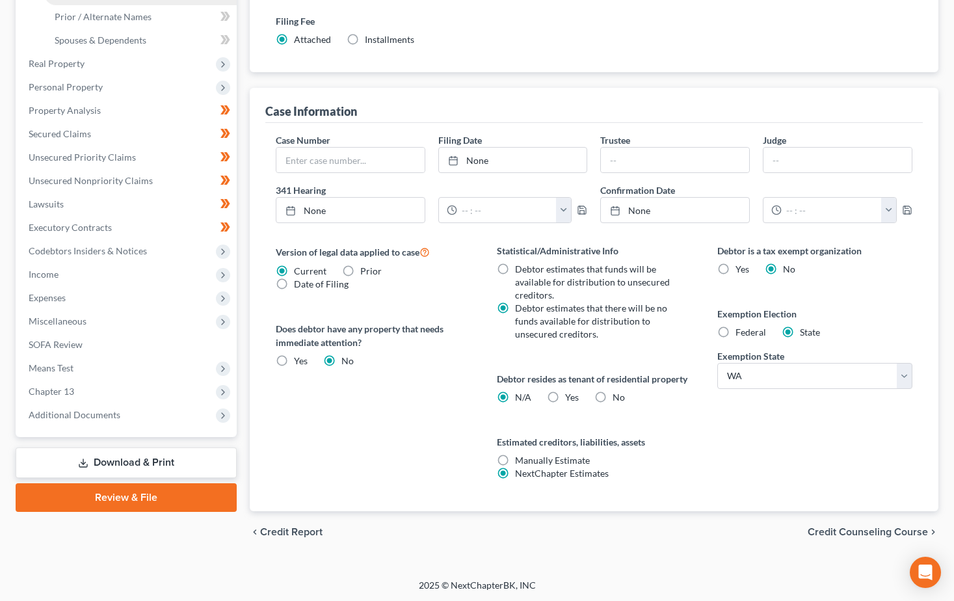
scroll to position [295, 0]
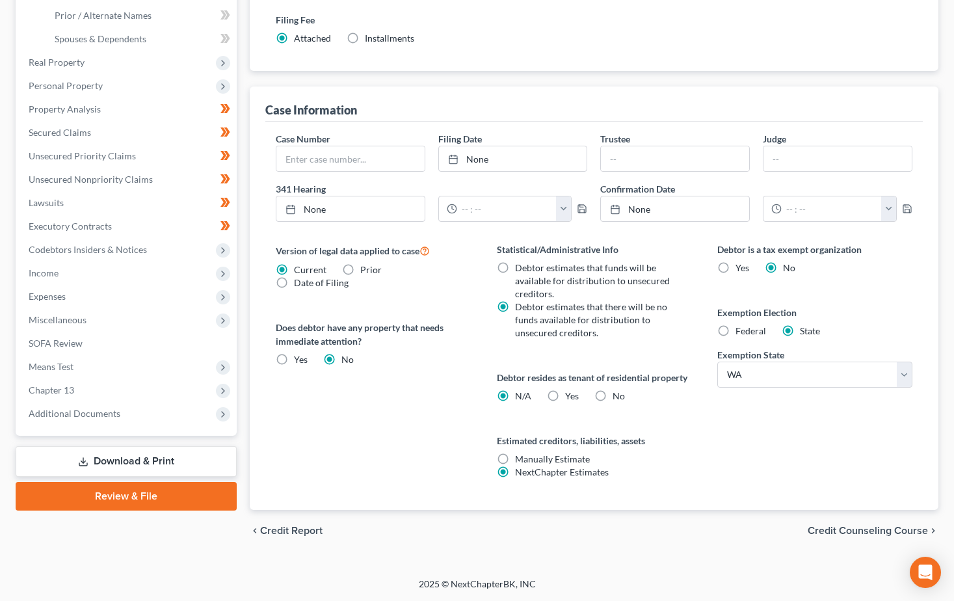
click at [366, 410] on div "Version of legal data applied to case Current Prior Date of Filing Legal data v…" at bounding box center [373, 375] width 221 height 267
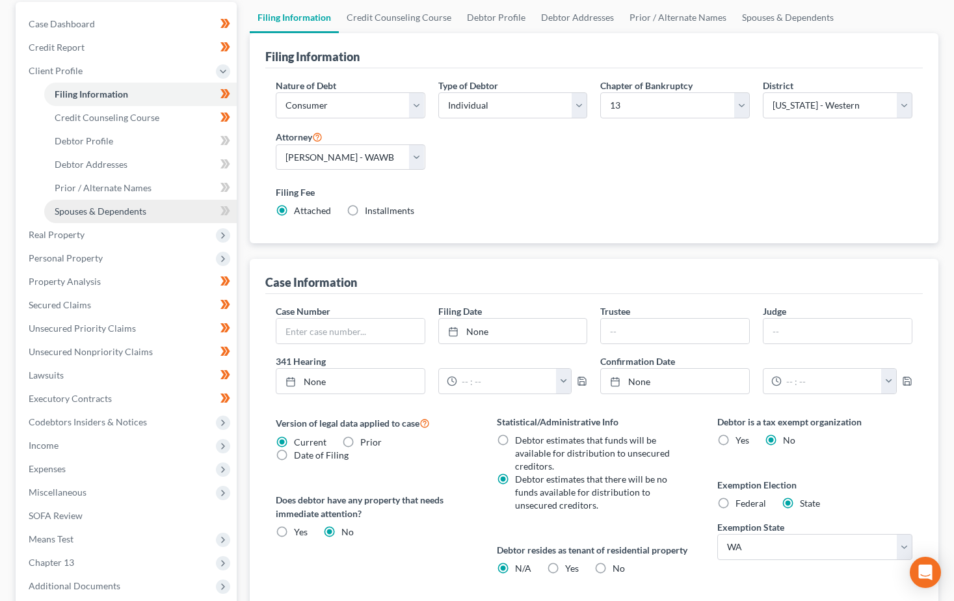
scroll to position [100, 0]
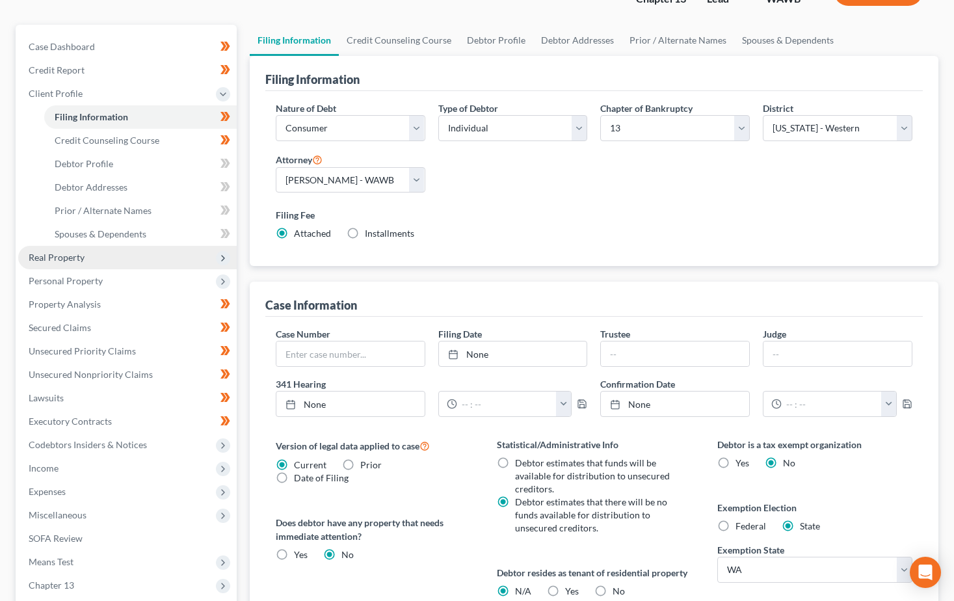
click at [52, 259] on span "Real Property" at bounding box center [57, 257] width 56 height 11
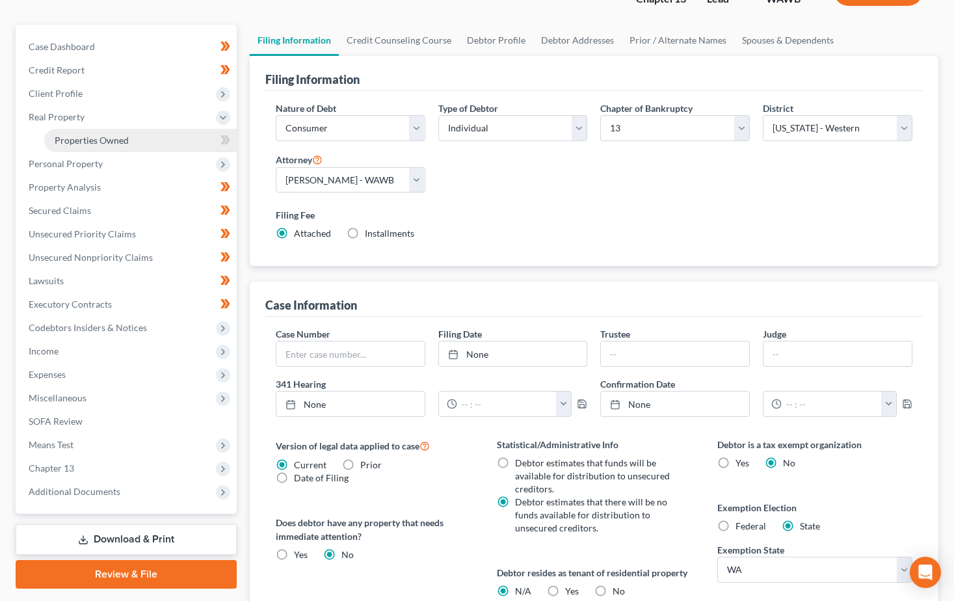
click at [103, 140] on span "Properties Owned" at bounding box center [92, 140] width 74 height 11
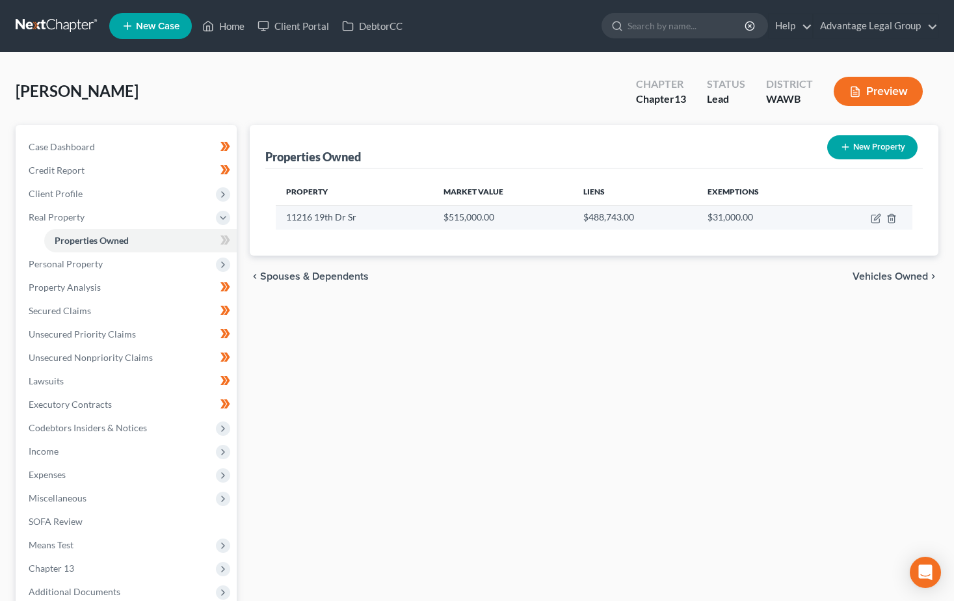
click at [874, 226] on td at bounding box center [867, 217] width 90 height 25
click at [877, 214] on icon "button" at bounding box center [875, 218] width 10 height 10
select select "50"
select select "0"
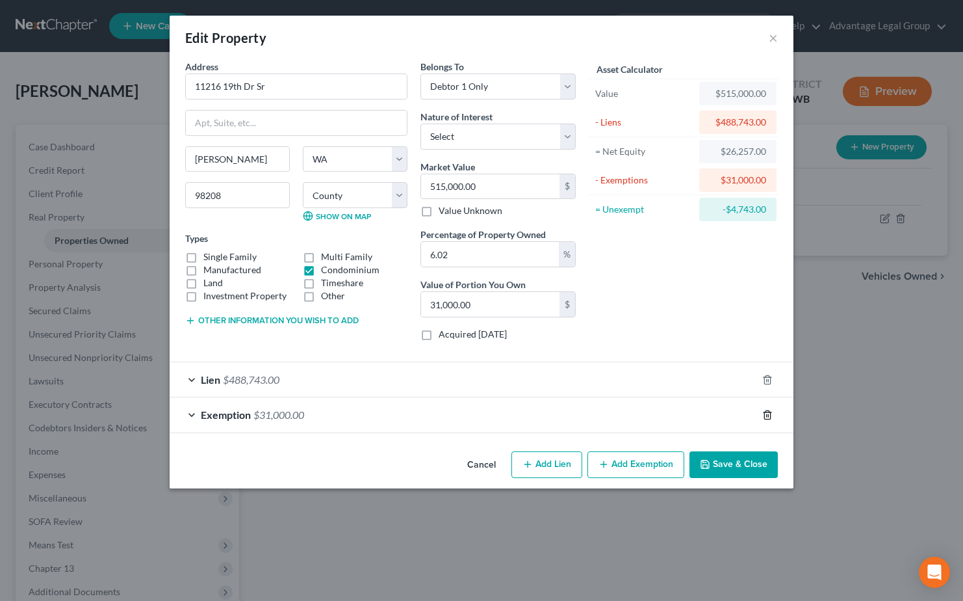
click at [770, 413] on icon "button" at bounding box center [767, 414] width 6 height 8
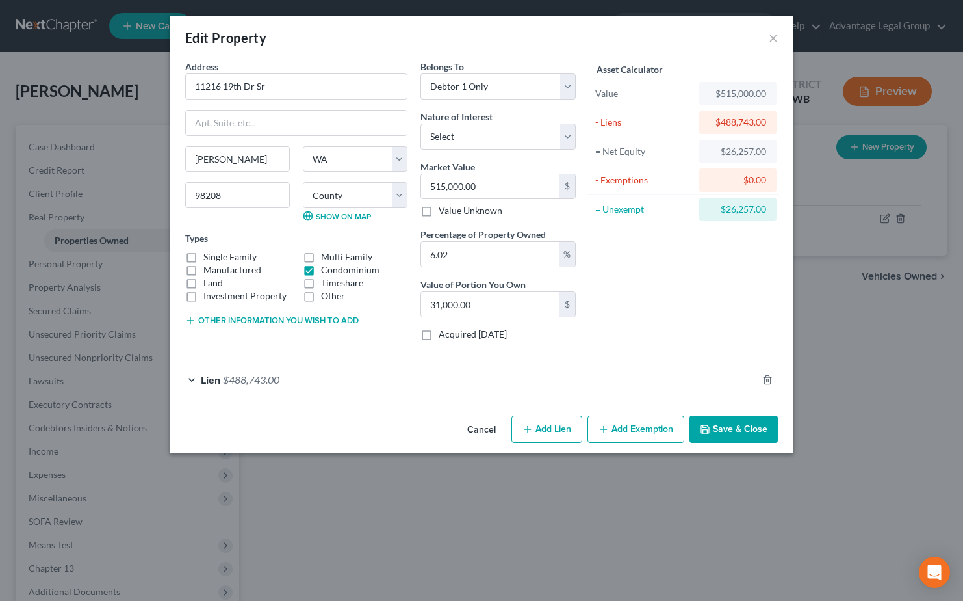
click at [596, 376] on div "Lien $488,743.00" at bounding box center [464, 379] width 588 height 34
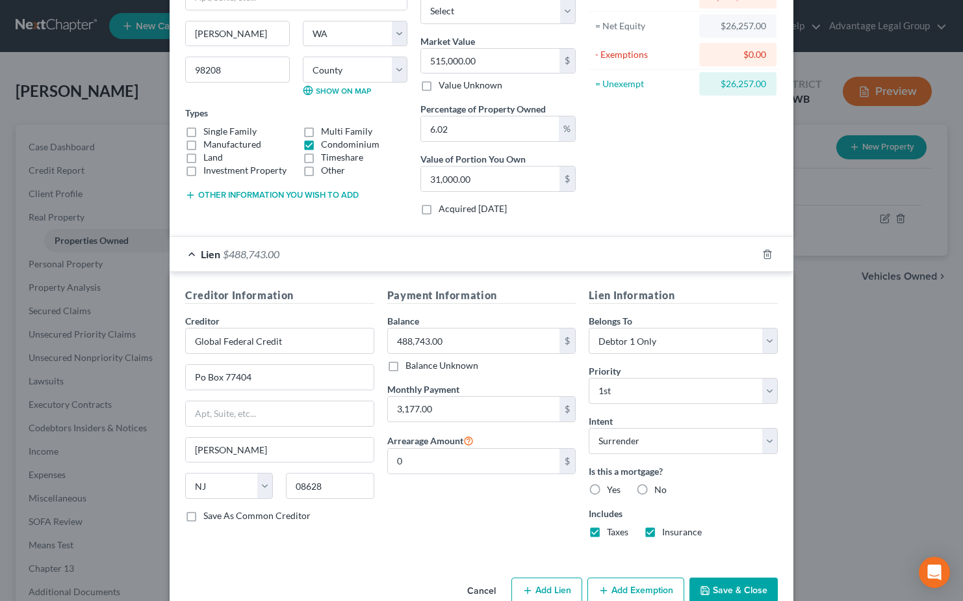
scroll to position [130, 0]
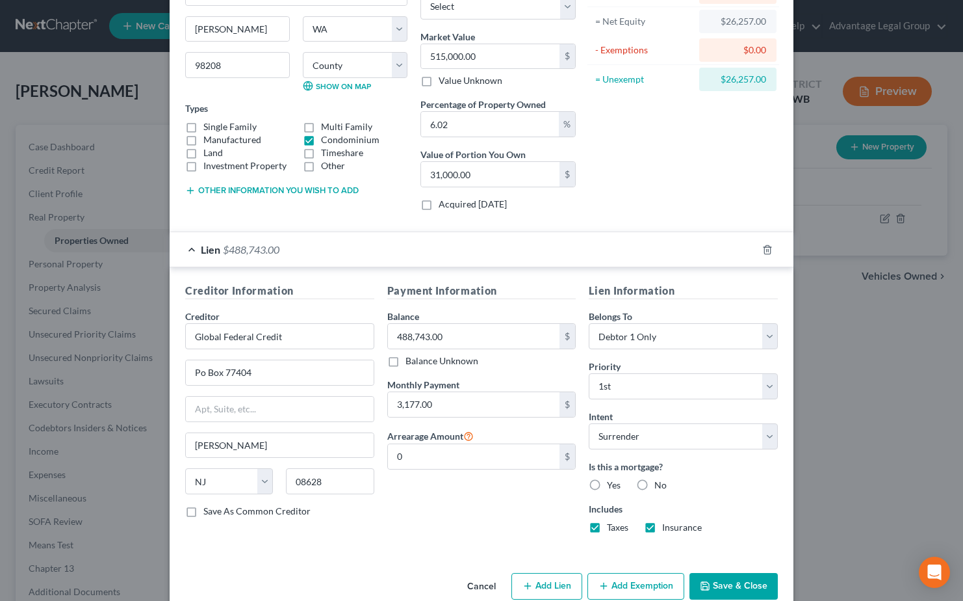
click at [607, 485] on label "Yes" at bounding box center [614, 484] width 14 height 13
click at [612, 485] on input "Yes" at bounding box center [616, 482] width 8 height 8
radio input "true"
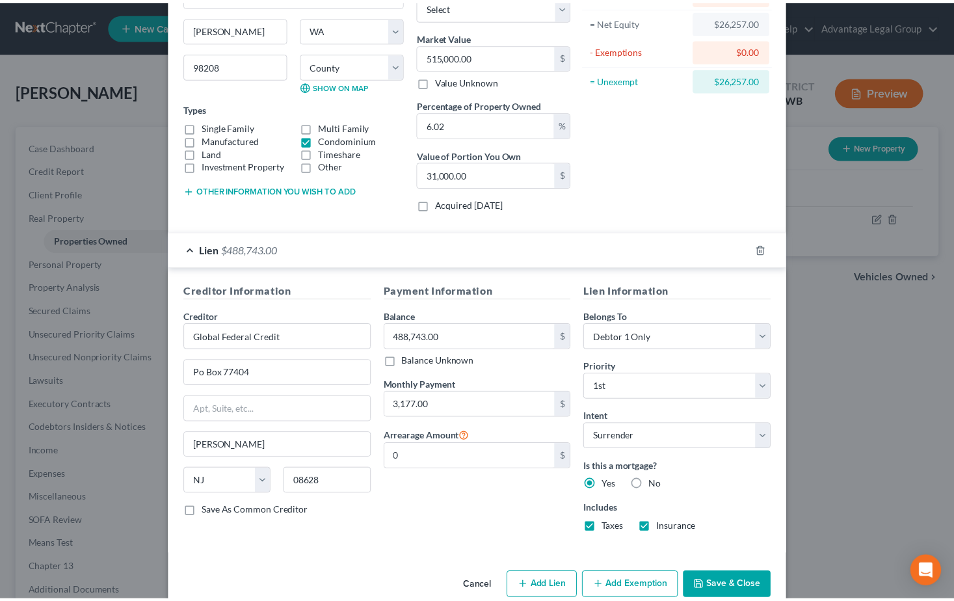
scroll to position [155, 0]
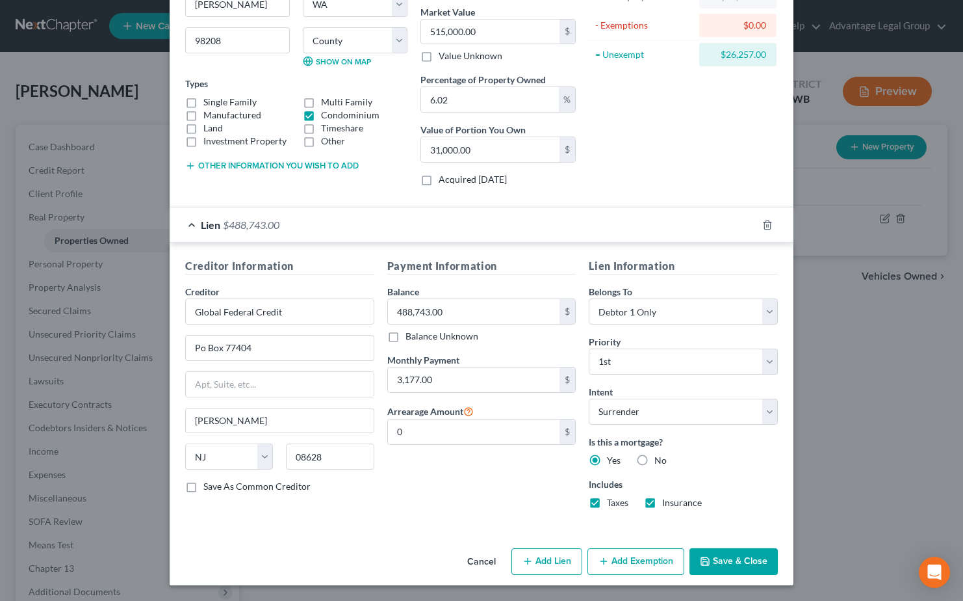
click at [737, 552] on button "Save & Close" at bounding box center [734, 561] width 88 height 27
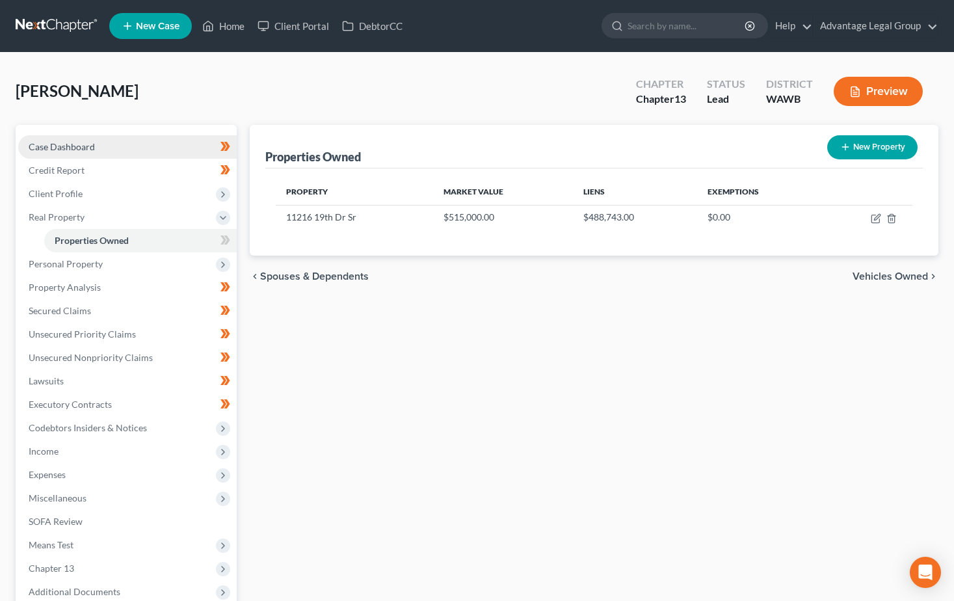
click at [60, 146] on span "Case Dashboard" at bounding box center [62, 146] width 66 height 11
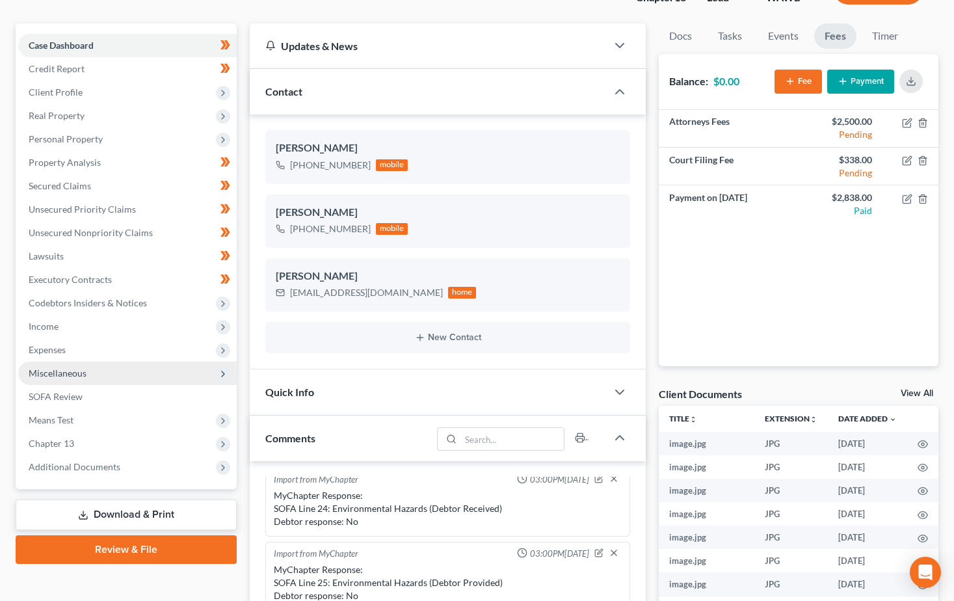
scroll to position [130, 0]
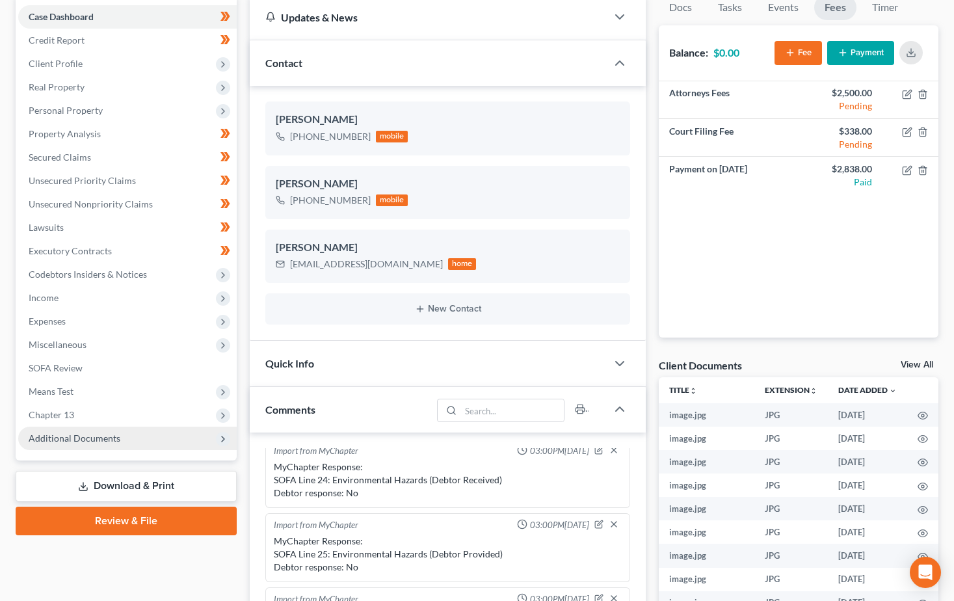
click at [60, 432] on span "Additional Documents" at bounding box center [75, 437] width 92 height 11
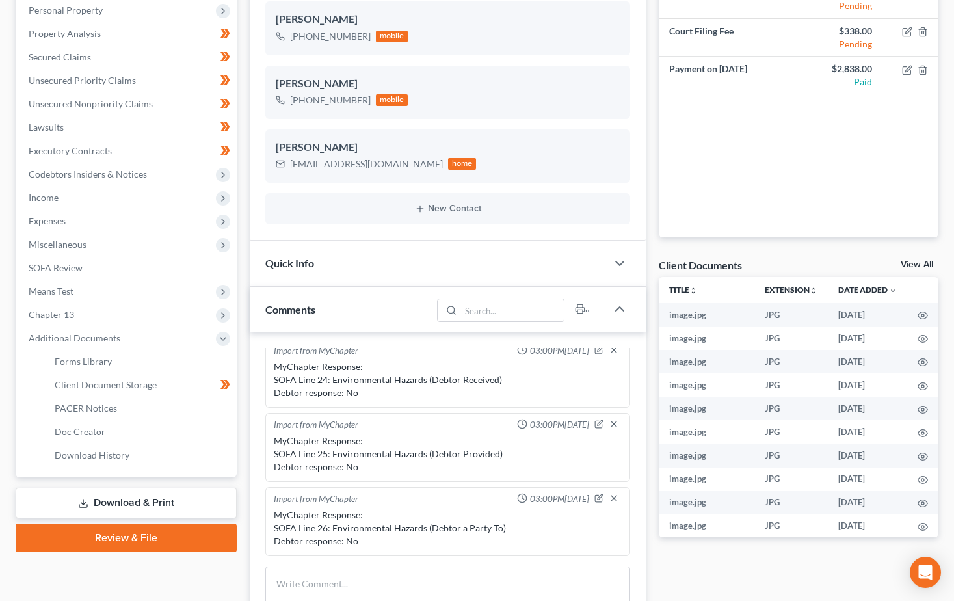
scroll to position [260, 0]
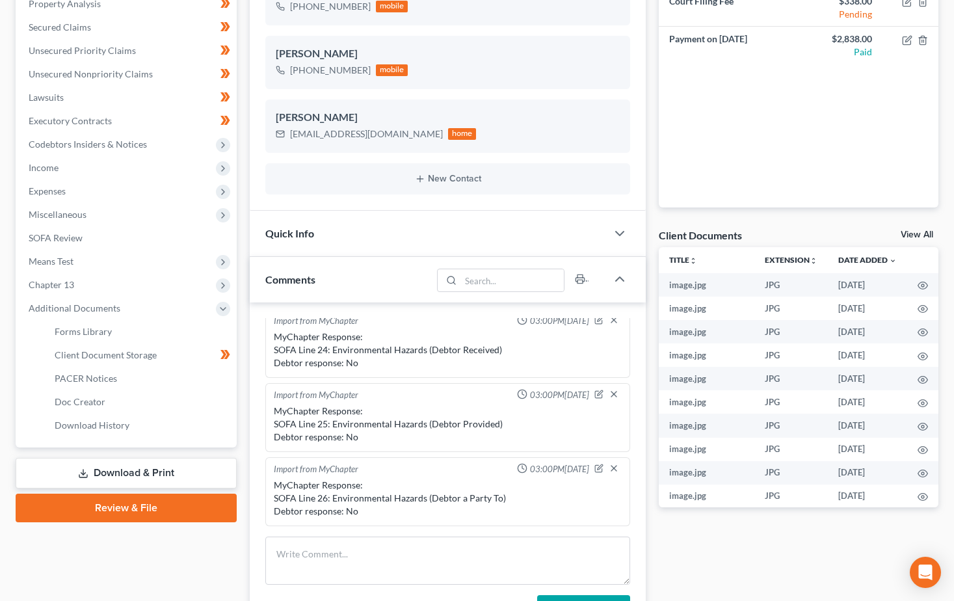
click at [118, 509] on link "Review & File" at bounding box center [126, 507] width 221 height 29
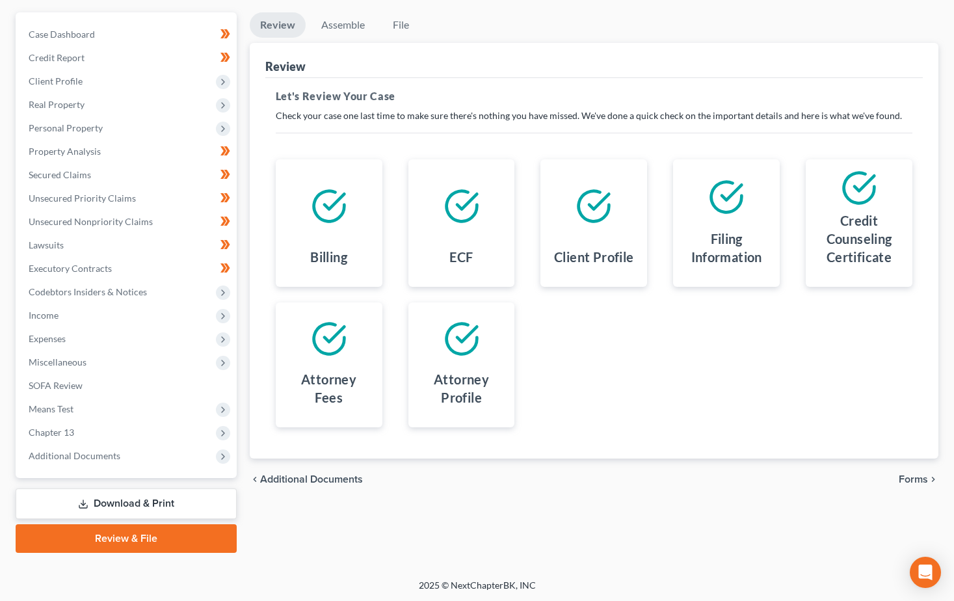
scroll to position [114, 0]
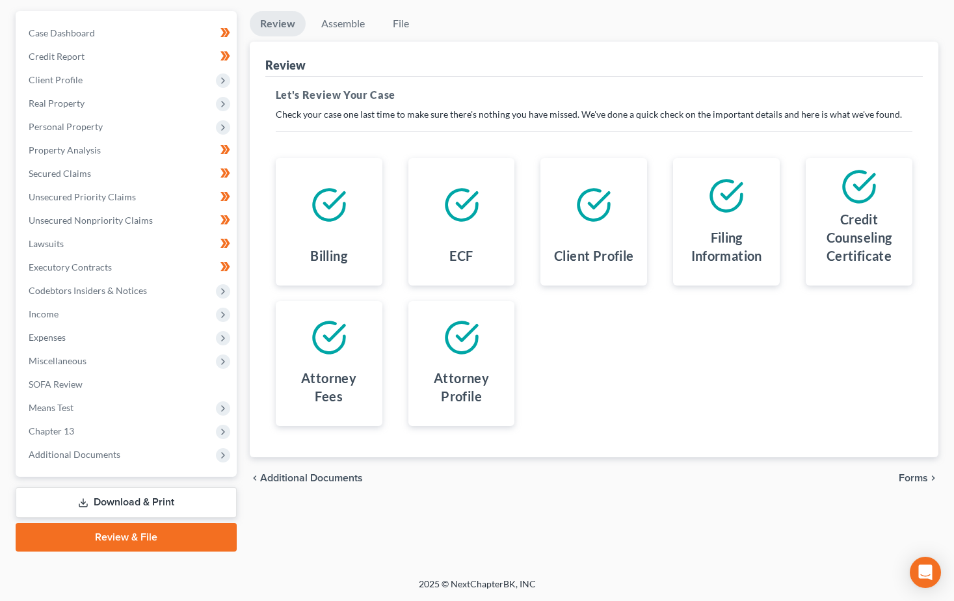
click at [127, 502] on link "Download & Print" at bounding box center [126, 502] width 221 height 31
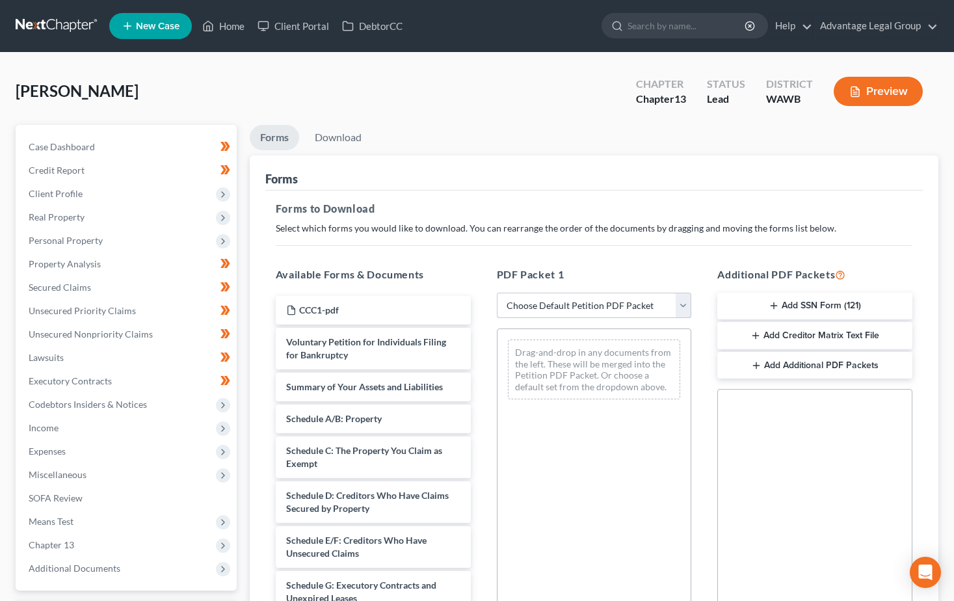
click at [686, 297] on select "Choose Default Petition PDF Packet Complete Bankruptcy Petition (all forms and …" at bounding box center [594, 305] width 195 height 26
select select "0"
click at [497, 292] on select "Choose Default Petition PDF Packet Complete Bankruptcy Petition (all forms and …" at bounding box center [594, 305] width 195 height 26
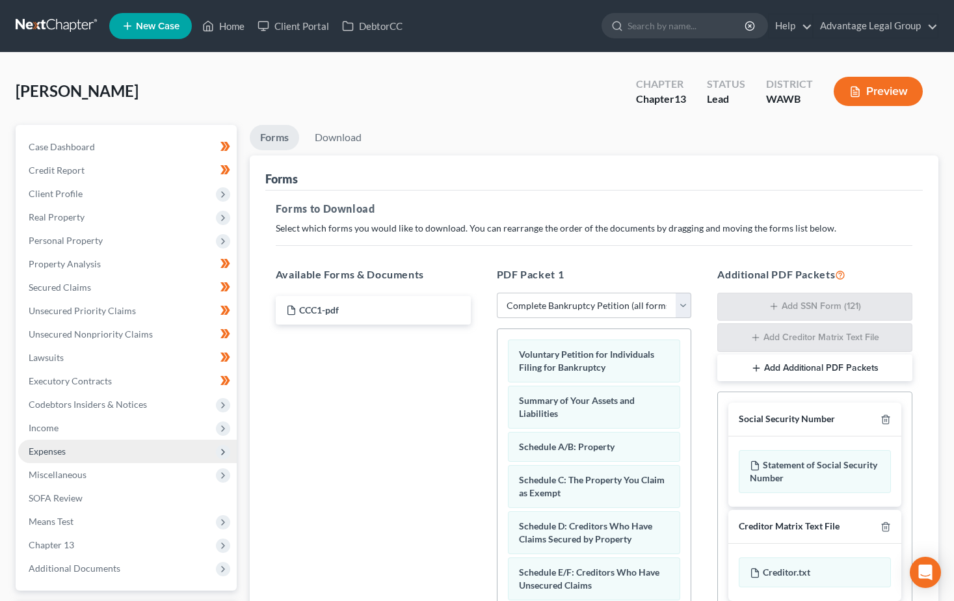
click at [53, 449] on span "Expenses" at bounding box center [47, 450] width 37 height 11
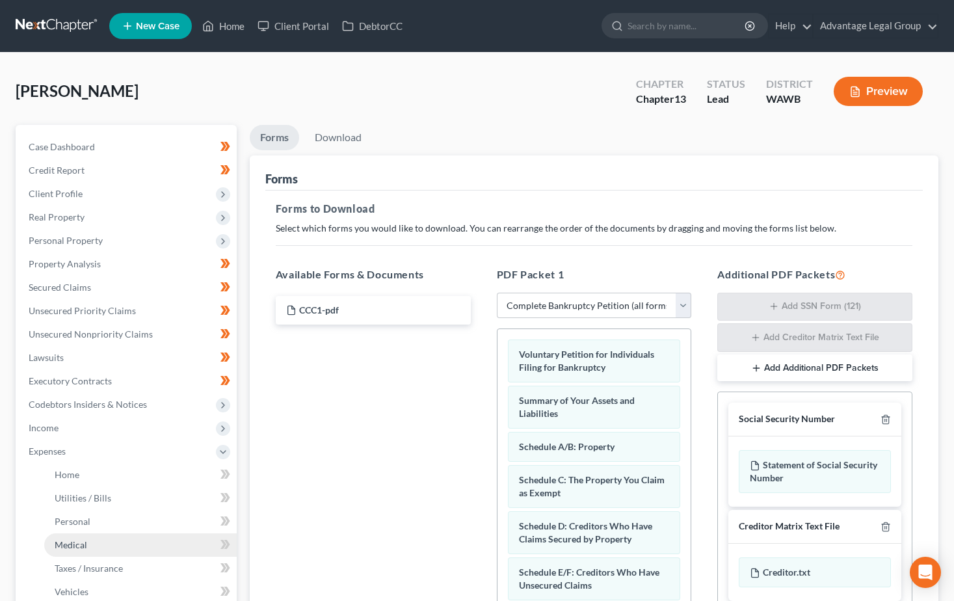
click at [78, 543] on span "Medical" at bounding box center [71, 544] width 32 height 11
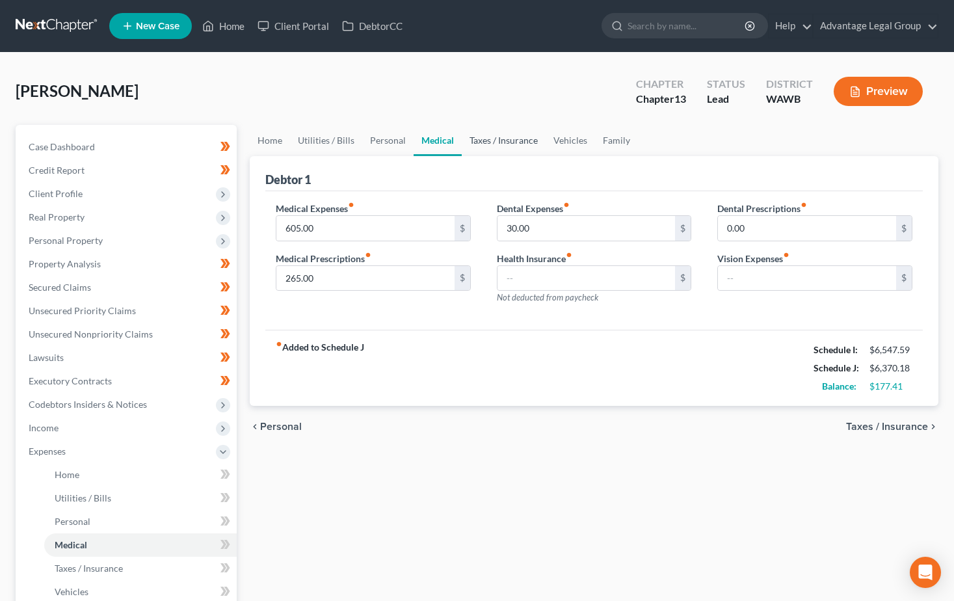
drag, startPoint x: 500, startPoint y: 141, endPoint x: 536, endPoint y: 200, distance: 68.2
click at [500, 141] on link "Taxes / Insurance" at bounding box center [503, 140] width 84 height 31
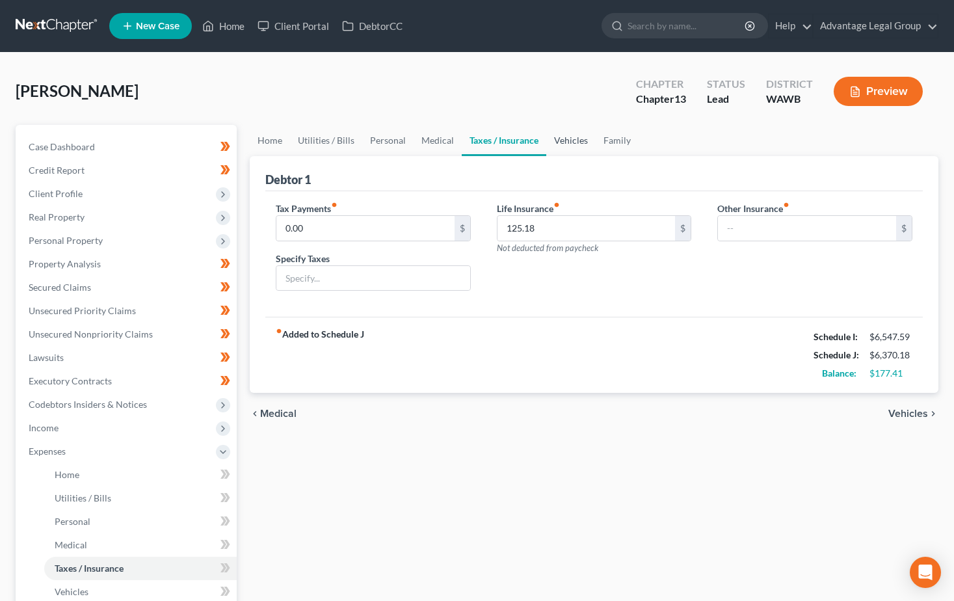
click at [559, 142] on link "Vehicles" at bounding box center [570, 140] width 49 height 31
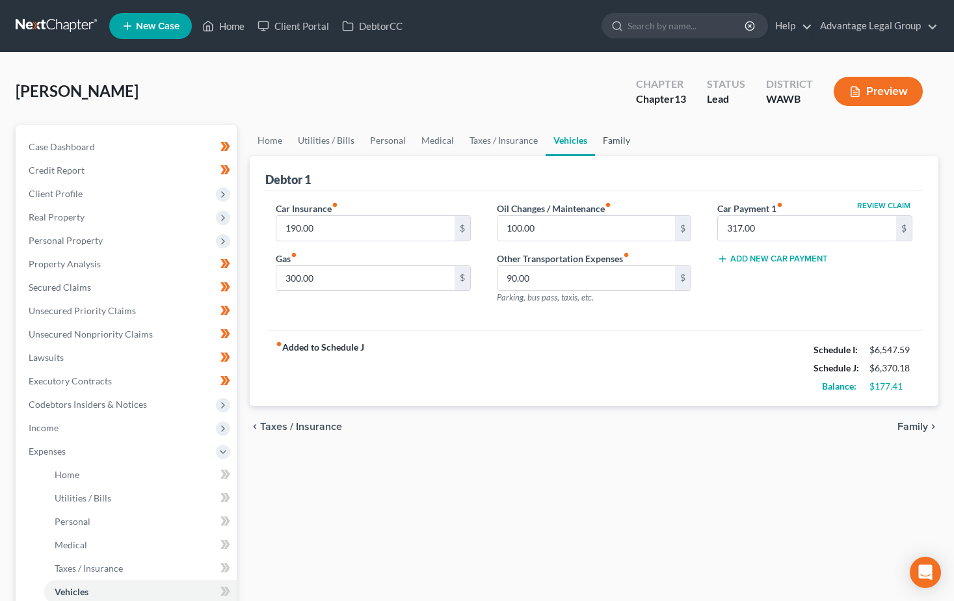
click at [612, 140] on link "Family" at bounding box center [616, 140] width 43 height 31
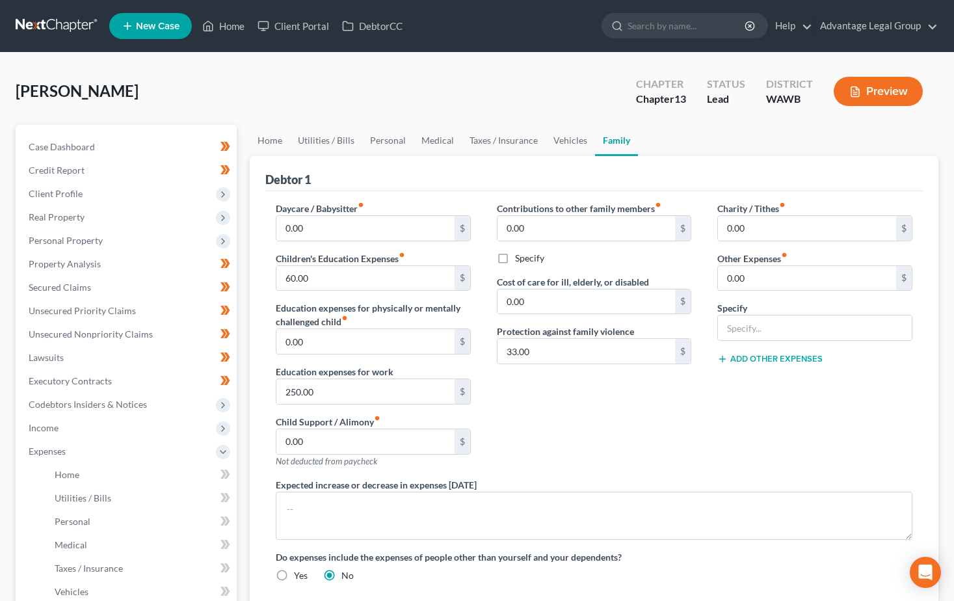
click at [526, 86] on div "[PERSON_NAME] Upgraded Chapter Chapter 13 Status Lead District [GEOGRAPHIC_DATA…" at bounding box center [477, 96] width 922 height 57
click at [707, 444] on div "Charity / Tithes fiber_manual_record 0.00 $ Other Expenses fiber_manual_record …" at bounding box center [814, 339] width 221 height 276
click at [56, 239] on span "Personal Property" at bounding box center [66, 240] width 74 height 11
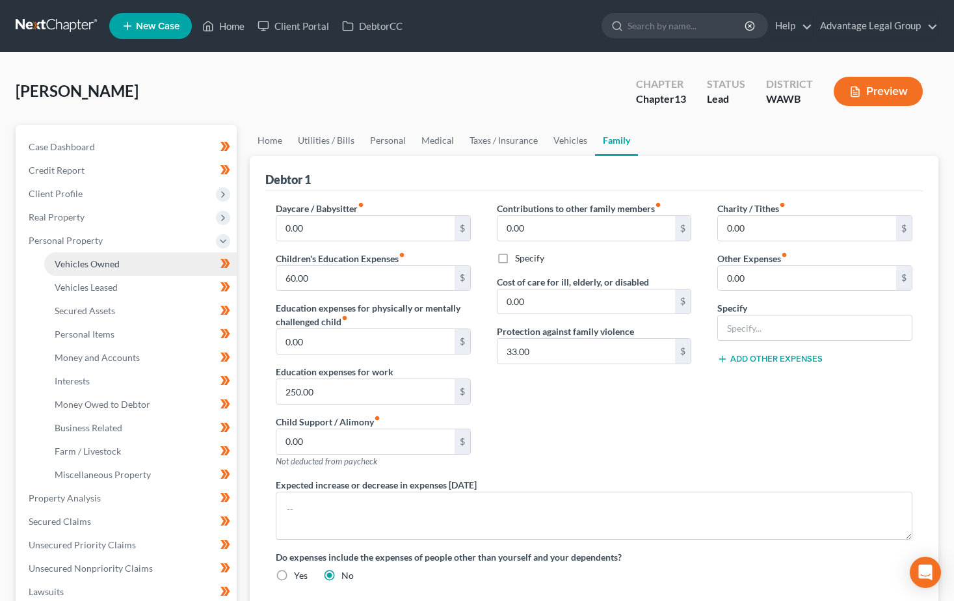
click at [62, 258] on span "Vehicles Owned" at bounding box center [87, 263] width 65 height 11
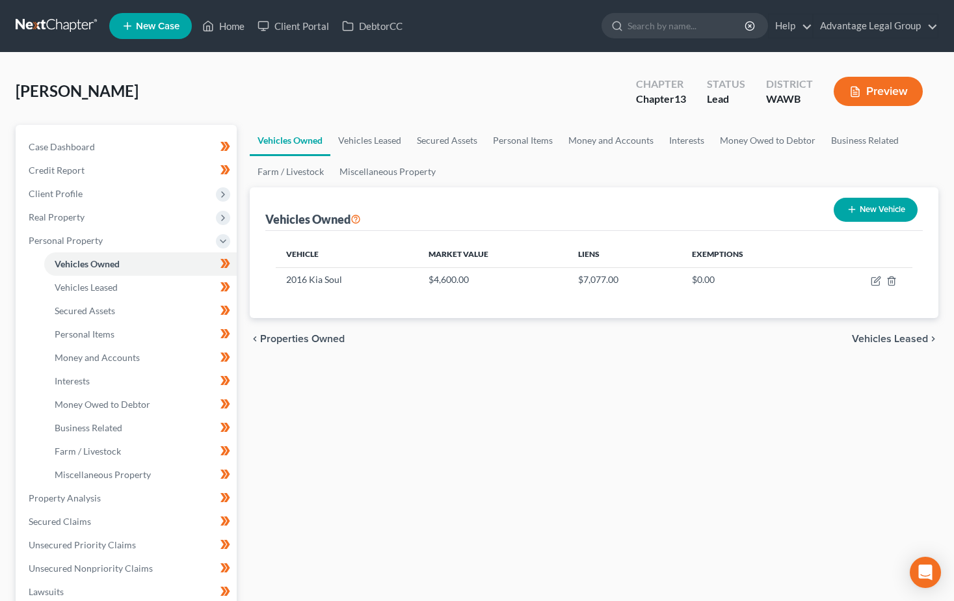
click at [623, 518] on div "Vehicles Owned Vehicles Leased Secured Assets Personal Items Money and Accounts…" at bounding box center [593, 512] width 701 height 774
click at [46, 198] on span "Client Profile" at bounding box center [56, 193] width 54 height 11
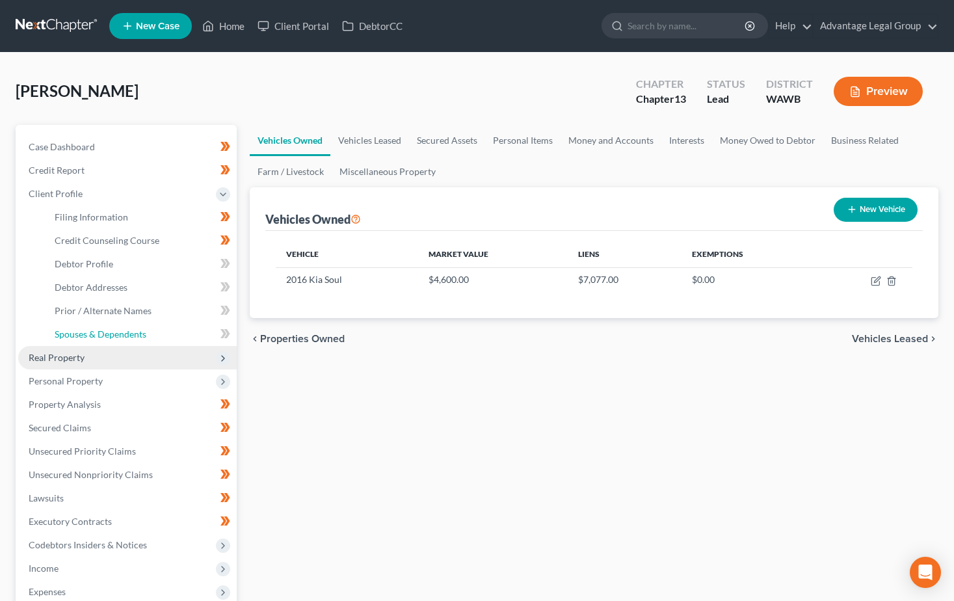
click at [84, 340] on link "Spouses & Dependents" at bounding box center [140, 333] width 192 height 23
